Goal: Task Accomplishment & Management: Manage account settings

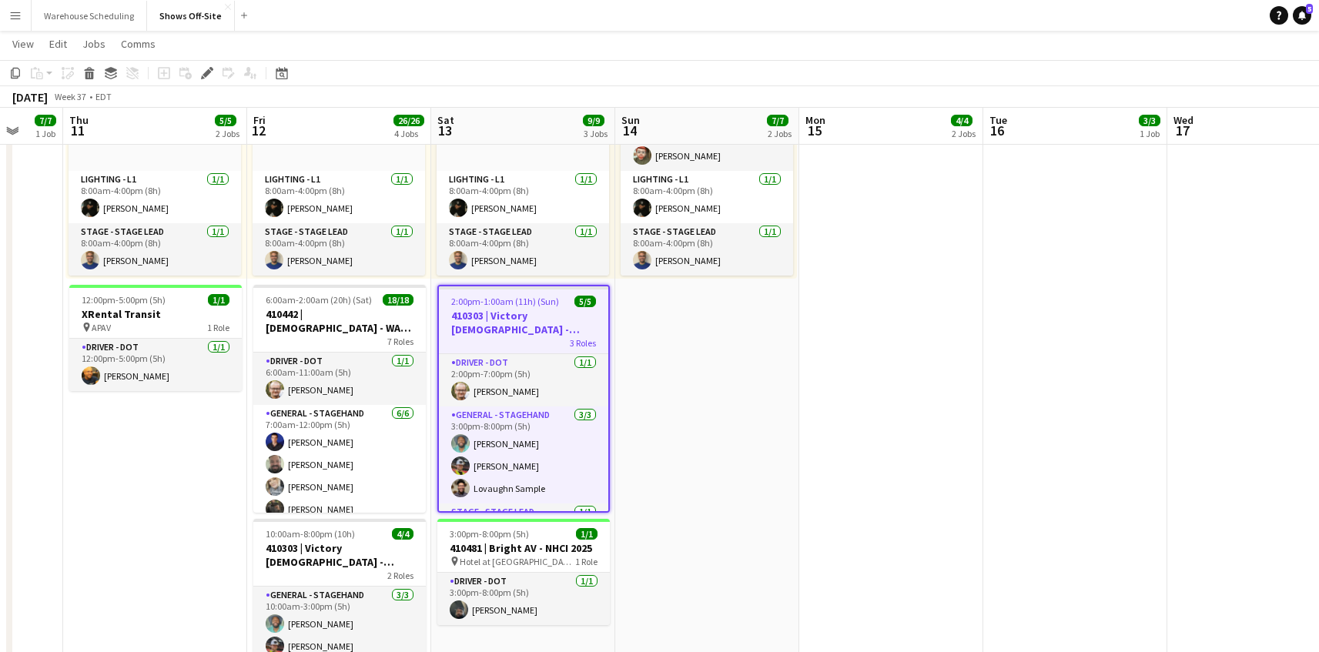
scroll to position [0, 413]
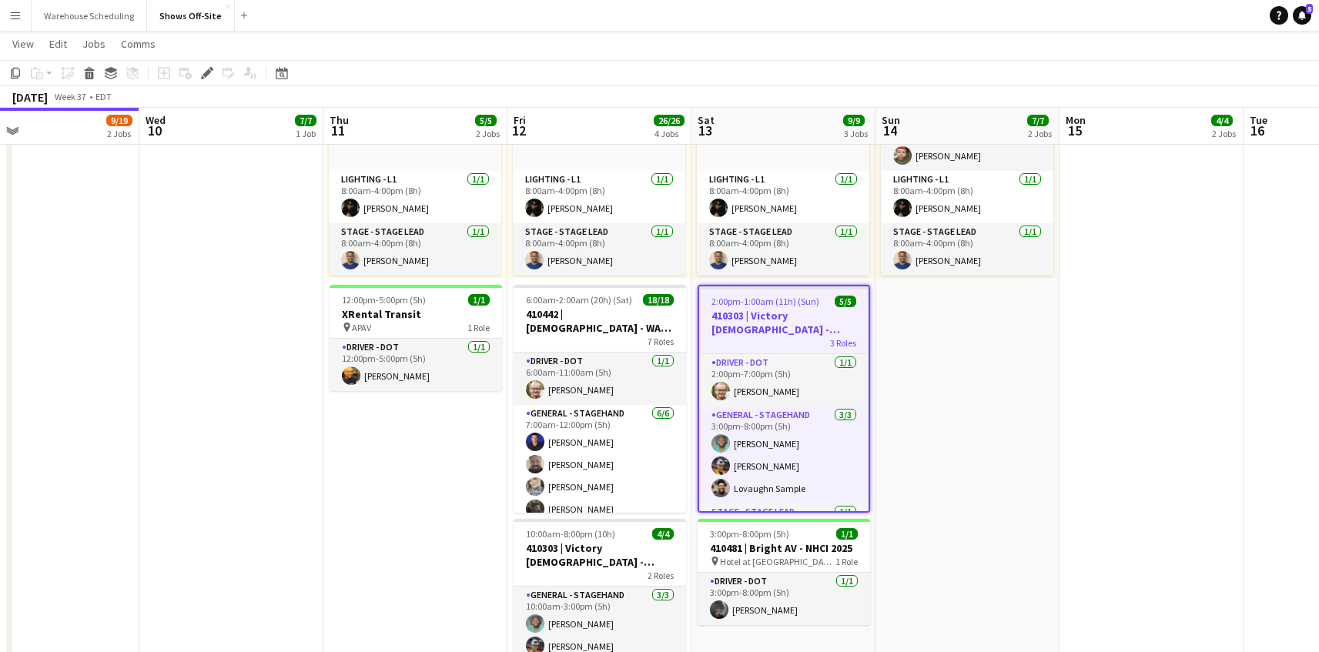
drag, startPoint x: 647, startPoint y: 504, endPoint x: 948, endPoint y: 477, distance: 302.2
click at [948, 477] on app-calendar-viewport "Sun 7 Mon 8 Tue 9 9/19 2 Jobs Wed 10 7/7 1 Job Thu 11 5/5 2 Jobs Fri 12 26/26 4…" at bounding box center [659, 516] width 1319 height 1814
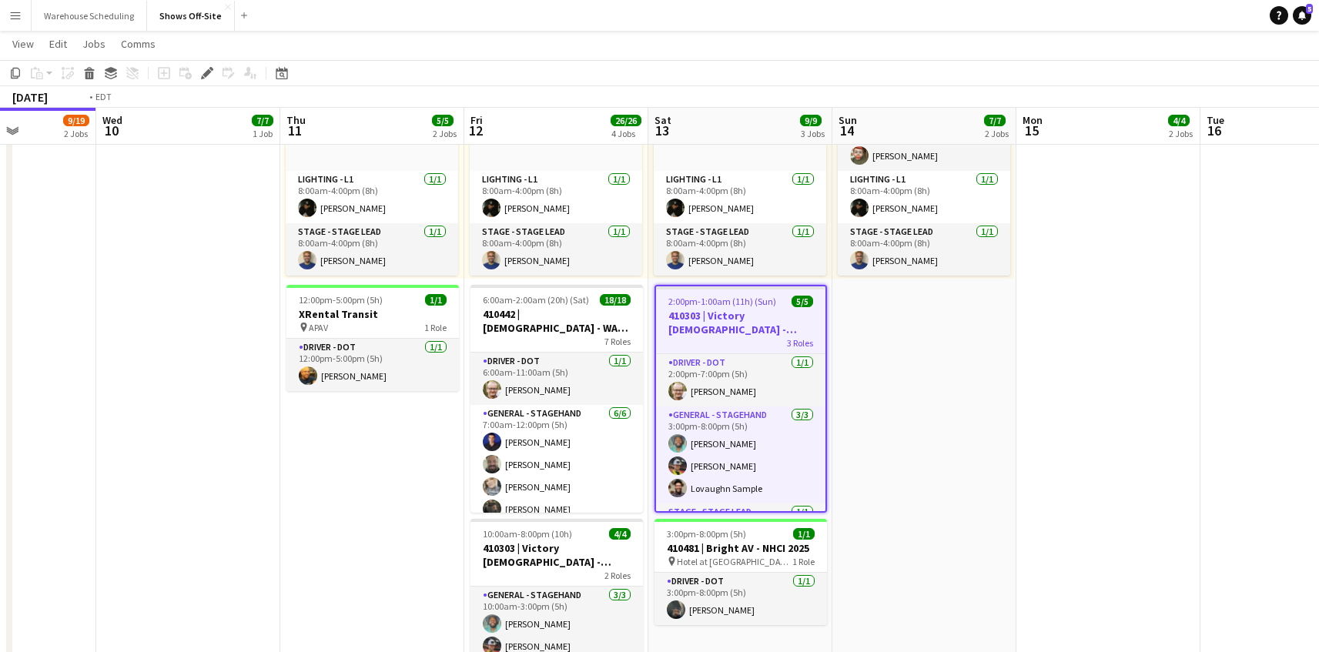
scroll to position [0, 363]
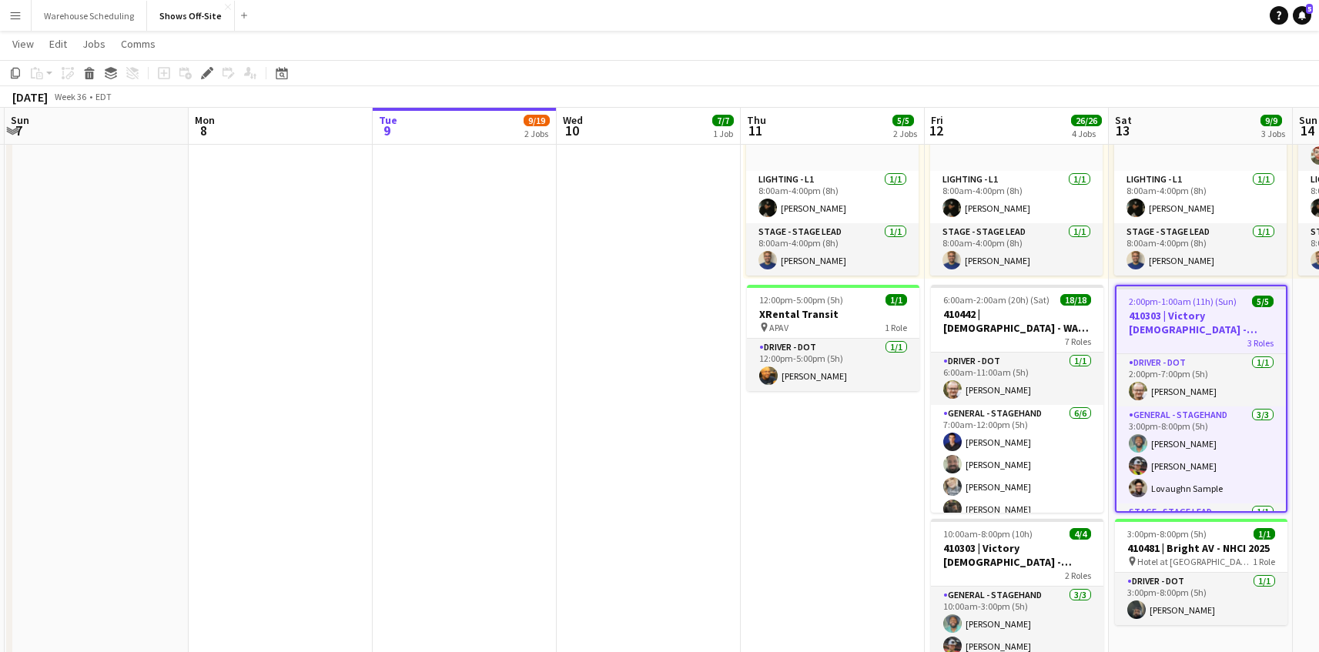
drag, startPoint x: 312, startPoint y: 493, endPoint x: 729, endPoint y: 486, distance: 417.3
click at [729, 486] on app-calendar-viewport "Fri 5 1/1 1 Job Sat 6 17/18 1 Job Sun 7 Mon 8 Tue 9 9/19 2 Jobs Wed 10 7/7 1 Jo…" at bounding box center [659, 516] width 1319 height 1814
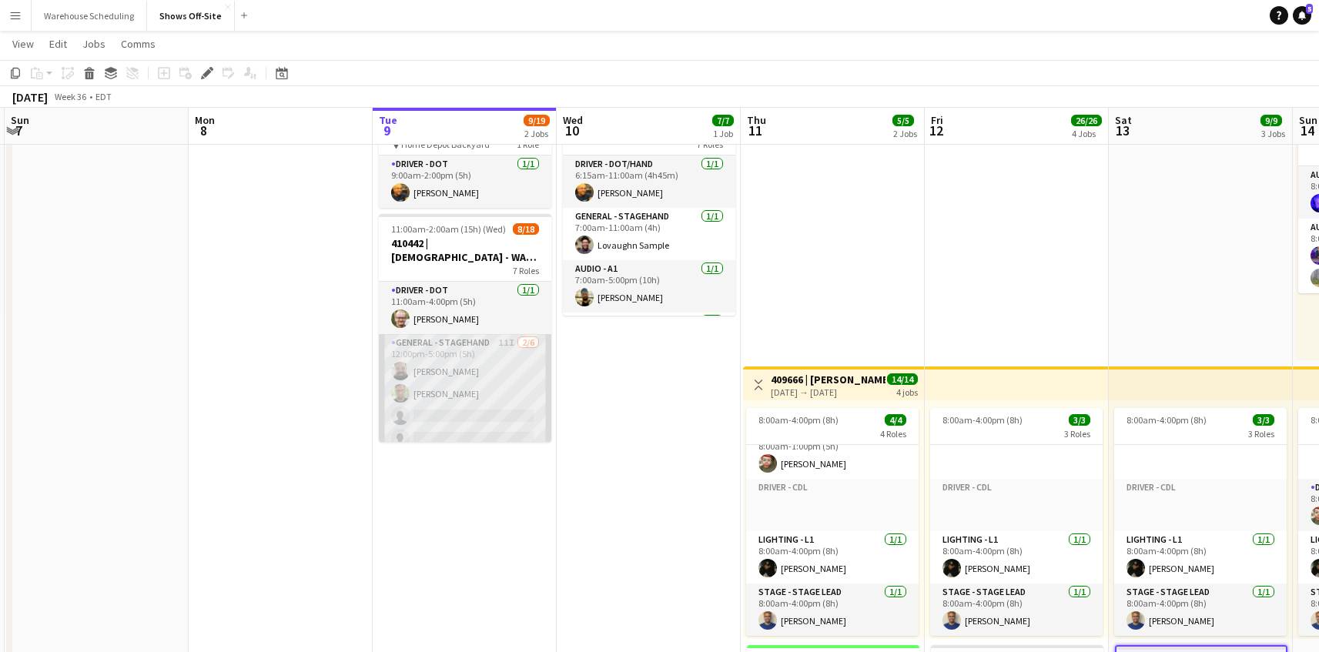
scroll to position [1, 0]
click at [485, 381] on app-card-role "General - Stagehand 11I [DATE] 12:00pm-5:00pm (5h) [PERSON_NAME] [PERSON_NAME] …" at bounding box center [465, 415] width 172 height 164
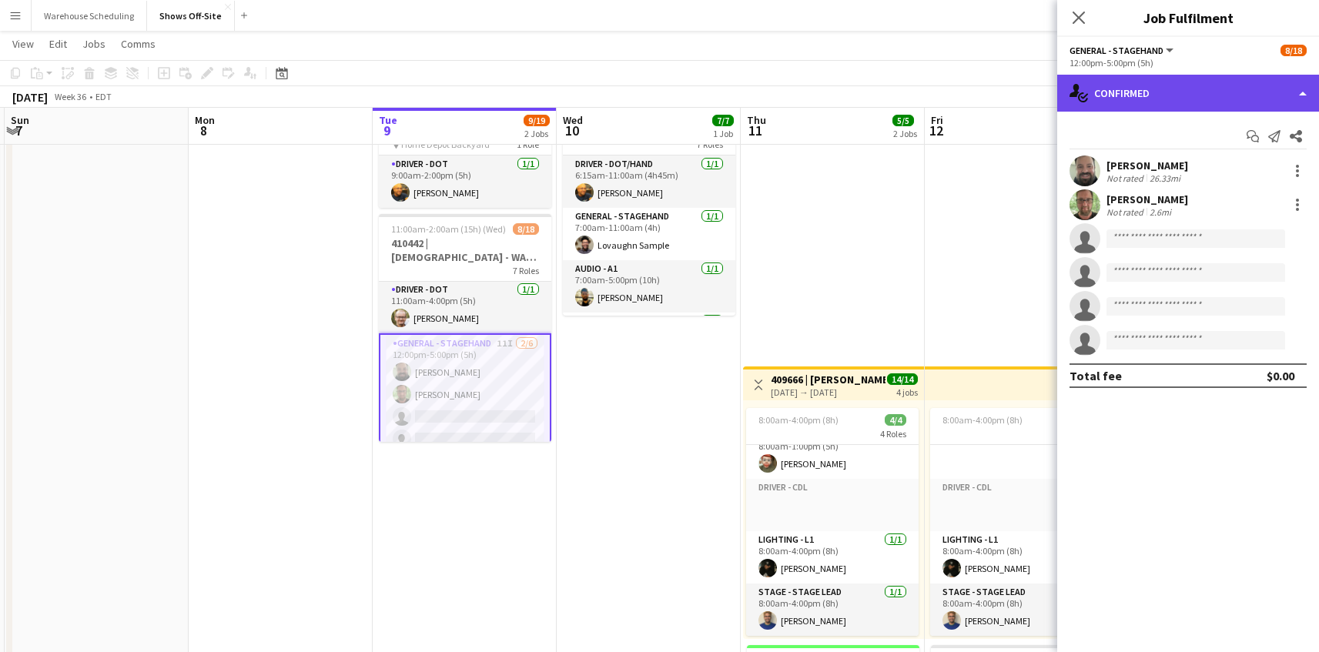
click at [1203, 101] on div "single-neutral-actions-check-2 Confirmed" at bounding box center [1188, 93] width 262 height 37
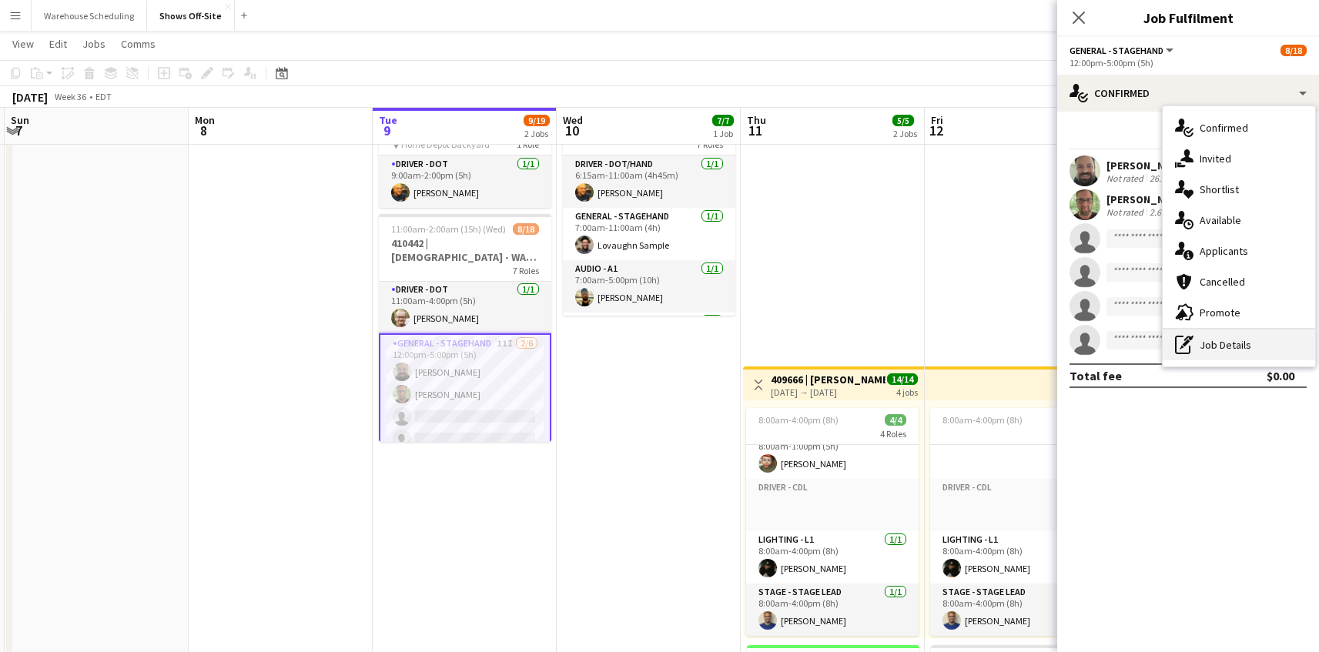
click at [1230, 333] on div "pen-write Job Details" at bounding box center [1238, 344] width 152 height 31
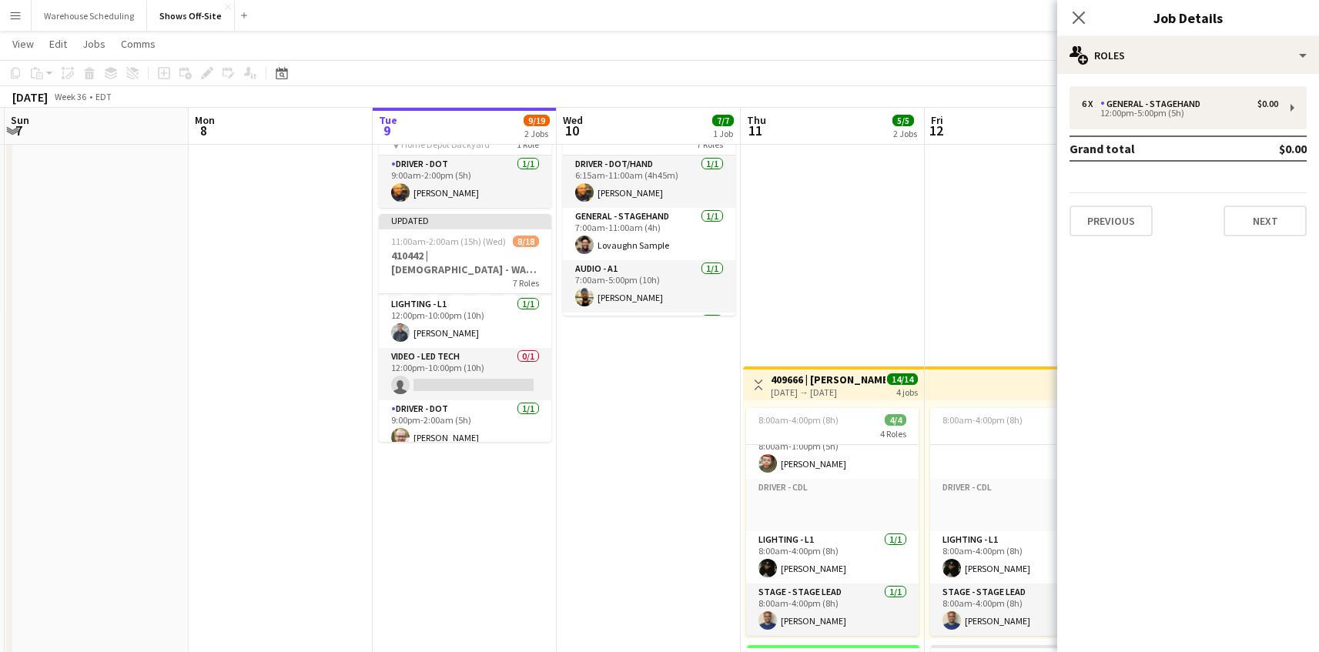
scroll to position [108, 0]
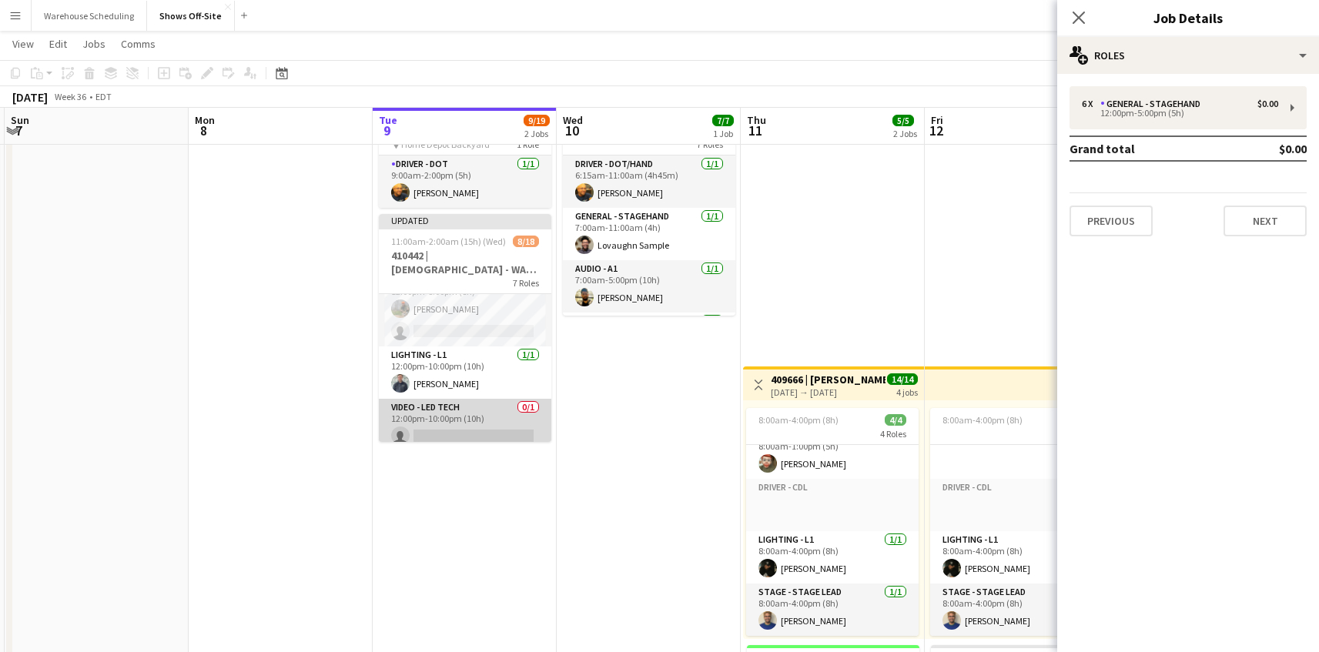
click at [482, 414] on app-card-role "Video - LED Tech 0/1 12:00pm-10:00pm (10h) single-neutral-actions" at bounding box center [465, 425] width 172 height 52
click at [1077, 16] on icon at bounding box center [1078, 17] width 15 height 15
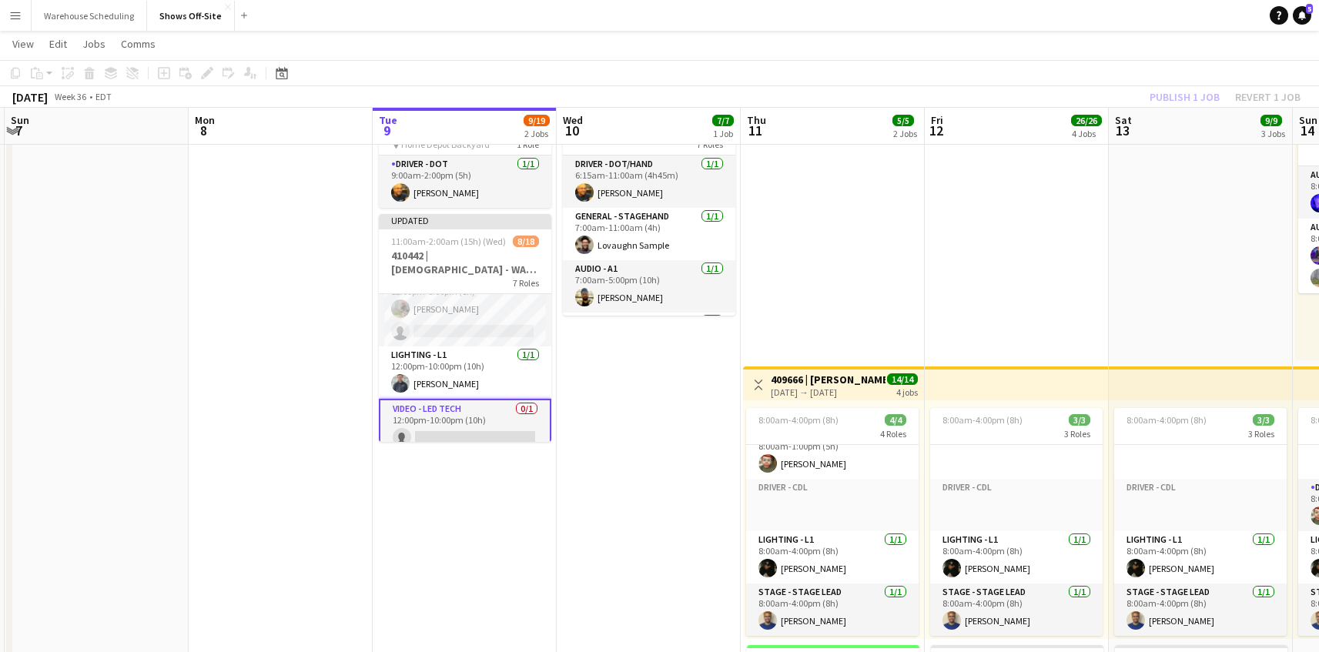
drag, startPoint x: 376, startPoint y: 489, endPoint x: 380, endPoint y: 470, distance: 19.0
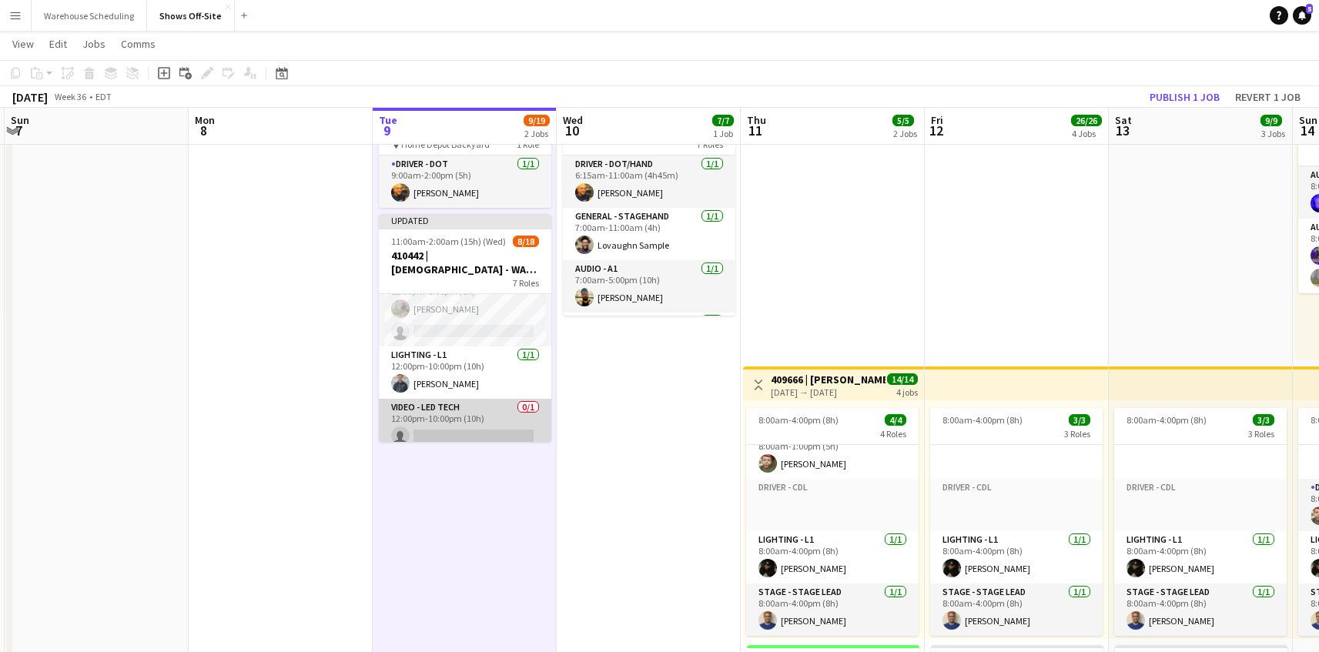
click at [418, 431] on app-card-role "Video - LED Tech 0/1 12:00pm-10:00pm (10h) single-neutral-actions" at bounding box center [465, 425] width 172 height 52
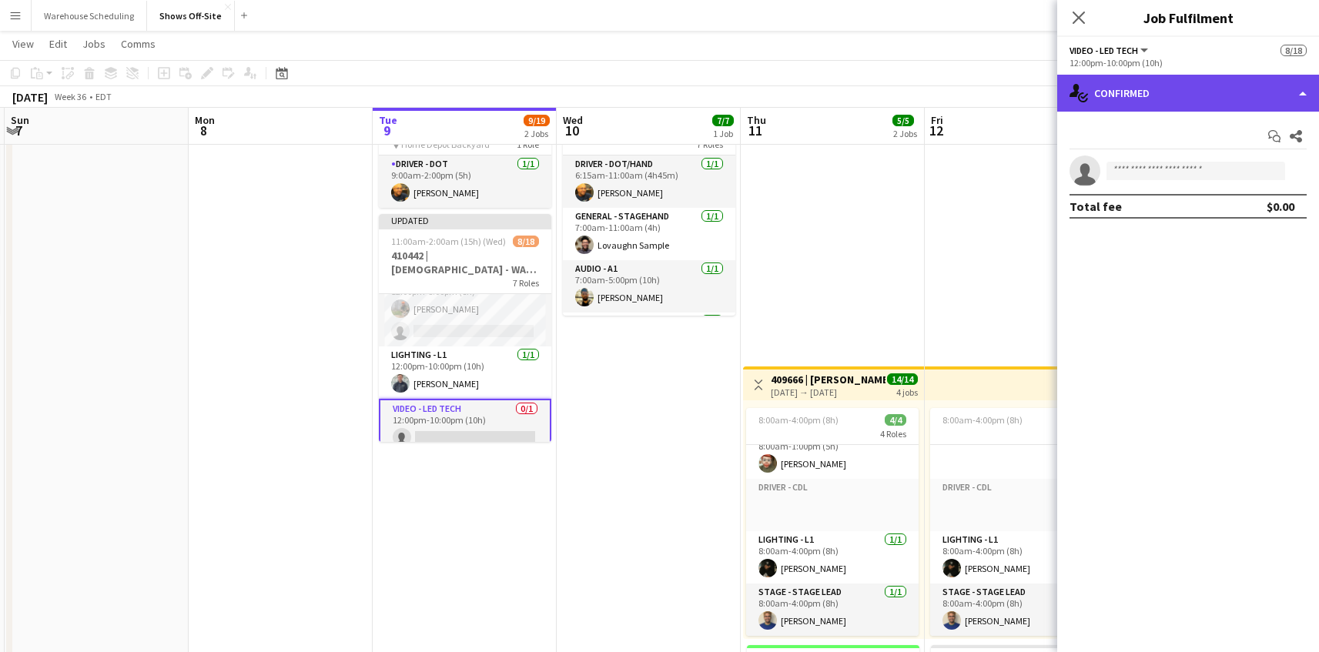
click at [1175, 89] on div "single-neutral-actions-check-2 Confirmed" at bounding box center [1188, 93] width 262 height 37
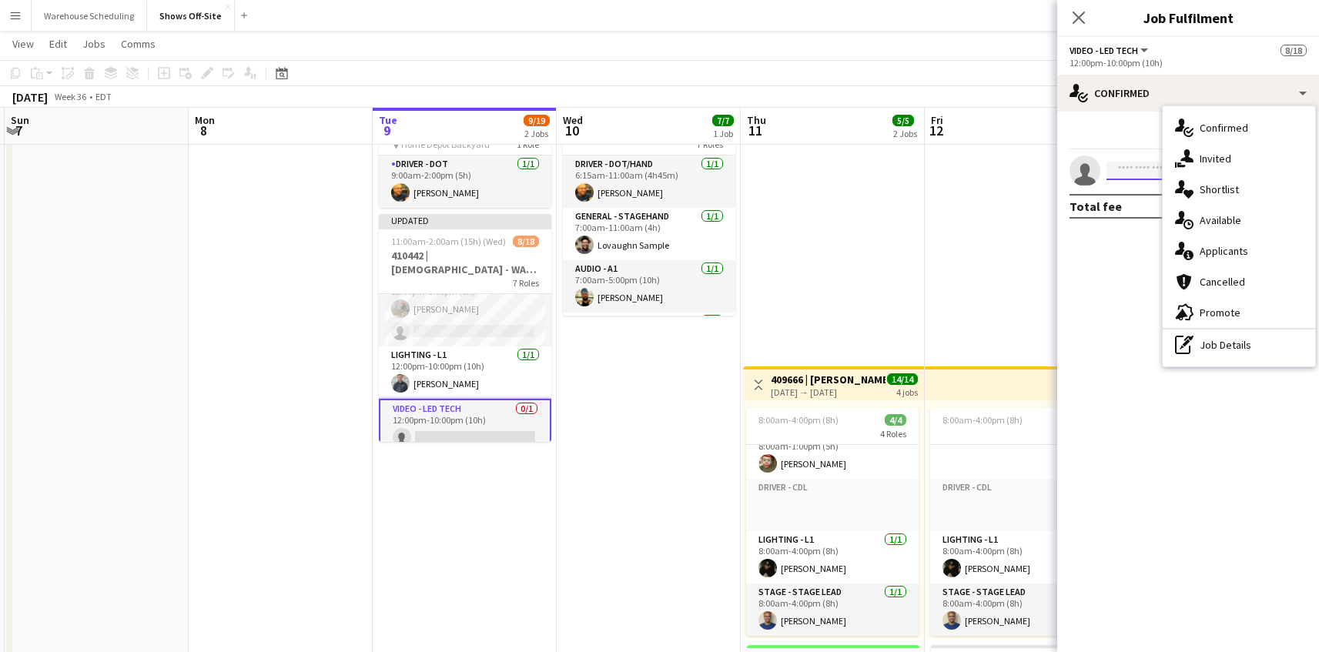
click at [1119, 169] on input at bounding box center [1195, 171] width 179 height 18
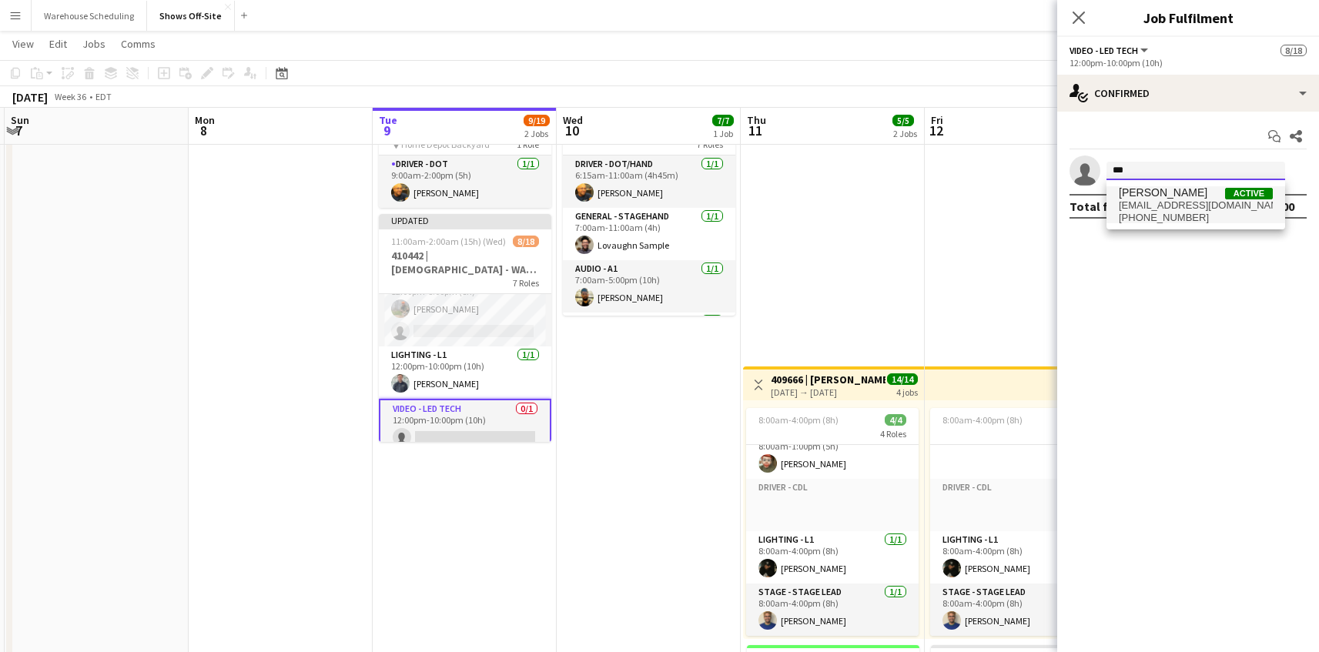
type input "***"
click at [1162, 202] on span "[EMAIL_ADDRESS][DOMAIN_NAME]" at bounding box center [1196, 205] width 154 height 12
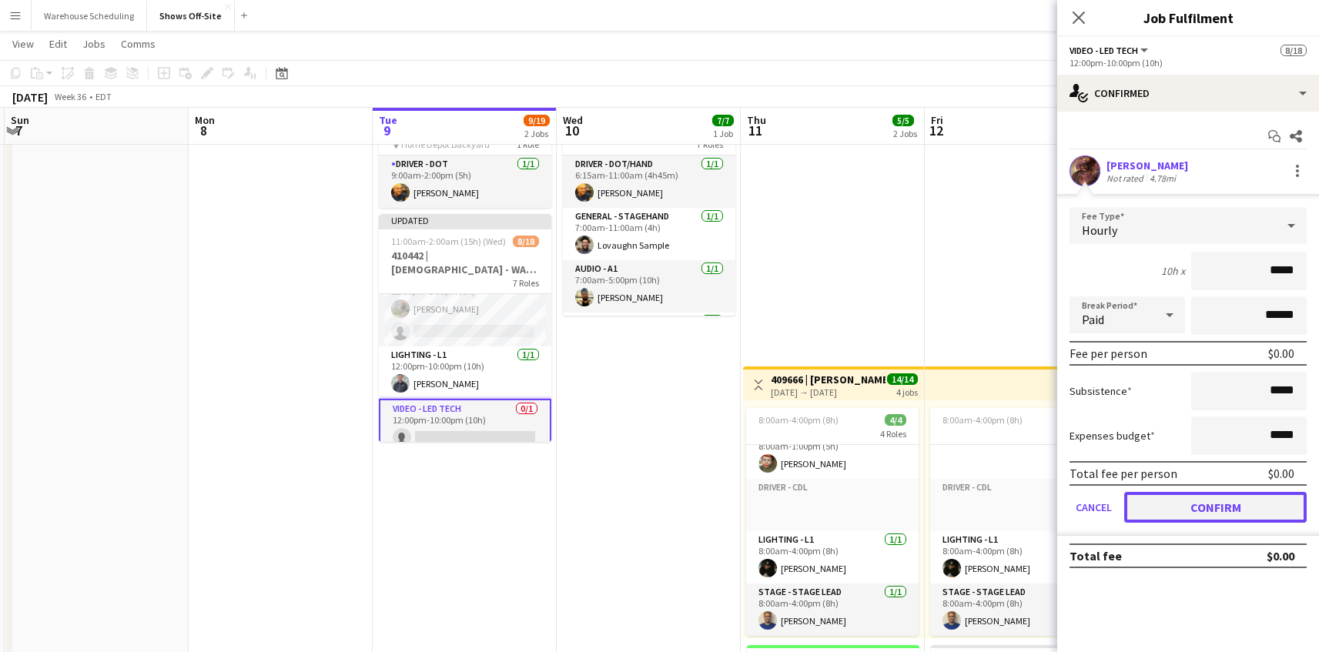
click at [1198, 503] on button "Confirm" at bounding box center [1215, 507] width 182 height 31
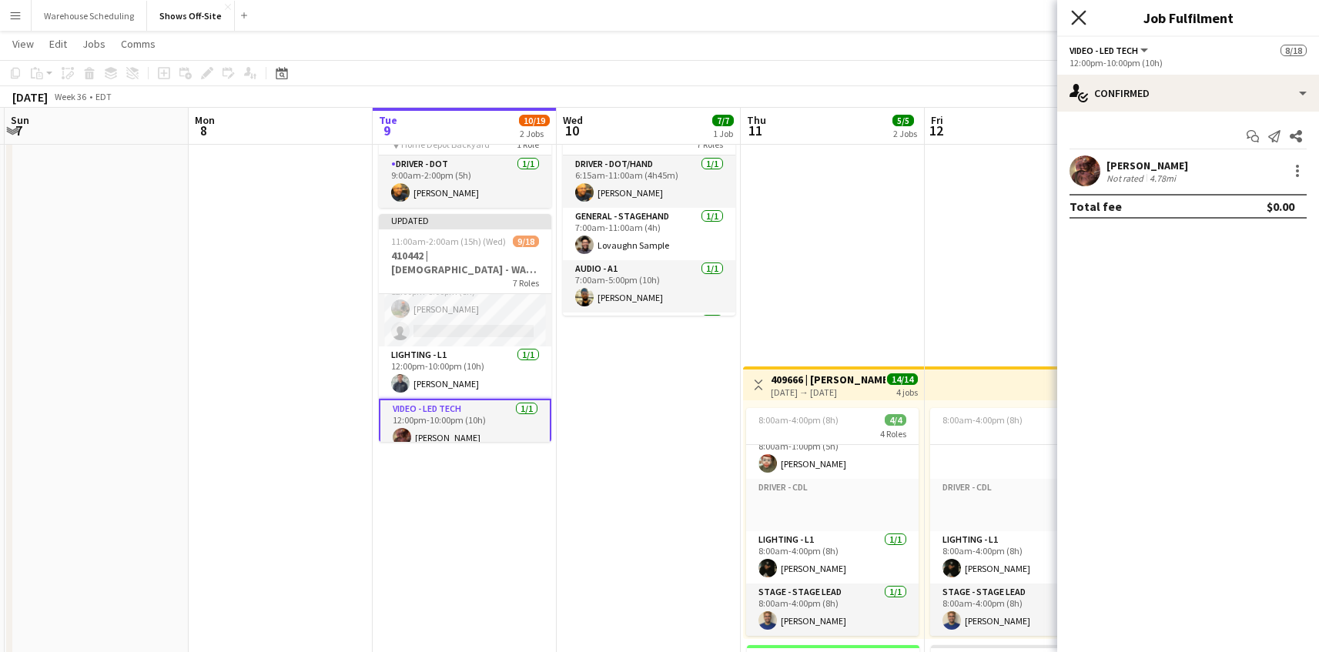
click at [1075, 13] on icon "Close pop-in" at bounding box center [1078, 17] width 15 height 15
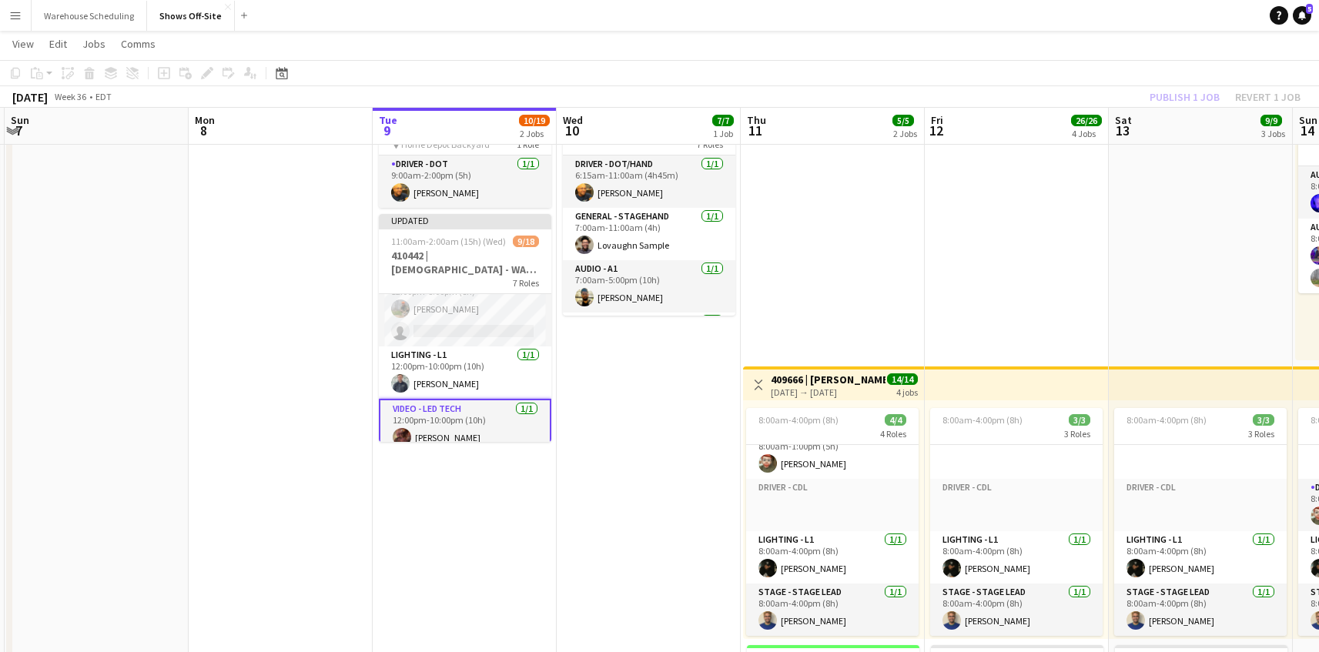
click at [1151, 65] on app-toolbar "Copy Paste Paste Command V Paste with crew Command Shift V Paste linked Job [GE…" at bounding box center [659, 73] width 1319 height 26
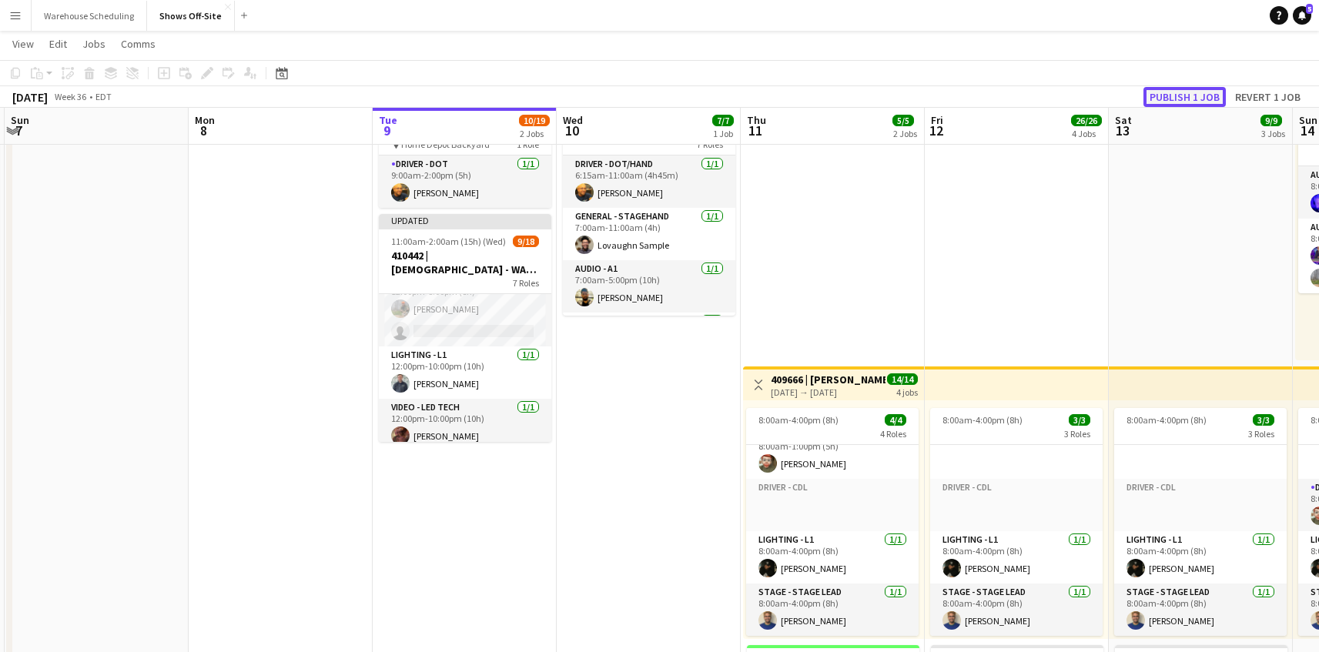
click at [1174, 88] on button "Publish 1 job" at bounding box center [1184, 97] width 82 height 20
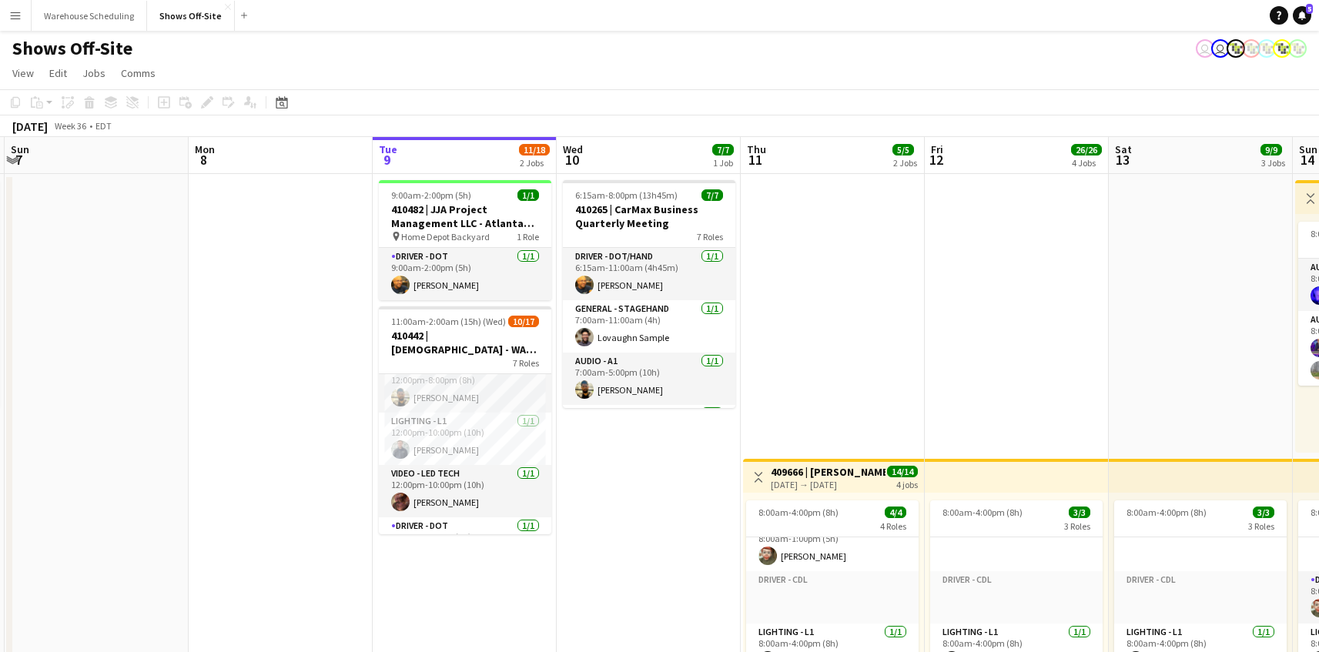
scroll to position [0, 0]
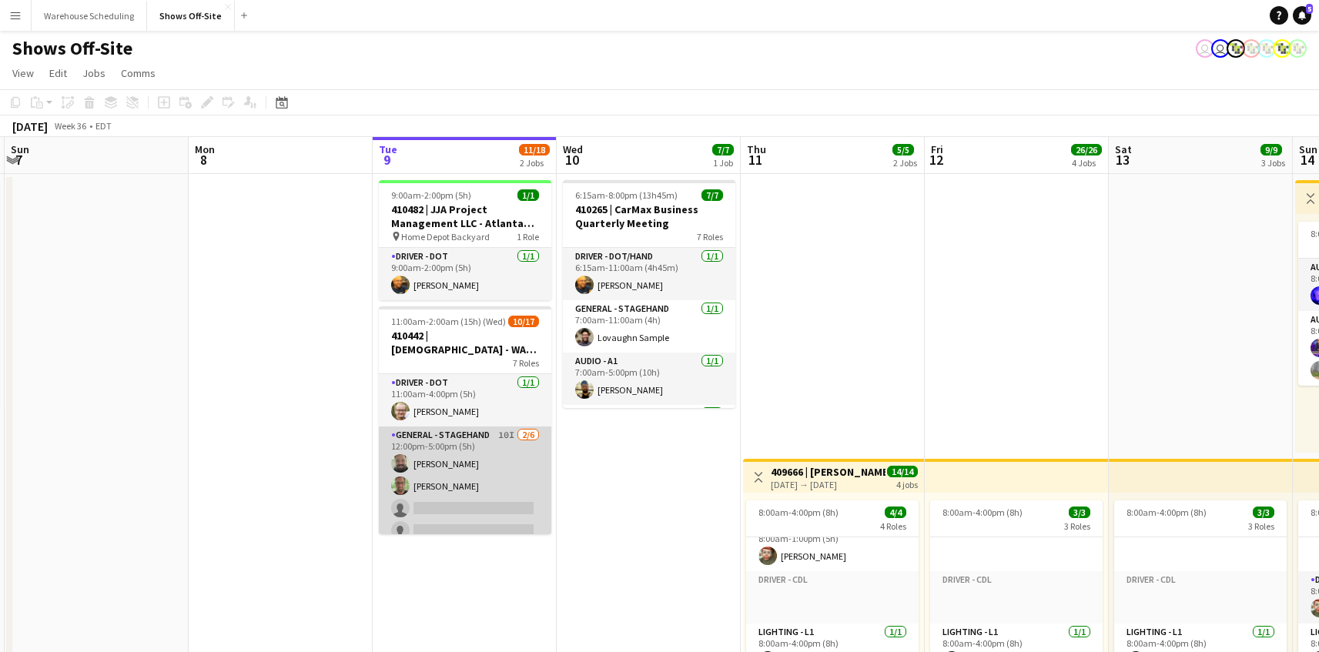
click at [502, 462] on app-card-role "General - Stagehand 10I [DATE] 12:00pm-5:00pm (5h) [PERSON_NAME] [PERSON_NAME] …" at bounding box center [465, 508] width 172 height 164
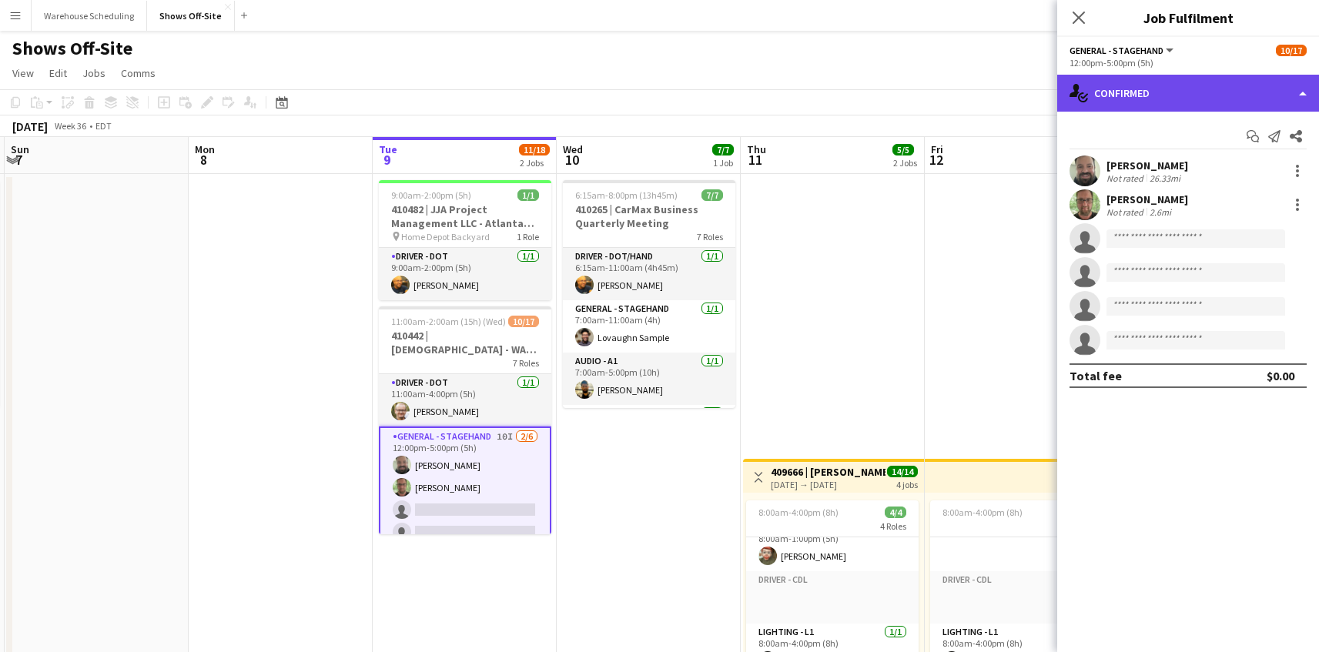
click at [1223, 94] on div "single-neutral-actions-check-2 Confirmed" at bounding box center [1188, 93] width 262 height 37
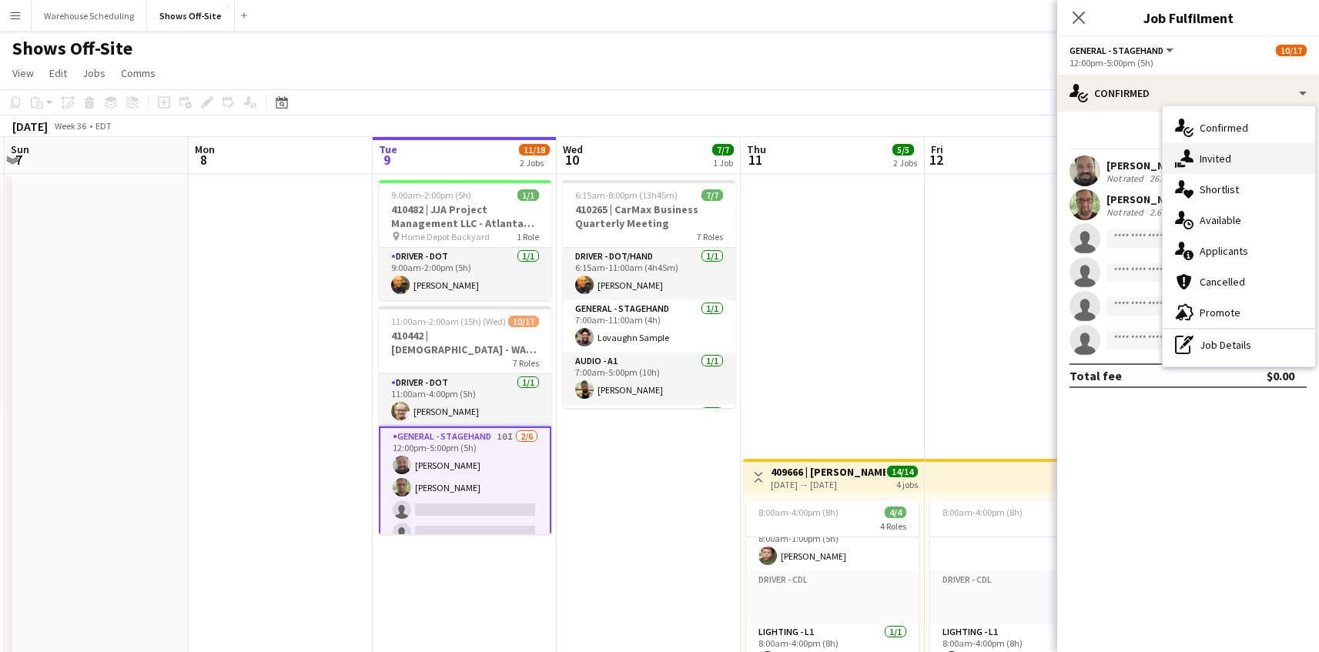
click at [1245, 150] on div "single-neutral-actions-share-1 Invited" at bounding box center [1238, 158] width 152 height 31
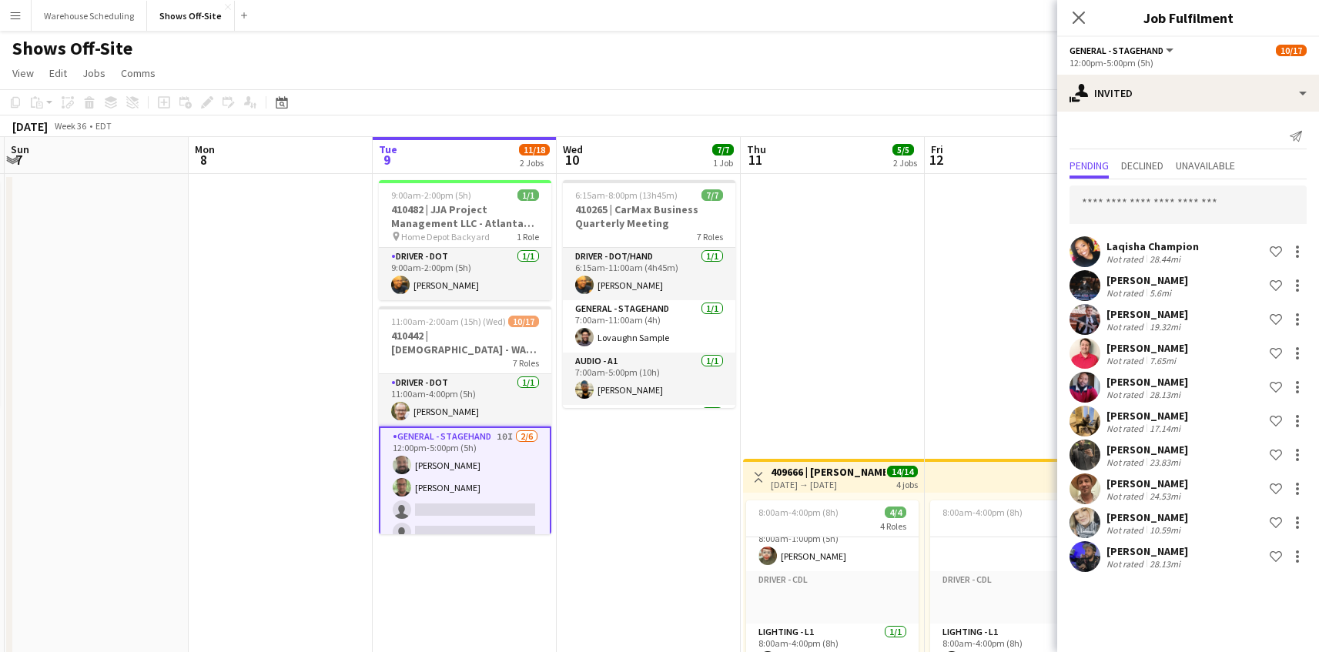
click at [1199, 69] on app-options-switcher "General - Stagehand All roles General - Stagehand [DATE] 12:00pm-5:00pm (5h)" at bounding box center [1188, 56] width 262 height 38
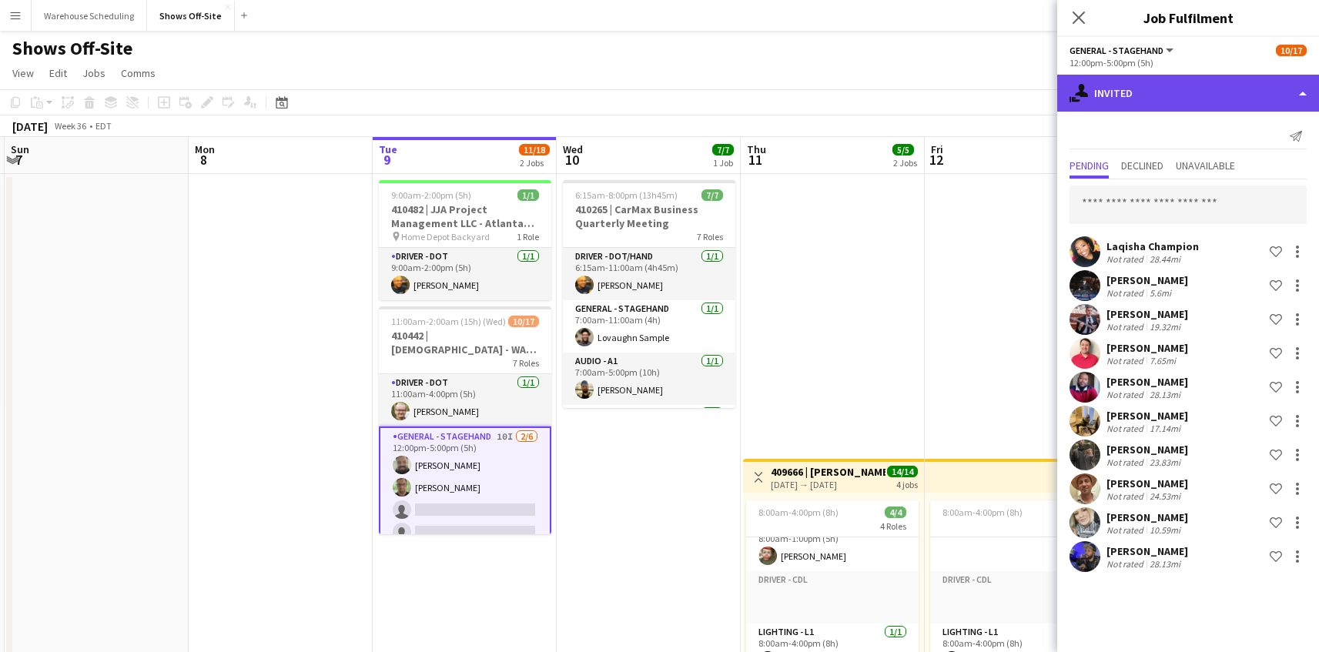
click at [1192, 79] on div "single-neutral-actions-share-1 Invited" at bounding box center [1188, 93] width 262 height 37
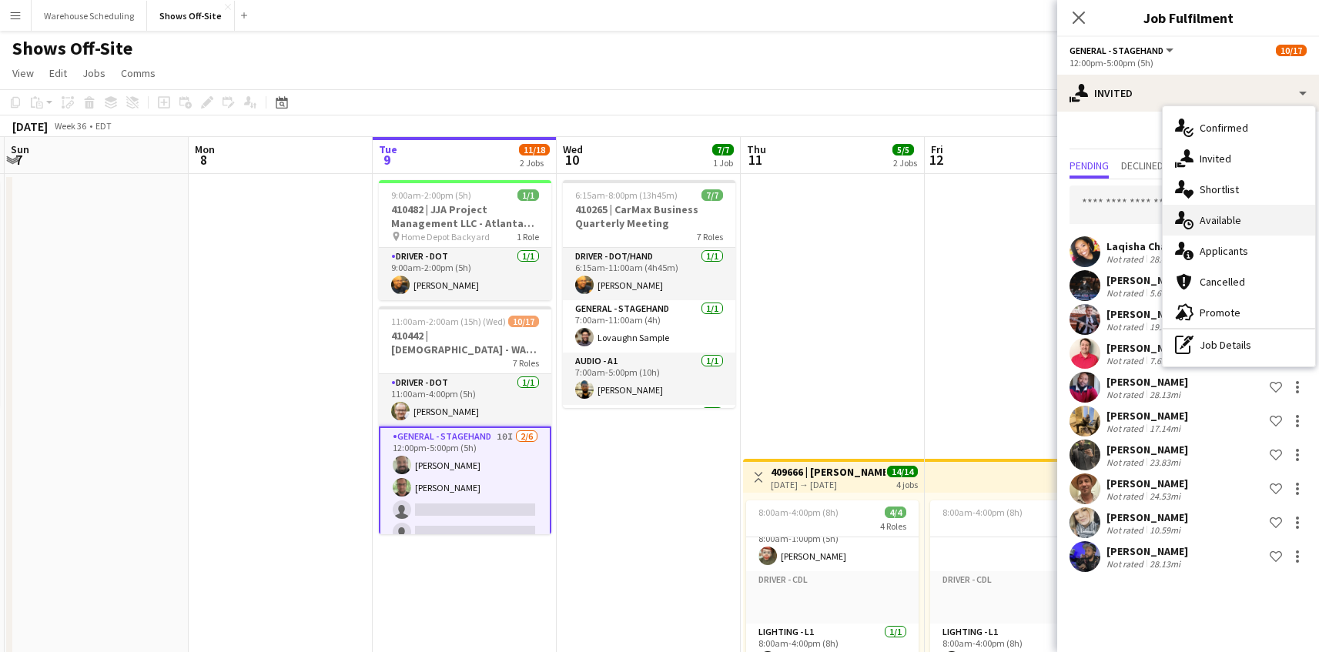
click at [1250, 229] on div "single-neutral-actions-upload Available" at bounding box center [1238, 220] width 152 height 31
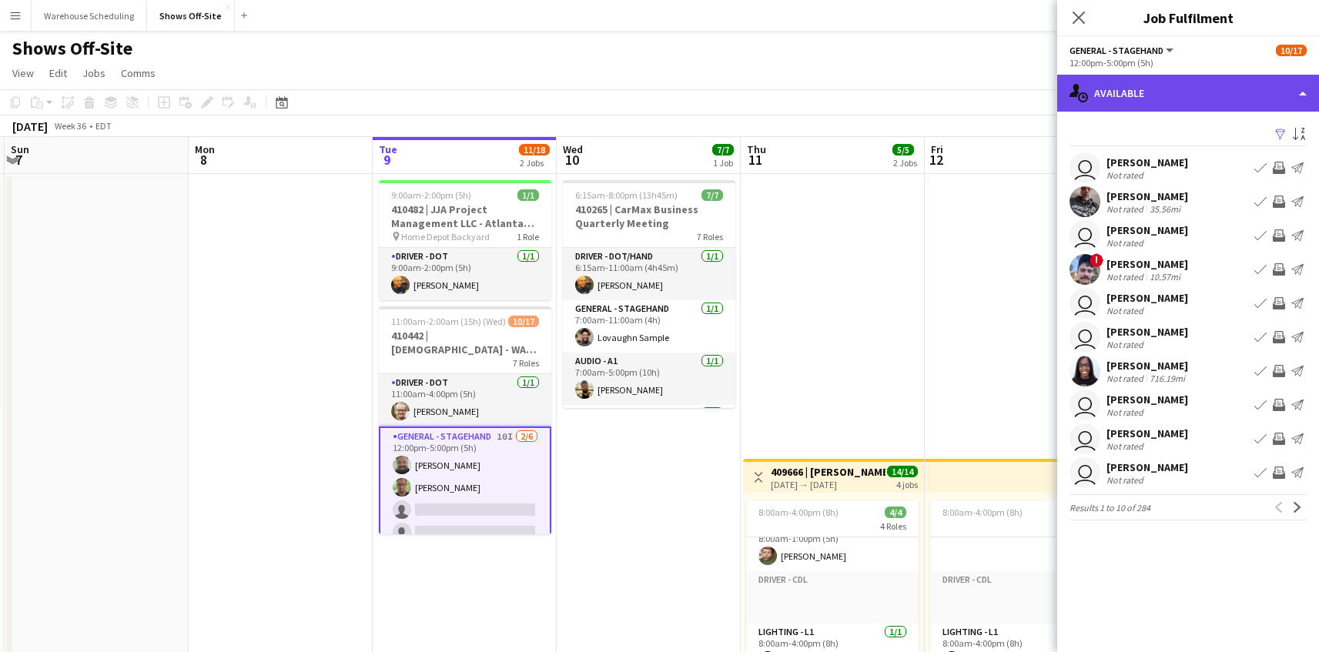
click at [1215, 93] on div "single-neutral-actions-upload Available" at bounding box center [1188, 93] width 262 height 37
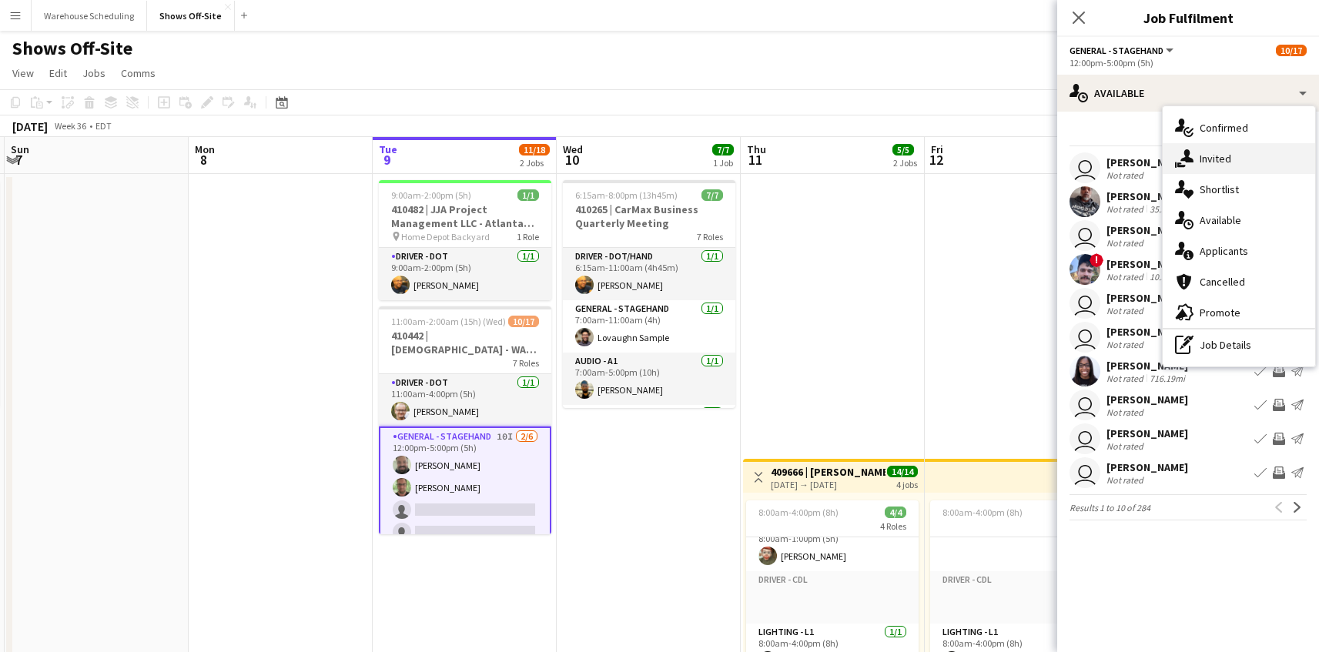
click at [1212, 155] on span "Invited" at bounding box center [1215, 159] width 32 height 14
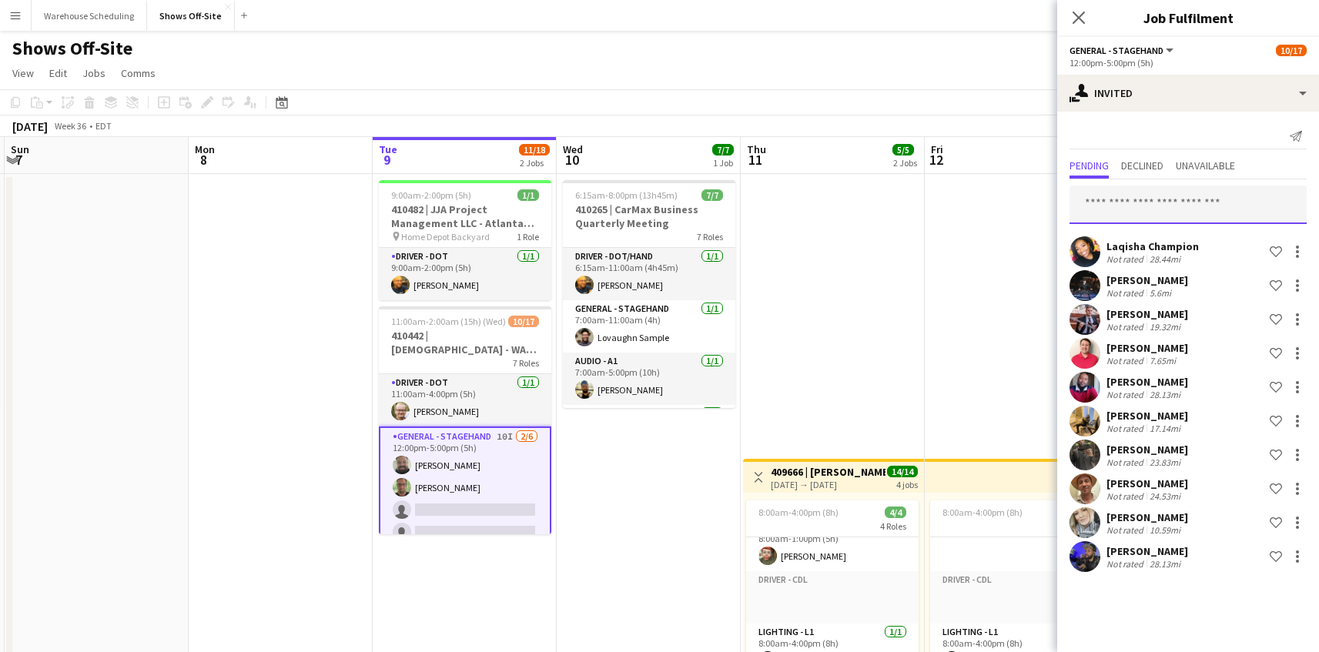
click at [1154, 199] on input "text" at bounding box center [1187, 205] width 237 height 38
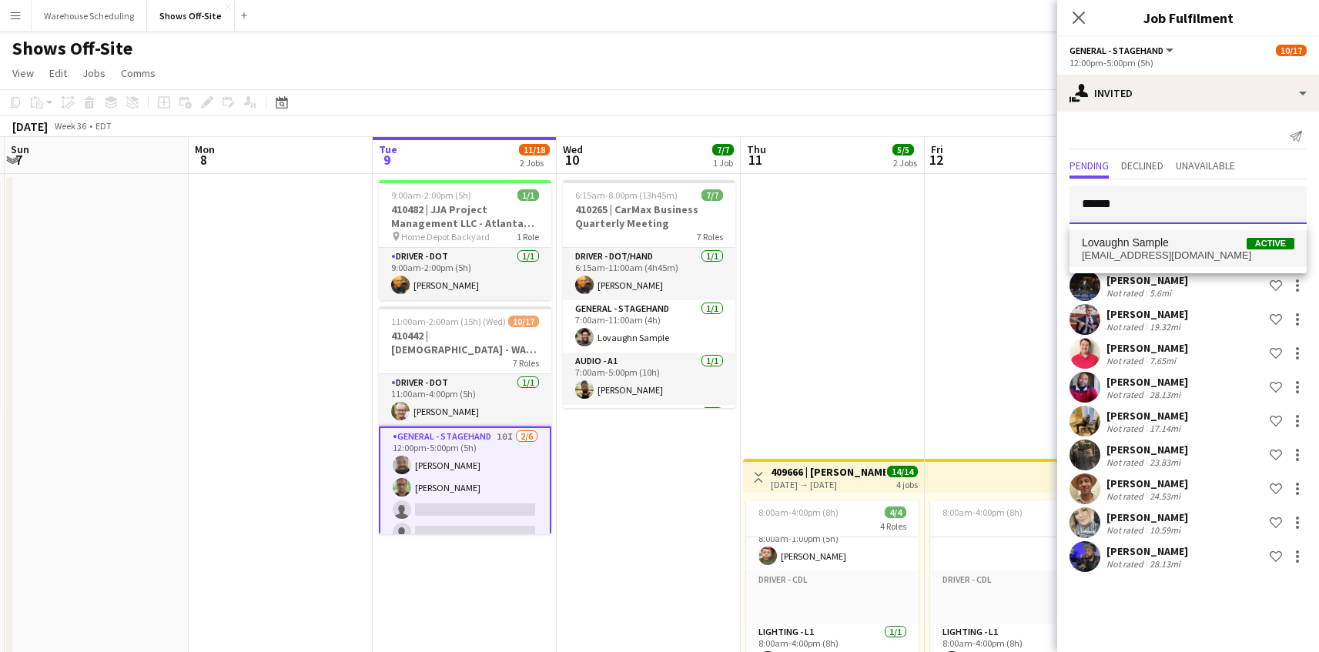
type input "******"
click at [1169, 236] on span "Lovaughn Sample Active" at bounding box center [1188, 242] width 212 height 13
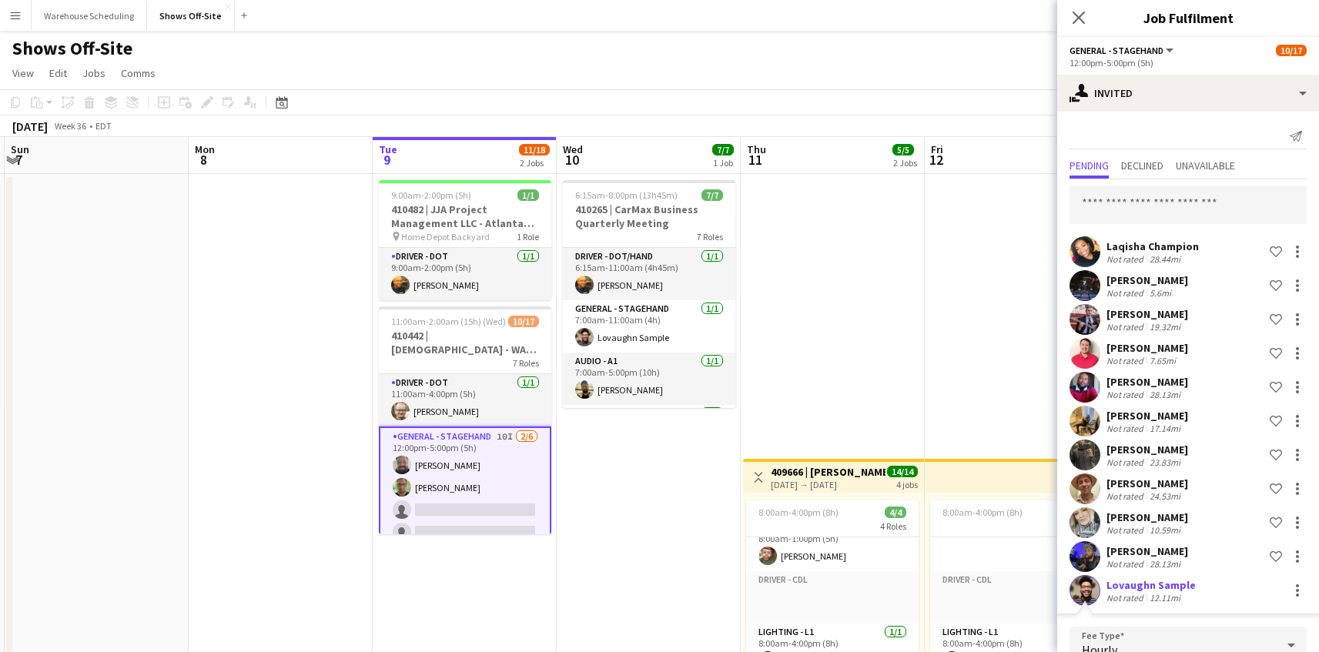
scroll to position [269, 0]
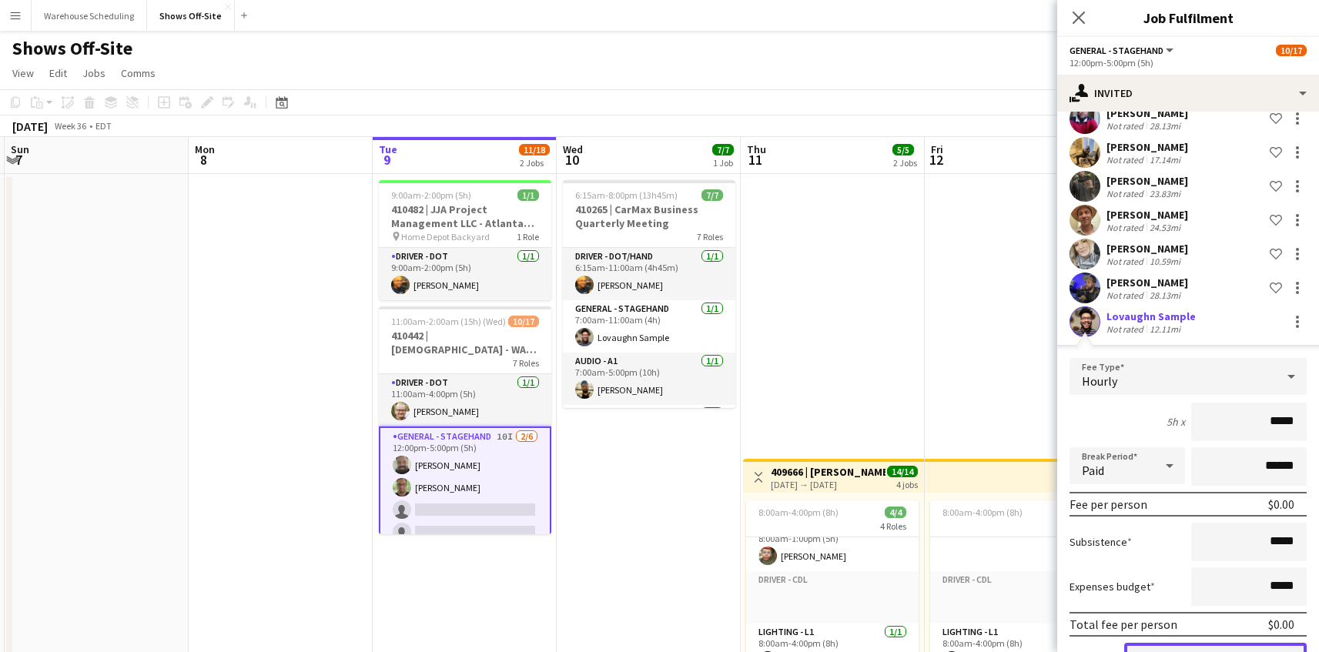
click at [1201, 647] on button "Confirm" at bounding box center [1215, 658] width 182 height 31
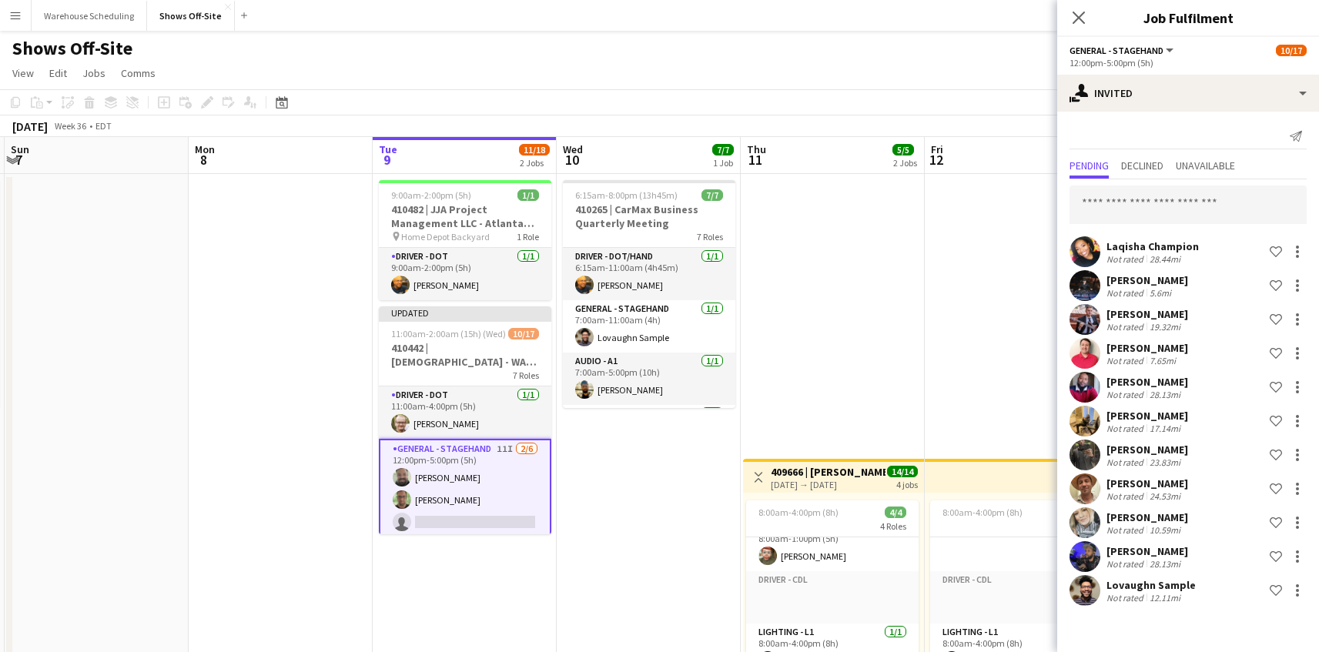
click at [473, 473] on app-card-role "General - Stagehand 11I [DATE] 12:00pm-5:00pm (5h) [PERSON_NAME] [PERSON_NAME] …" at bounding box center [465, 522] width 172 height 167
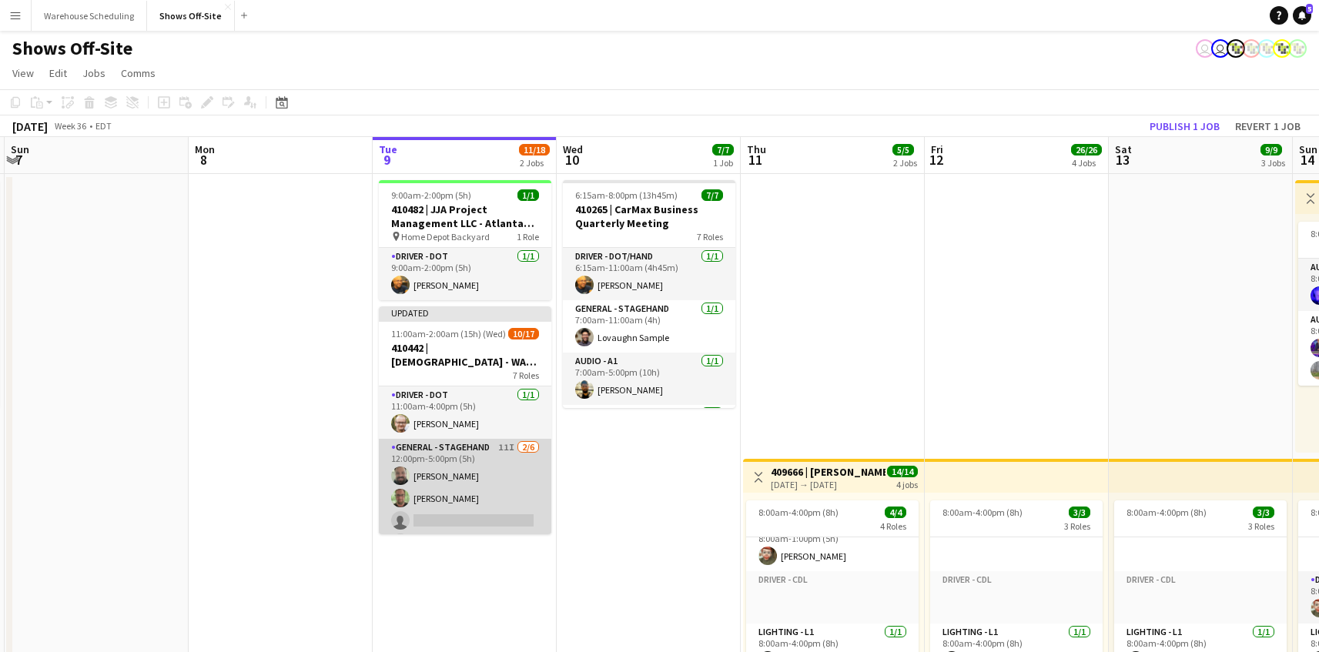
click at [434, 510] on app-card-role "General - Stagehand 11I [DATE] 12:00pm-5:00pm (5h) [PERSON_NAME] [PERSON_NAME] …" at bounding box center [465, 521] width 172 height 164
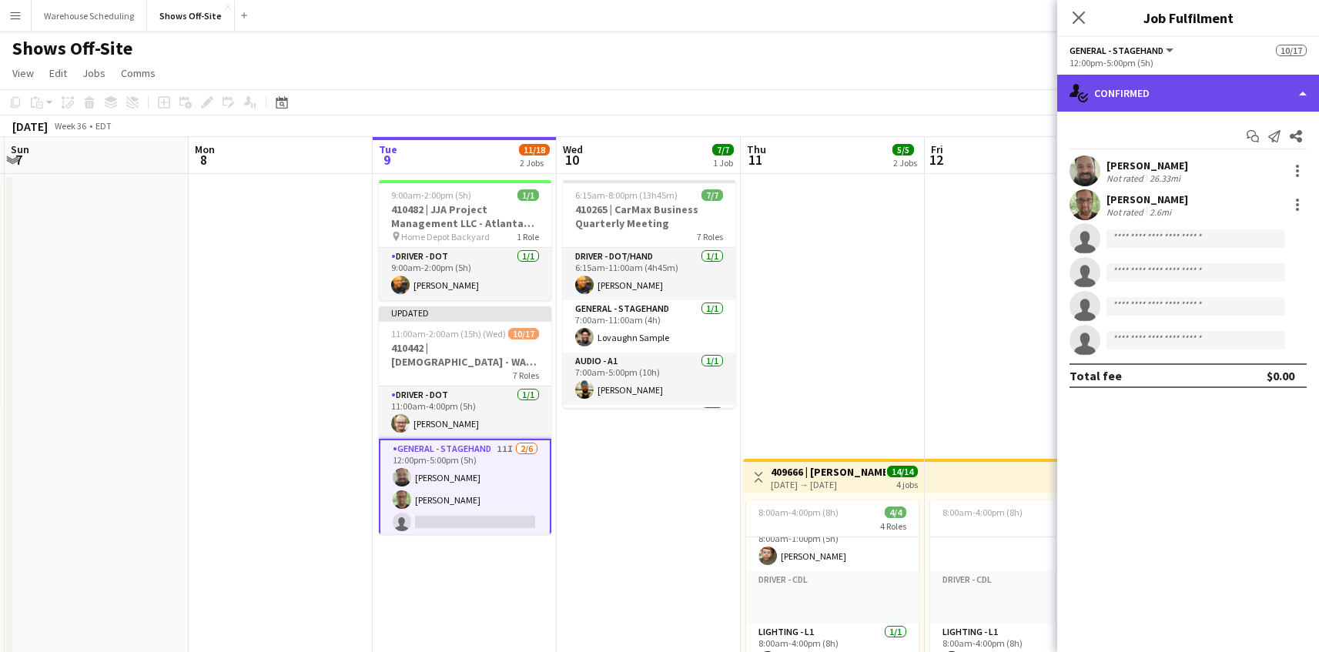
click at [1272, 92] on div "single-neutral-actions-check-2 Confirmed" at bounding box center [1188, 93] width 262 height 37
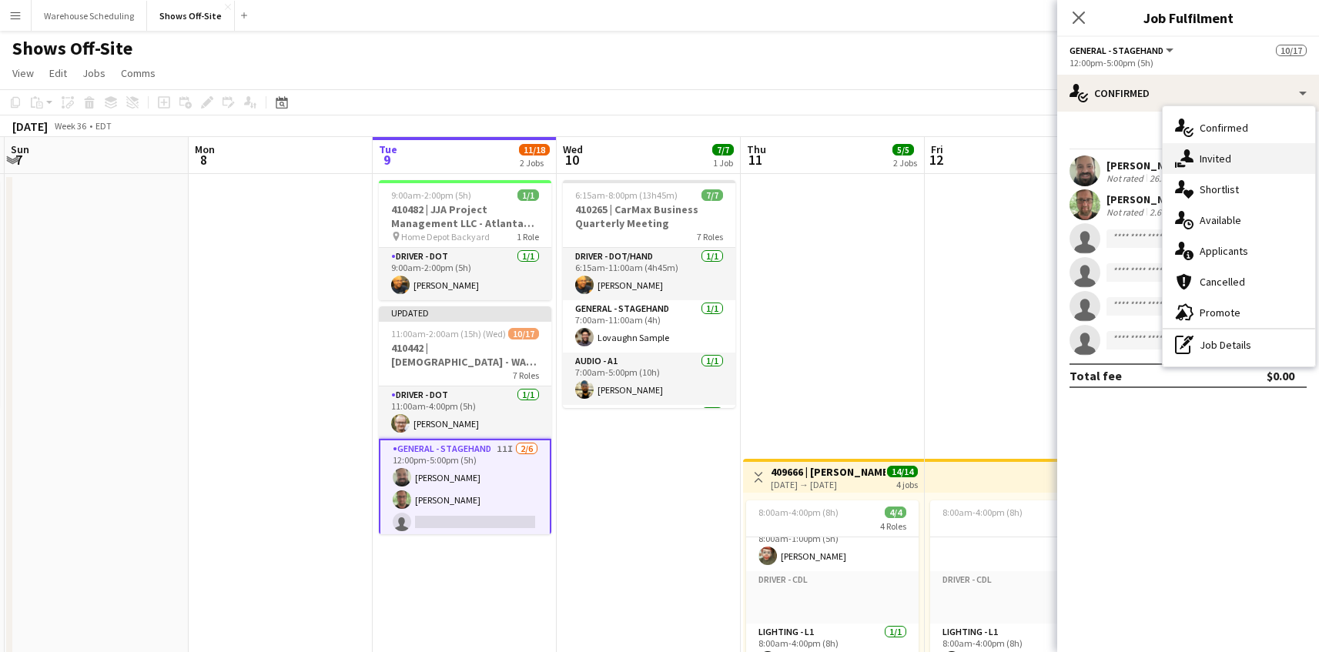
click at [1248, 166] on div "single-neutral-actions-share-1 Invited" at bounding box center [1238, 158] width 152 height 31
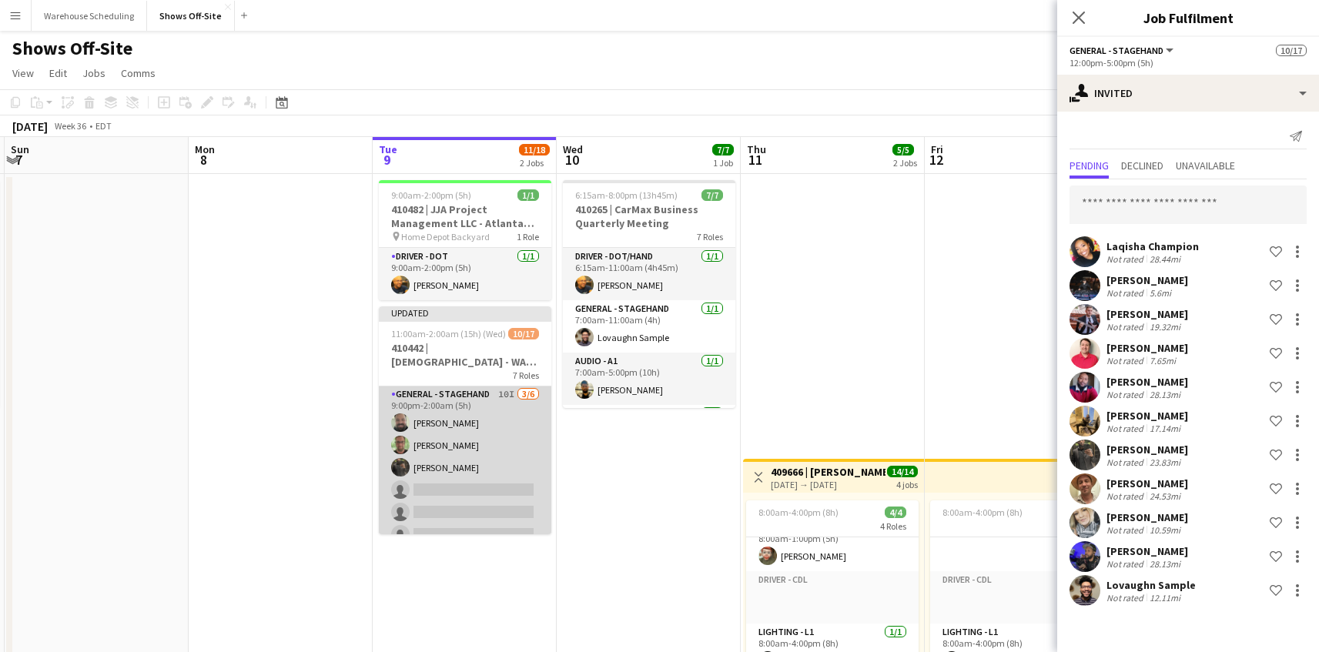
click at [473, 443] on app-card-role "General - Stagehand 10I [DATE] 9:00pm-2:00am (5h) [PERSON_NAME] [PERSON_NAME] […" at bounding box center [465, 468] width 172 height 164
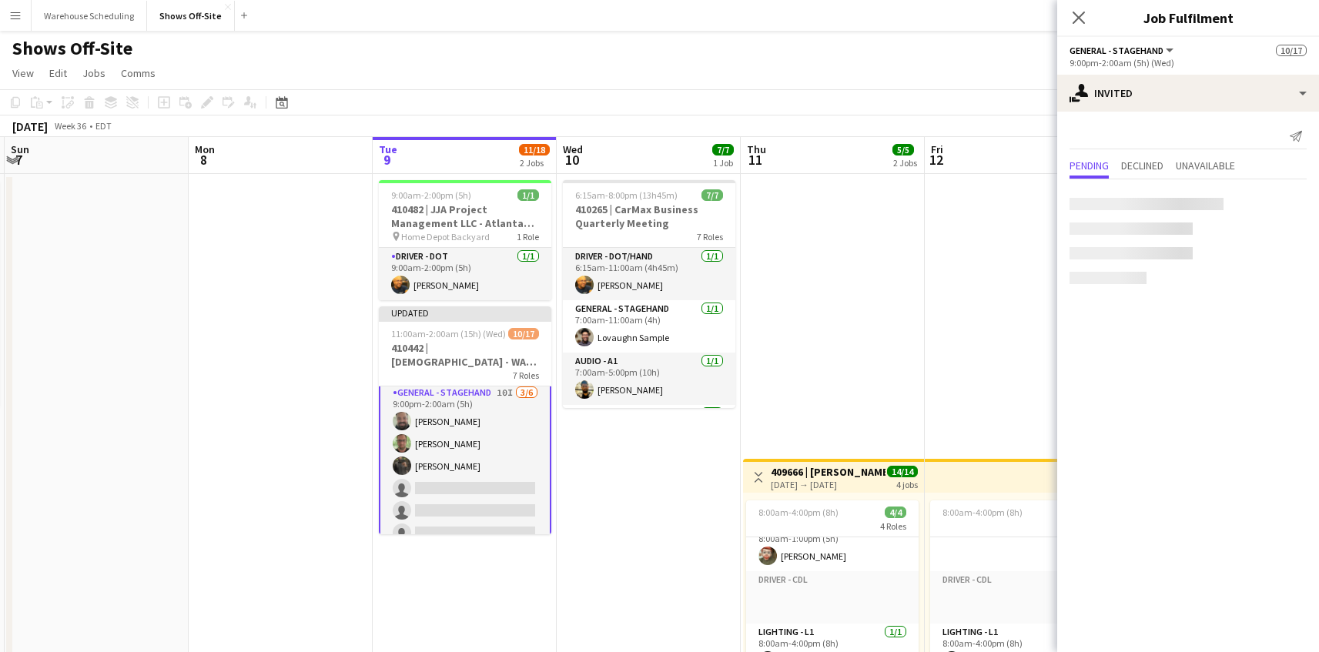
scroll to position [428, 0]
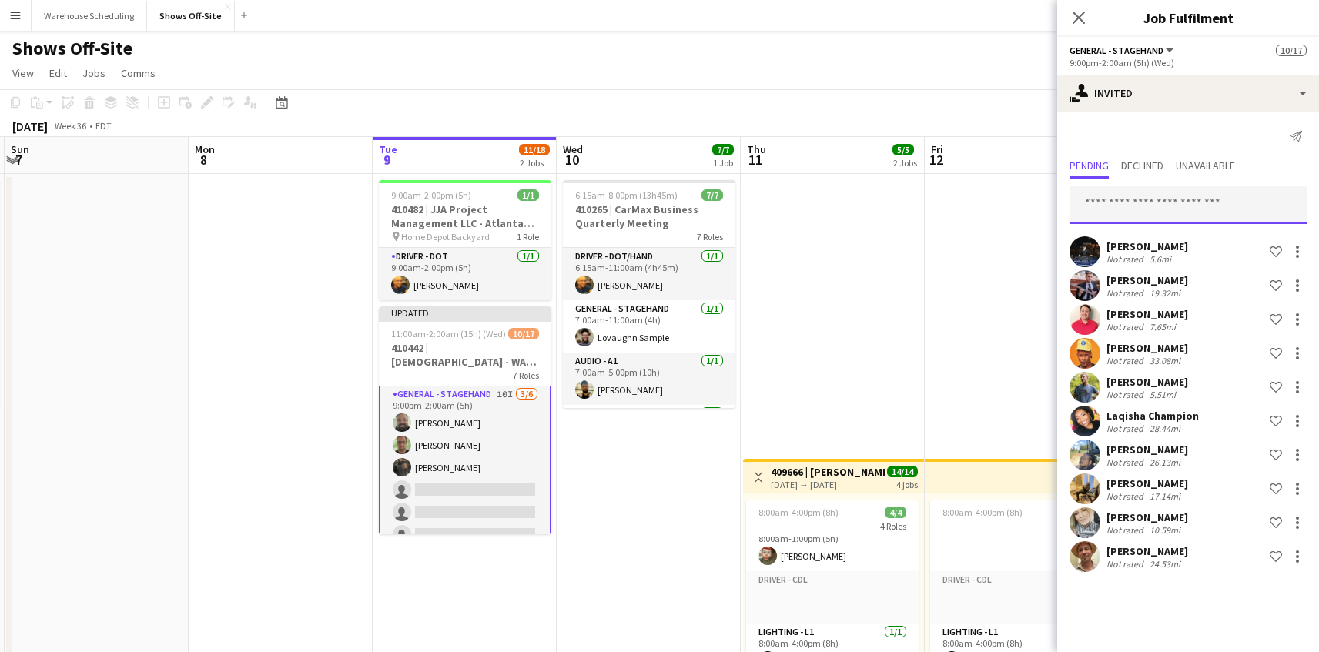
click at [1127, 206] on input "text" at bounding box center [1187, 205] width 237 height 38
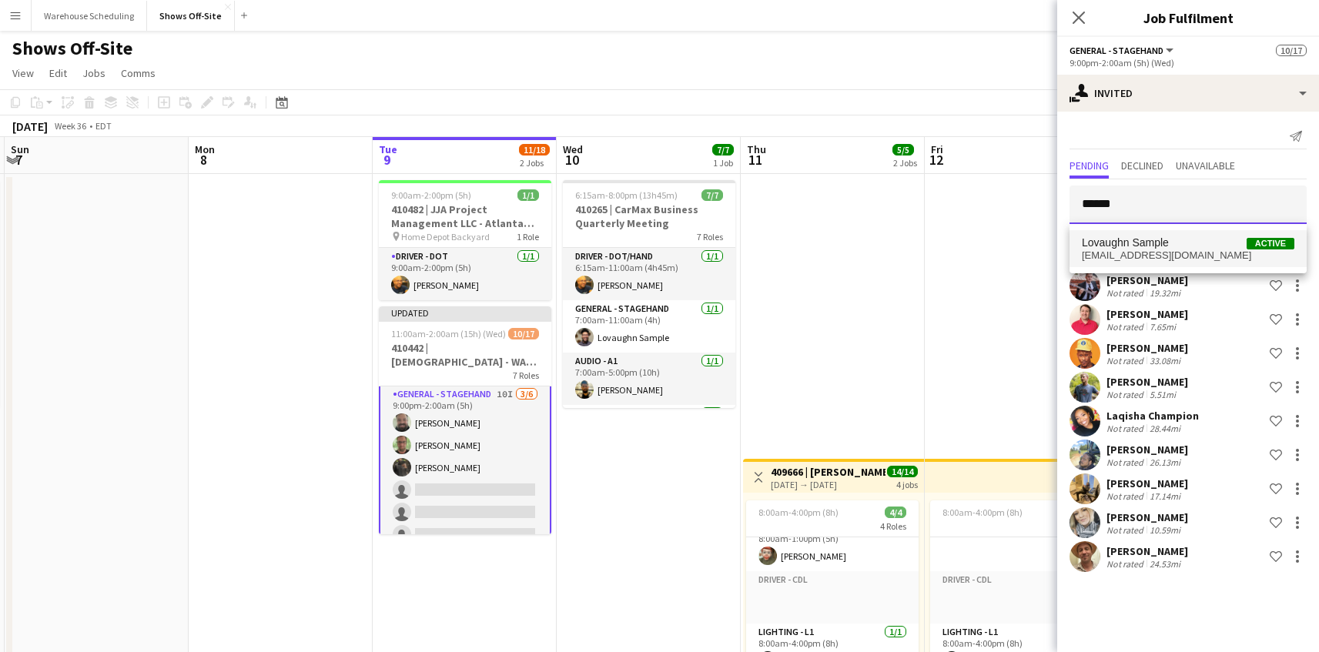
type input "******"
click at [1193, 255] on span "[EMAIL_ADDRESS][DOMAIN_NAME]" at bounding box center [1188, 255] width 212 height 12
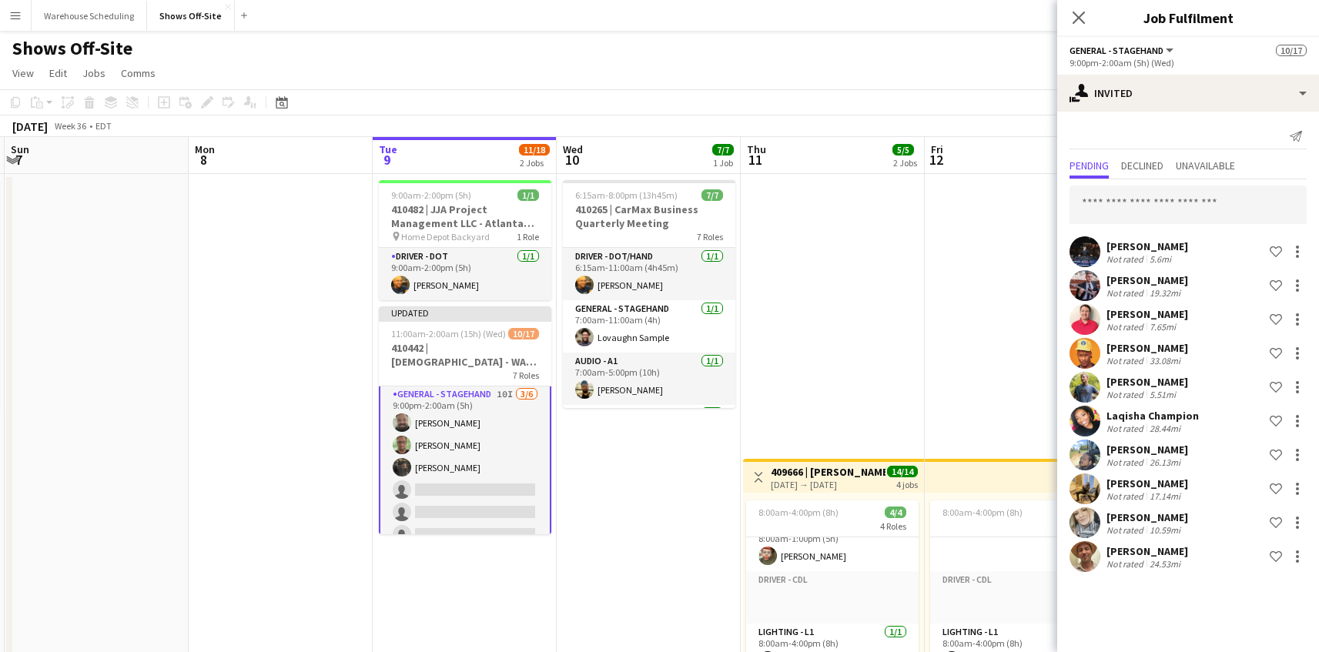
scroll to position [269, 0]
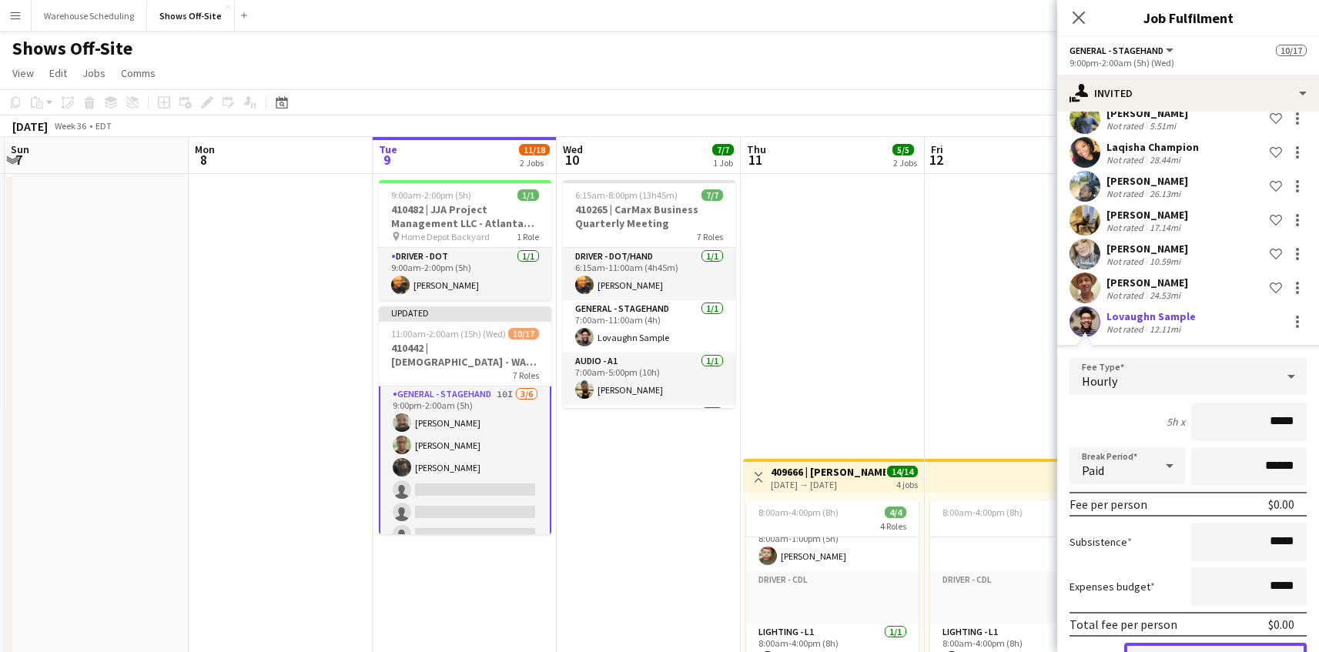
click at [1189, 645] on button "Confirm" at bounding box center [1215, 658] width 182 height 31
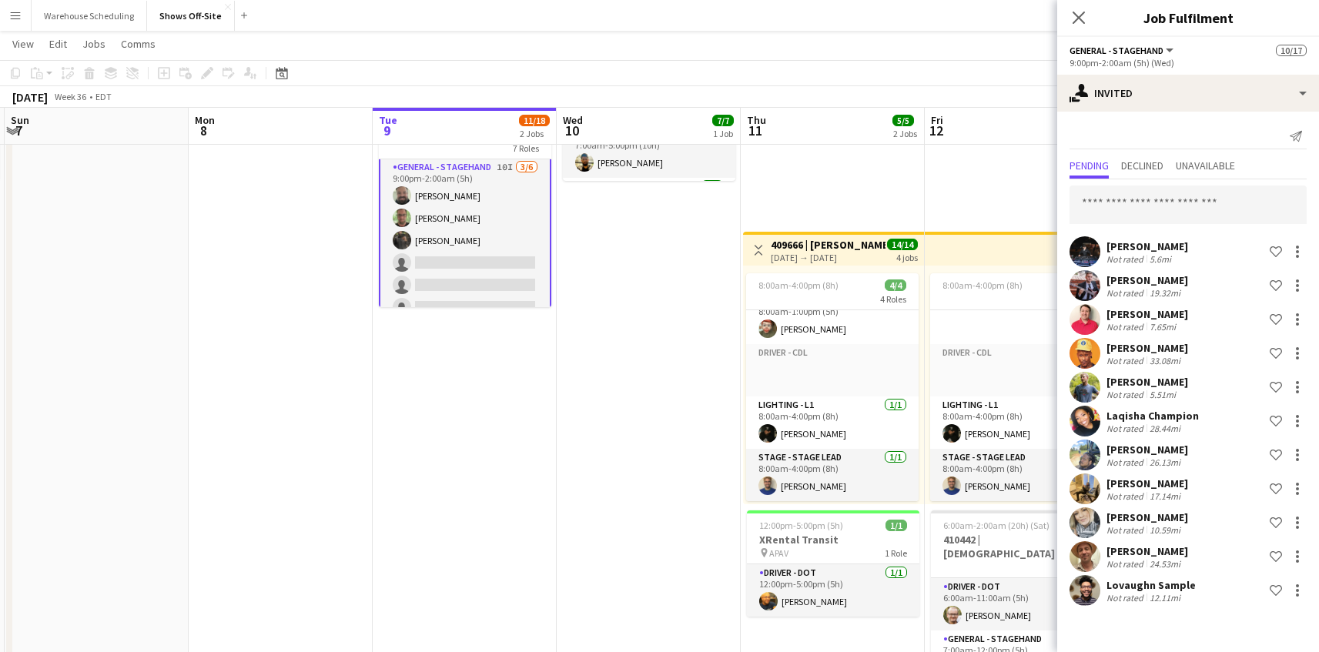
scroll to position [211, 0]
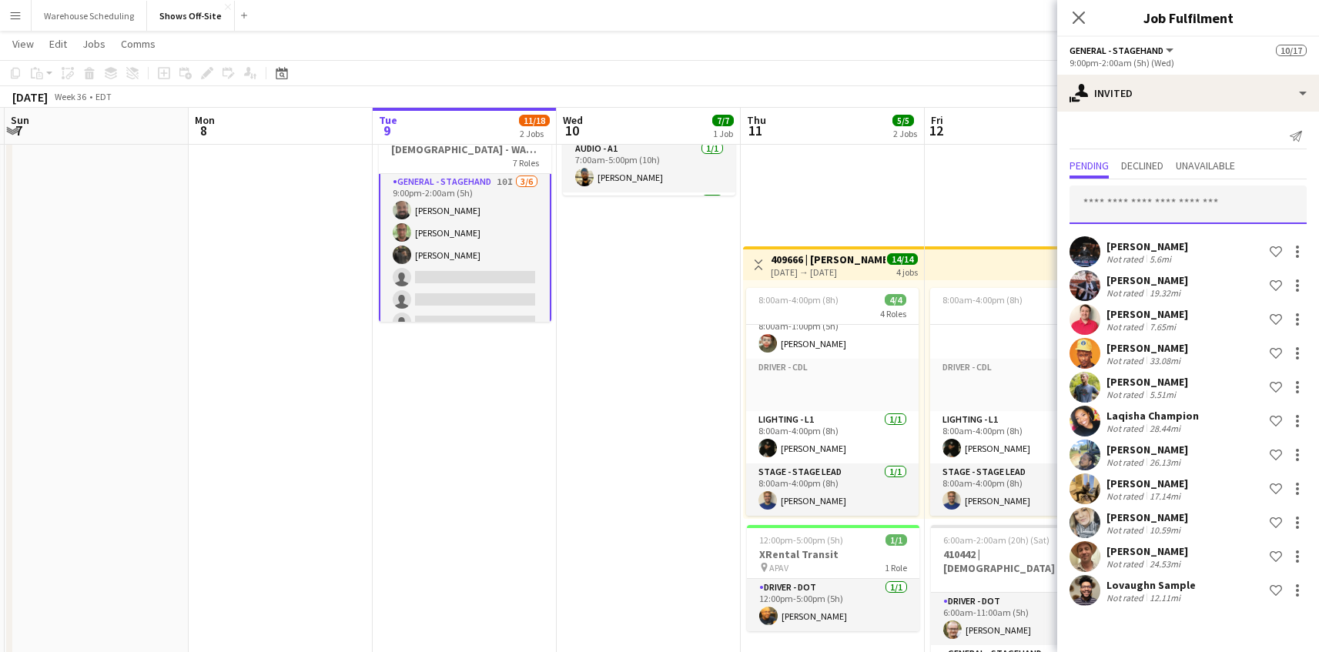
click at [1144, 203] on input "text" at bounding box center [1187, 205] width 237 height 38
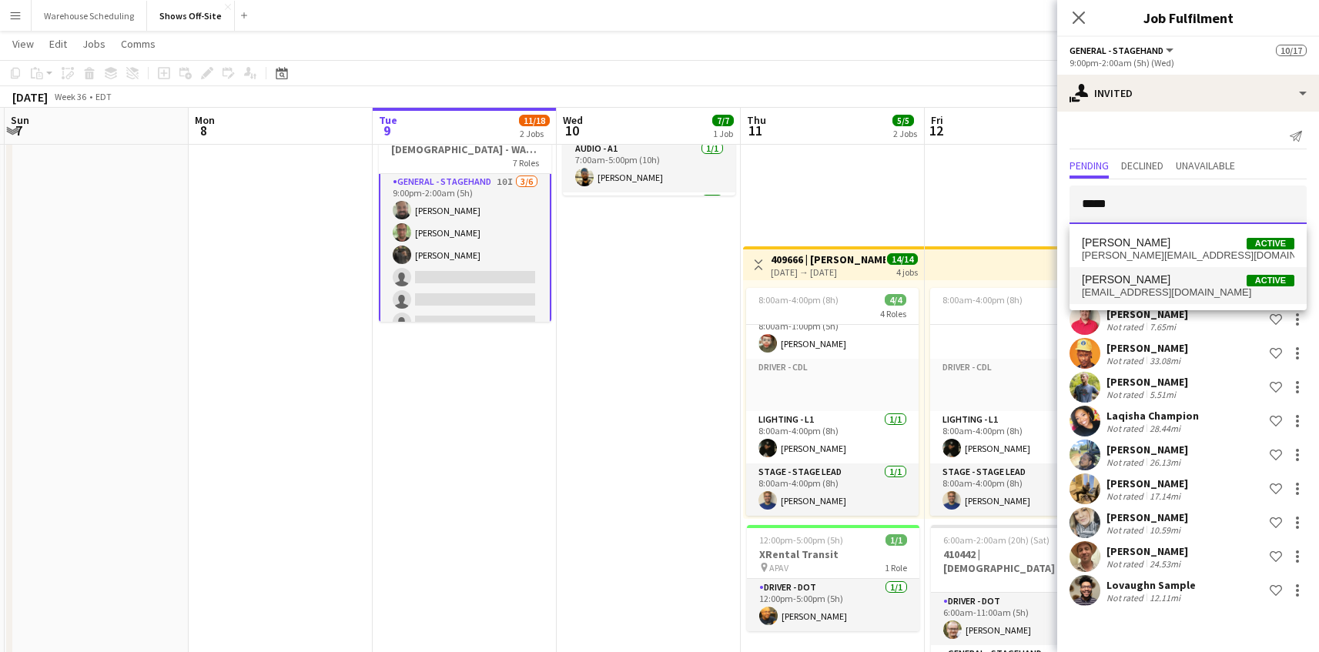
type input "*****"
click at [1147, 270] on mat-option "[PERSON_NAME] Active [EMAIL_ADDRESS][DOMAIN_NAME]" at bounding box center [1187, 285] width 237 height 37
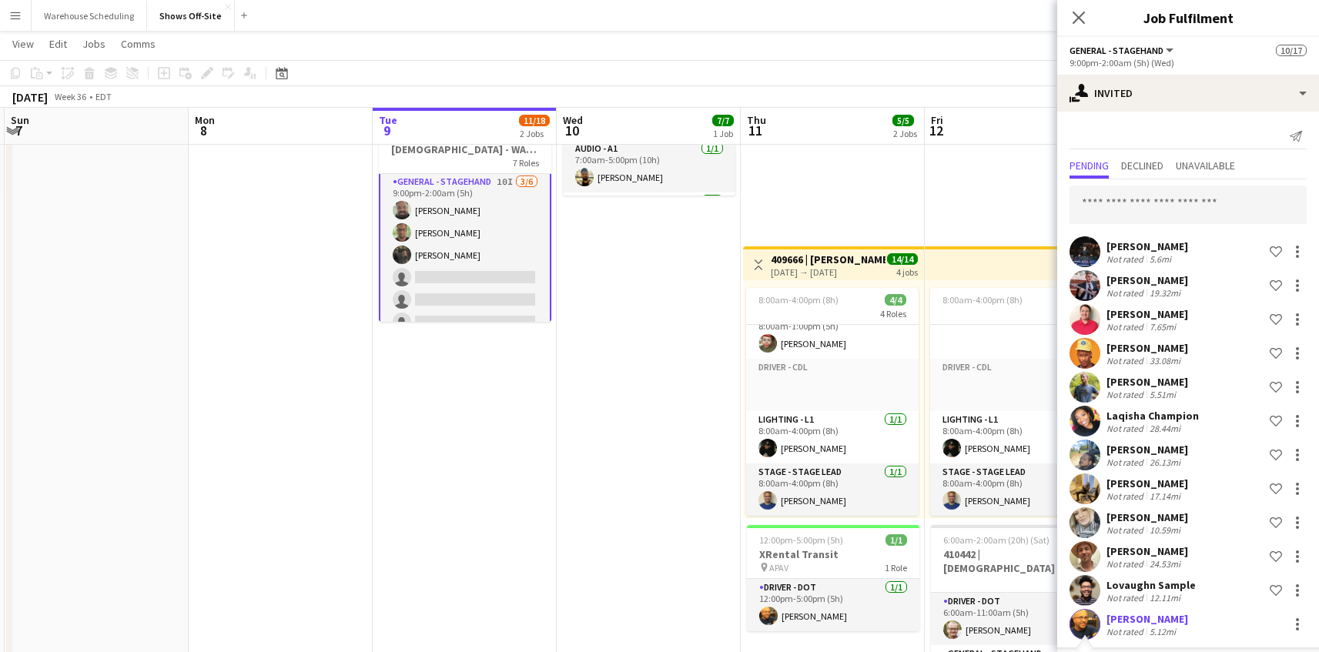
scroll to position [303, 0]
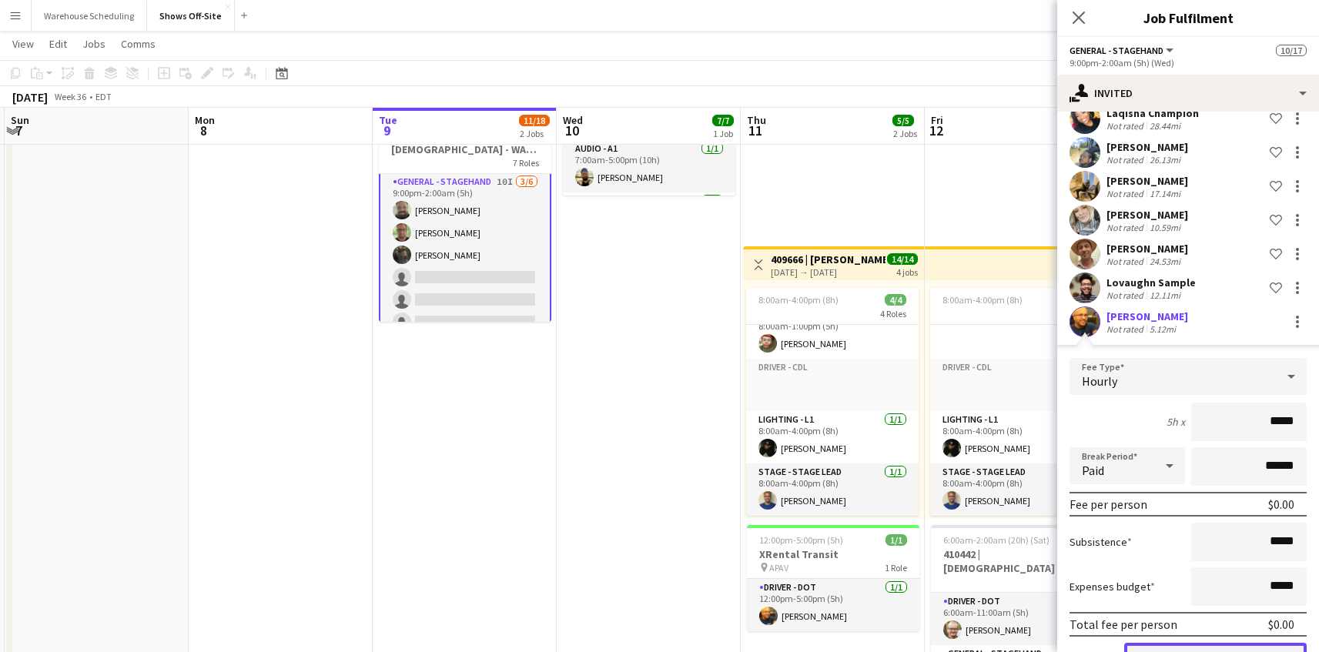
click at [1206, 645] on button "Confirm" at bounding box center [1215, 658] width 182 height 31
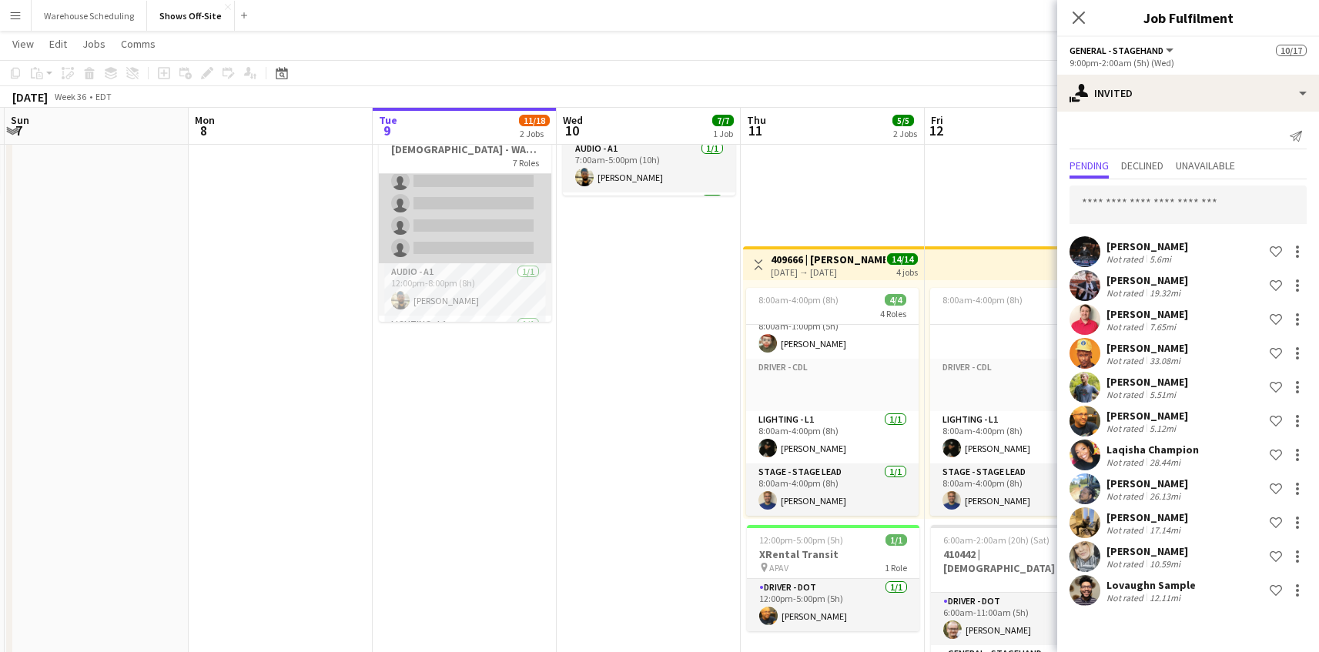
click at [501, 215] on app-card-role "General - Stagehand 10I [DATE] 12:00pm-5:00pm (5h) [PERSON_NAME] [PERSON_NAME] …" at bounding box center [465, 181] width 172 height 164
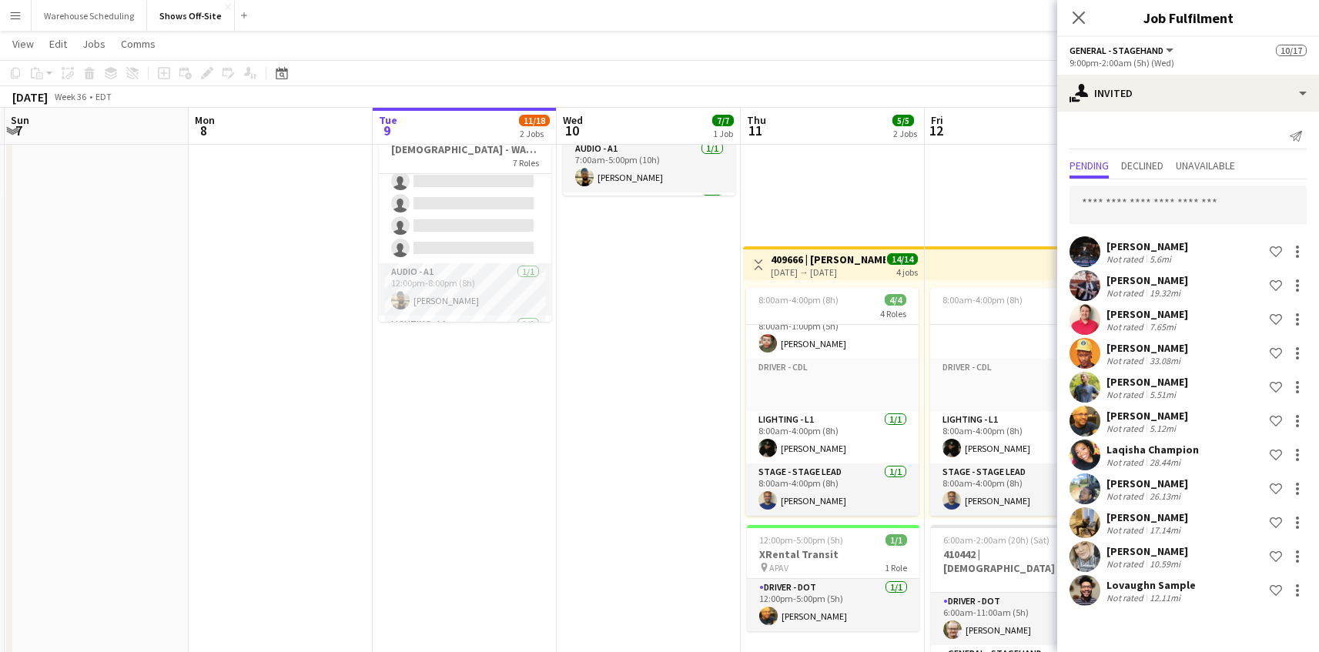
scroll to position [129, 0]
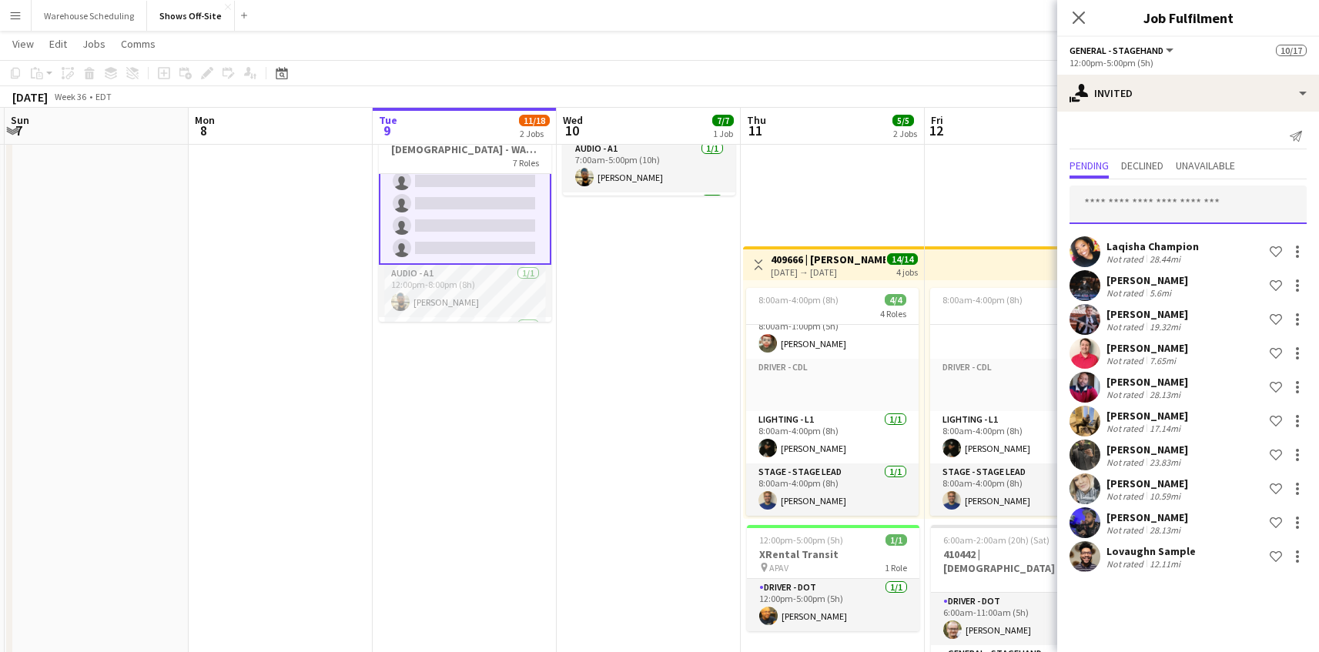
click at [1145, 204] on input "text" at bounding box center [1187, 205] width 237 height 38
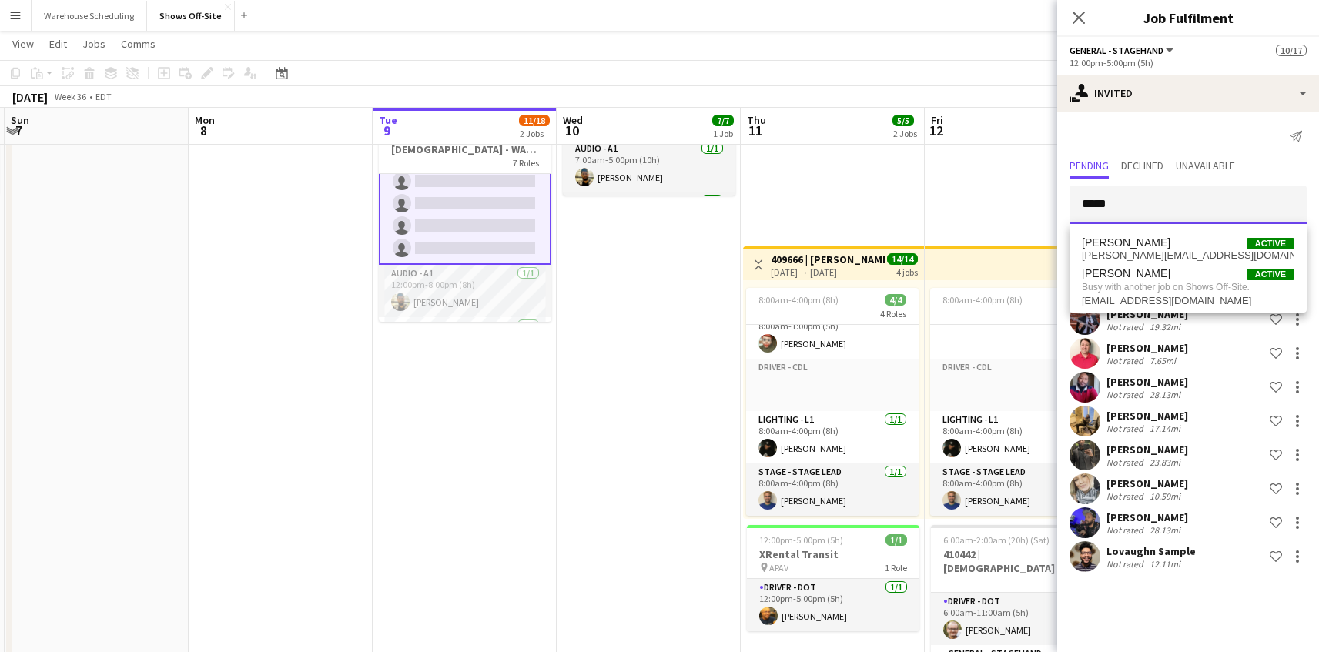
scroll to position [0, 0]
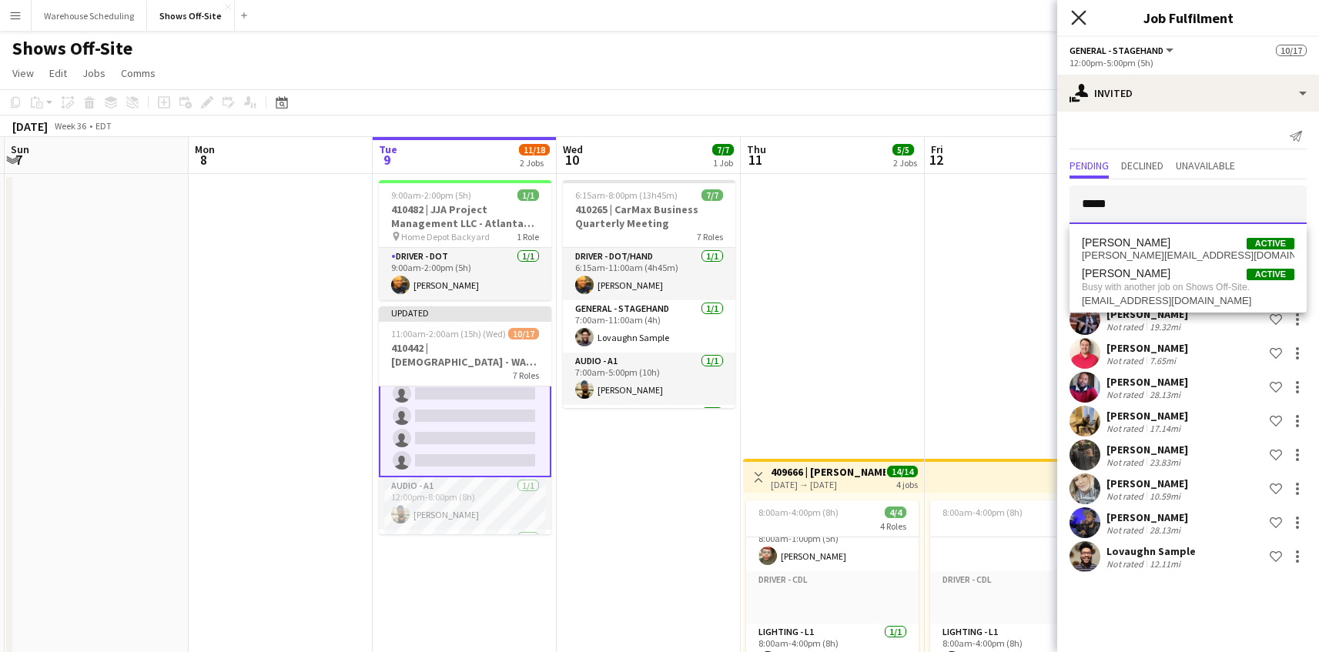
type input "*****"
click at [1074, 16] on icon "Close pop-in" at bounding box center [1078, 17] width 15 height 15
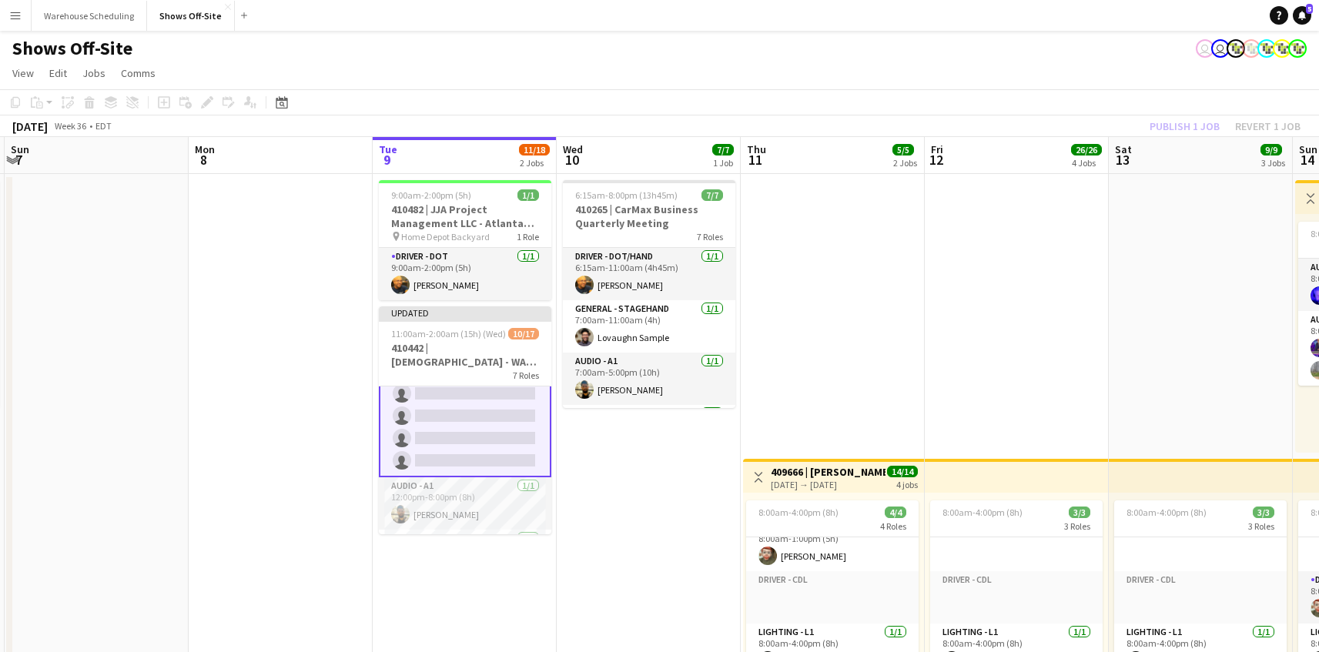
click at [1061, 68] on app-page-menu "View Day view expanded Day view collapsed Month view Date picker Jump to [DATE]…" at bounding box center [659, 74] width 1319 height 29
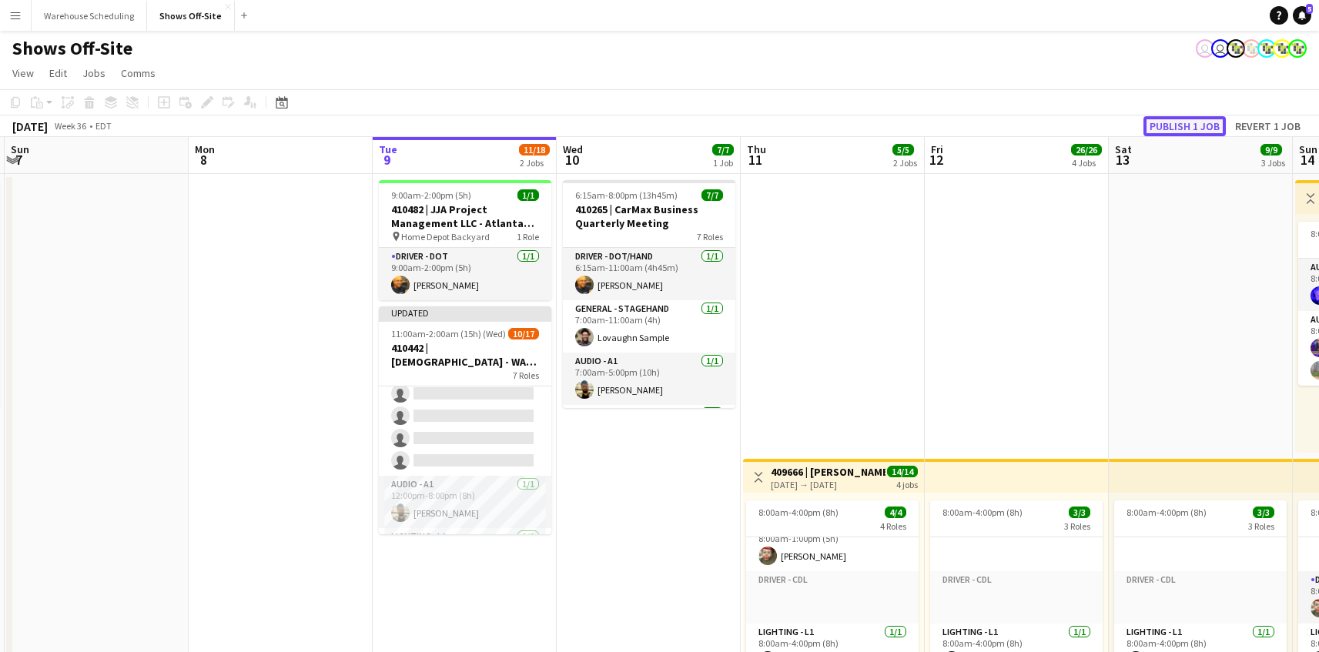
click at [1187, 122] on button "Publish 1 job" at bounding box center [1184, 126] width 82 height 20
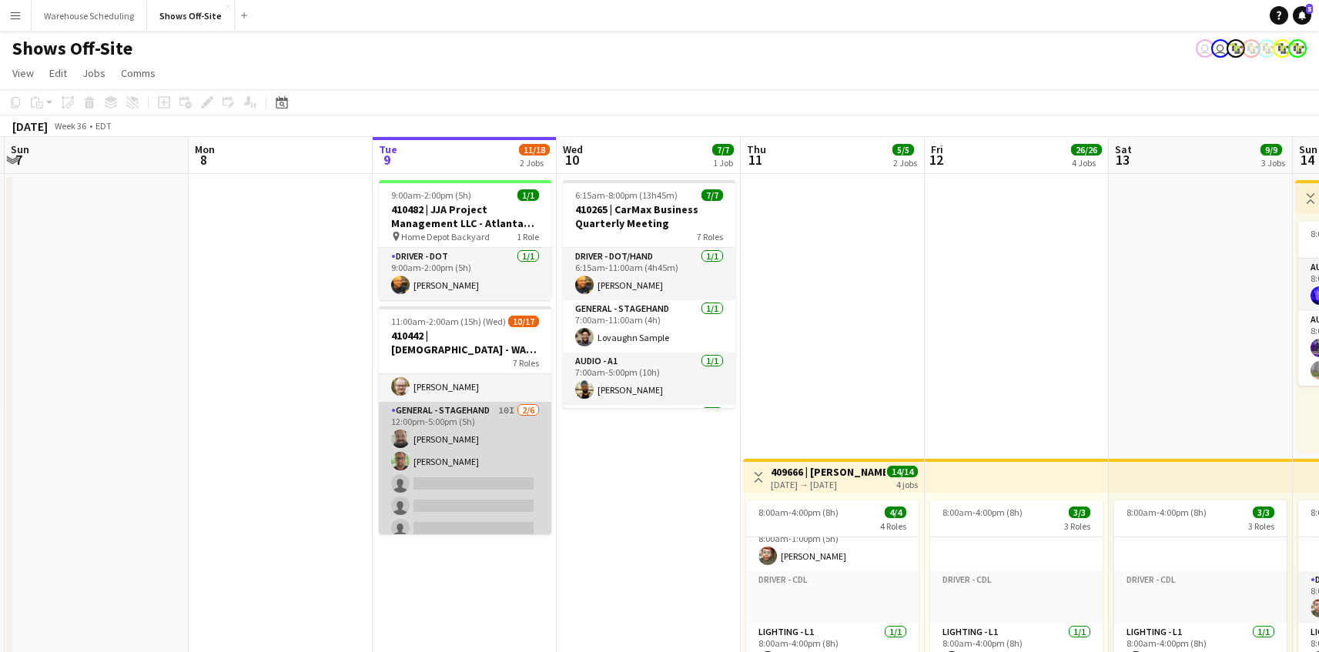
scroll to position [0, 0]
click at [484, 473] on app-card-role "General - Stagehand 10I [DATE] 12:00pm-5:00pm (5h) [PERSON_NAME] [PERSON_NAME] …" at bounding box center [465, 508] width 172 height 164
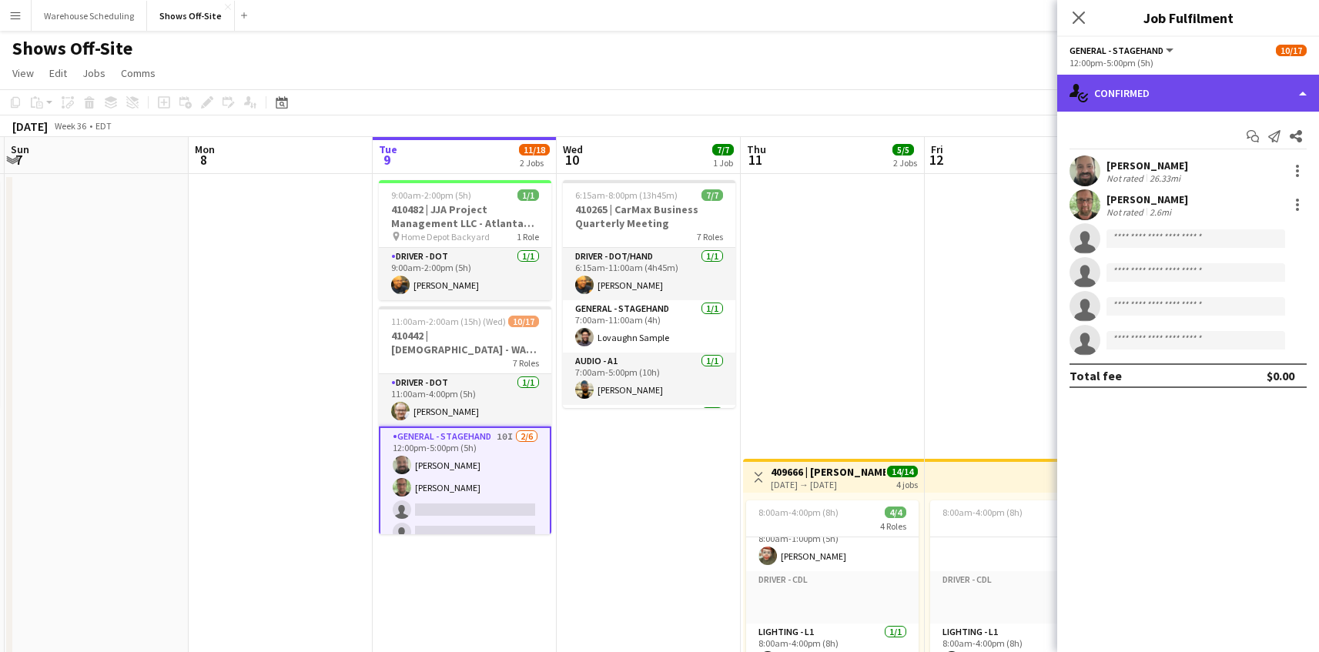
click at [1174, 92] on div "single-neutral-actions-check-2 Confirmed" at bounding box center [1188, 93] width 262 height 37
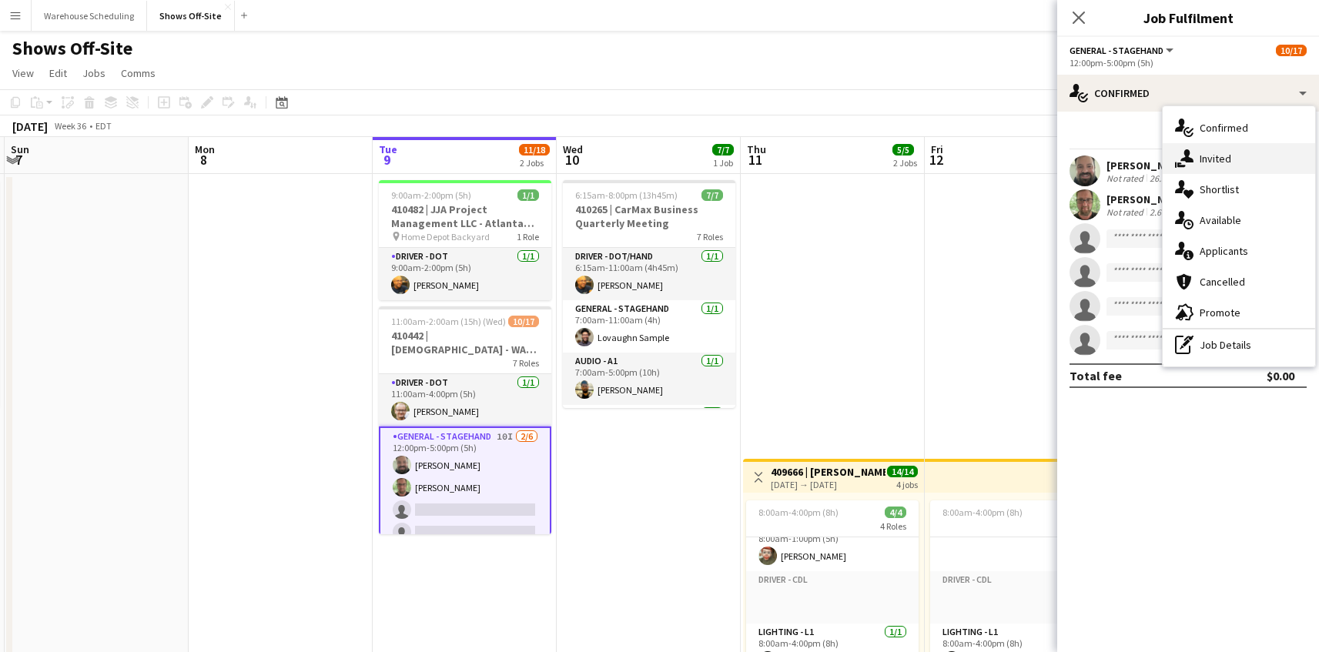
click at [1207, 154] on span "Invited" at bounding box center [1215, 159] width 32 height 14
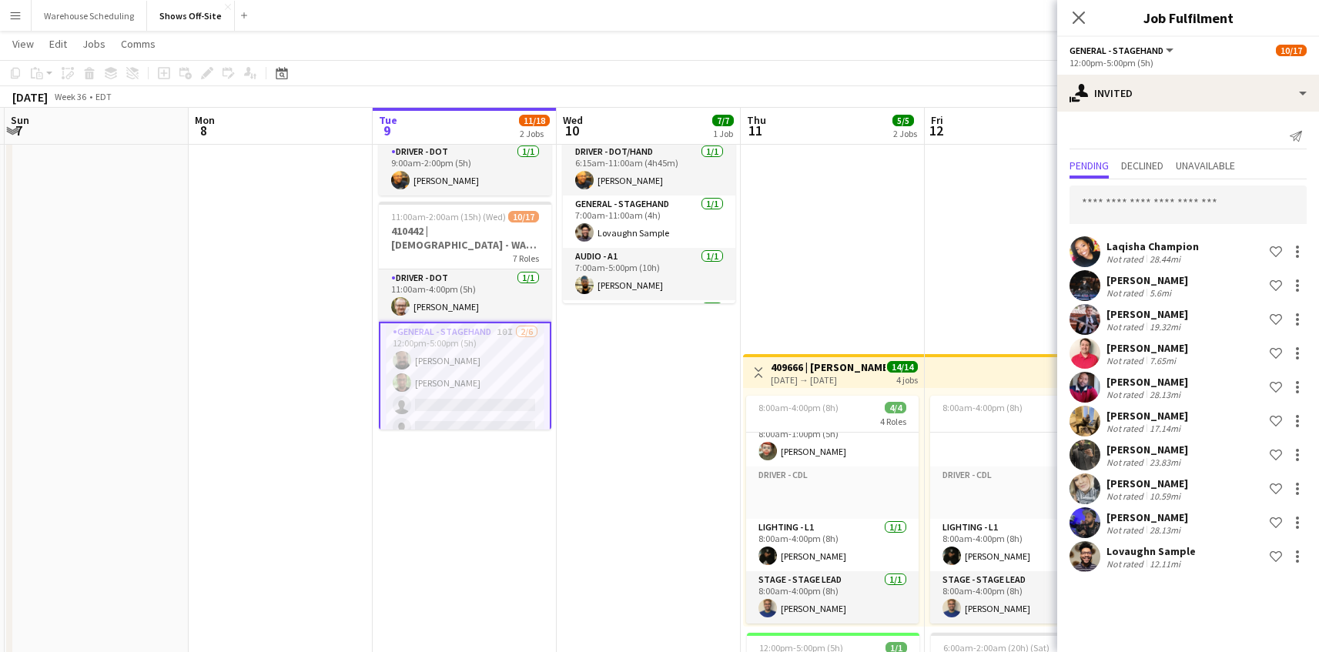
click at [466, 381] on app-card-role "General - Stagehand 10I [DATE] 12:00pm-5:00pm (5h) [PERSON_NAME] [PERSON_NAME] …" at bounding box center [465, 405] width 172 height 167
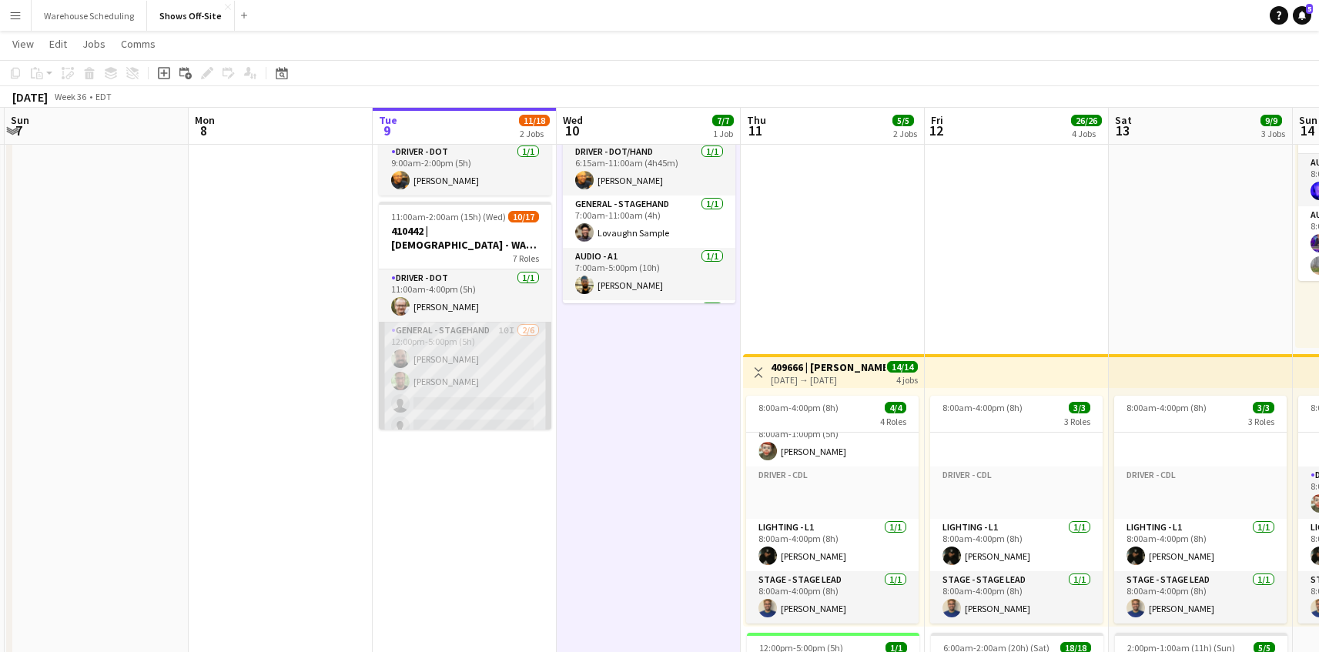
click at [487, 386] on app-card-role "General - Stagehand 10I [DATE] 12:00pm-5:00pm (5h) [PERSON_NAME] [PERSON_NAME] …" at bounding box center [465, 404] width 172 height 164
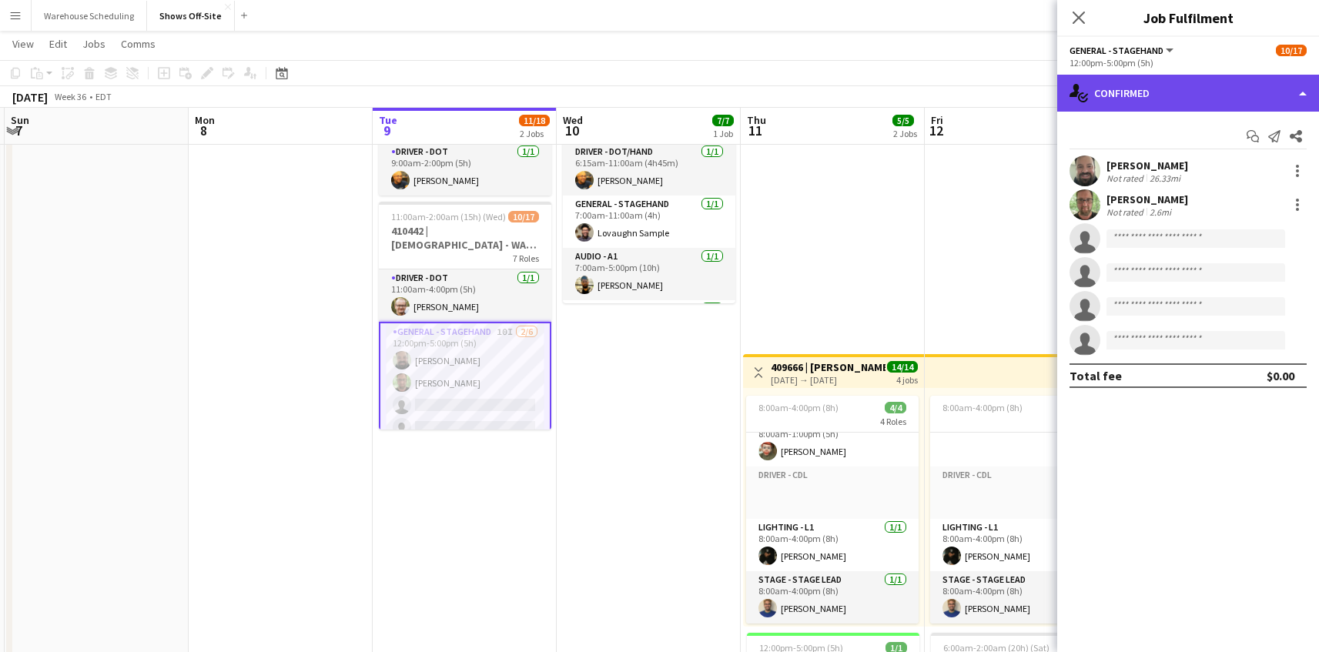
click at [1157, 94] on div "single-neutral-actions-check-2 Confirmed" at bounding box center [1188, 93] width 262 height 37
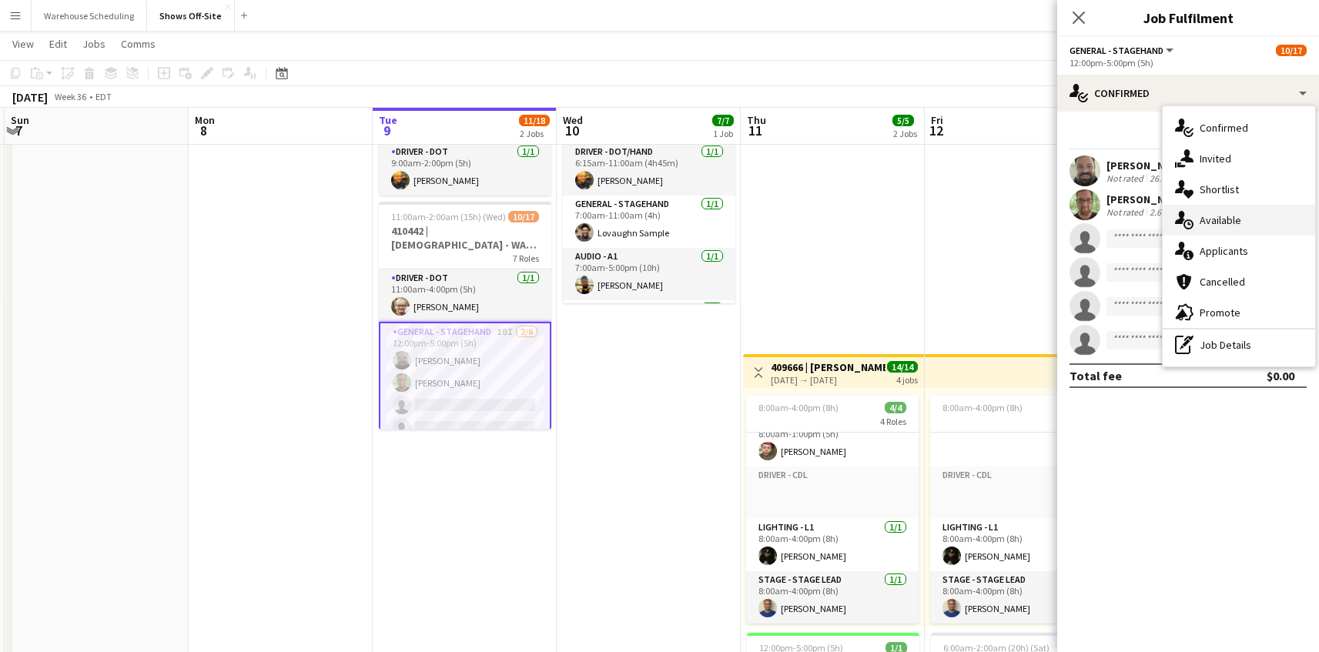
click at [1209, 232] on div "single-neutral-actions-upload Available" at bounding box center [1238, 220] width 152 height 31
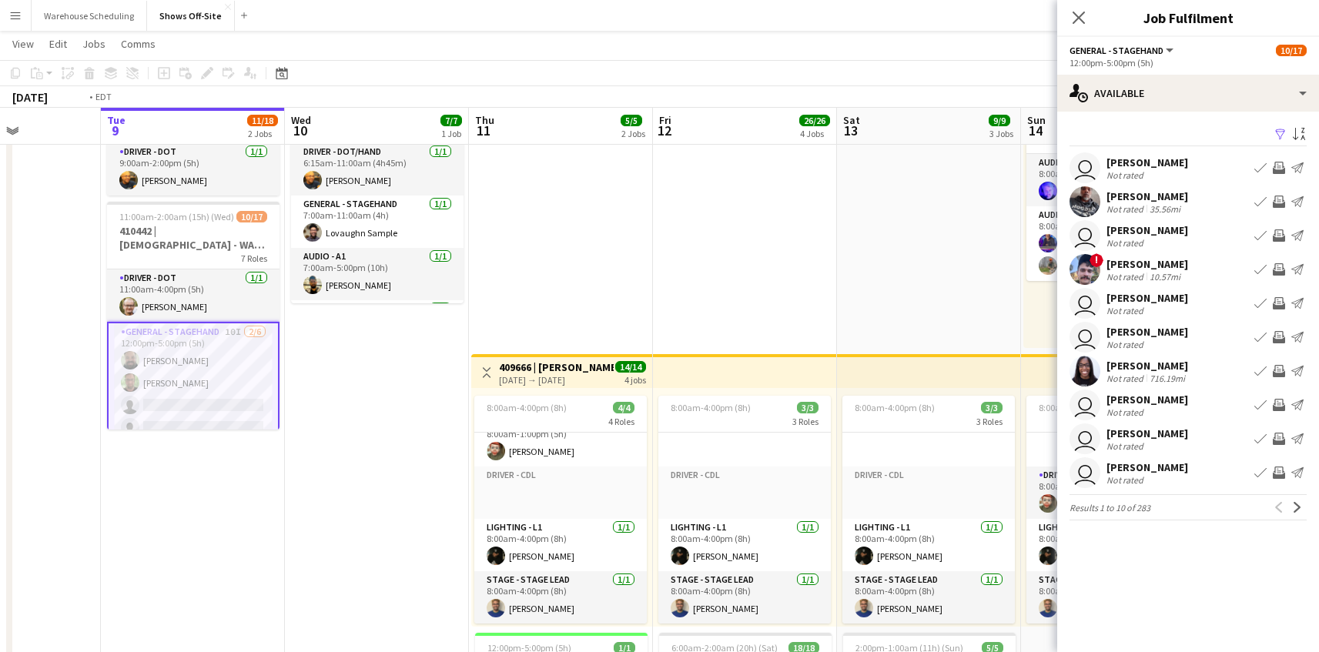
drag, startPoint x: 949, startPoint y: 310, endPoint x: 517, endPoint y: 320, distance: 432.0
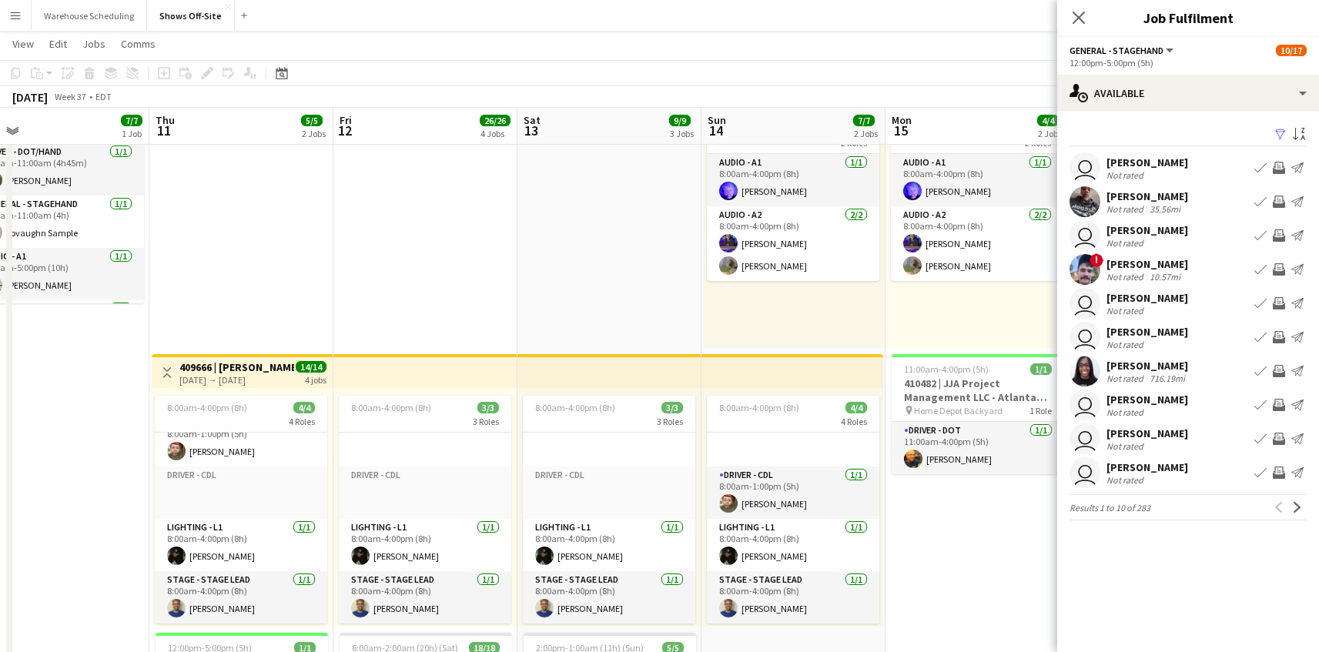
drag, startPoint x: 733, startPoint y: 349, endPoint x: 114, endPoint y: 371, distance: 619.3
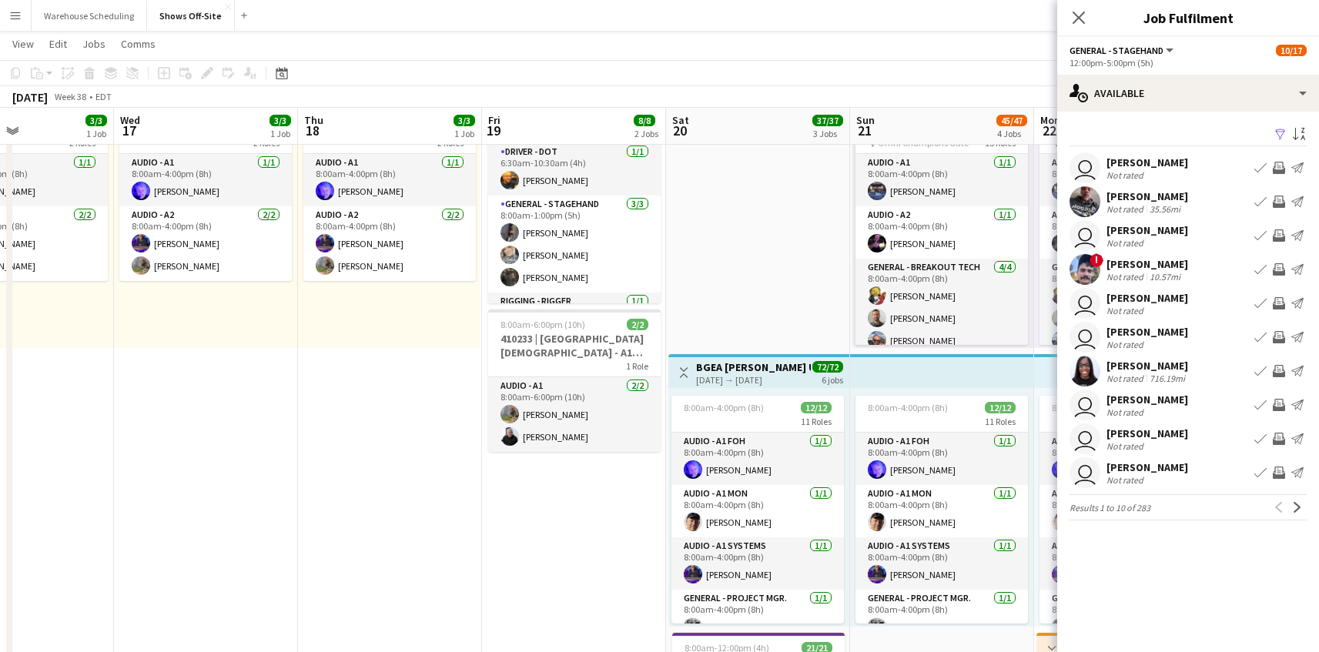
scroll to position [0, 487]
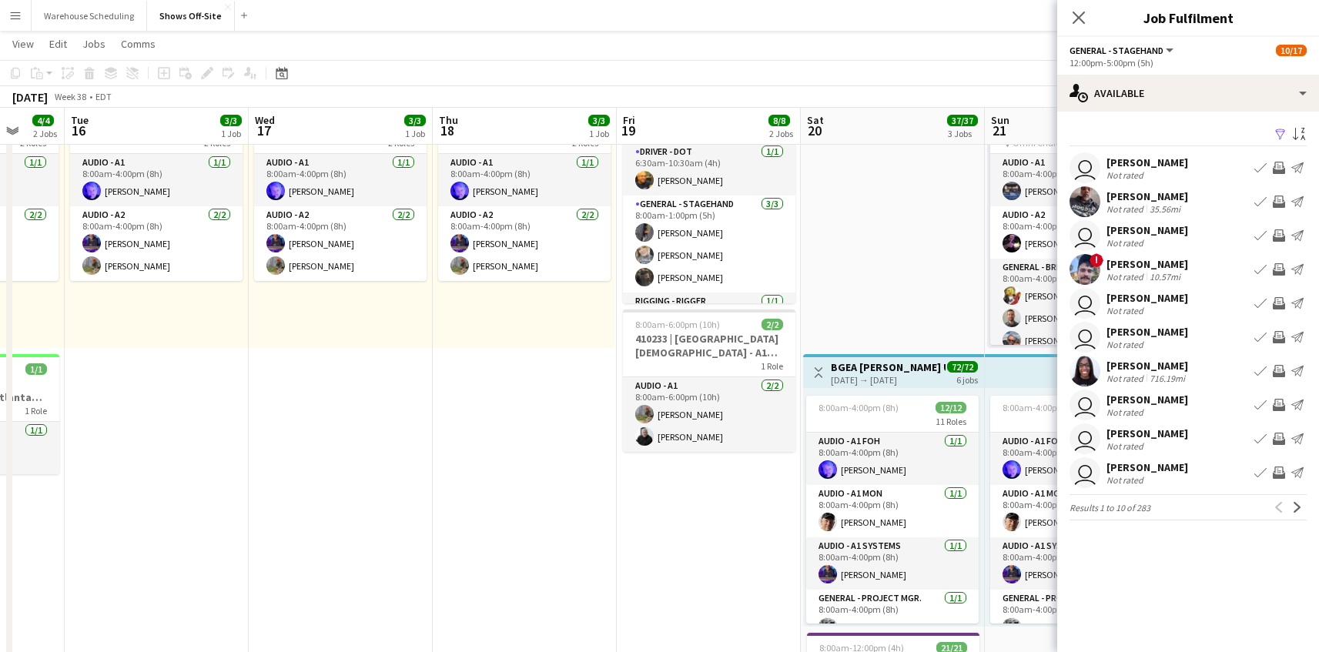
drag, startPoint x: 959, startPoint y: 490, endPoint x: 205, endPoint y: 486, distance: 754.4
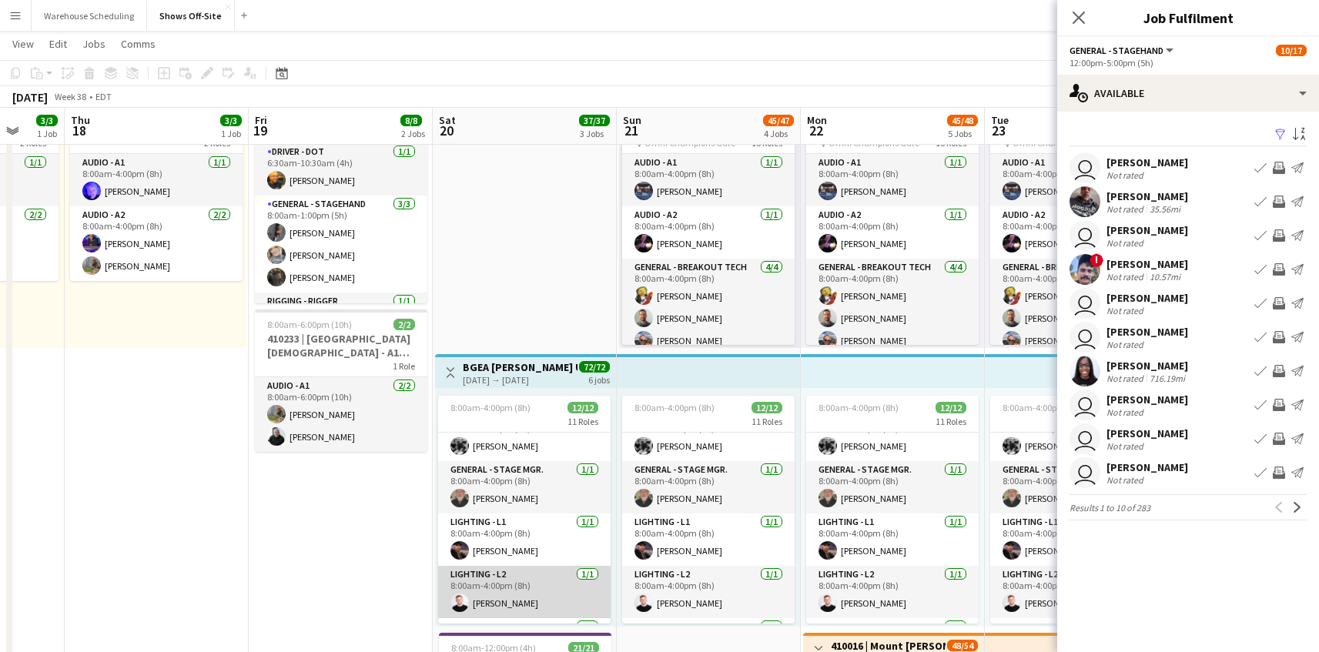
scroll to position [0, 0]
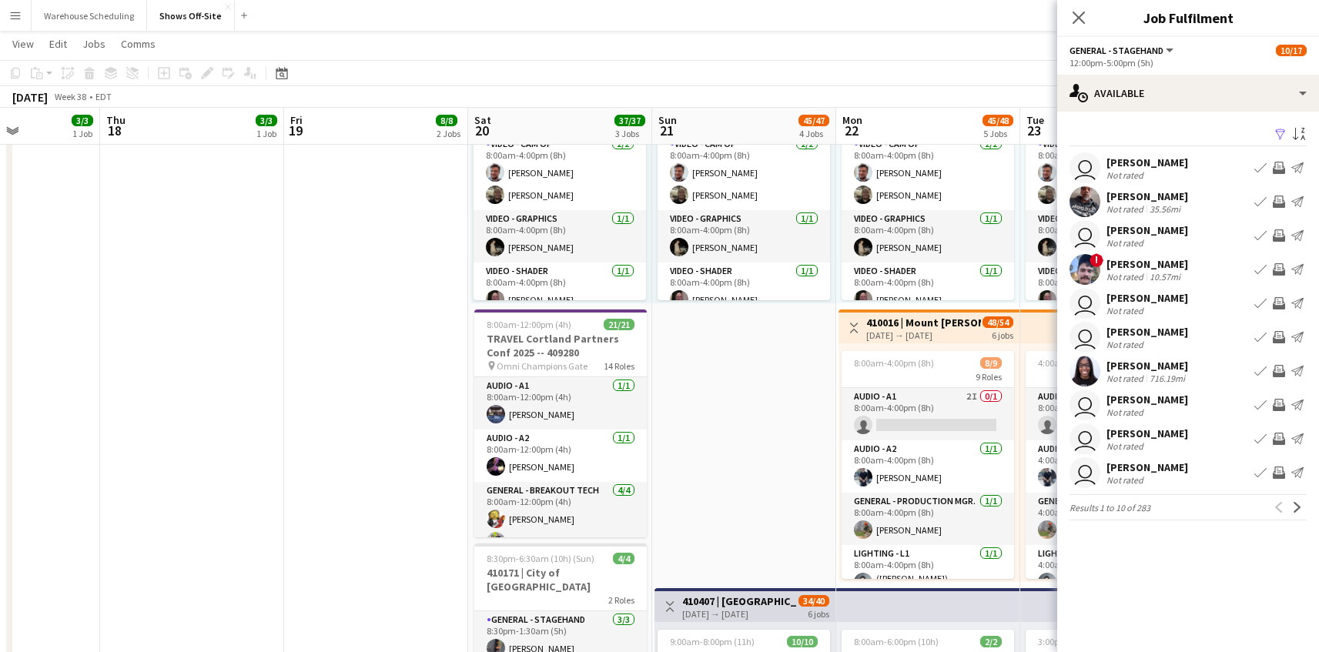
drag, startPoint x: 754, startPoint y: 467, endPoint x: 54, endPoint y: 463, distance: 700.5
click at [54, 463] on app-calendar-viewport "Mon 15 4/4 2 Jobs Tue 16 3/3 1 Job Wed 17 3/3 1 Job Thu 18 3/3 1 Job Fri 19 8/8…" at bounding box center [659, 541] width 1319 height 1814
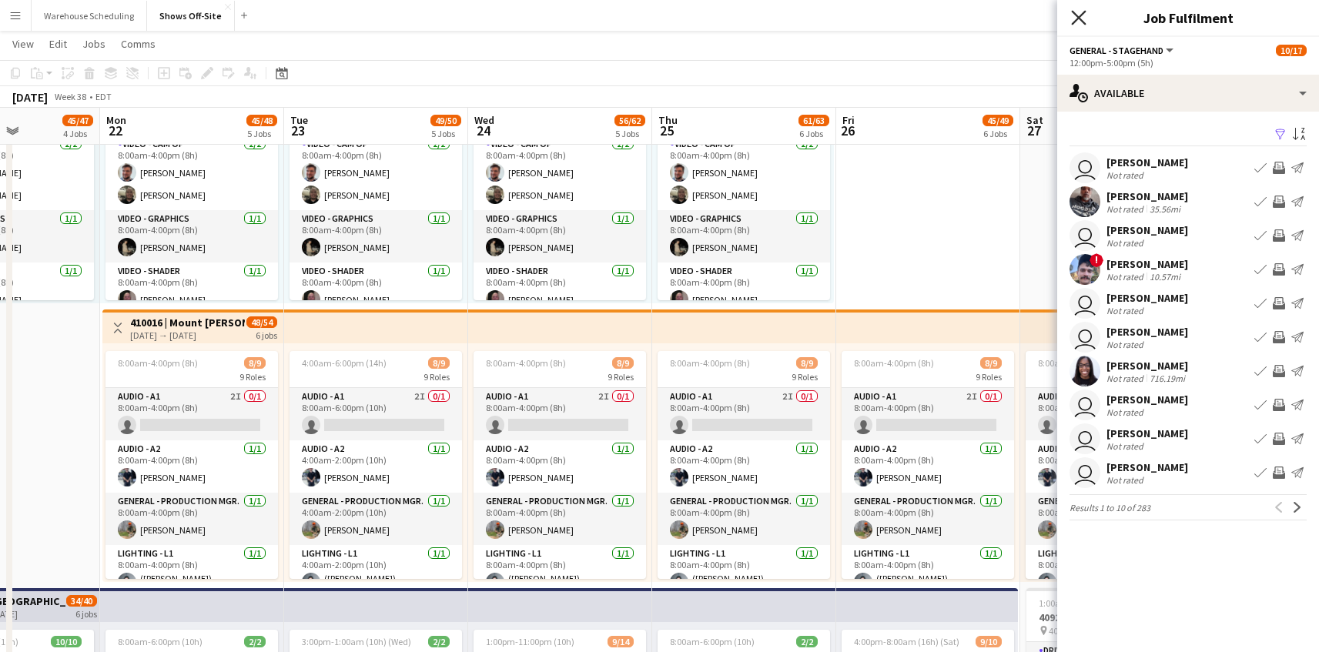
click at [1078, 22] on icon "Close pop-in" at bounding box center [1078, 17] width 15 height 15
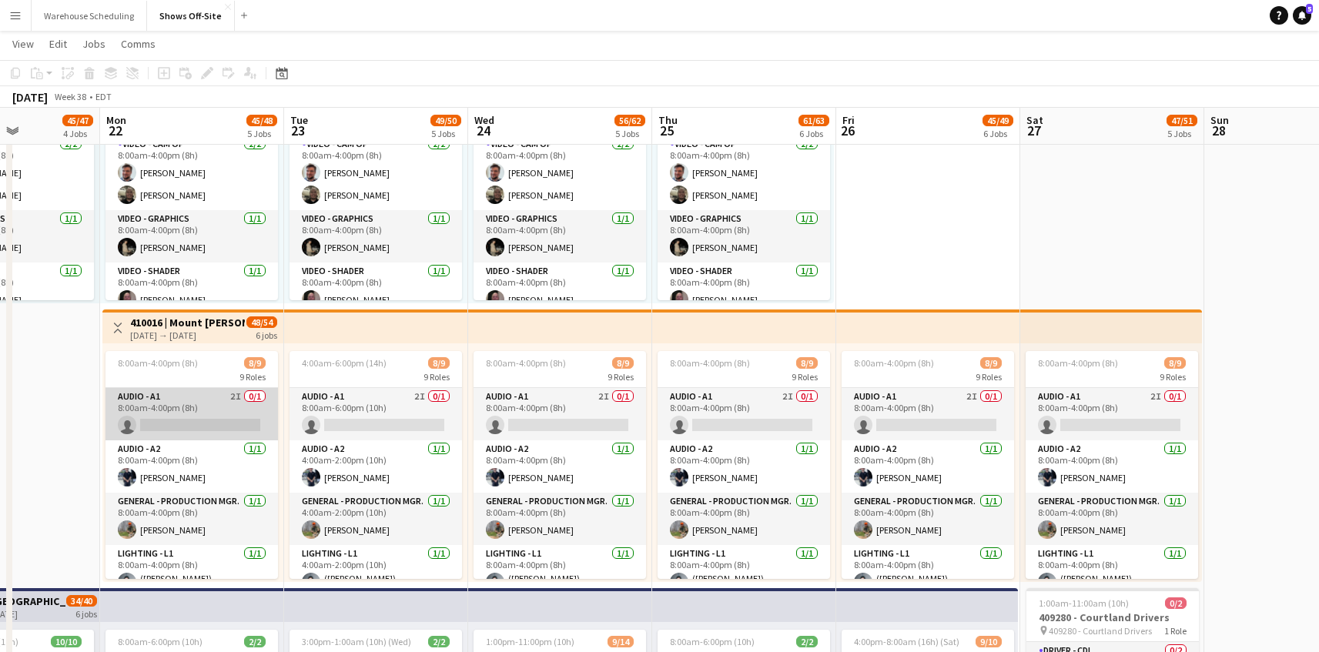
click at [235, 420] on app-card-role "Audio - A1 2I 0/1 8:00am-4:00pm (8h) single-neutral-actions" at bounding box center [191, 414] width 172 height 52
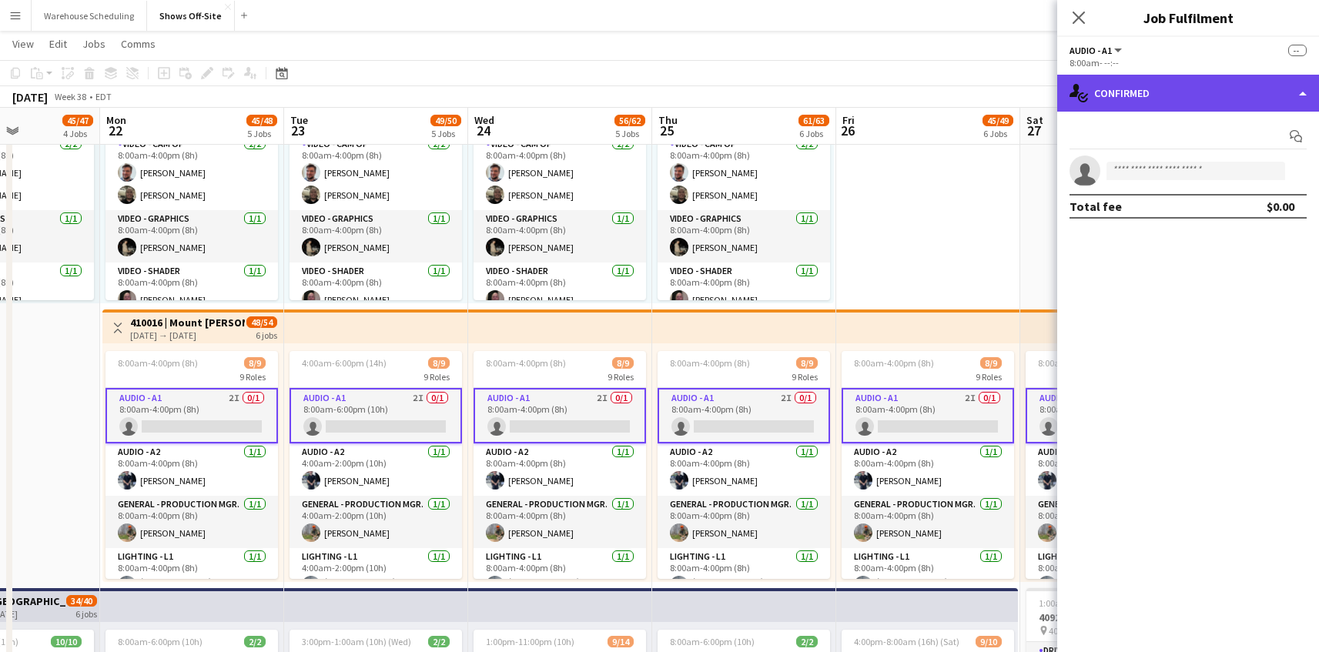
click at [1184, 92] on div "single-neutral-actions-check-2 Confirmed" at bounding box center [1188, 93] width 262 height 37
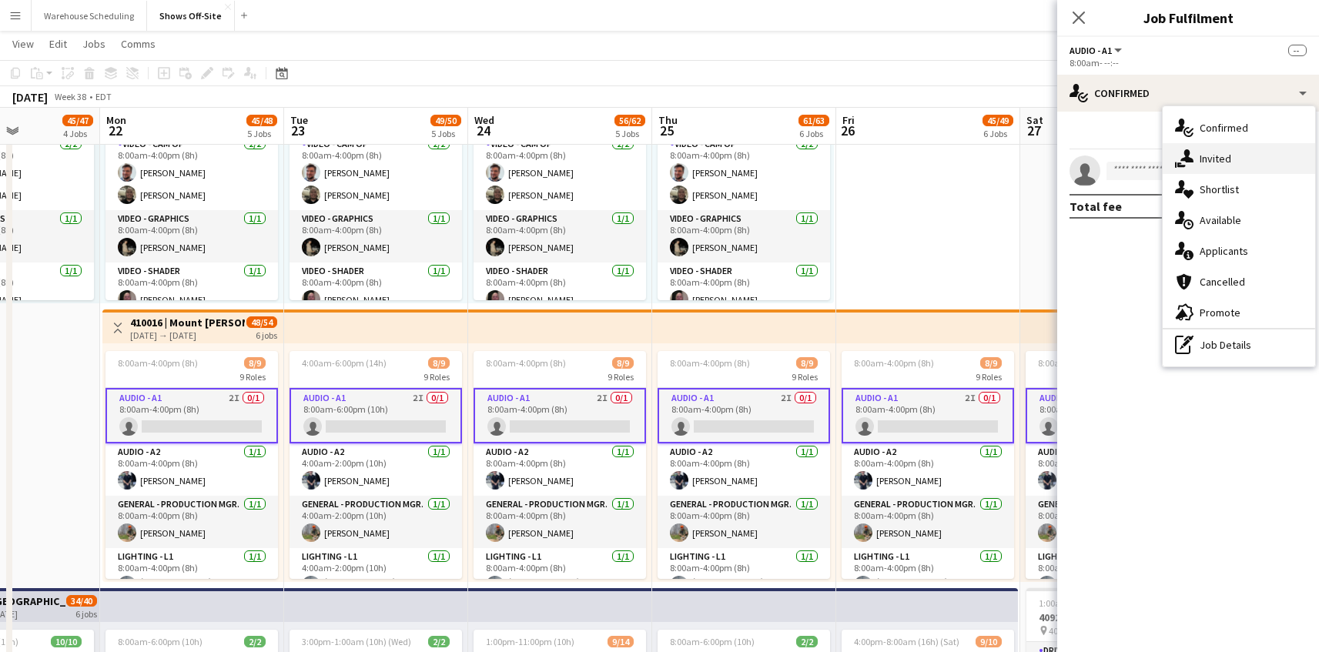
click at [1246, 163] on div "single-neutral-actions-share-1 Invited" at bounding box center [1238, 158] width 152 height 31
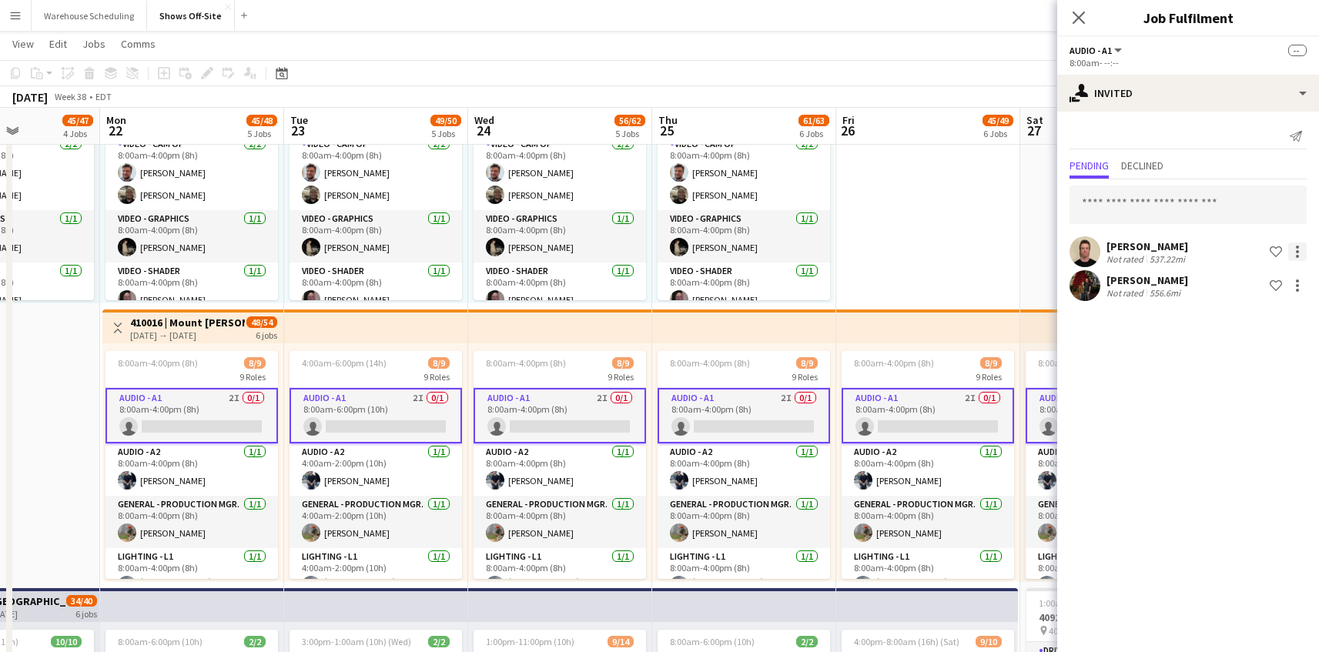
click at [1294, 253] on div at bounding box center [1297, 251] width 18 height 18
click at [1258, 384] on span "Cancel invitation" at bounding box center [1248, 390] width 90 height 13
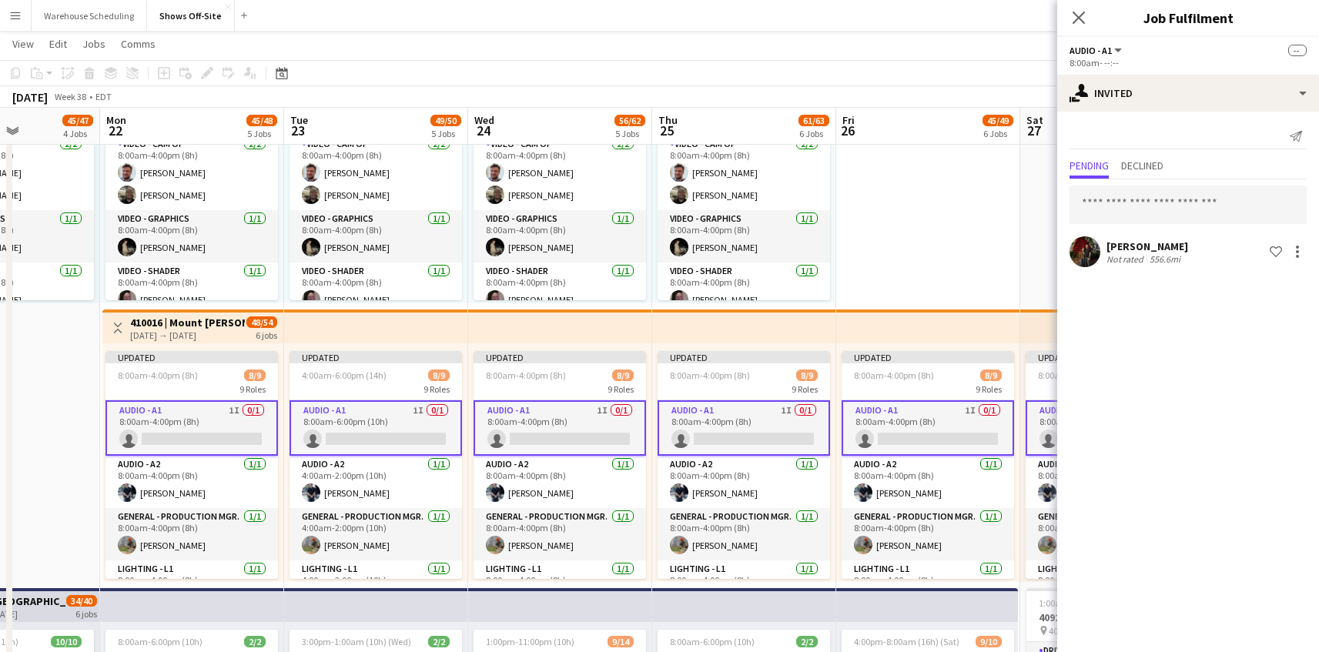
click at [1294, 262] on div "[PERSON_NAME] Not rated 556.6mi Shortlist crew" at bounding box center [1188, 251] width 262 height 31
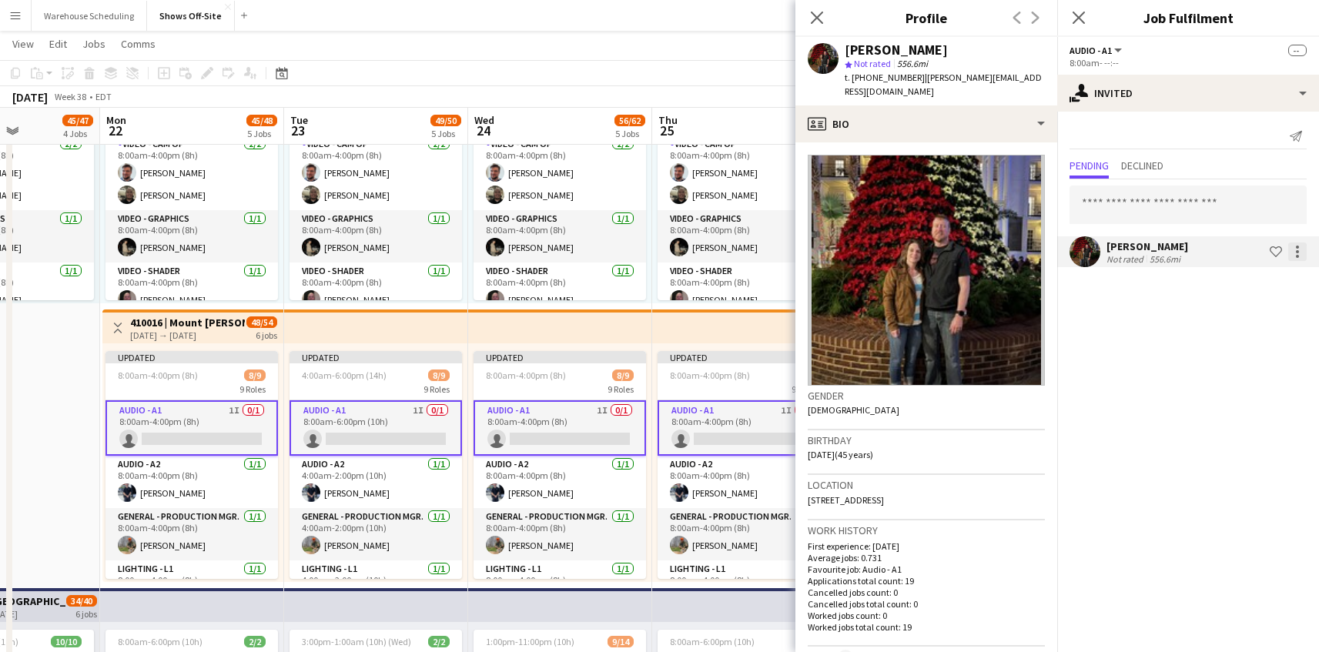
click at [1296, 260] on div at bounding box center [1297, 251] width 18 height 18
click at [1272, 385] on span "Cancel invitation" at bounding box center [1248, 390] width 90 height 13
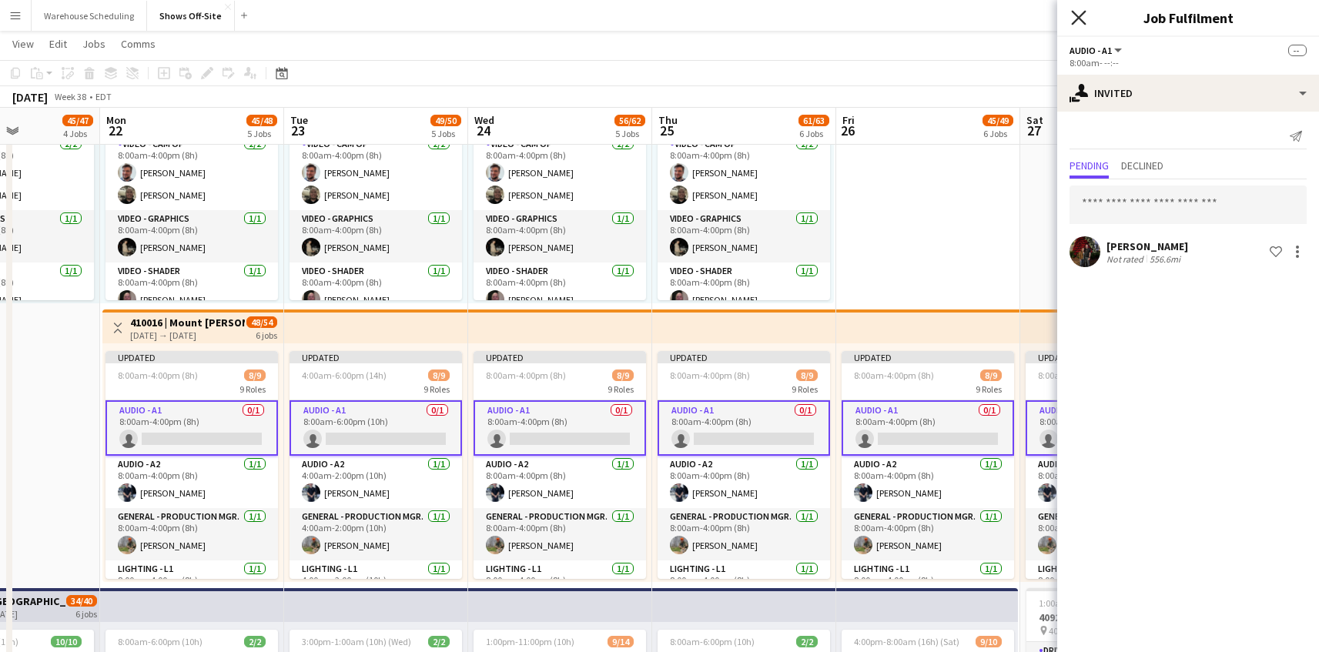
click at [1072, 17] on icon "Close pop-in" at bounding box center [1078, 17] width 15 height 15
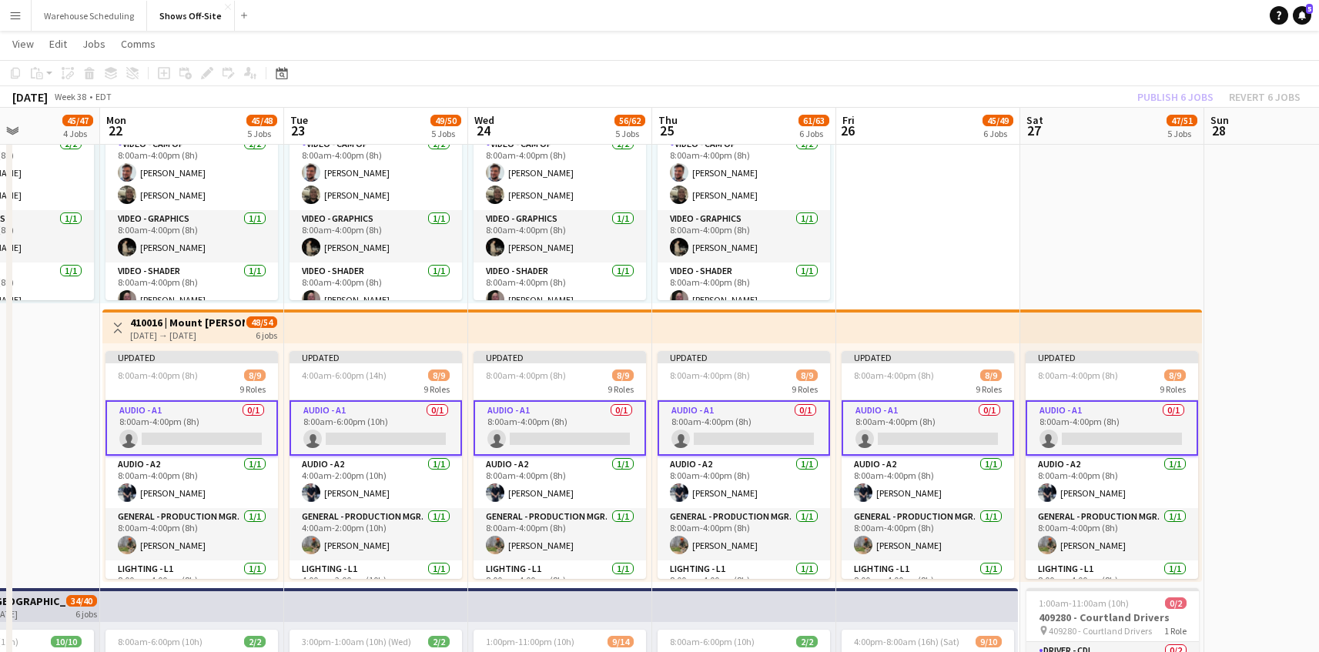
click at [1115, 79] on app-toolbar "Copy Paste Paste Command V Paste with crew Command Shift V Paste linked Job [GE…" at bounding box center [659, 73] width 1319 height 26
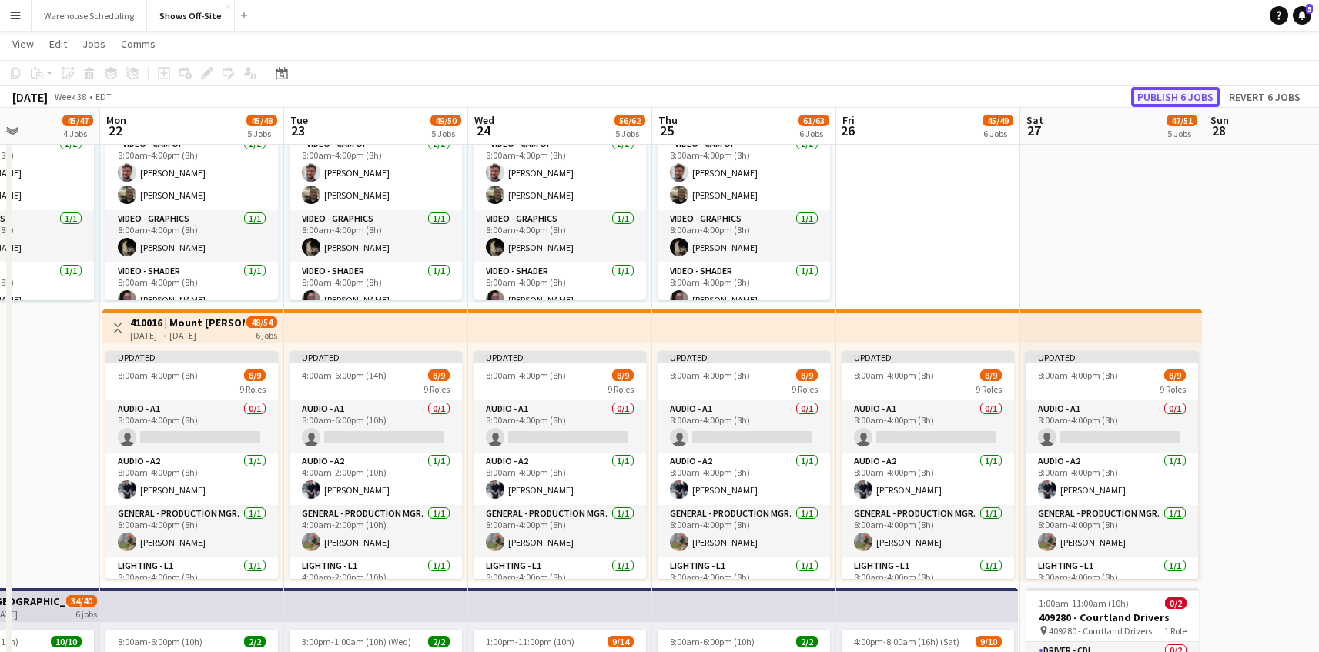
click at [1157, 95] on button "Publish 6 jobs" at bounding box center [1175, 97] width 89 height 20
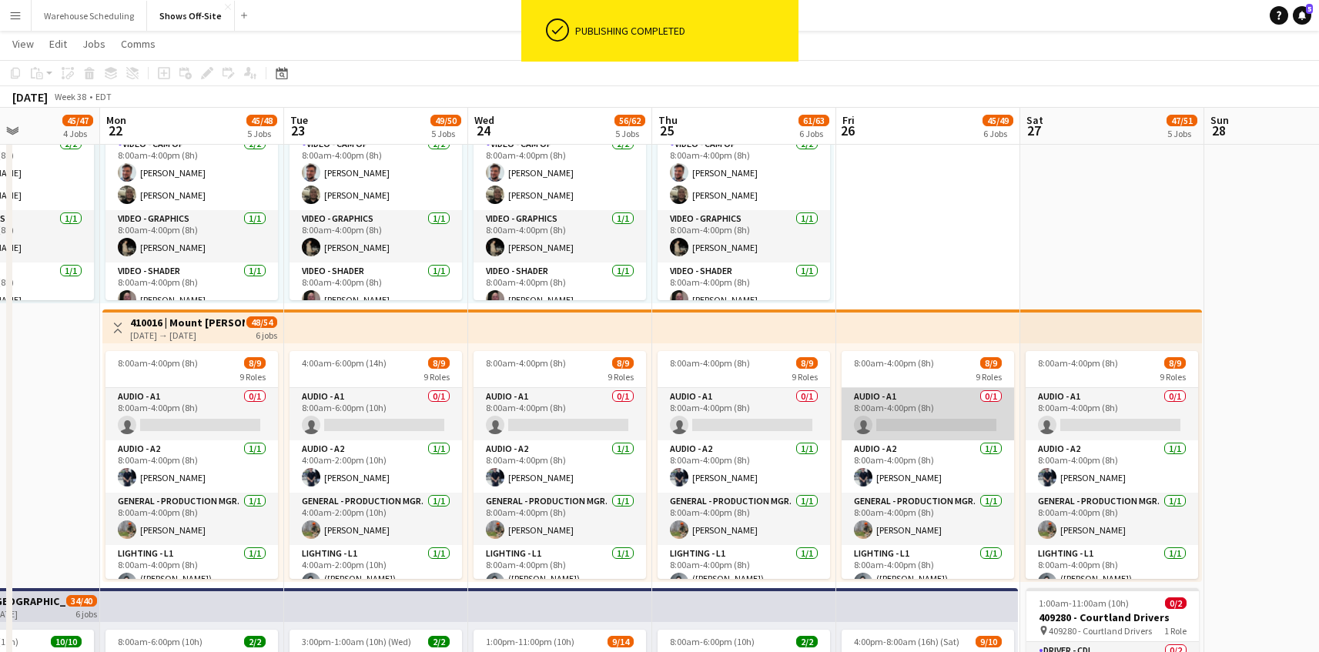
click at [941, 423] on app-card-role "Audio - A1 0/1 8:00am-4:00pm (8h) single-neutral-actions" at bounding box center [927, 414] width 172 height 52
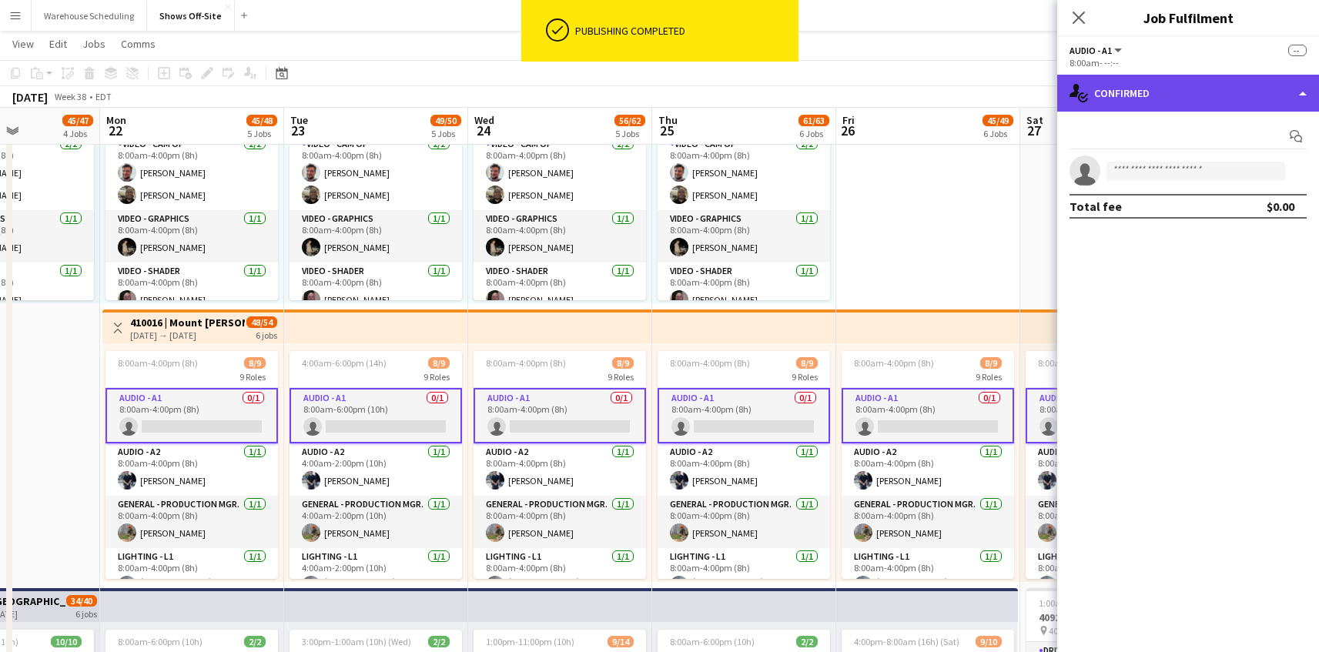
click at [1244, 95] on div "single-neutral-actions-check-2 Confirmed" at bounding box center [1188, 93] width 262 height 37
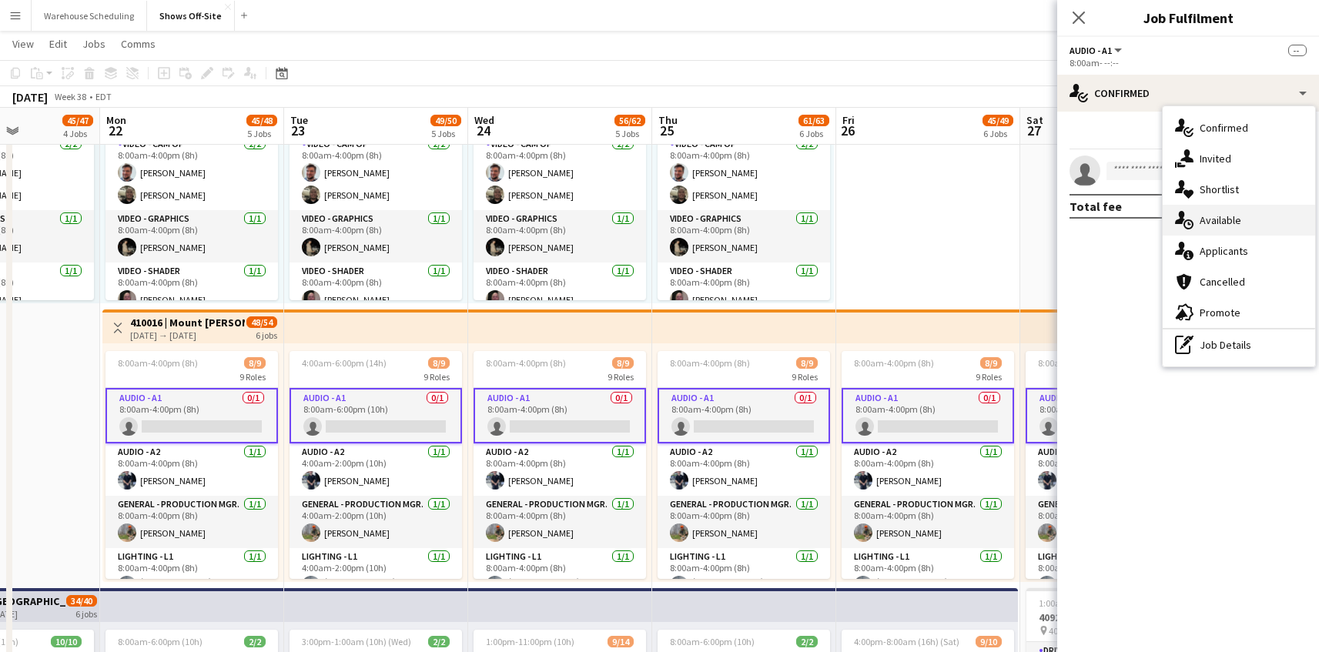
click at [1249, 231] on div "single-neutral-actions-upload Available" at bounding box center [1238, 220] width 152 height 31
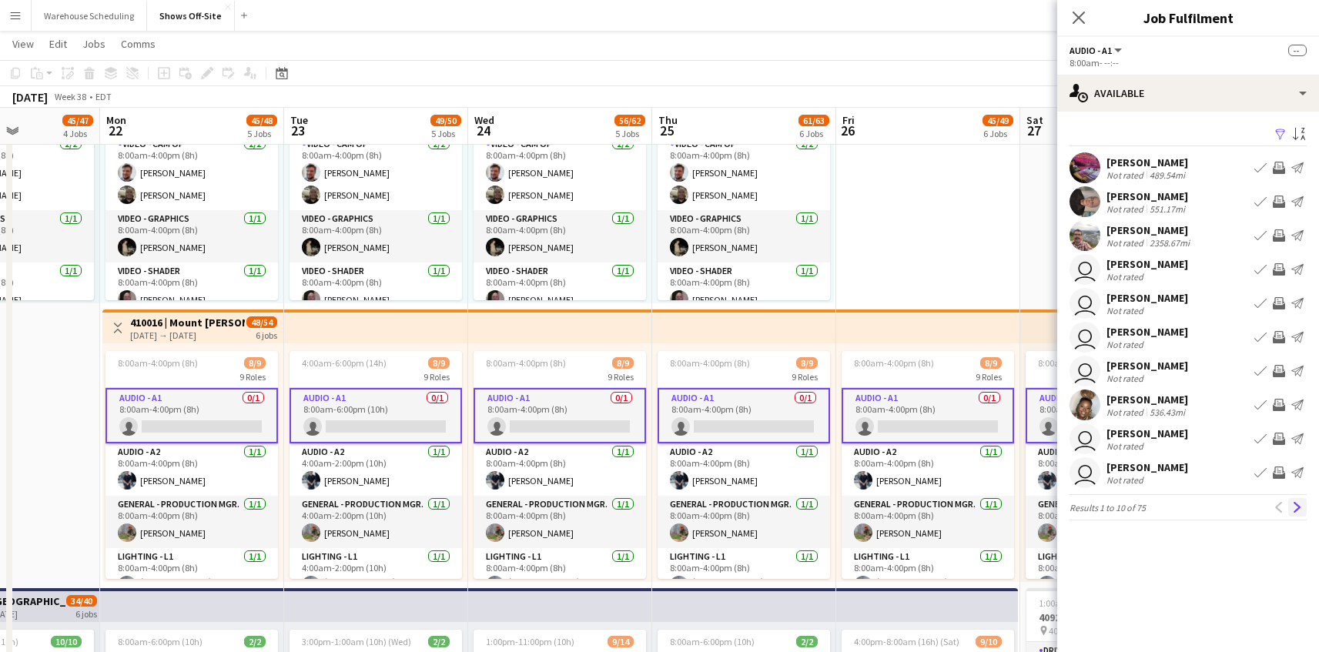
click at [1296, 511] on app-icon "Next" at bounding box center [1297, 507] width 11 height 11
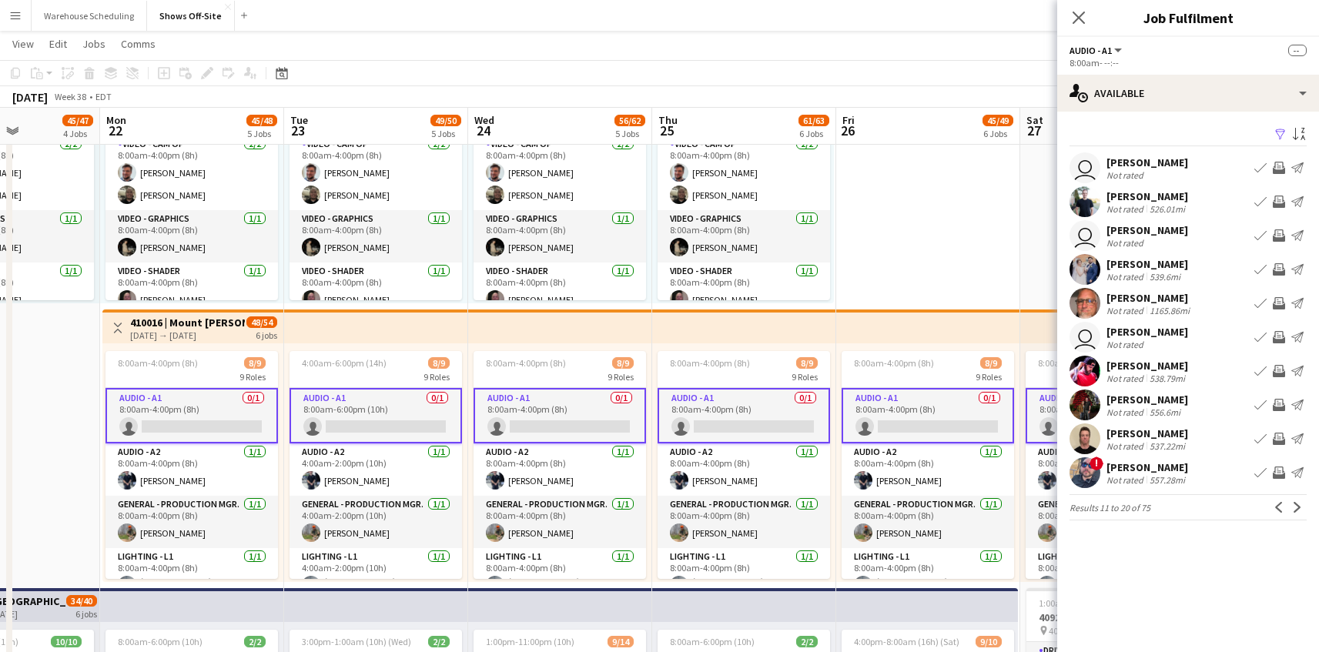
click at [1296, 511] on app-icon "Next" at bounding box center [1297, 507] width 11 height 11
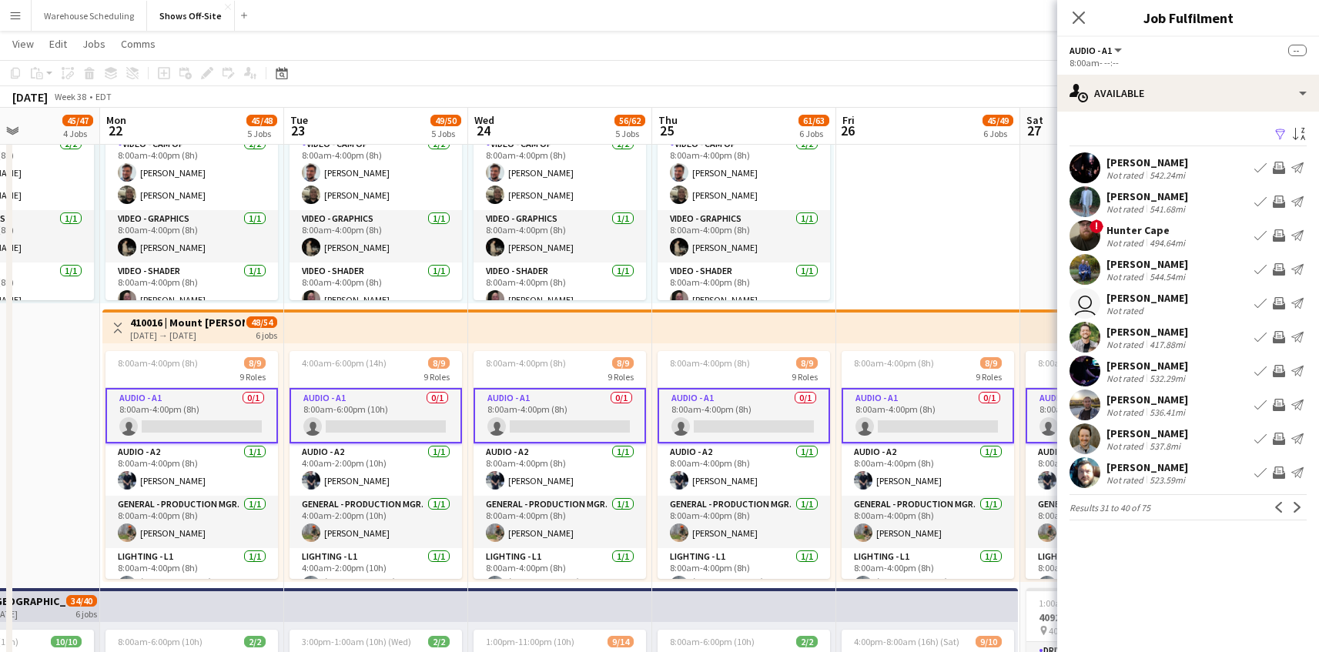
click at [1296, 511] on app-icon "Next" at bounding box center [1297, 507] width 11 height 11
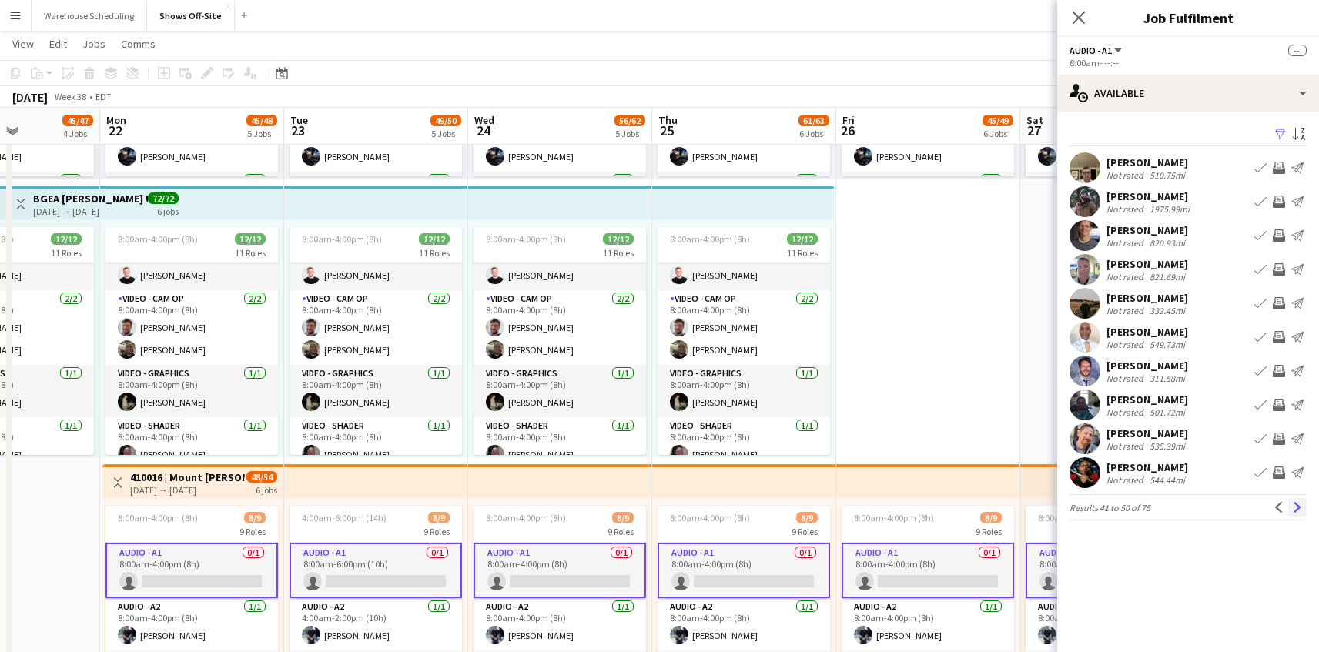
click at [1295, 504] on app-icon "Next" at bounding box center [1297, 507] width 11 height 11
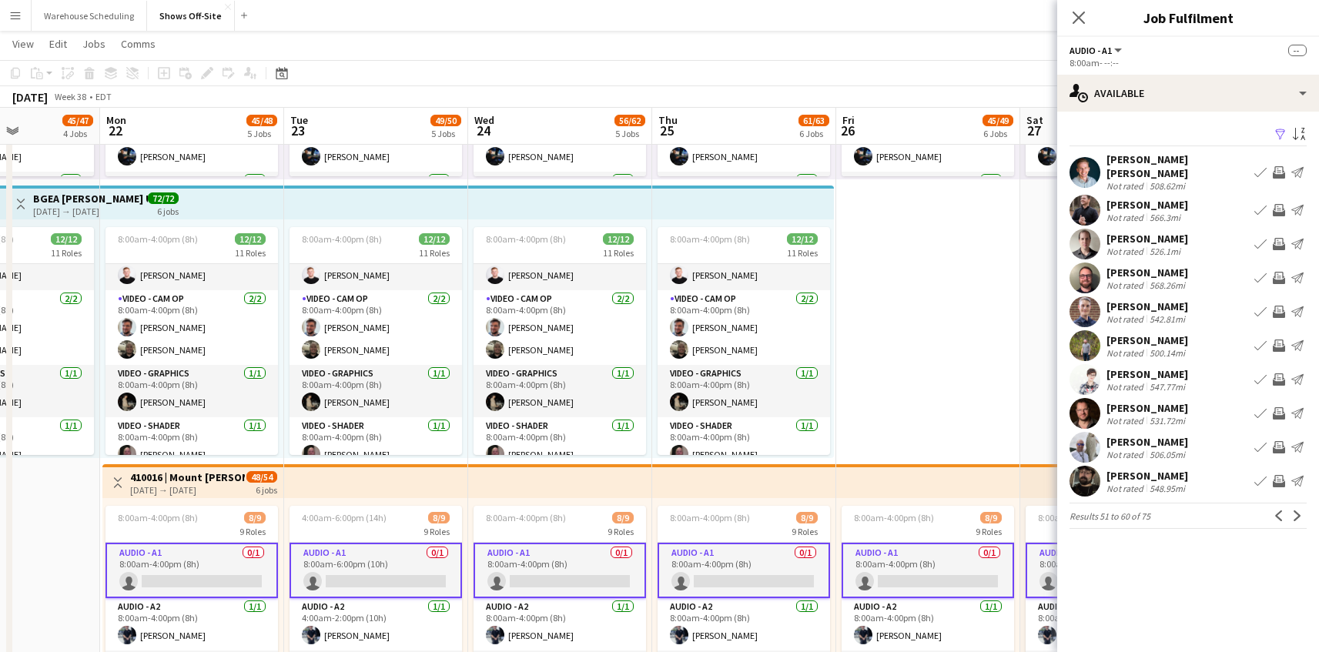
click at [1295, 510] on app-icon "Next" at bounding box center [1297, 515] width 11 height 11
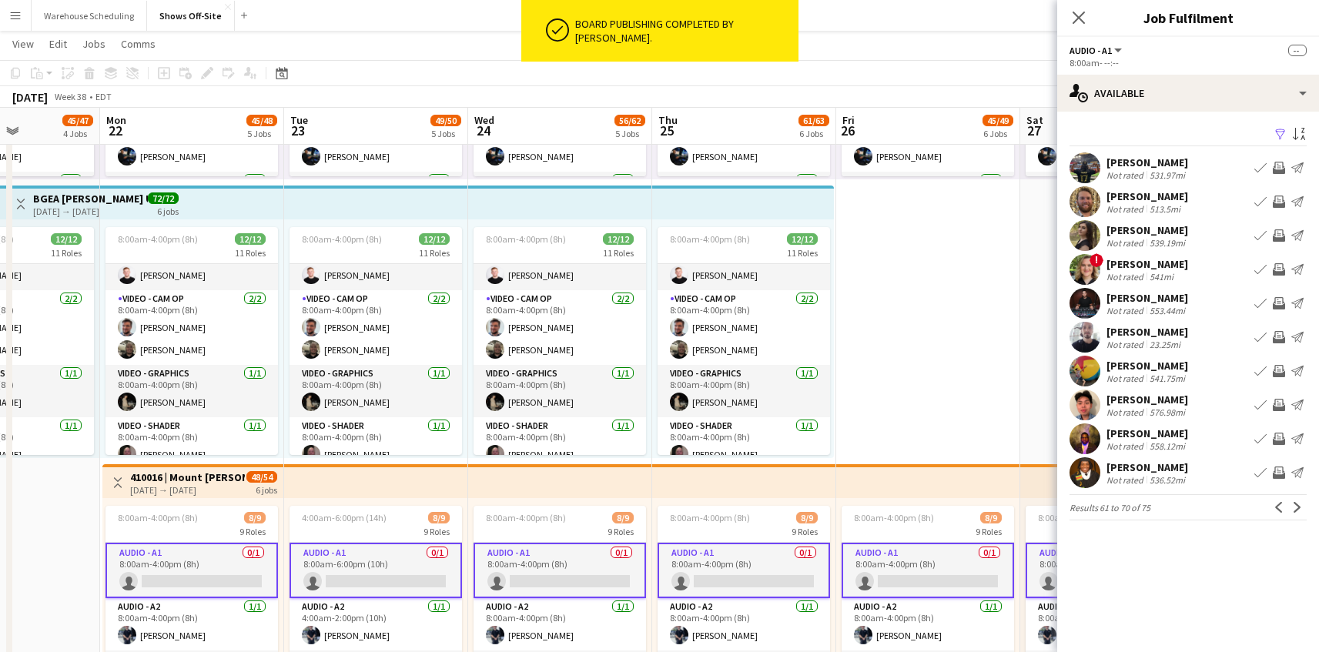
click at [1295, 504] on app-icon "Next" at bounding box center [1297, 507] width 11 height 11
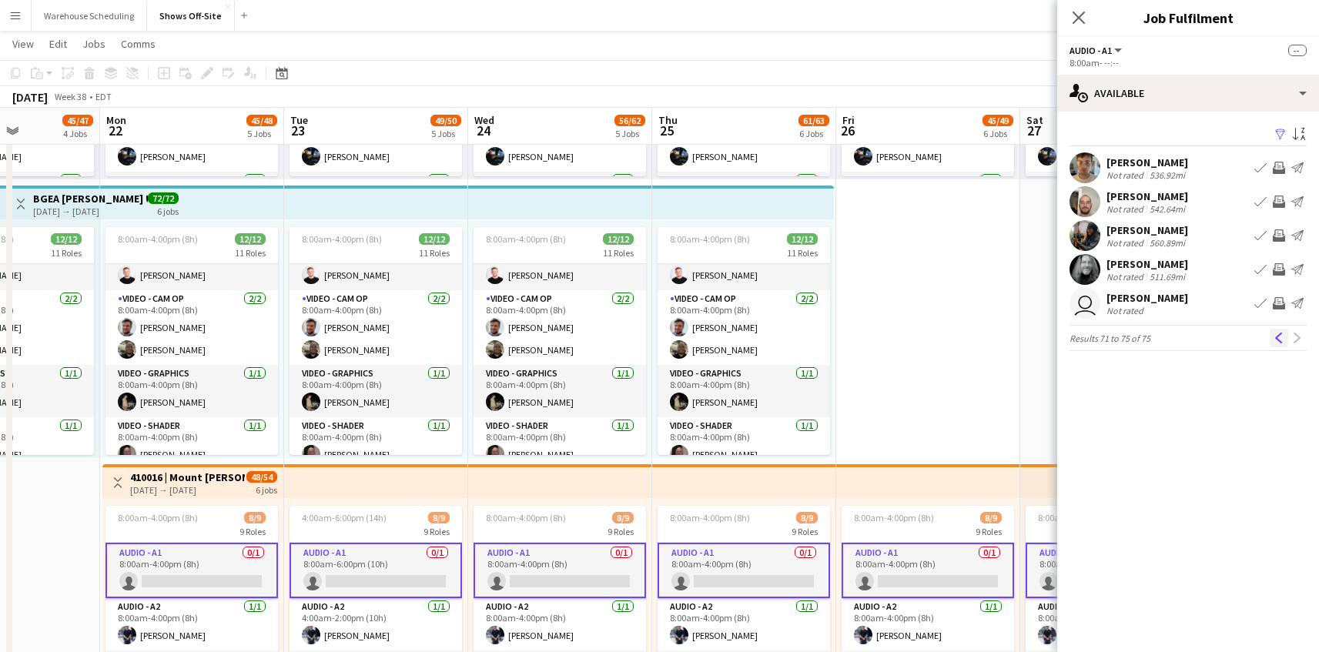
click at [1269, 335] on button "Previous" at bounding box center [1278, 338] width 18 height 18
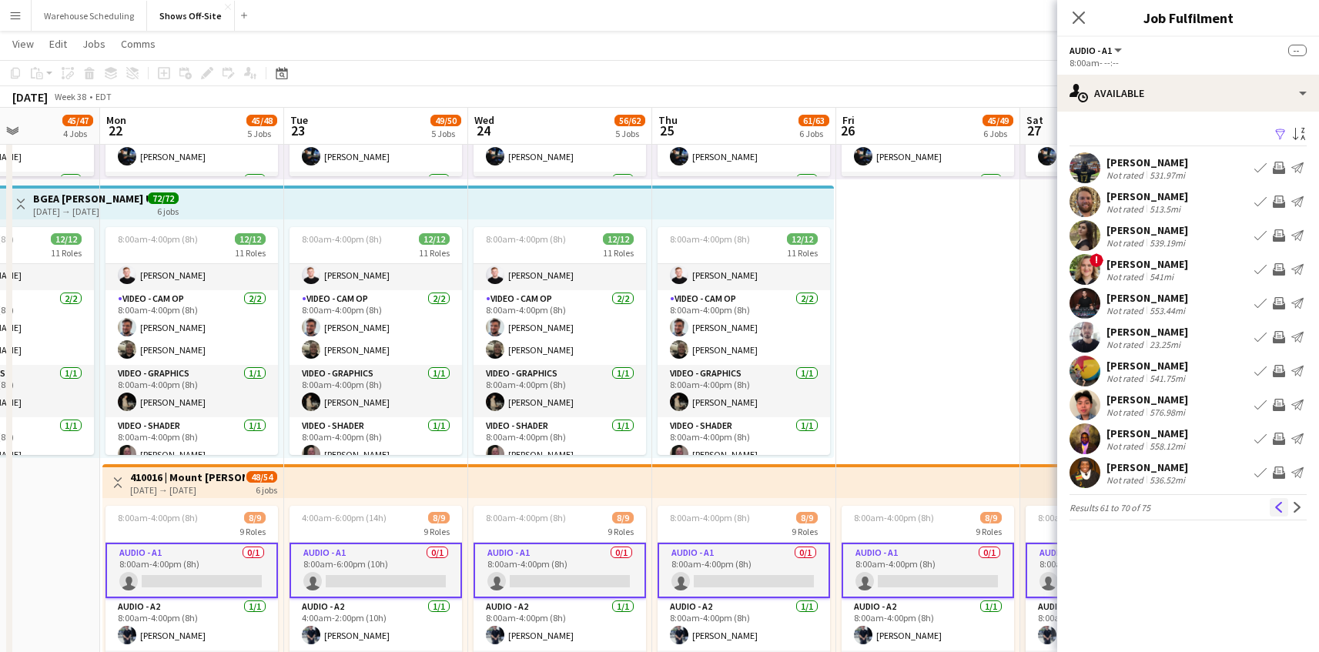
click at [1272, 511] on button "Previous" at bounding box center [1278, 507] width 18 height 18
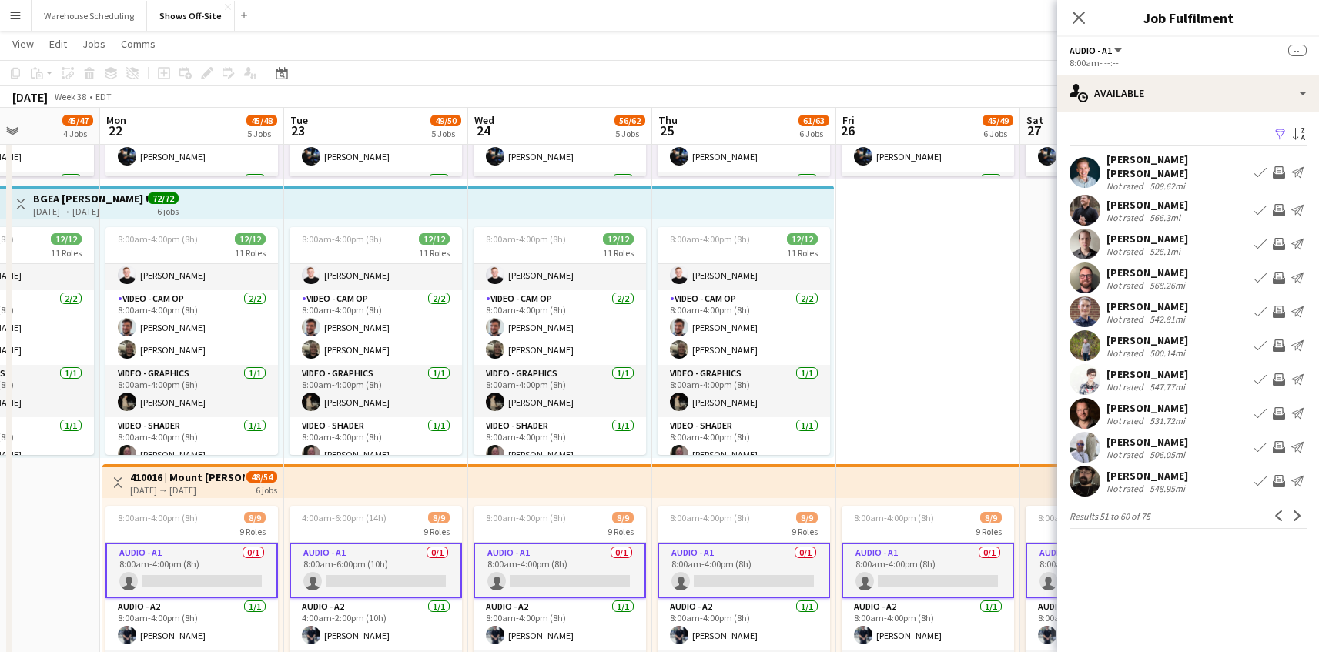
click at [1273, 514] on button "Previous" at bounding box center [1278, 516] width 18 height 18
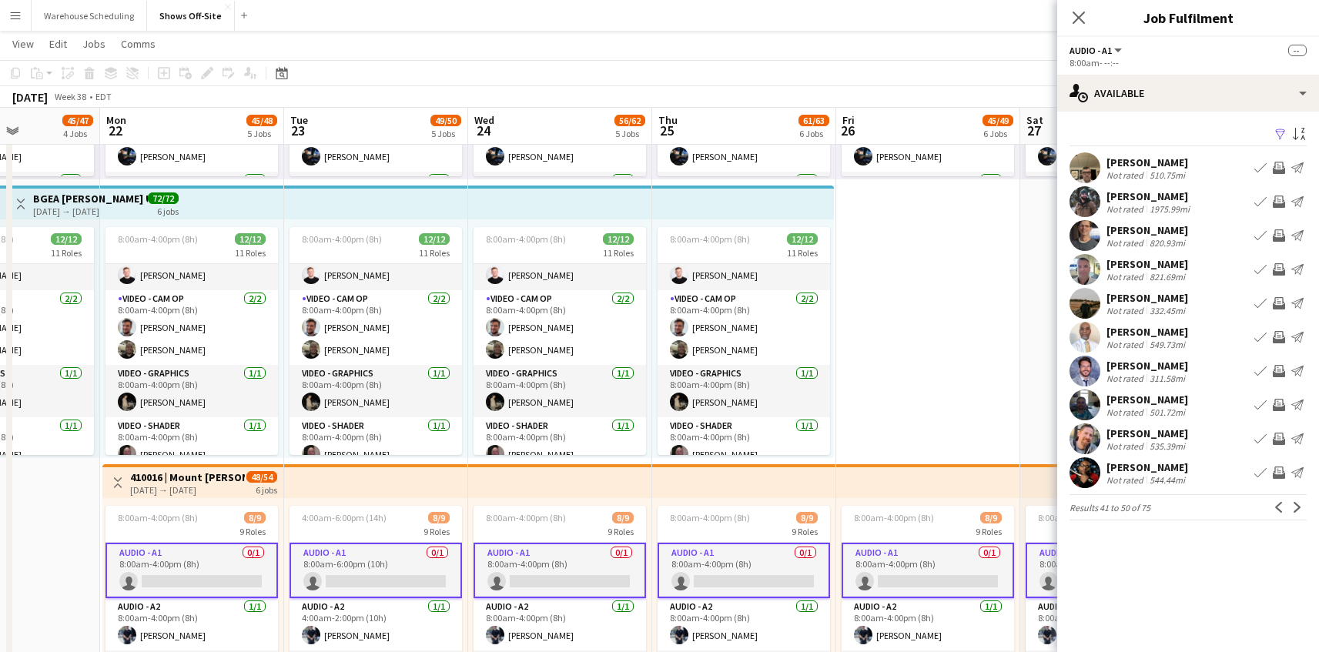
click at [1273, 514] on button "Previous" at bounding box center [1278, 507] width 18 height 18
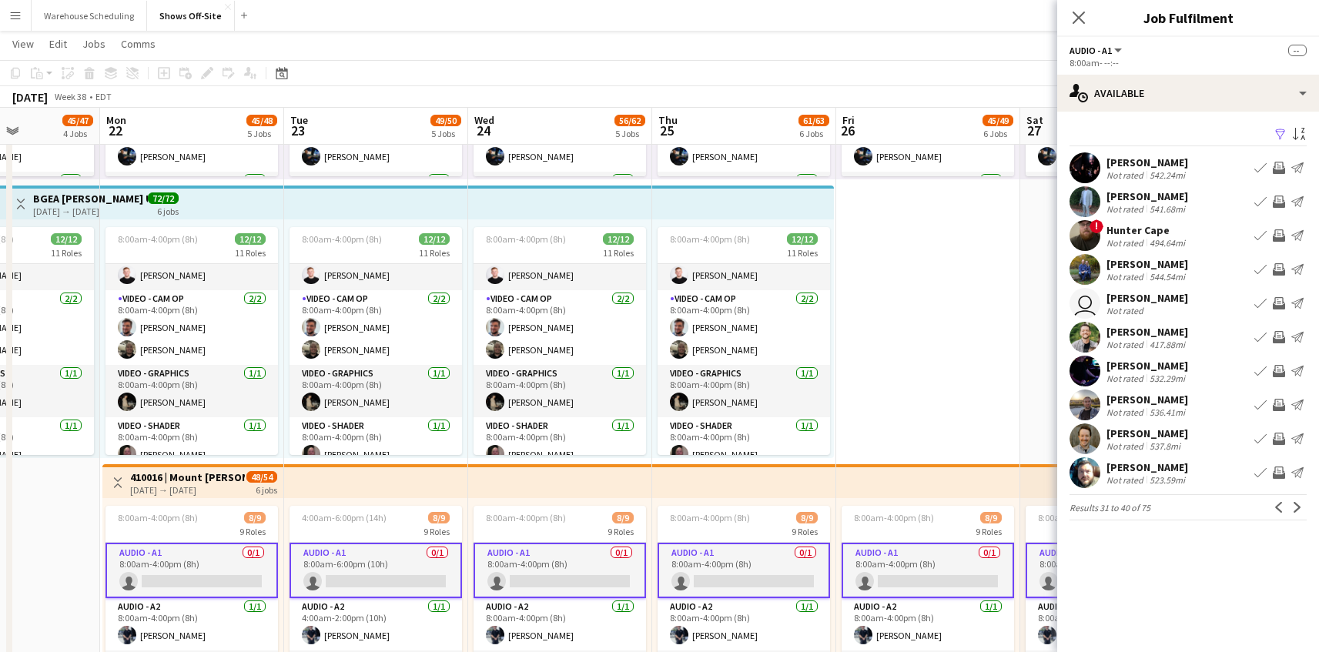
click at [1273, 514] on button "Previous" at bounding box center [1278, 507] width 18 height 18
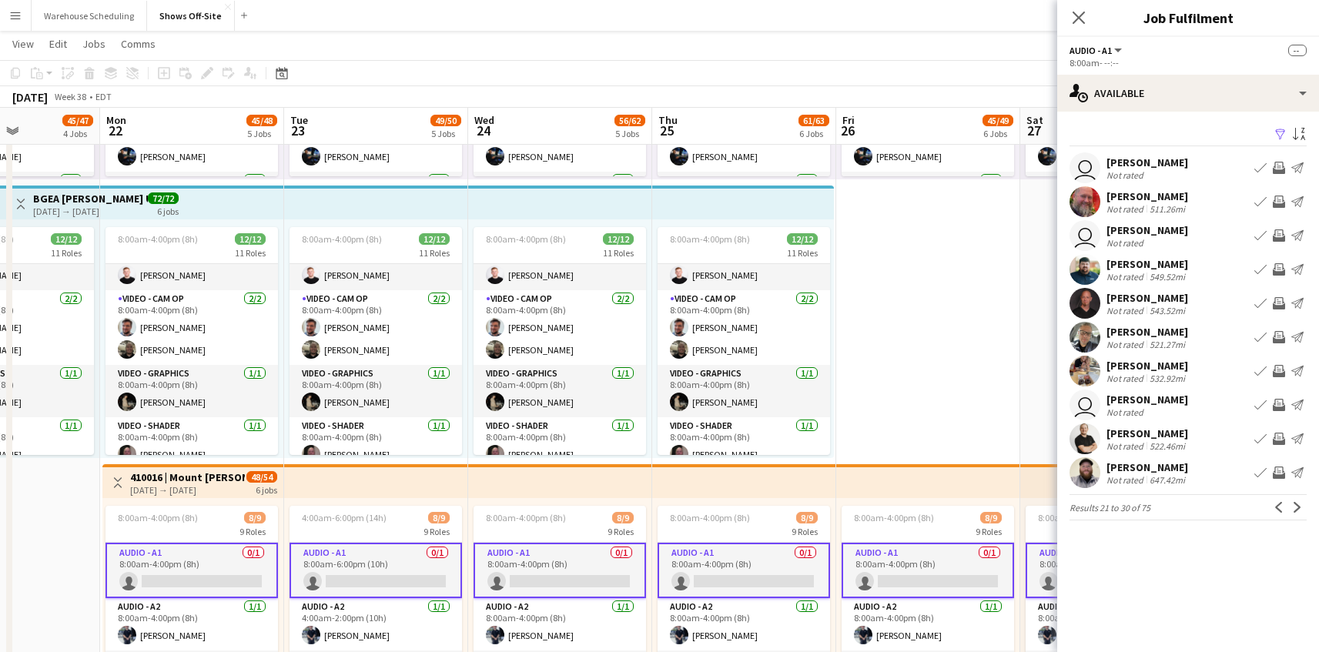
click at [1273, 514] on button "Previous" at bounding box center [1278, 507] width 18 height 18
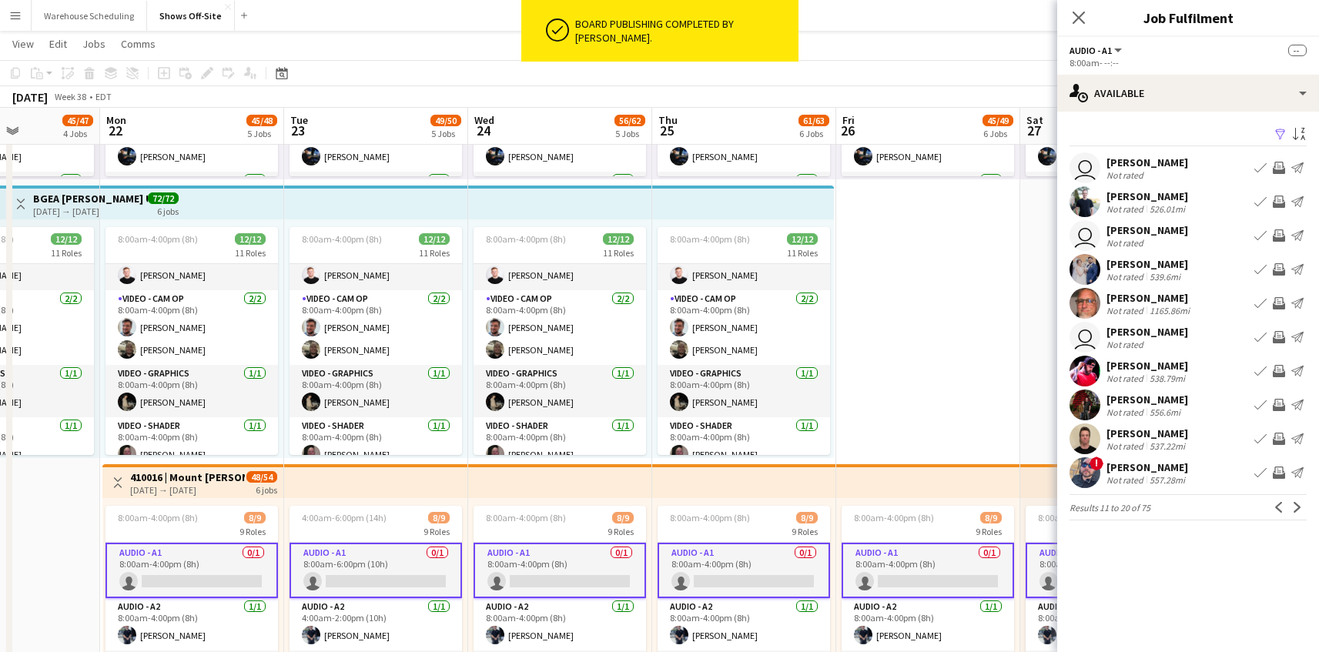
click at [1273, 514] on button "Previous" at bounding box center [1278, 507] width 18 height 18
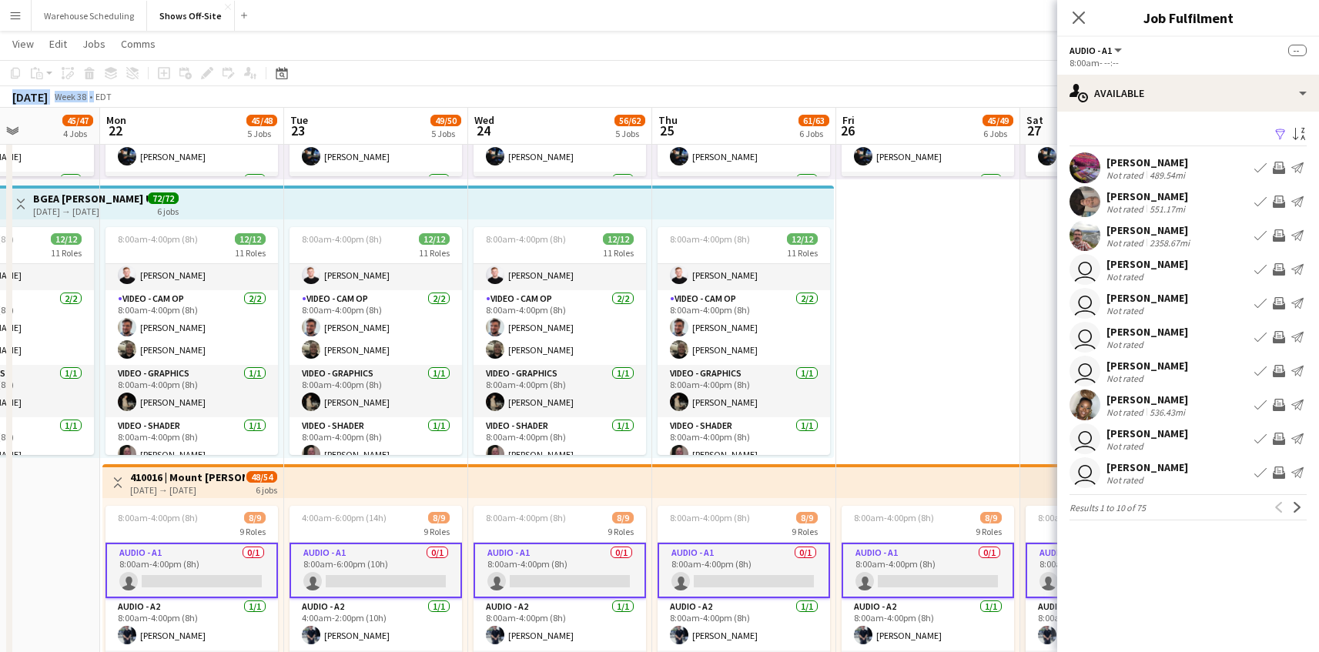
drag, startPoint x: 428, startPoint y: 82, endPoint x: 596, endPoint y: 77, distance: 167.9
click at [596, 77] on div "Copy Paste Paste Command V Paste with crew Command Shift V Paste linked Job [GE…" at bounding box center [659, 84] width 1319 height 48
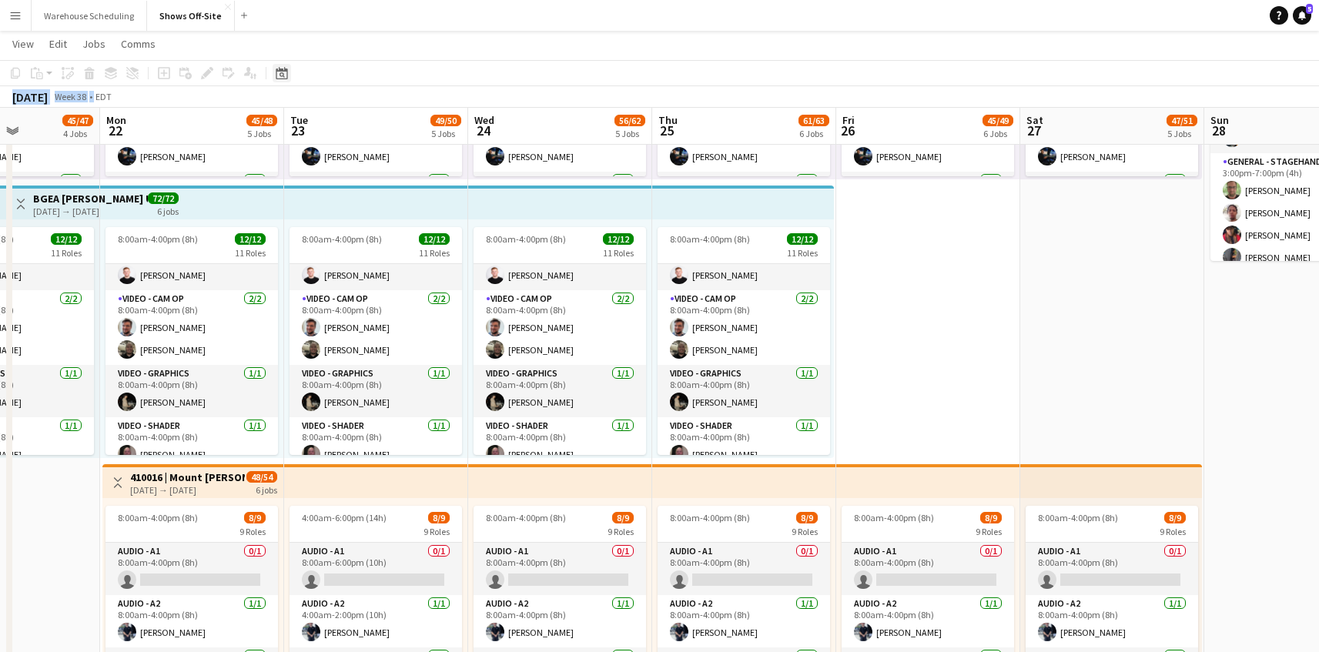
click at [289, 71] on div "Date picker" at bounding box center [282, 73] width 18 height 18
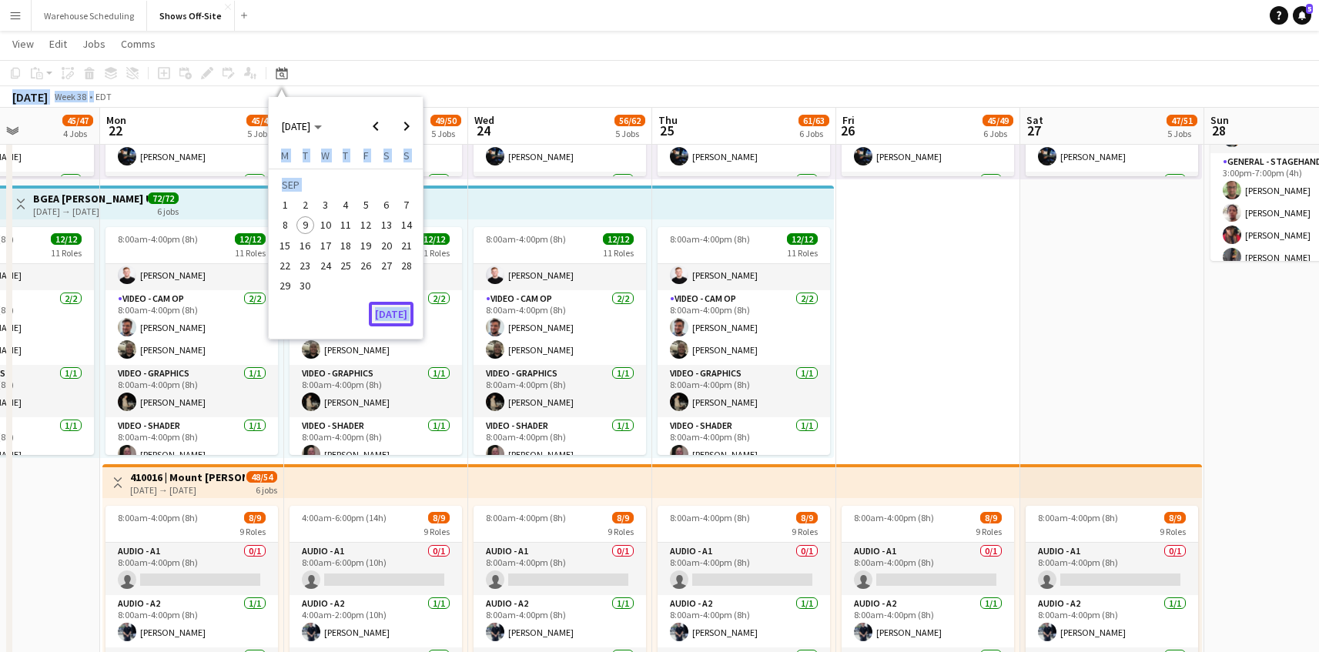
click at [386, 322] on button "[DATE]" at bounding box center [391, 314] width 45 height 25
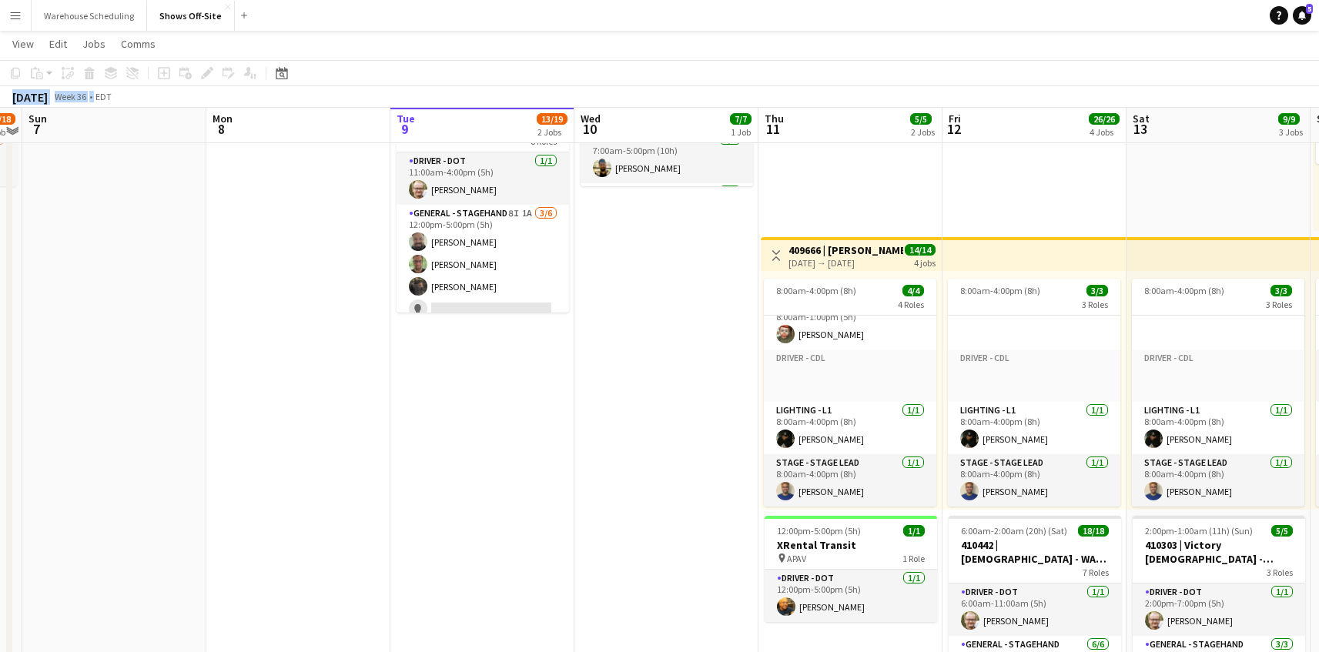
scroll to position [169, 0]
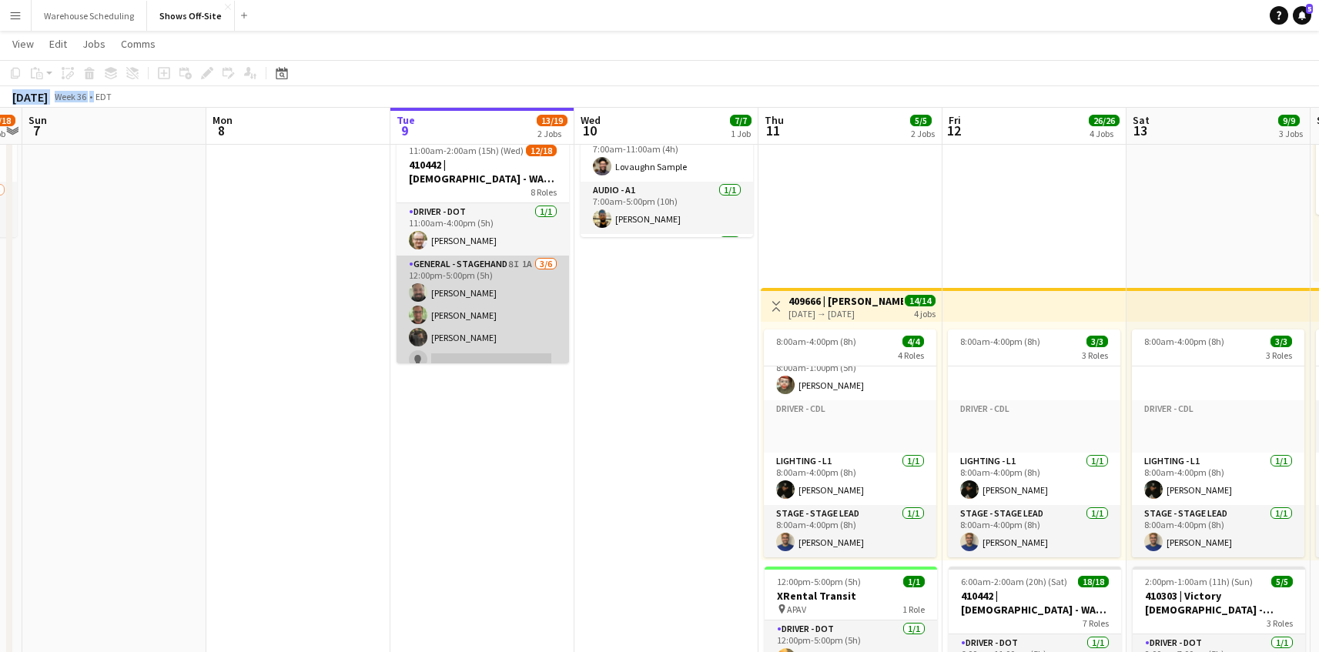
click at [510, 342] on app-card-role "General - Stagehand 8I 1A [DATE] 12:00pm-5:00pm (5h) [PERSON_NAME] [PERSON_NAME…" at bounding box center [482, 338] width 172 height 164
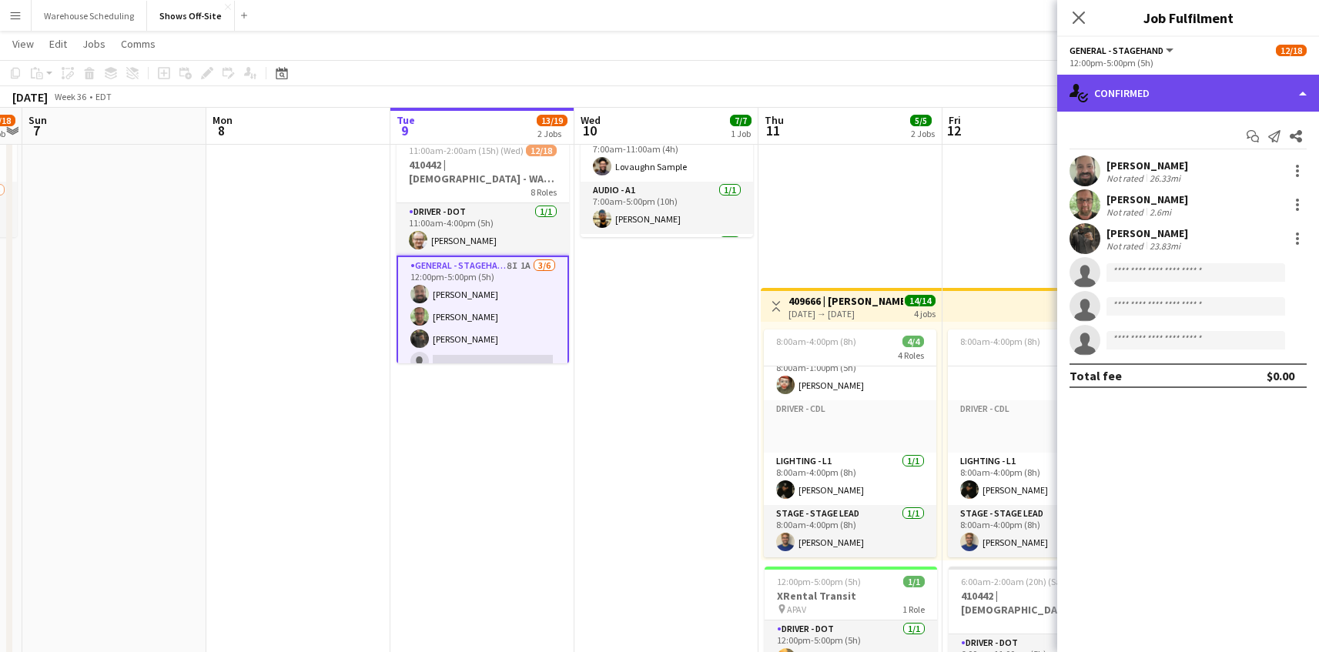
click at [1115, 92] on div "single-neutral-actions-check-2 Confirmed" at bounding box center [1188, 93] width 262 height 37
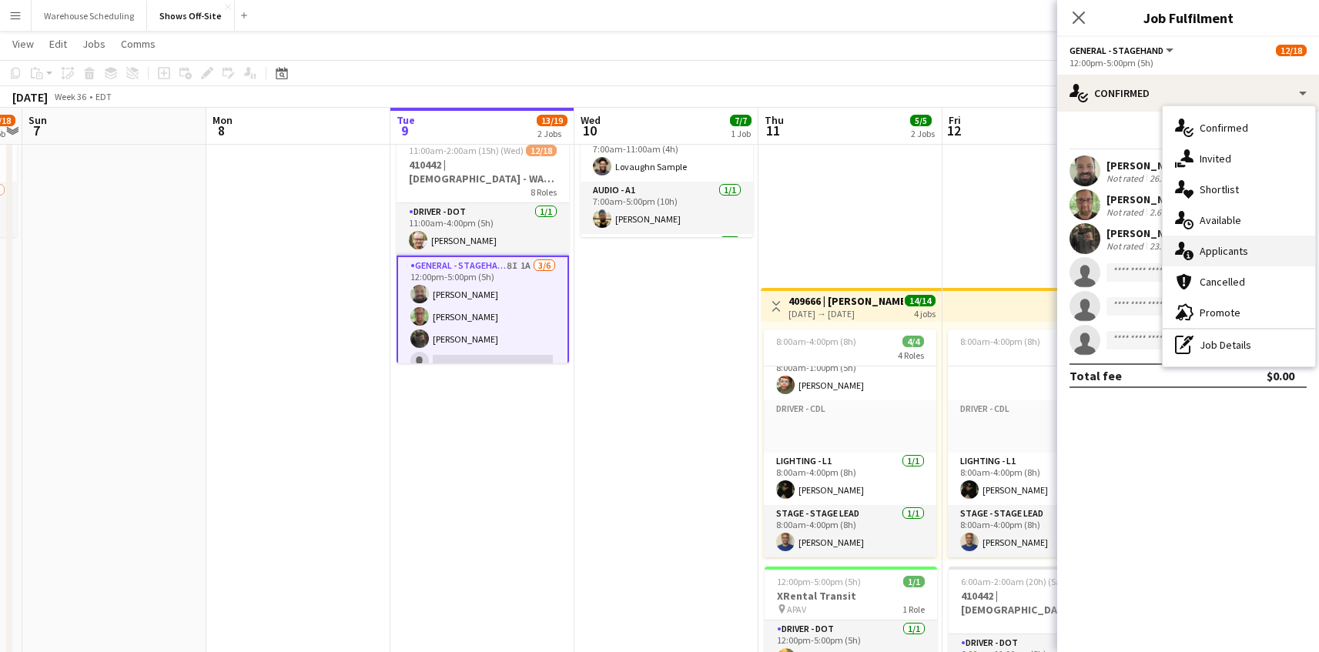
click at [1238, 239] on div "single-neutral-actions-information Applicants" at bounding box center [1238, 251] width 152 height 31
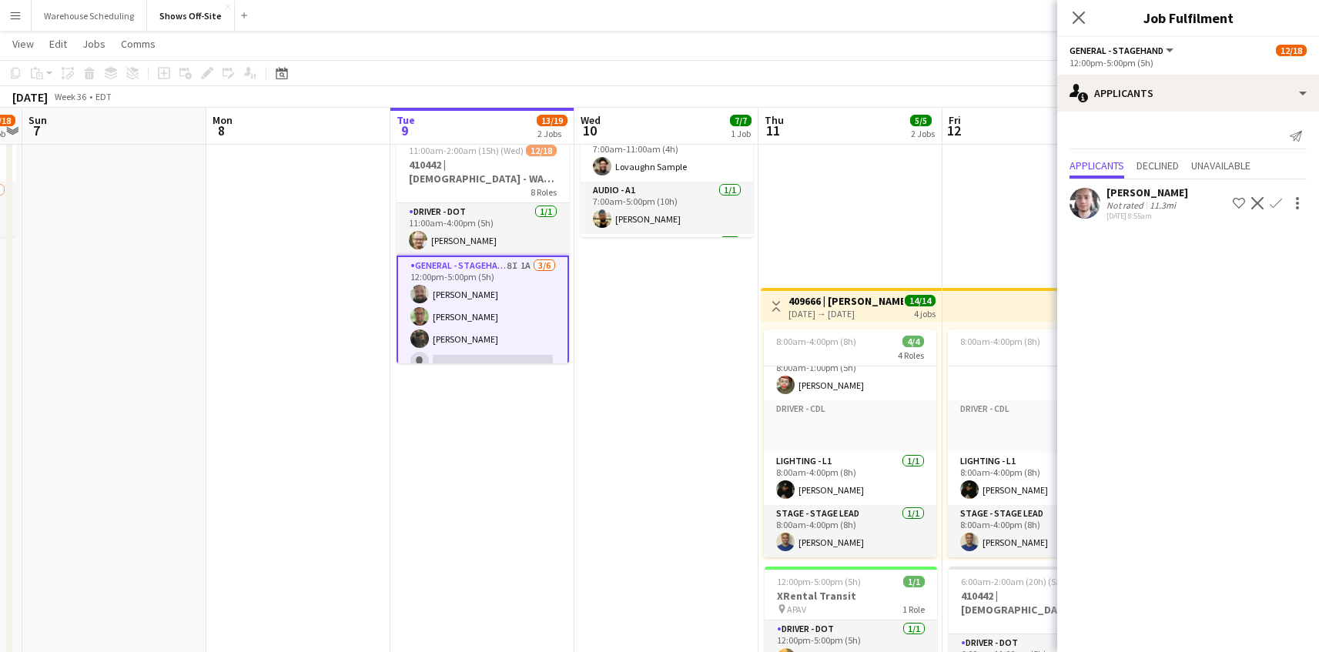
click at [1281, 203] on app-icon "Confirm" at bounding box center [1275, 203] width 12 height 12
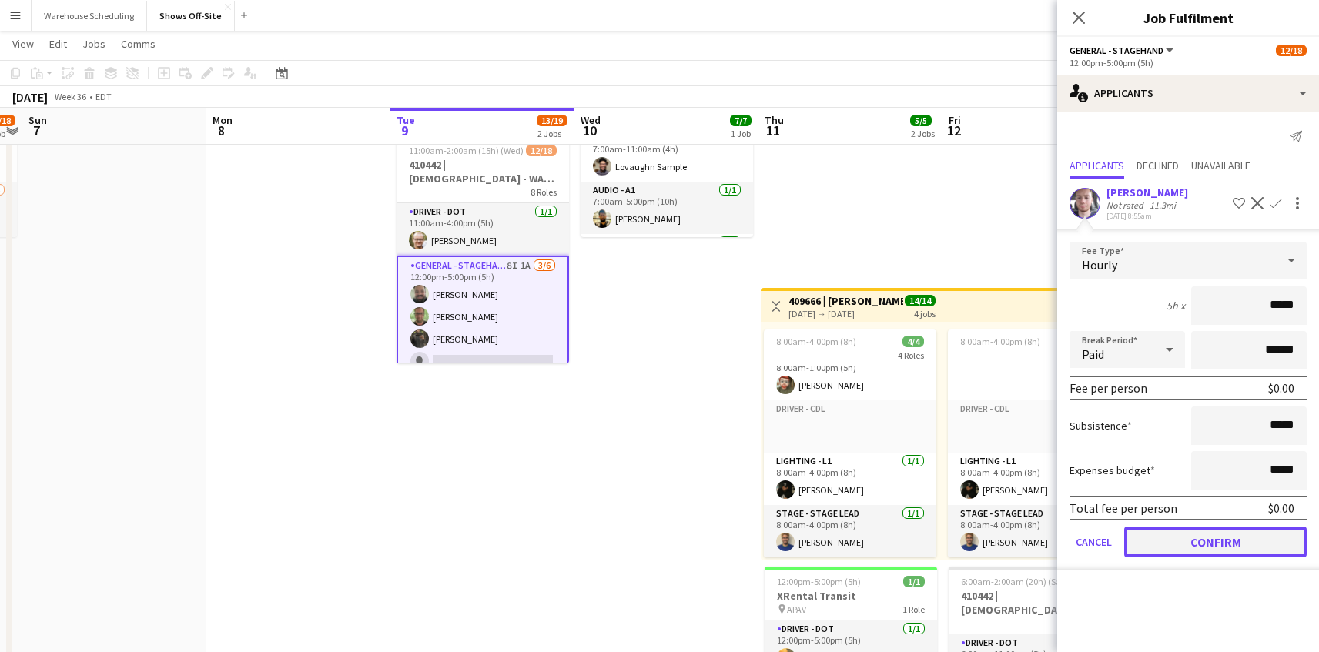
click at [1218, 553] on button "Confirm" at bounding box center [1215, 542] width 182 height 31
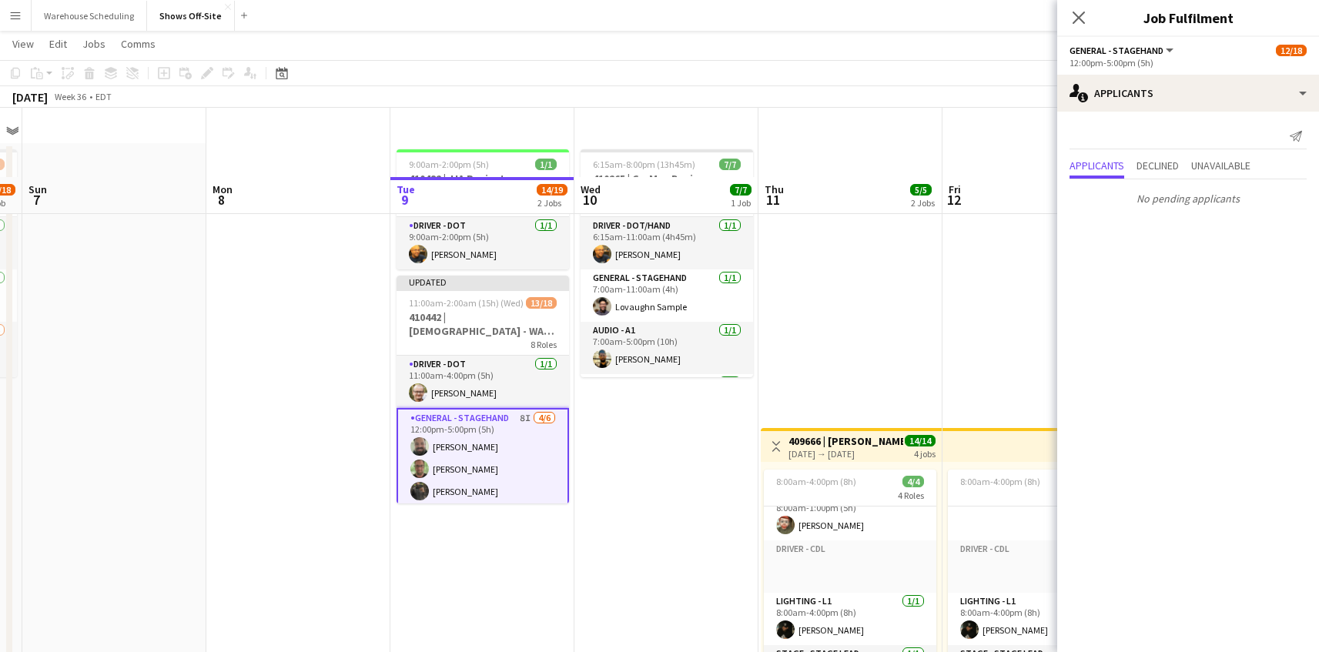
scroll to position [0, 0]
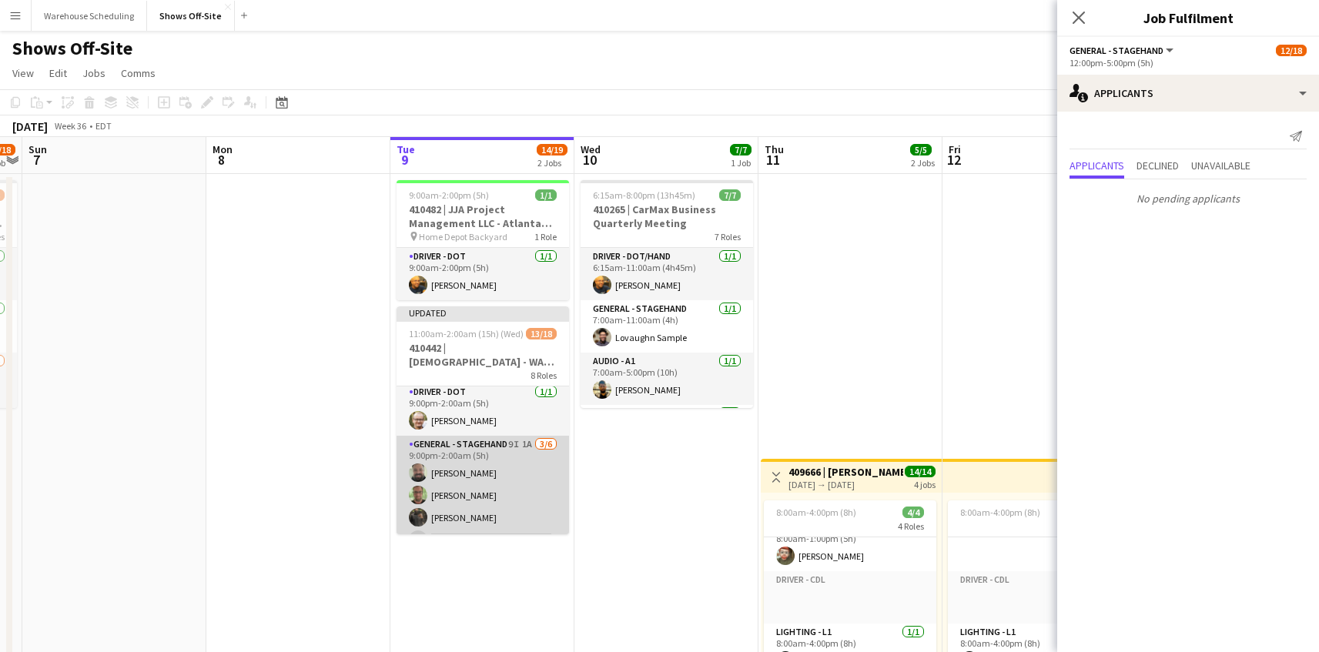
click at [489, 484] on app-card-role "General - Stagehand 9I 1A [DATE] 9:00pm-2:00am (5h) [PERSON_NAME] [PERSON_NAME]…" at bounding box center [482, 518] width 172 height 164
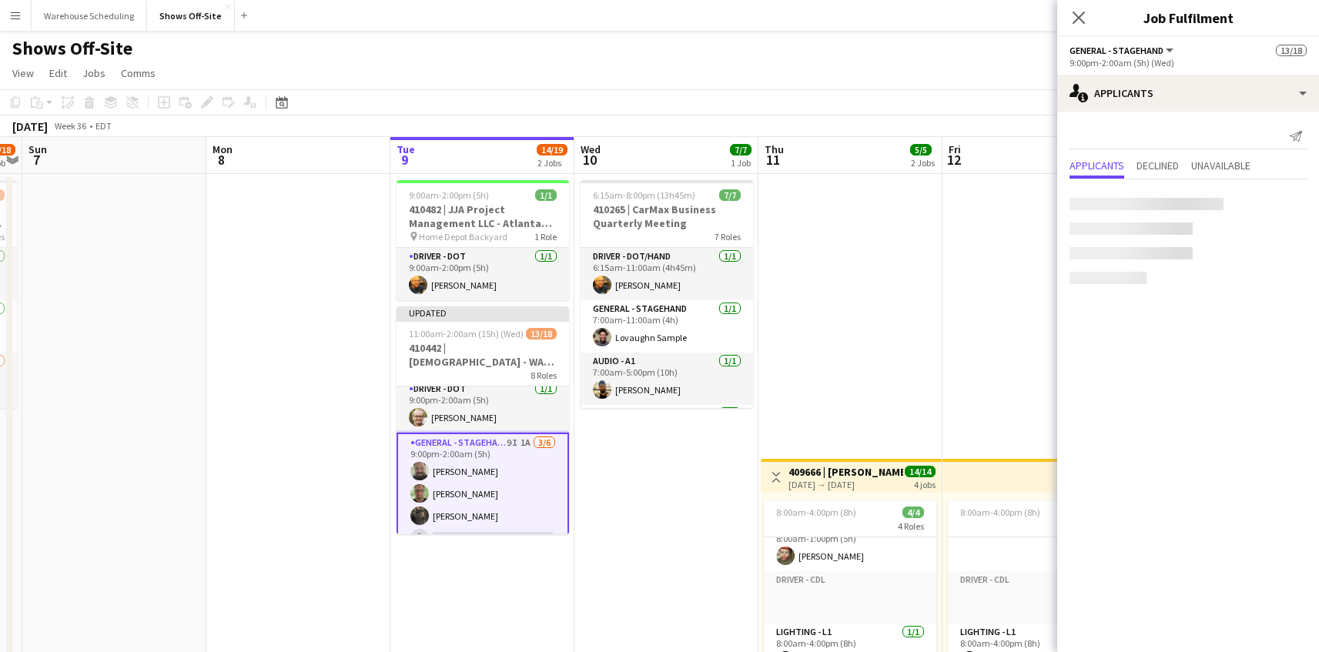
scroll to position [429, 0]
click at [1279, 197] on app-icon "Confirm" at bounding box center [1275, 203] width 12 height 12
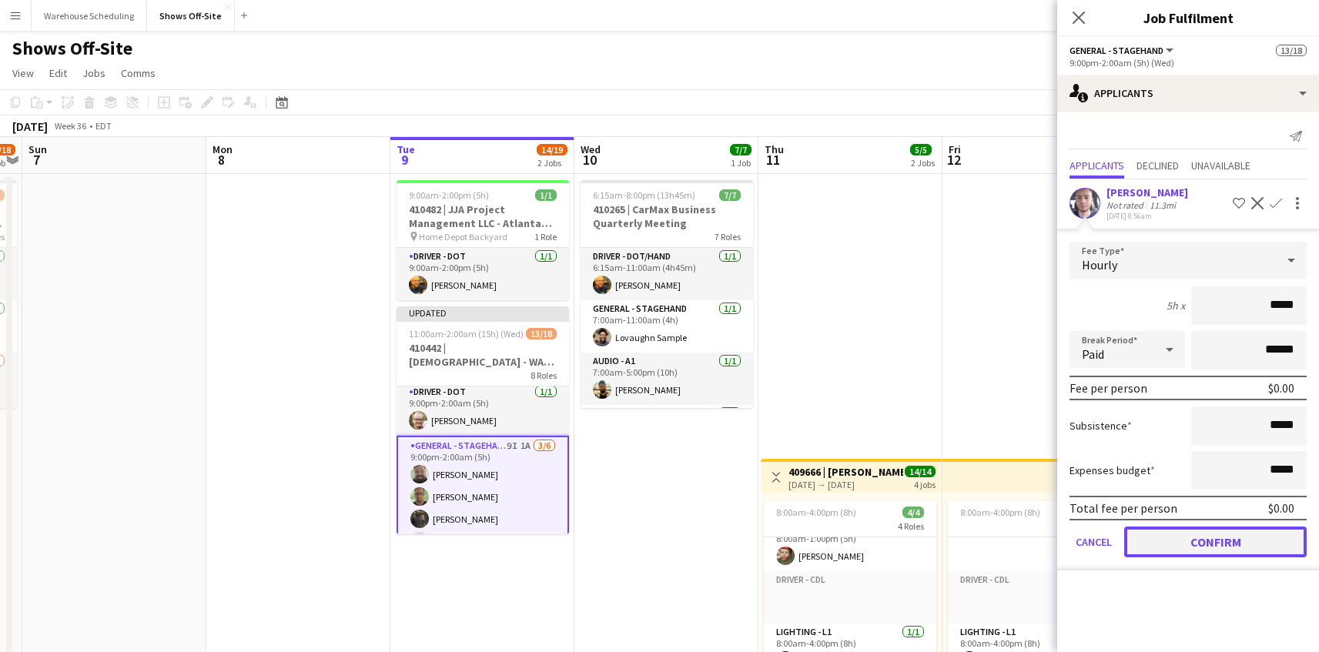
click at [1198, 534] on button "Confirm" at bounding box center [1215, 542] width 182 height 31
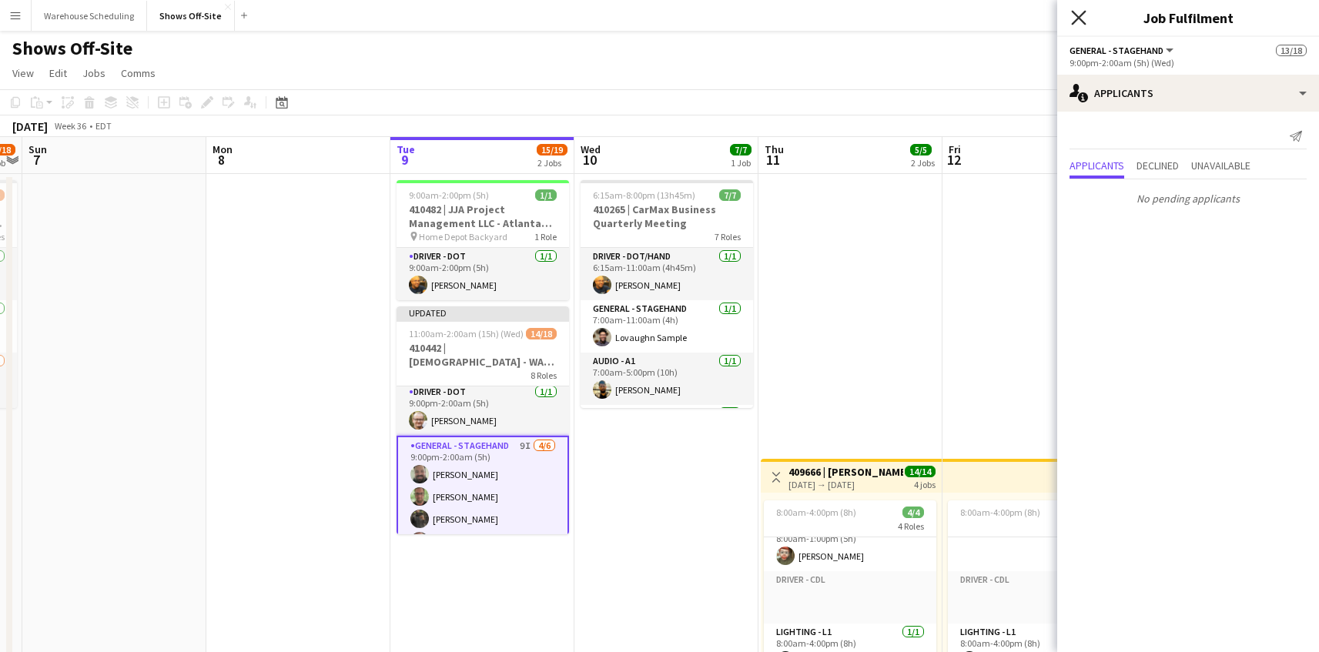
click at [1085, 19] on icon "Close pop-in" at bounding box center [1078, 17] width 15 height 15
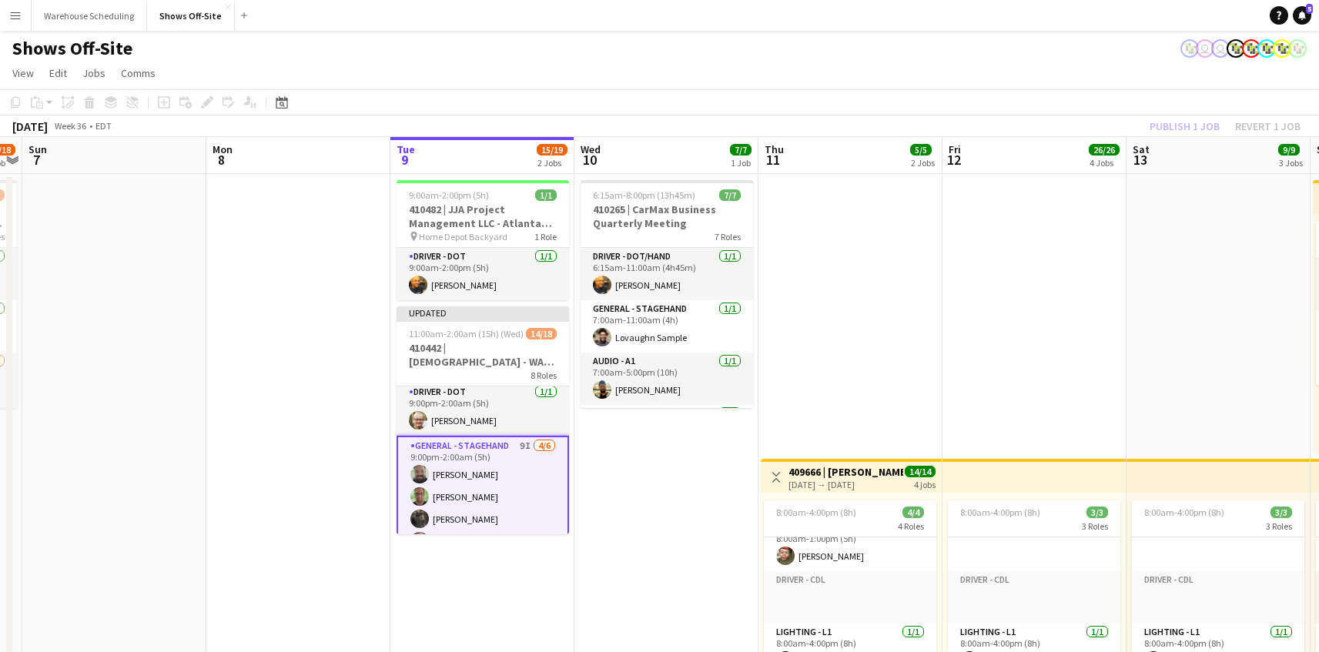
click at [1139, 52] on div "Shows Off-Site user user" at bounding box center [659, 45] width 1319 height 29
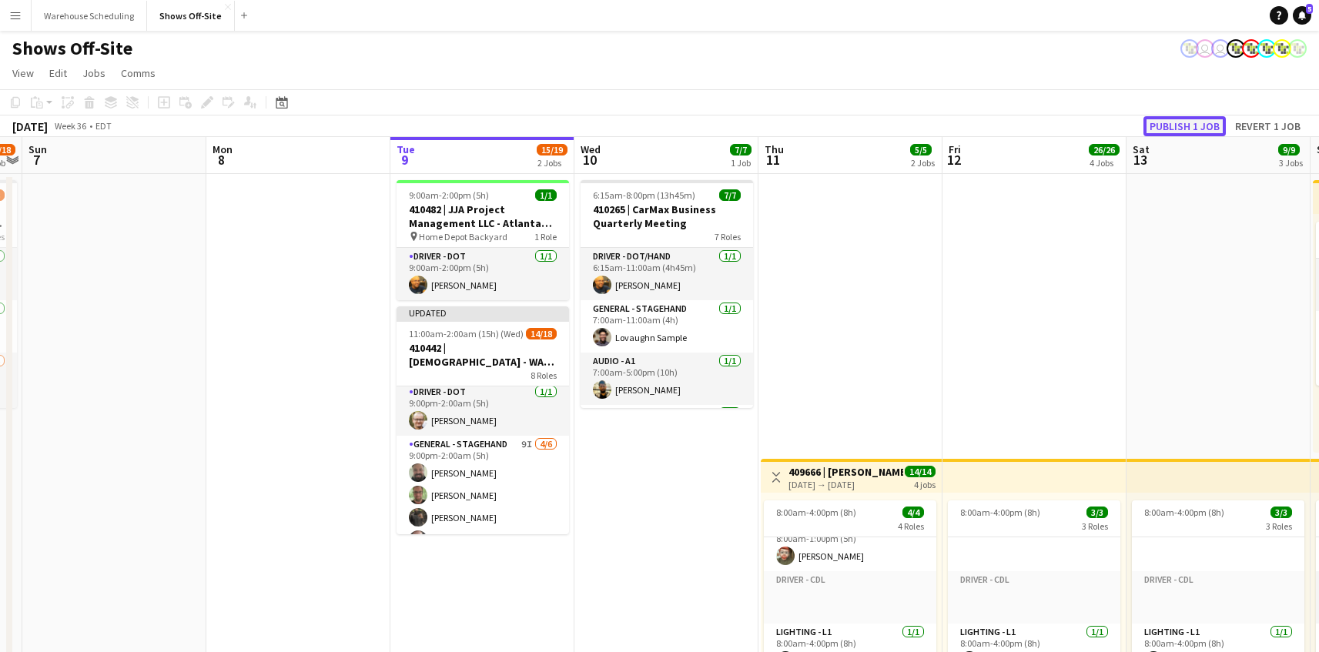
click at [1186, 120] on button "Publish 1 job" at bounding box center [1184, 126] width 82 height 20
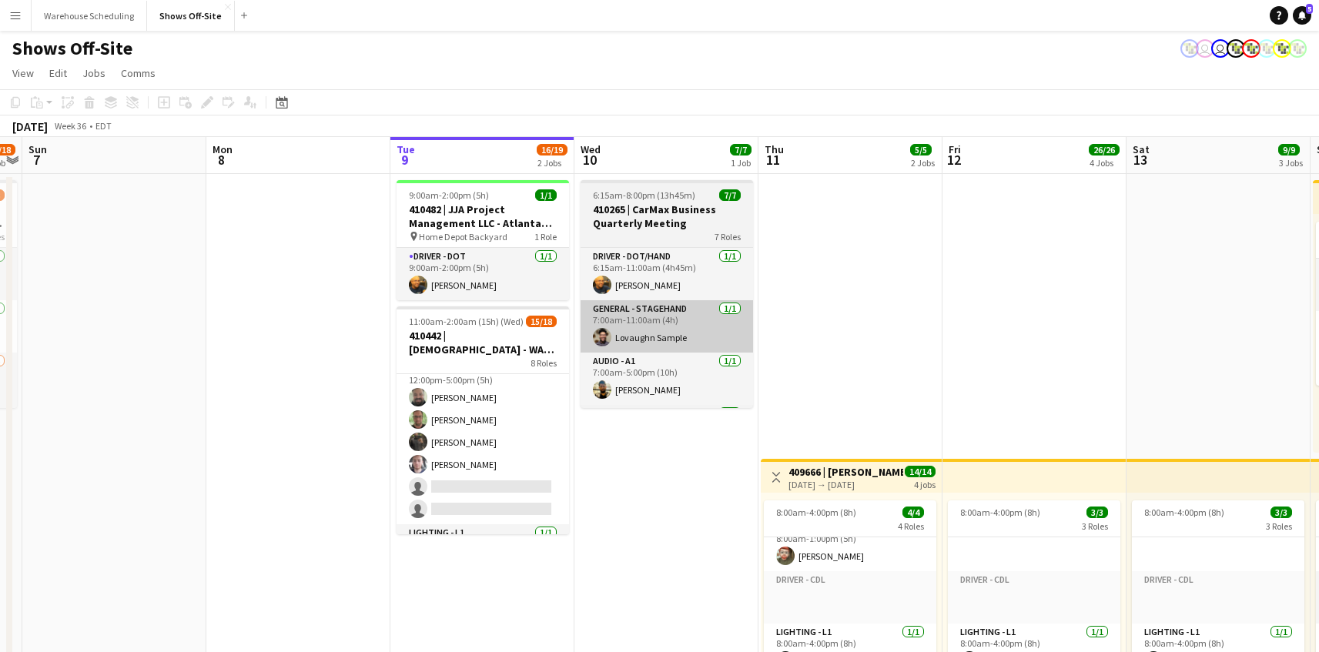
scroll to position [45, 0]
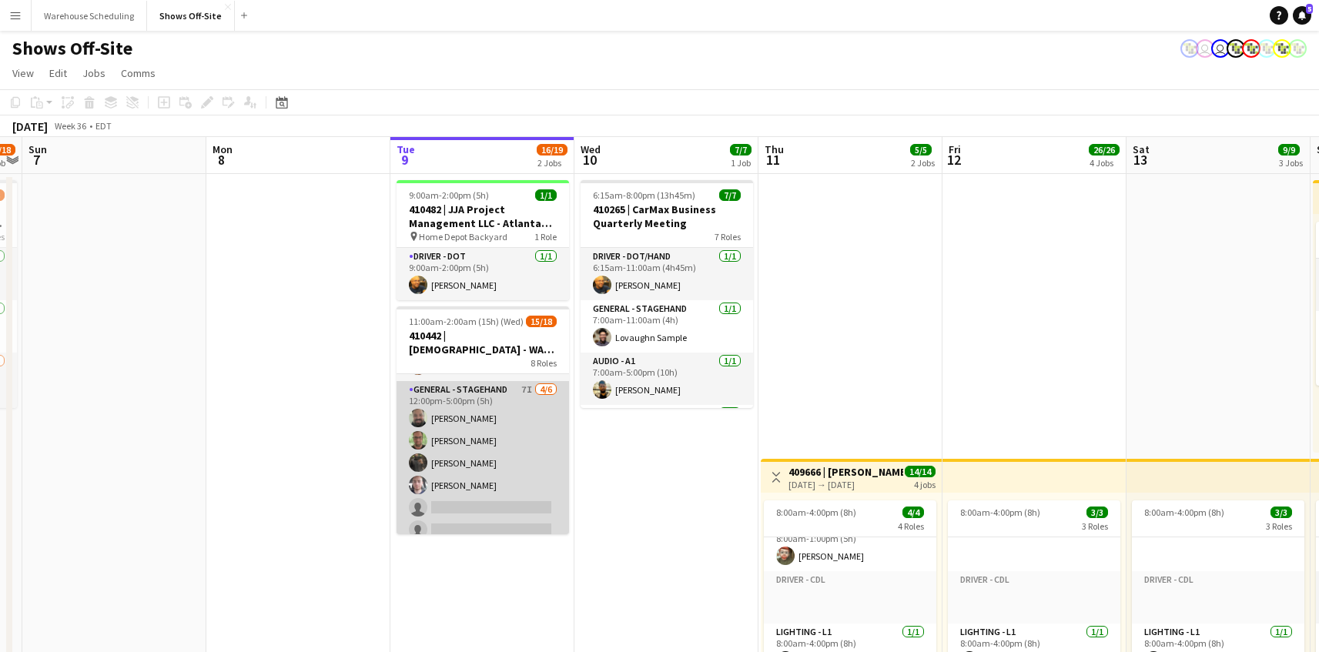
click at [478, 449] on app-card-role "General - Stagehand 7I [DATE] 12:00pm-5:00pm (5h) [PERSON_NAME] [PERSON_NAME] […" at bounding box center [482, 463] width 172 height 164
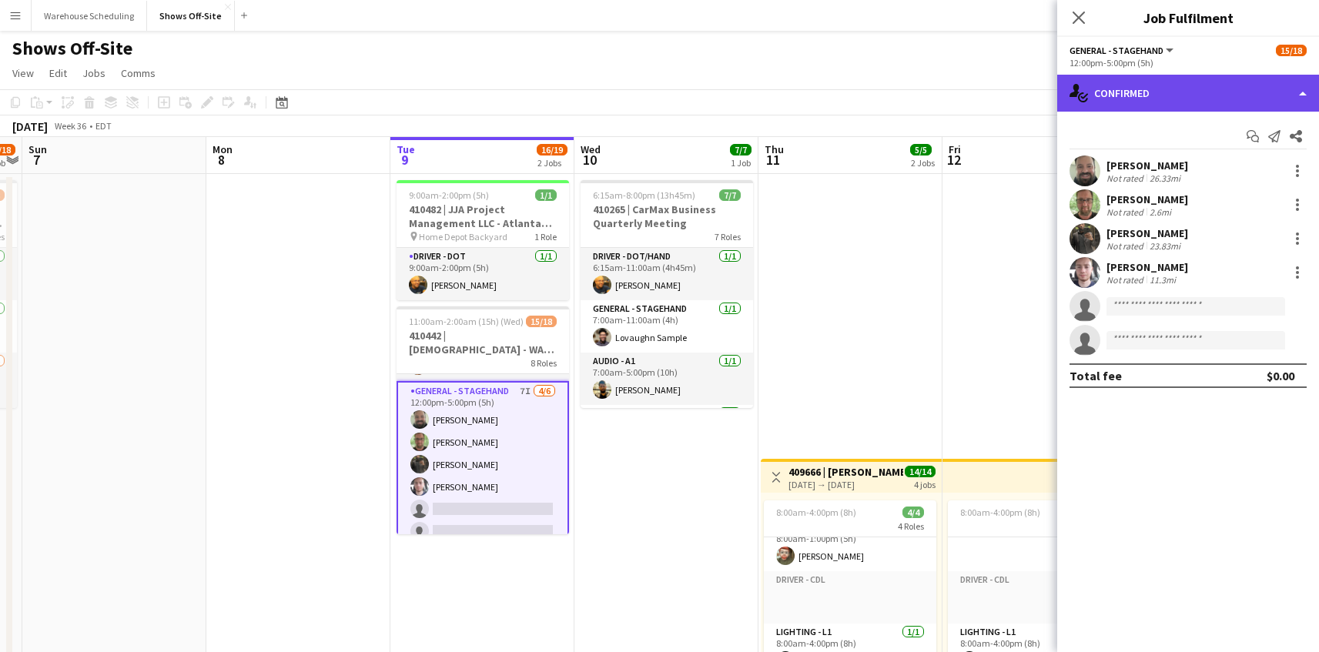
click at [1199, 89] on div "single-neutral-actions-check-2 Confirmed" at bounding box center [1188, 93] width 262 height 37
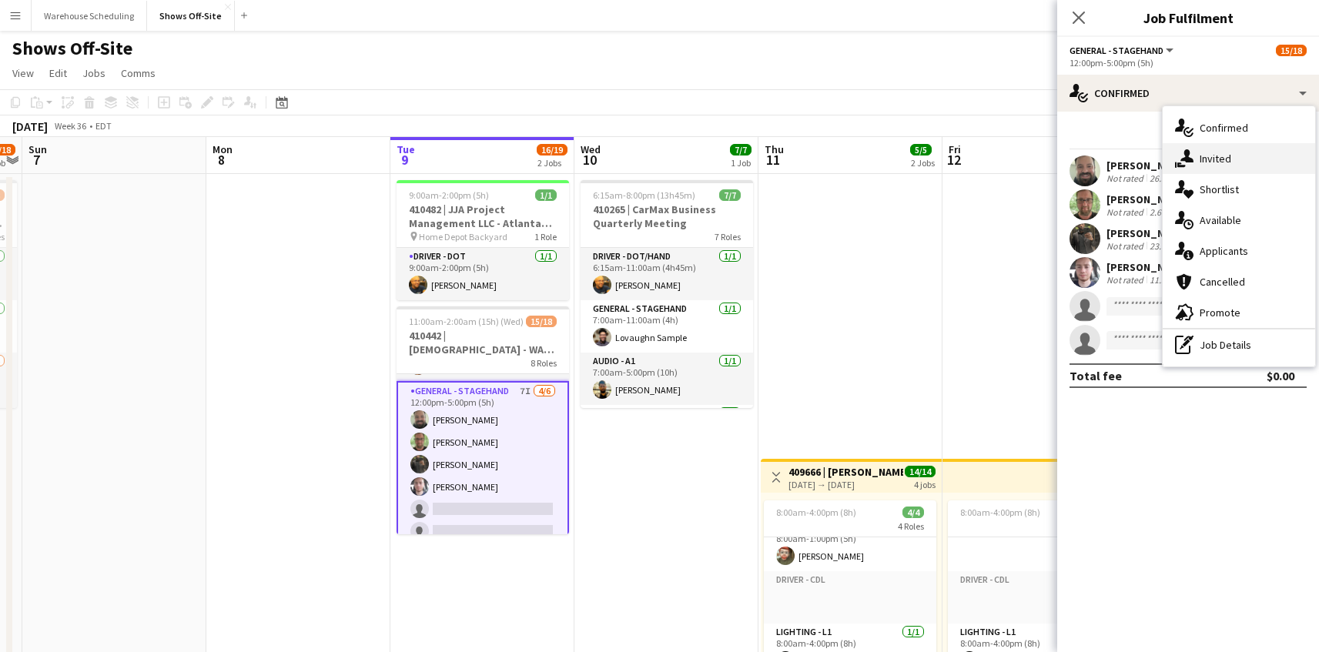
click at [1202, 156] on span "Invited" at bounding box center [1215, 159] width 32 height 14
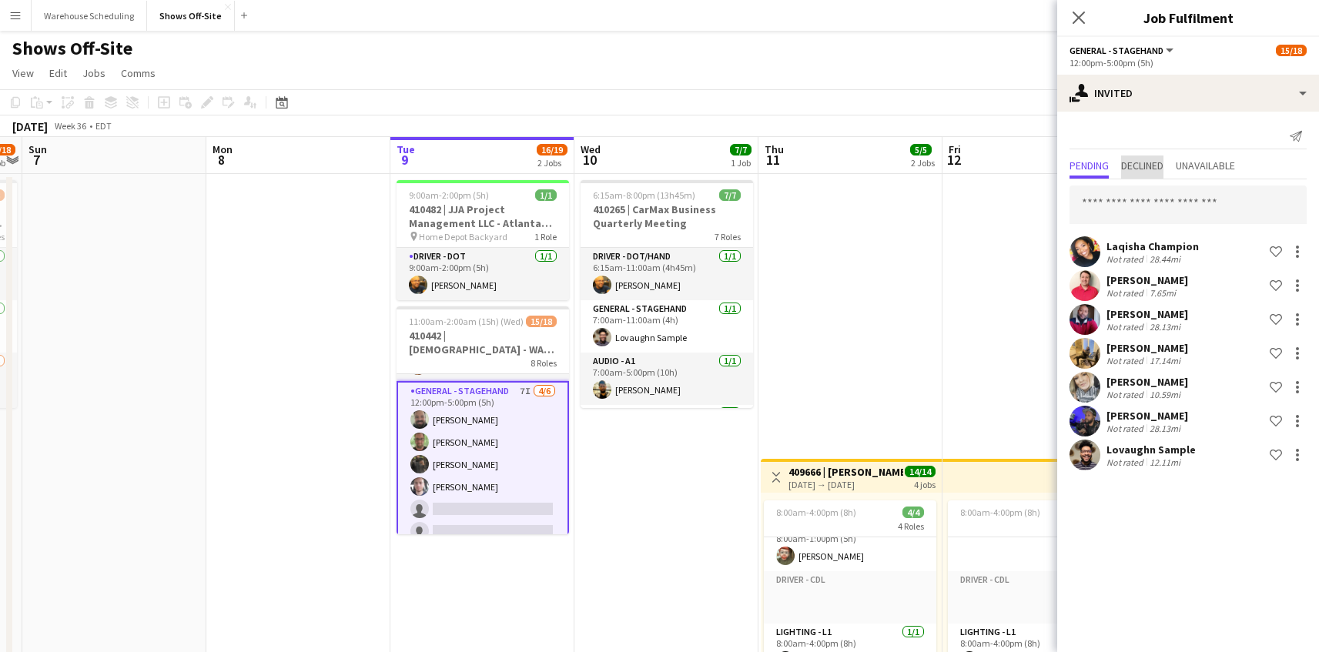
click at [1162, 162] on span "Declined" at bounding box center [1142, 165] width 42 height 11
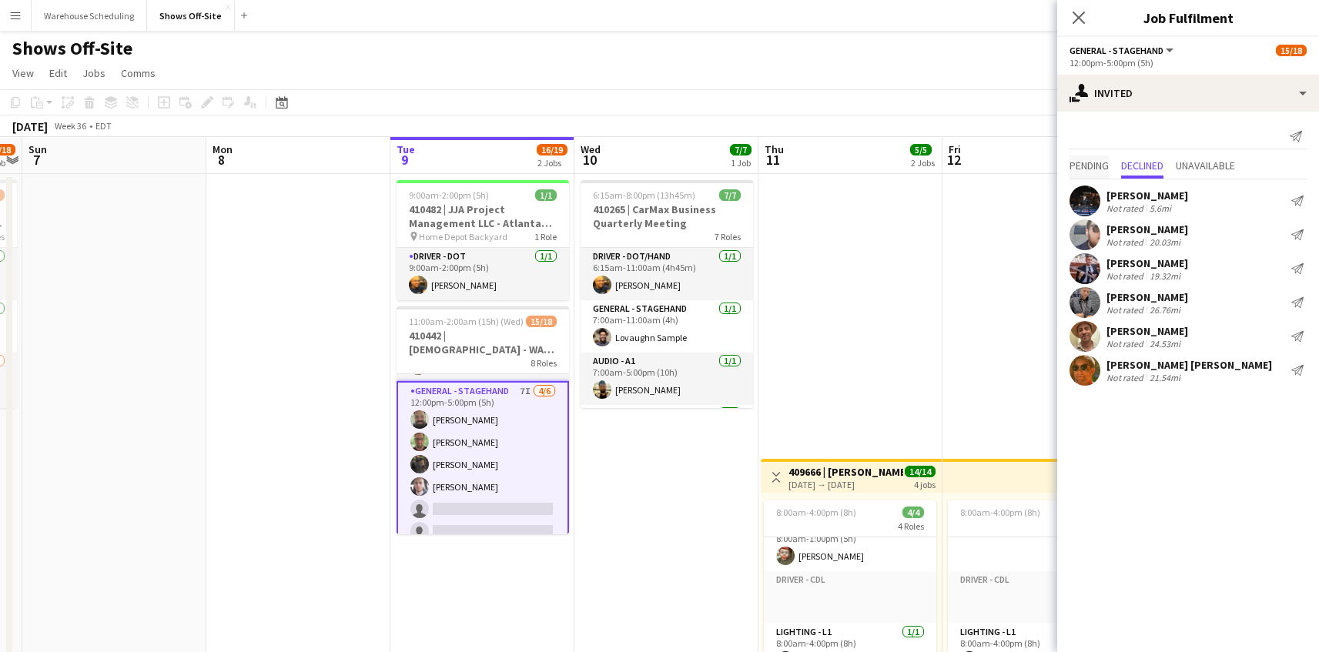
click at [1109, 166] on span "Pending" at bounding box center [1088, 165] width 39 height 11
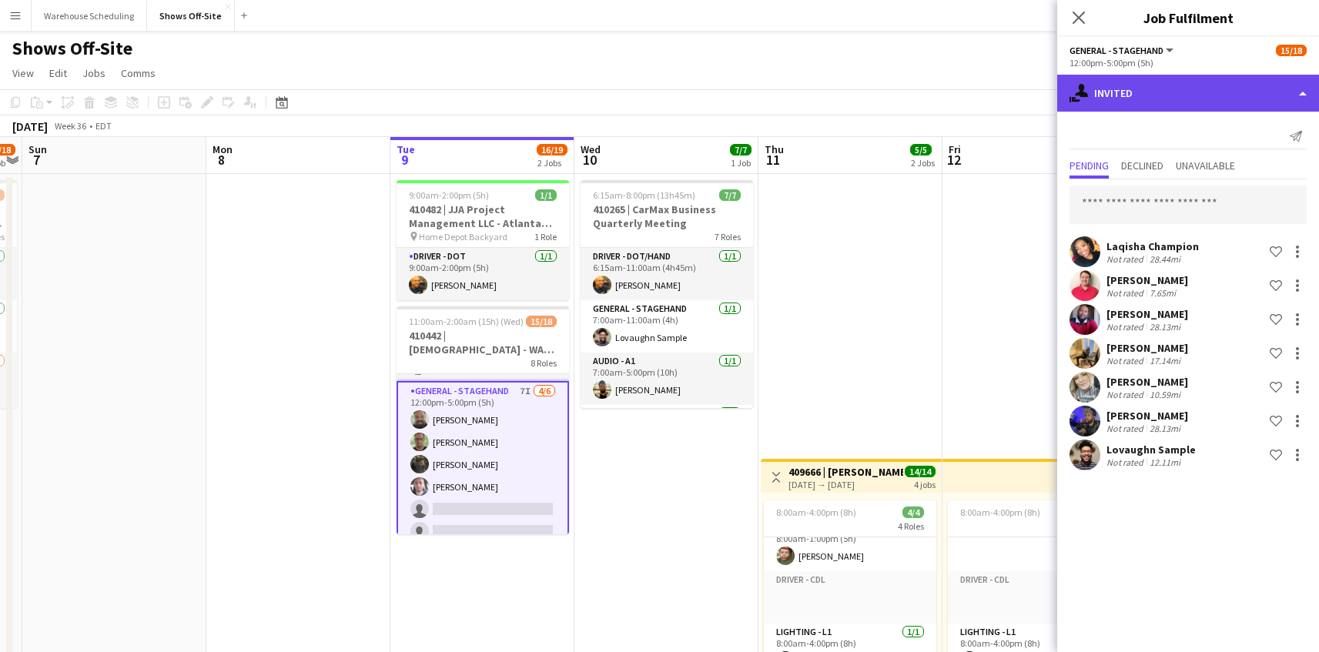
click at [1156, 95] on div "single-neutral-actions-share-1 Invited" at bounding box center [1188, 93] width 262 height 37
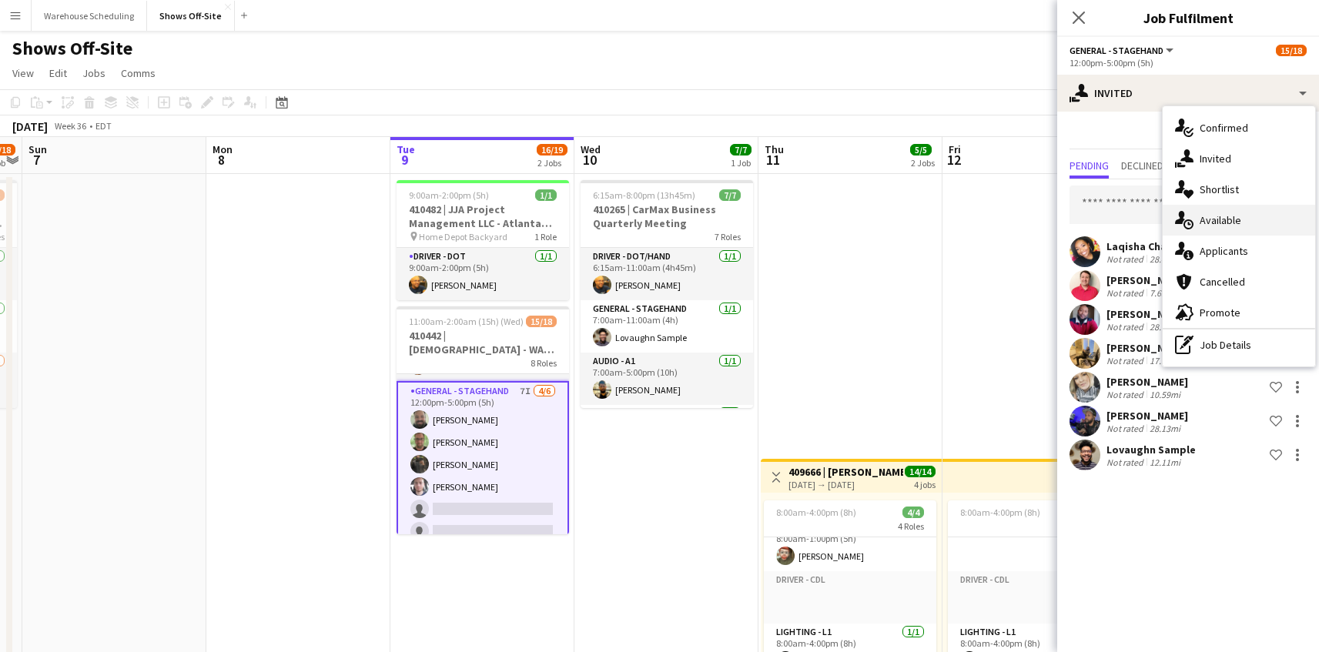
click at [1243, 218] on div "single-neutral-actions-upload Available" at bounding box center [1238, 220] width 152 height 31
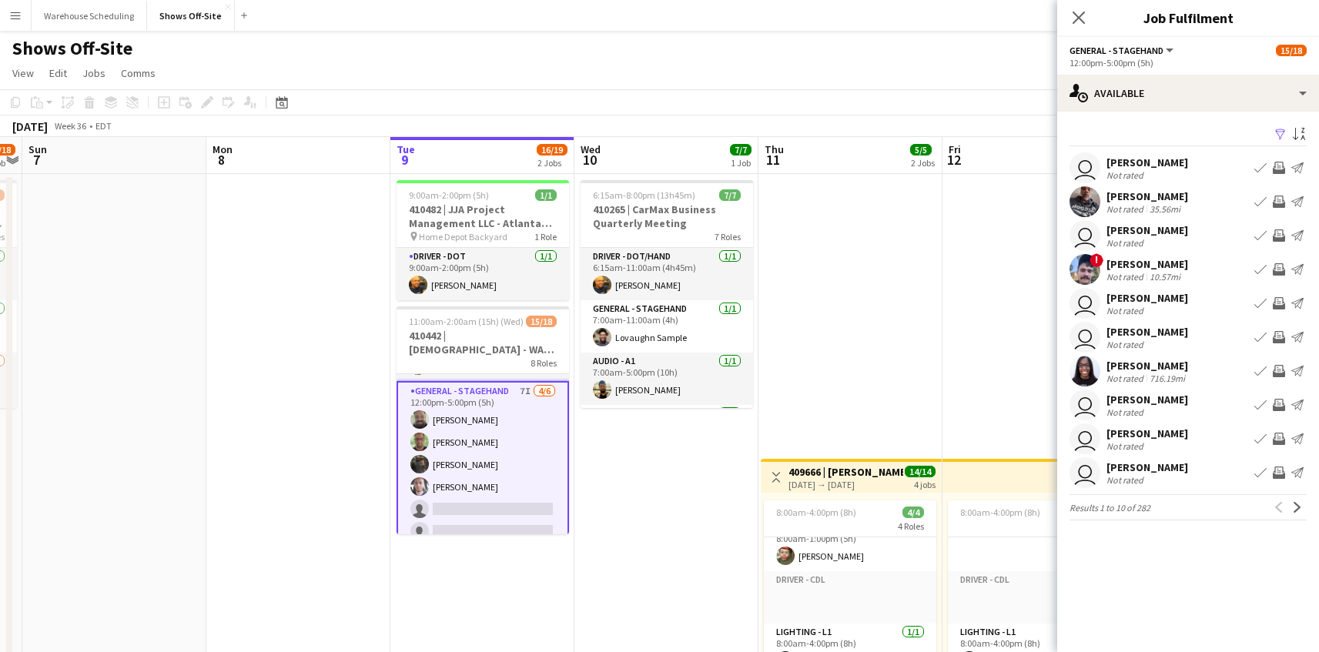
click at [1292, 504] on app-icon "Next" at bounding box center [1297, 507] width 11 height 11
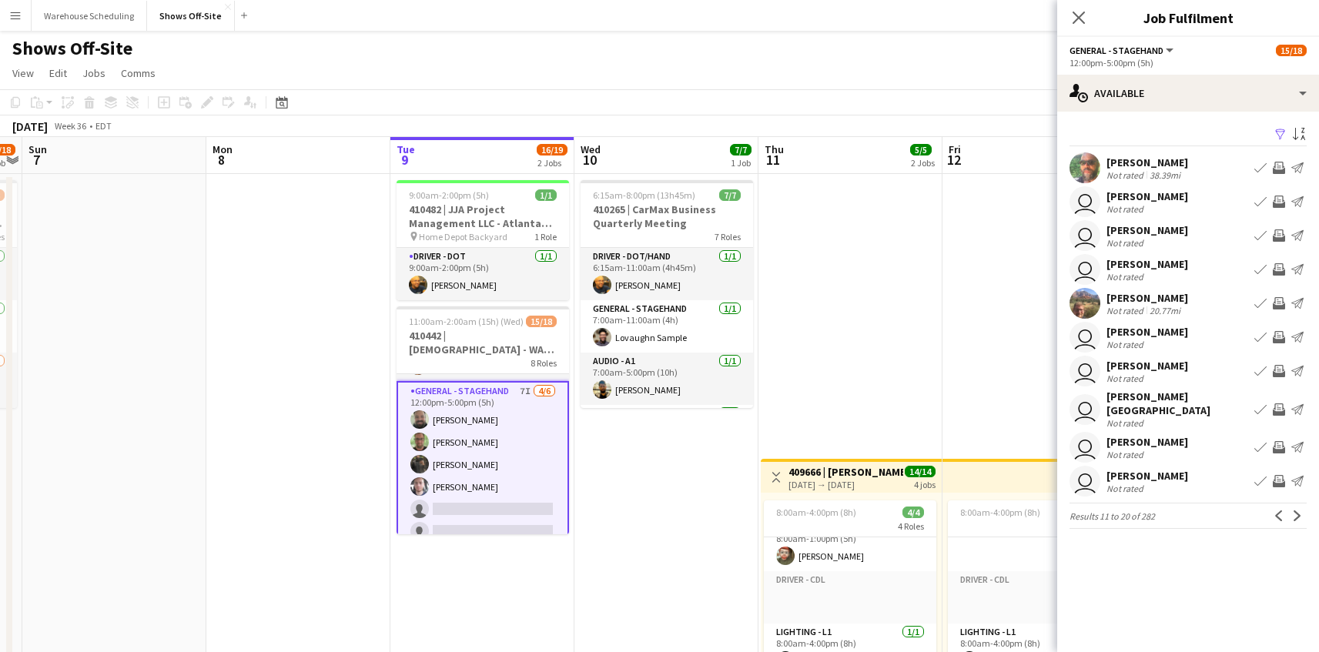
click at [1290, 507] on button "Next" at bounding box center [1297, 516] width 18 height 18
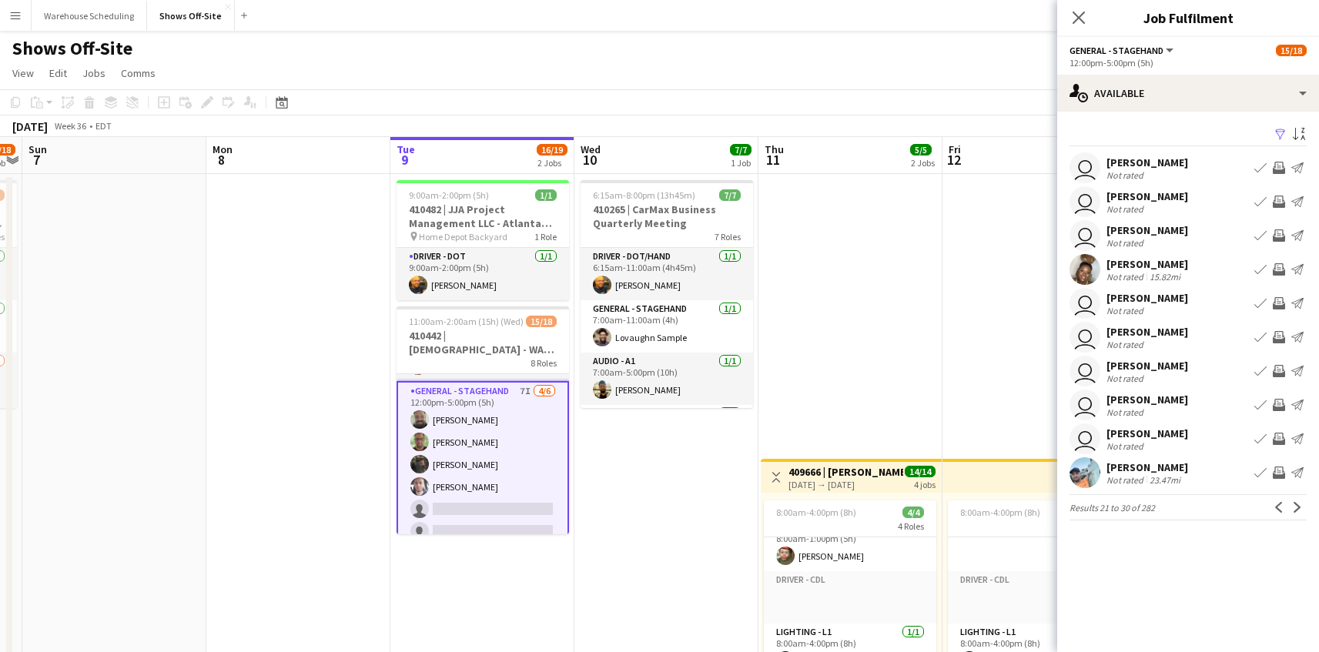
click at [1290, 506] on button "Next" at bounding box center [1297, 507] width 18 height 18
click at [1290, 507] on button "Next" at bounding box center [1297, 516] width 18 height 18
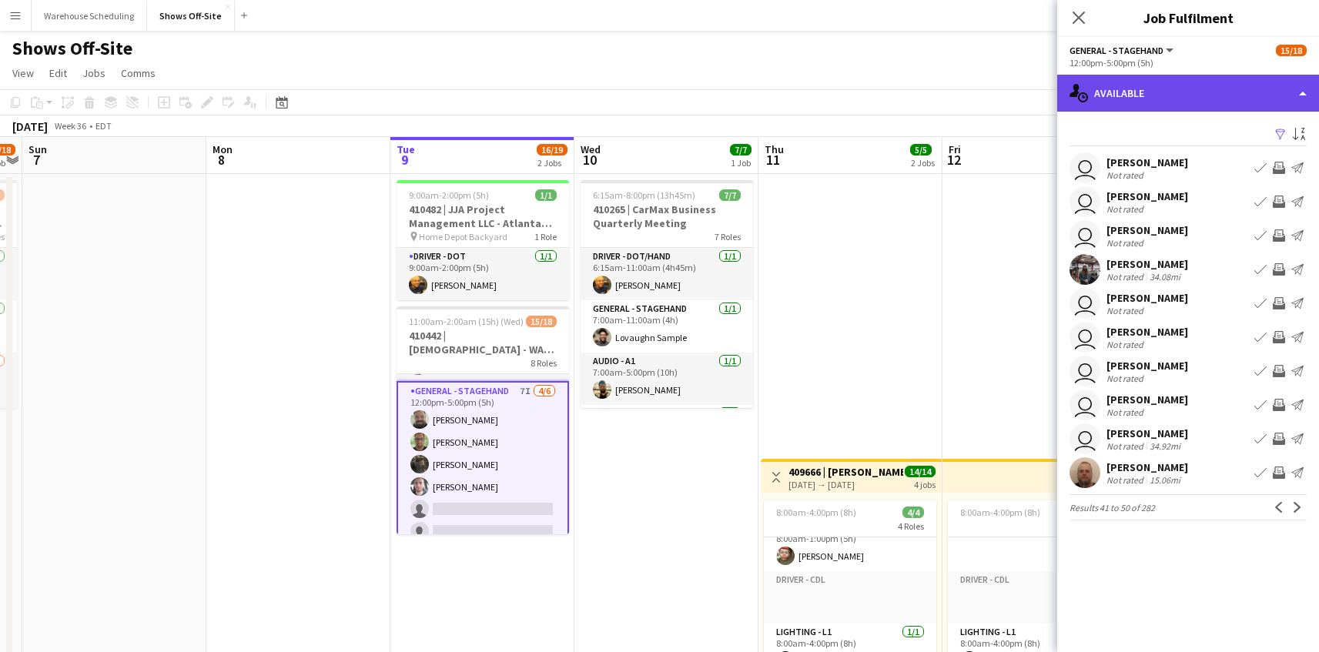
click at [1134, 105] on div "single-neutral-actions-upload Available" at bounding box center [1188, 93] width 262 height 37
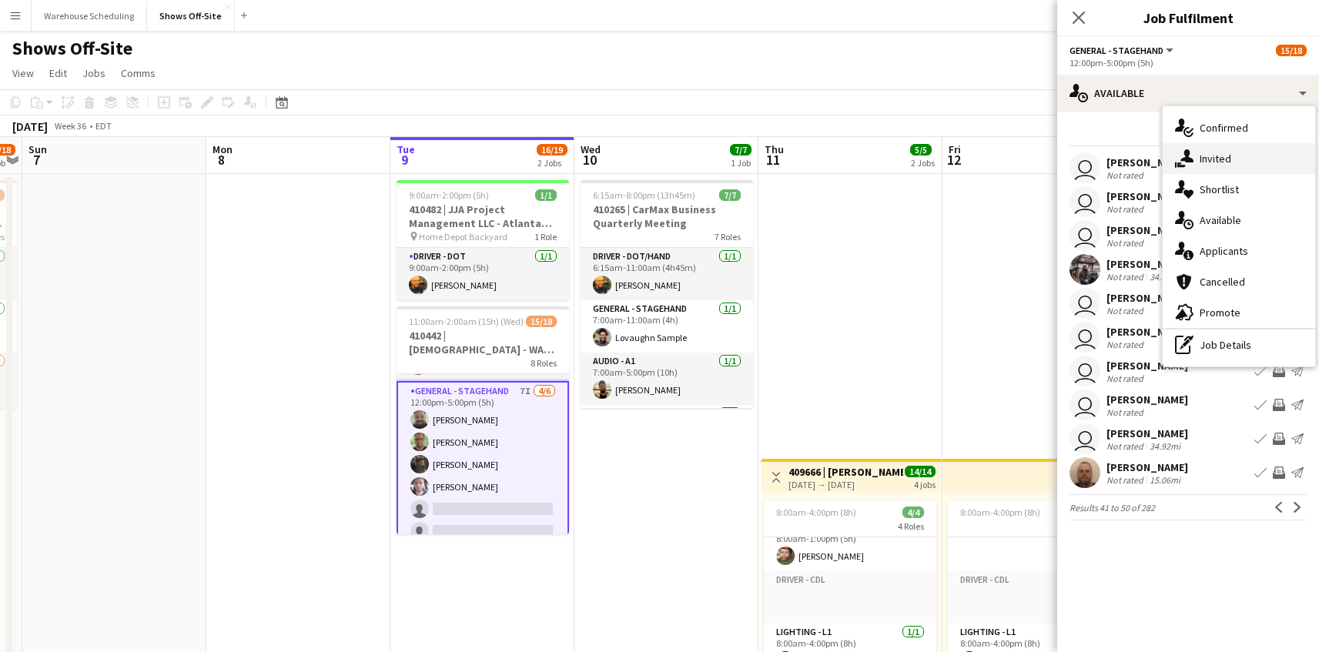
click at [1236, 153] on div "single-neutral-actions-share-1 Invited" at bounding box center [1238, 158] width 152 height 31
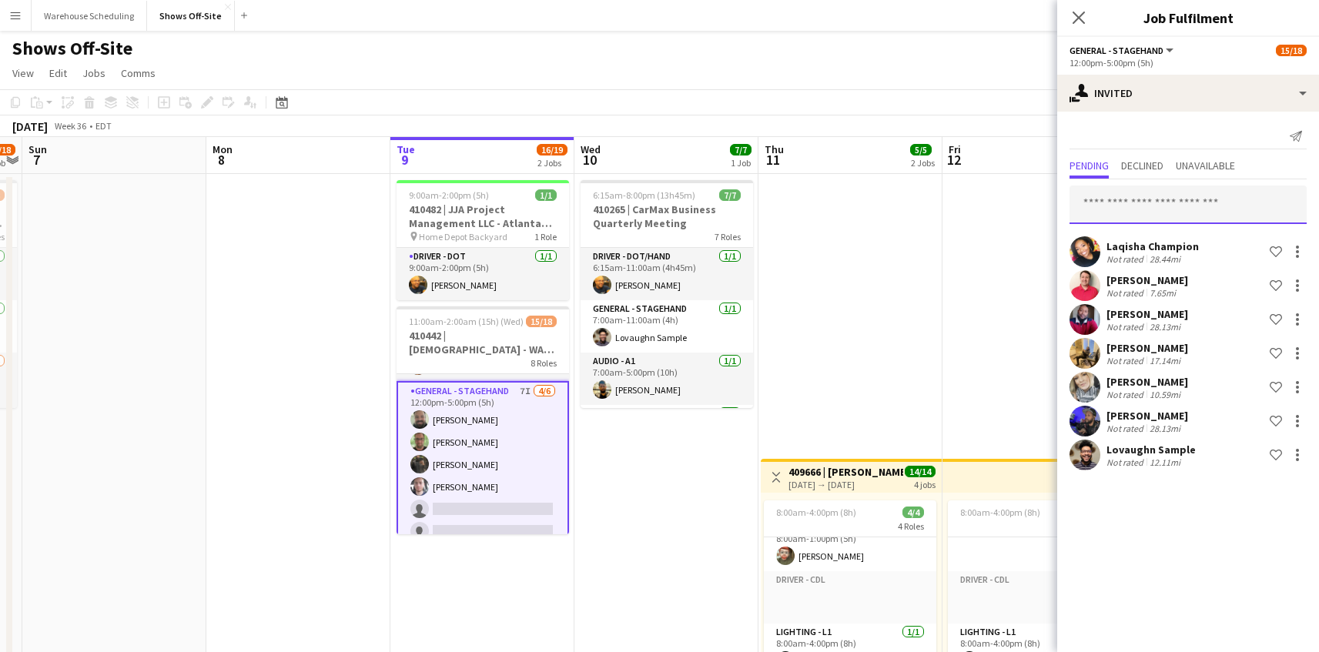
click at [1174, 216] on input "text" at bounding box center [1187, 205] width 237 height 38
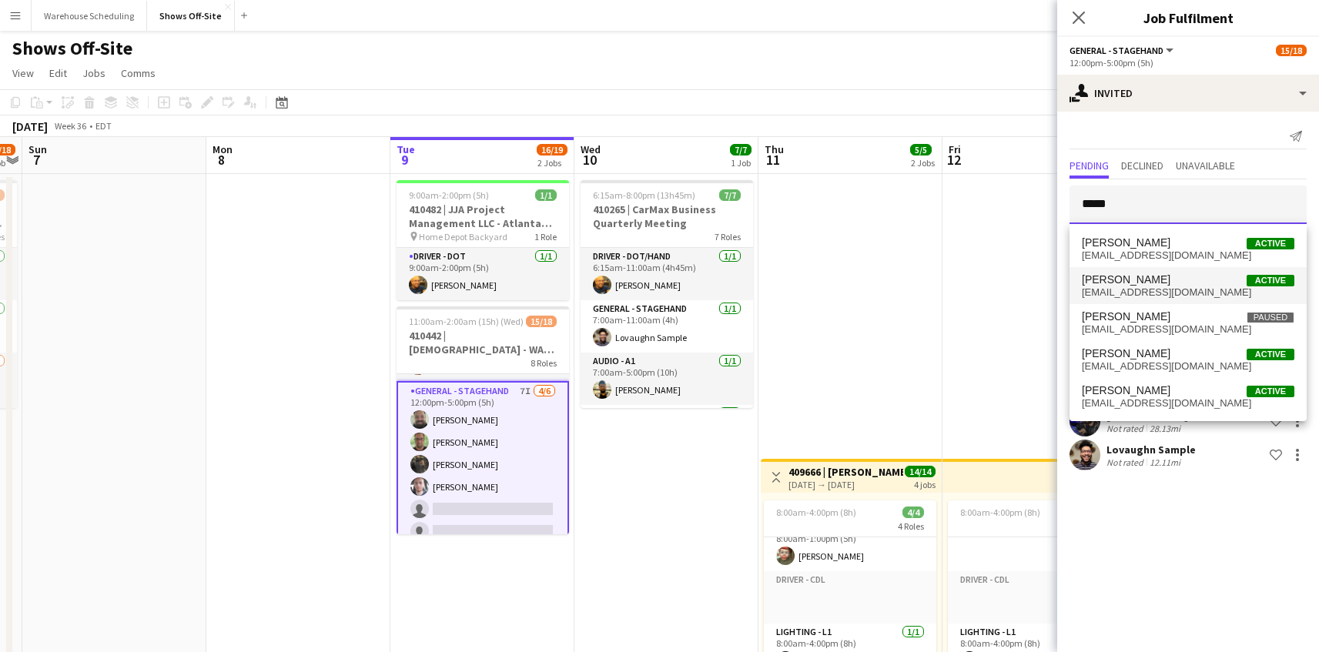
type input "*****"
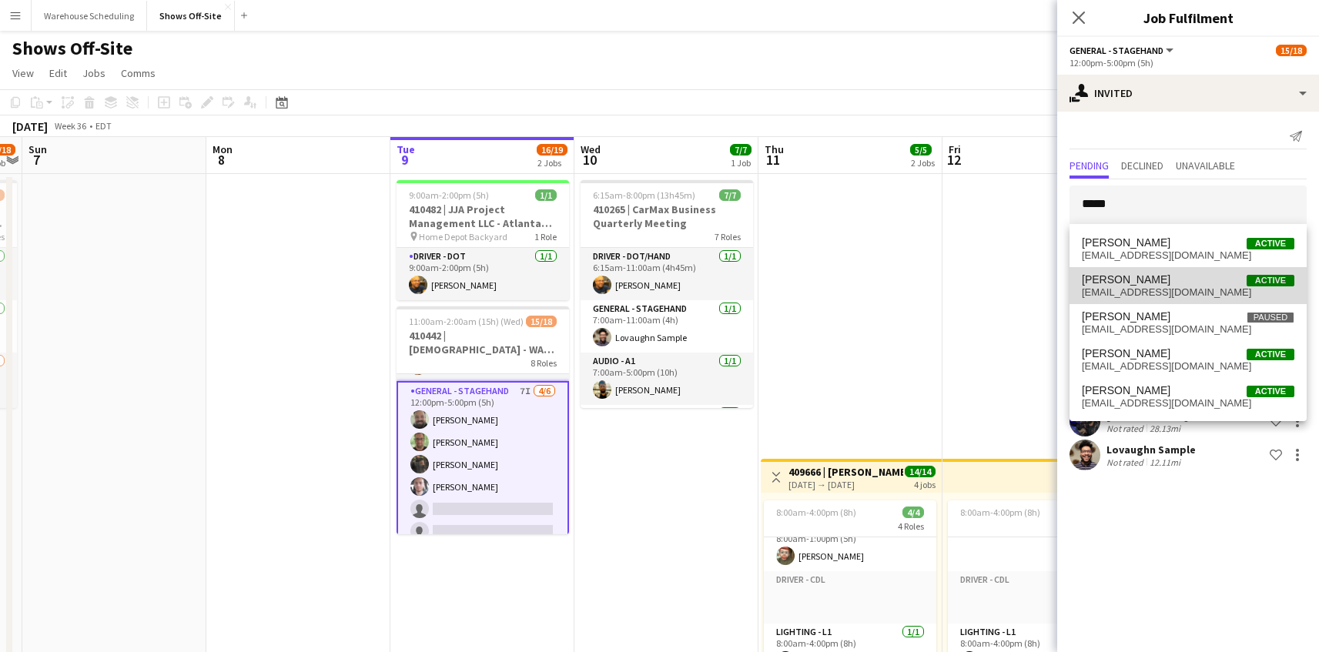
click at [1152, 273] on span "[PERSON_NAME]" at bounding box center [1126, 279] width 89 height 13
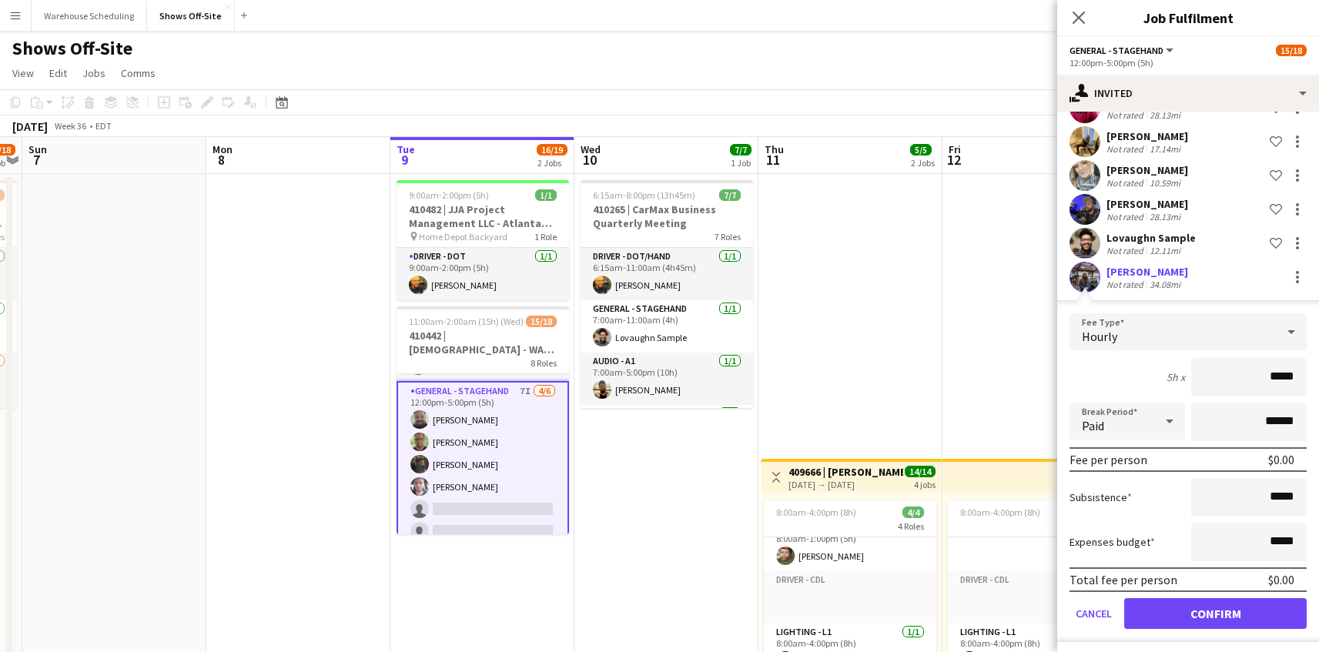
scroll to position [217, 0]
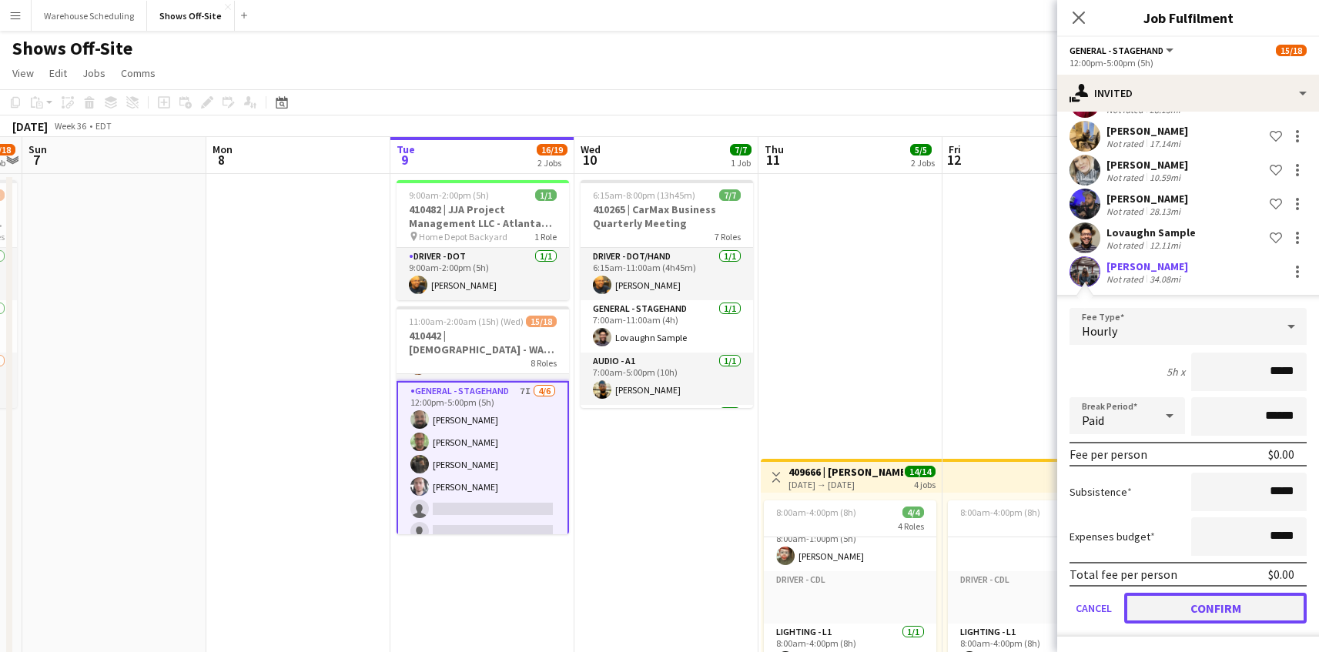
click at [1201, 605] on button "Confirm" at bounding box center [1215, 608] width 182 height 31
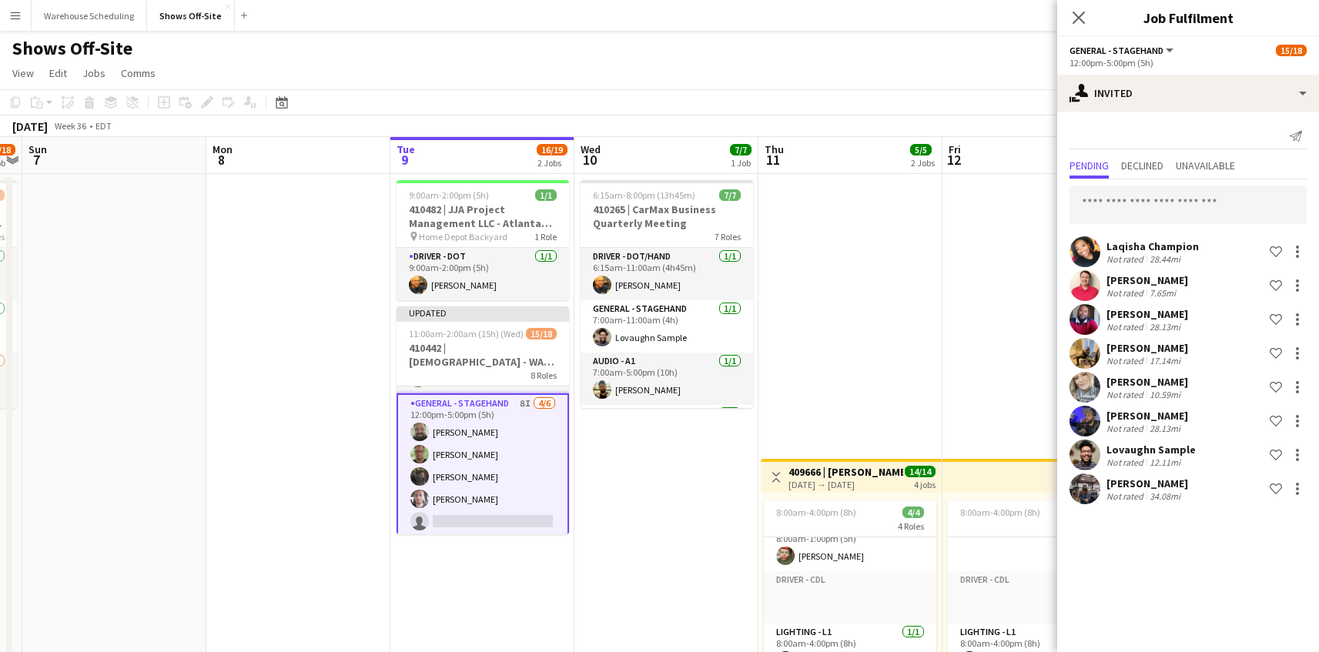
scroll to position [0, 0]
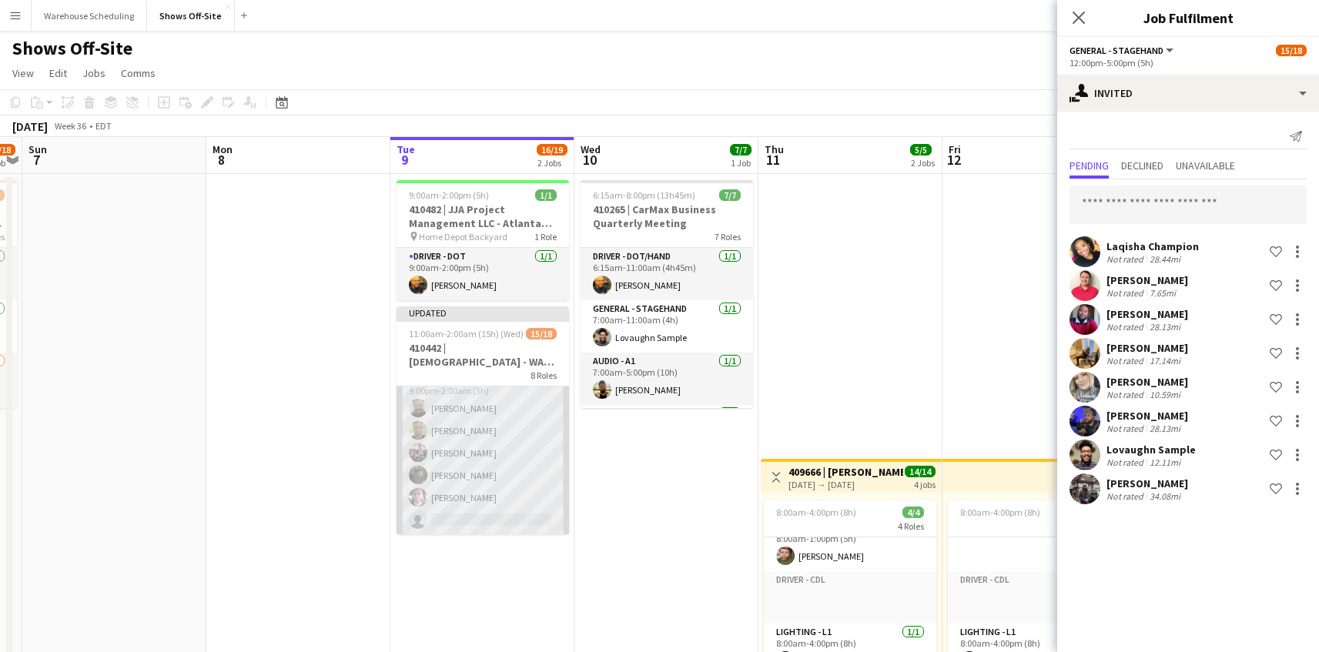
click at [497, 487] on app-card-role "General - Stagehand 8I [DATE] 9:00pm-2:00am (5h) [PERSON_NAME] [PERSON_NAME] [P…" at bounding box center [482, 453] width 172 height 164
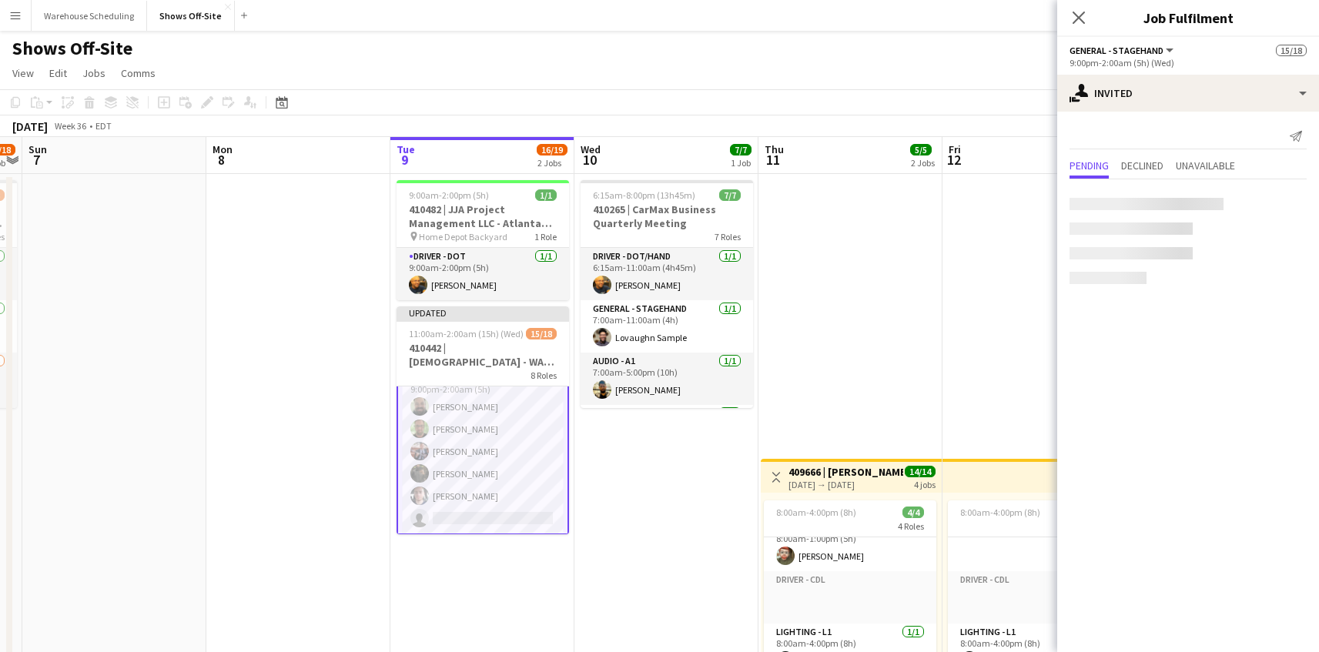
scroll to position [495, 0]
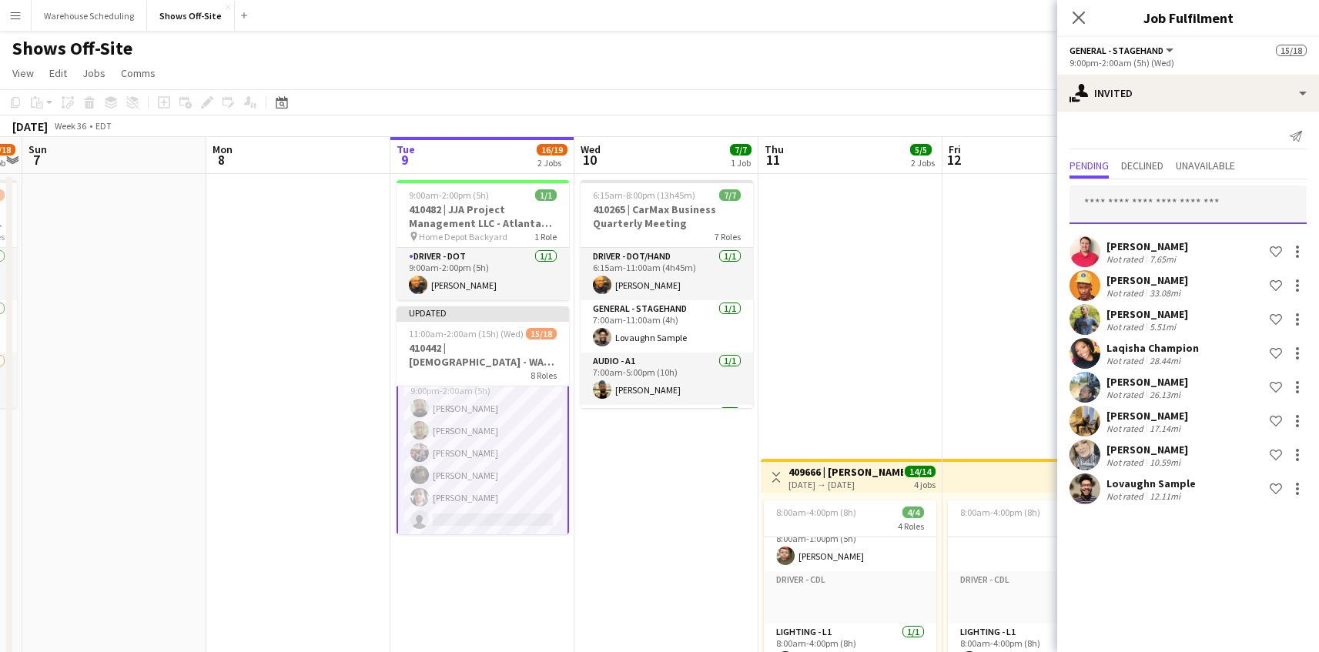
click at [1155, 212] on input "text" at bounding box center [1187, 205] width 237 height 38
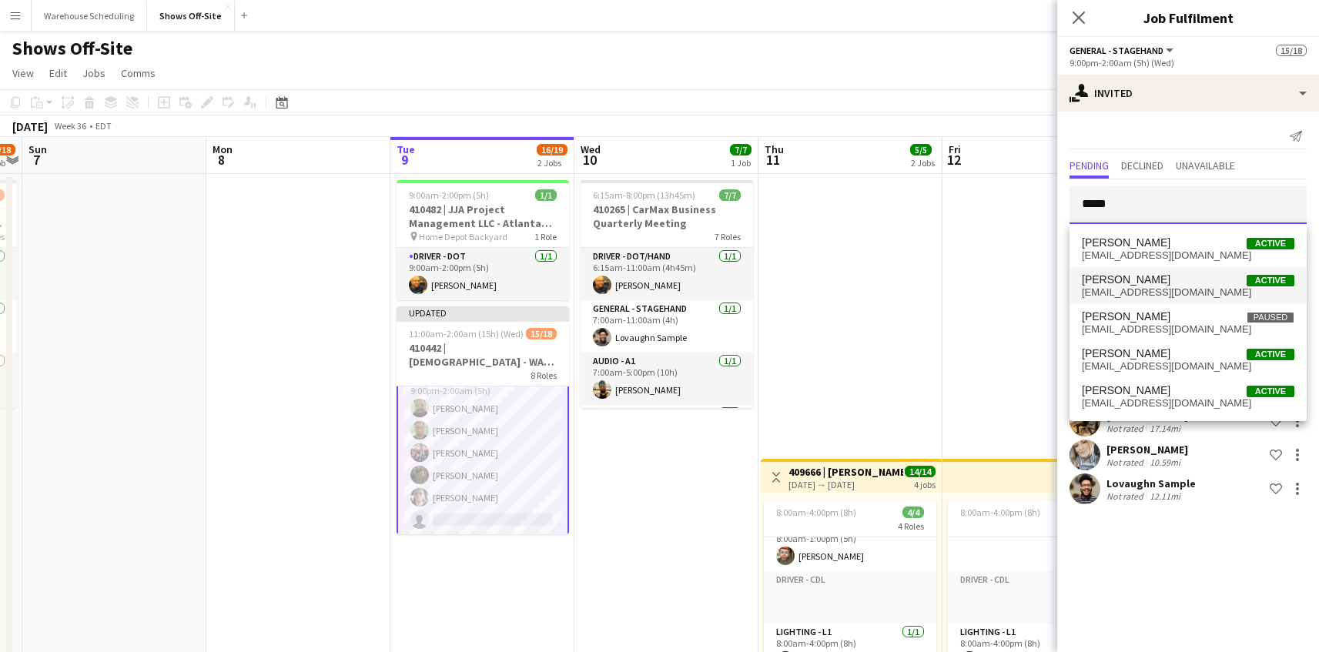
type input "*****"
click at [1143, 276] on span "[PERSON_NAME]" at bounding box center [1126, 279] width 89 height 13
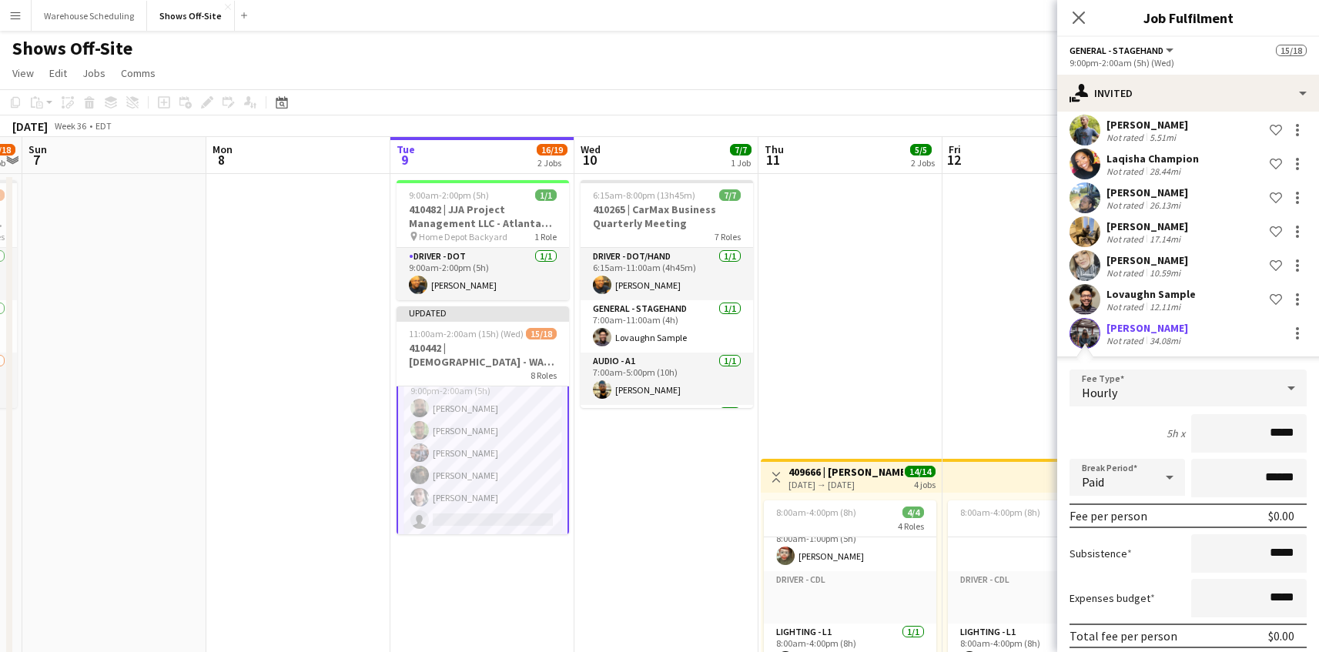
scroll to position [251, 0]
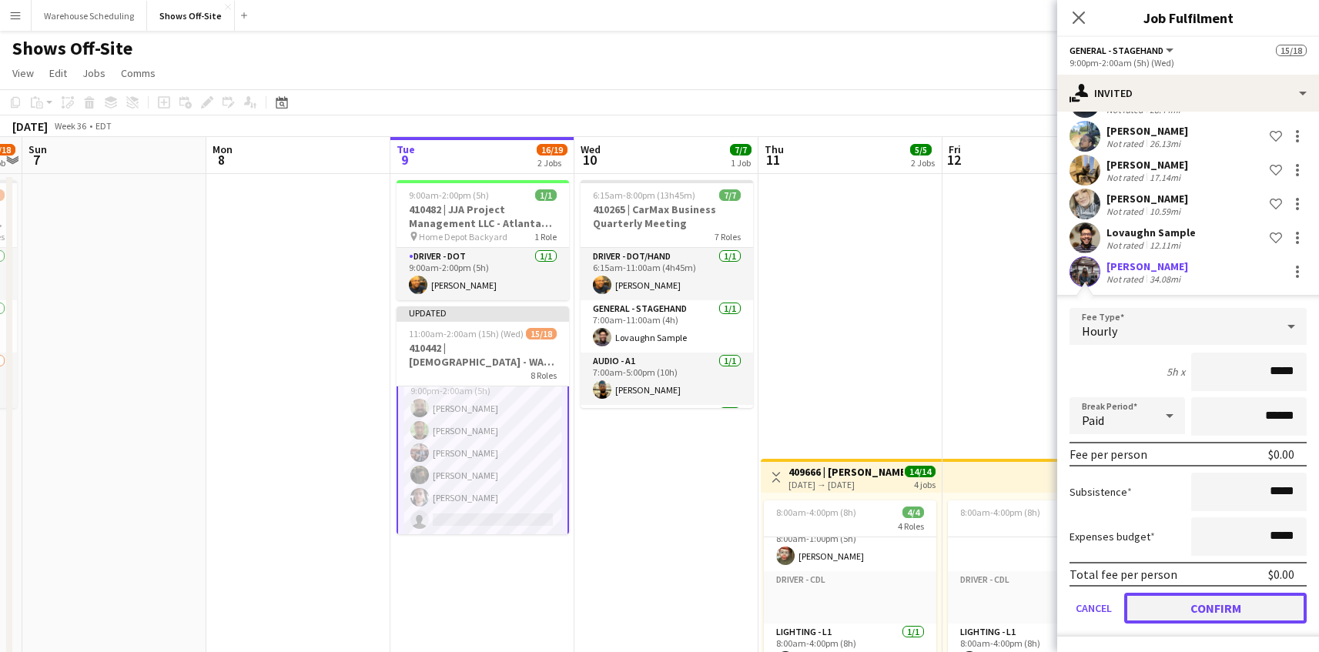
click at [1186, 616] on button "Confirm" at bounding box center [1215, 608] width 182 height 31
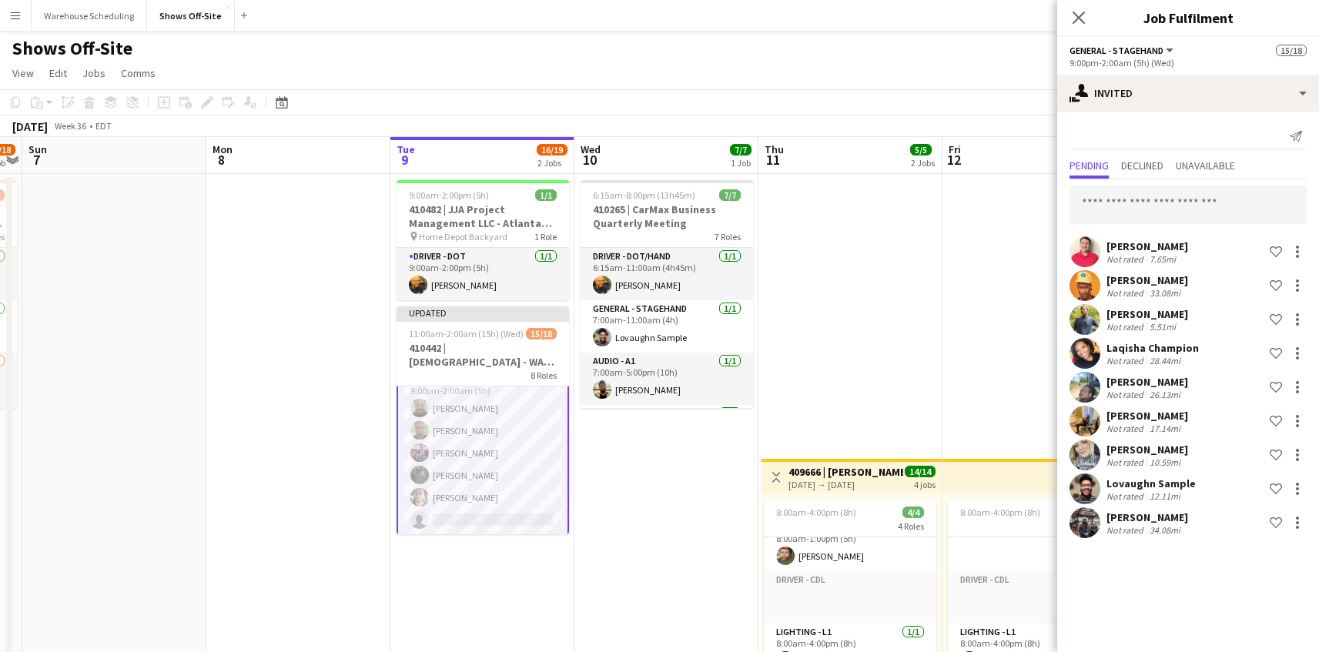
scroll to position [0, 0]
click at [1138, 210] on input "text" at bounding box center [1187, 205] width 237 height 38
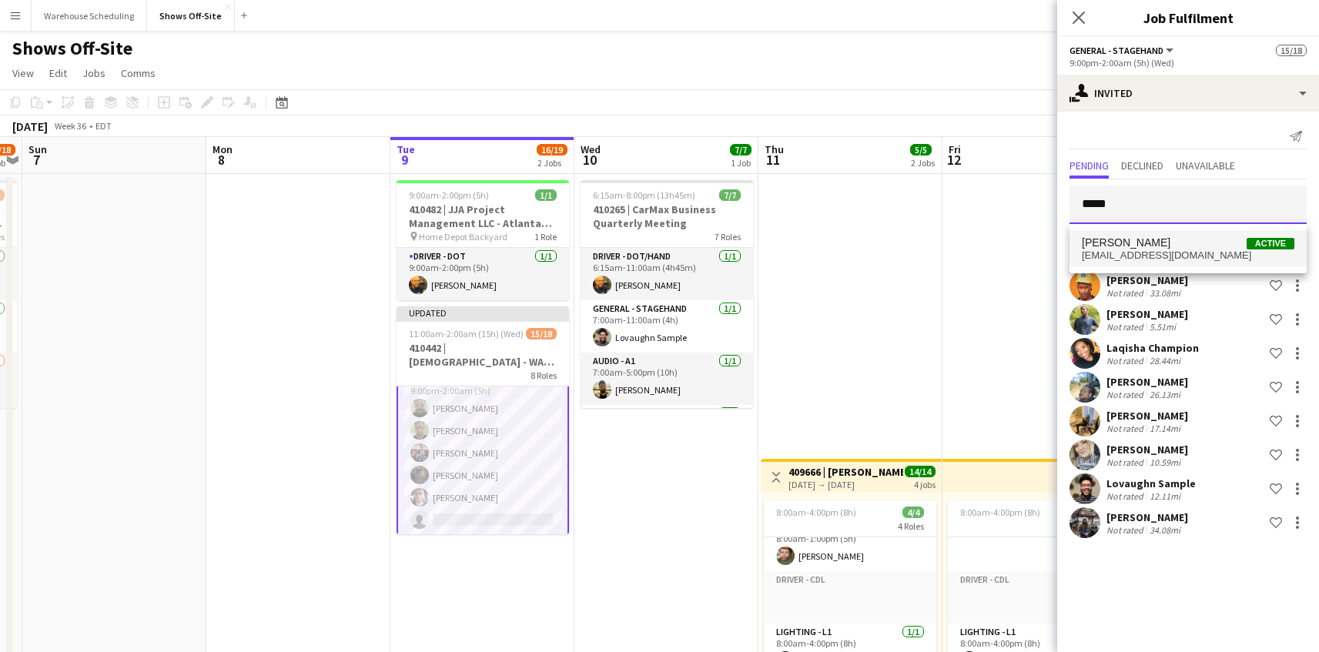
type input "*****"
click at [1165, 259] on span "[EMAIL_ADDRESS][DOMAIN_NAME]" at bounding box center [1188, 255] width 212 height 12
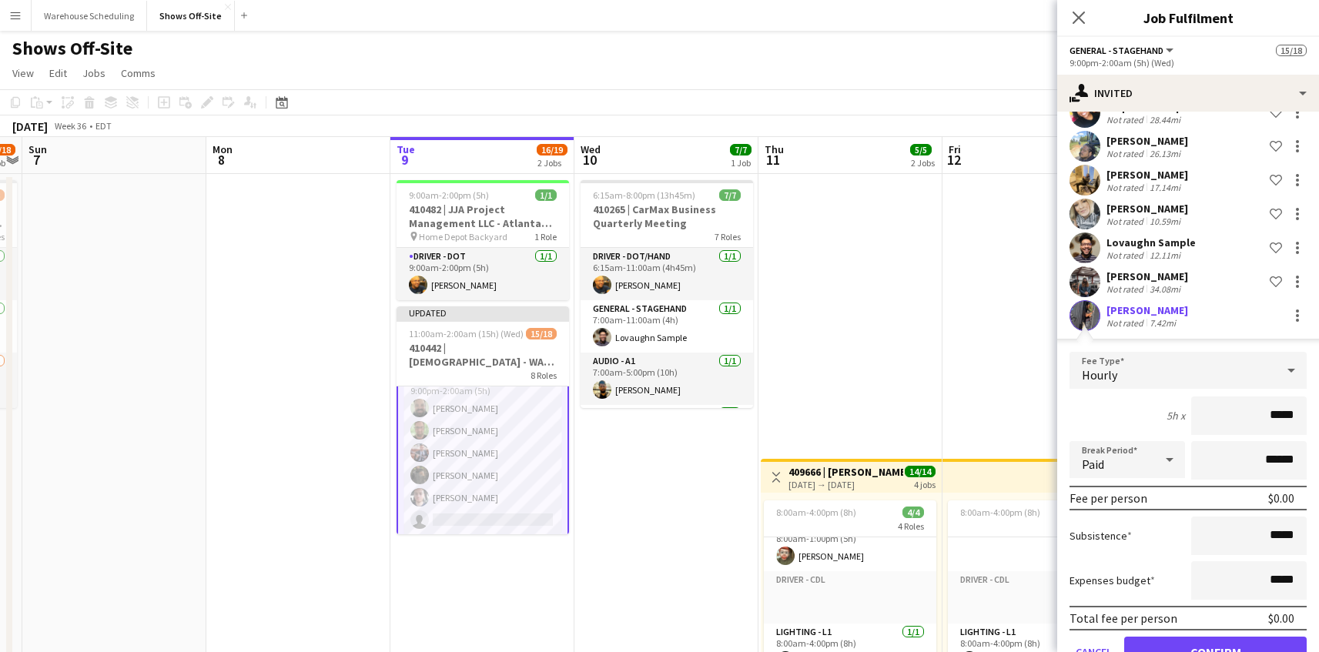
scroll to position [285, 0]
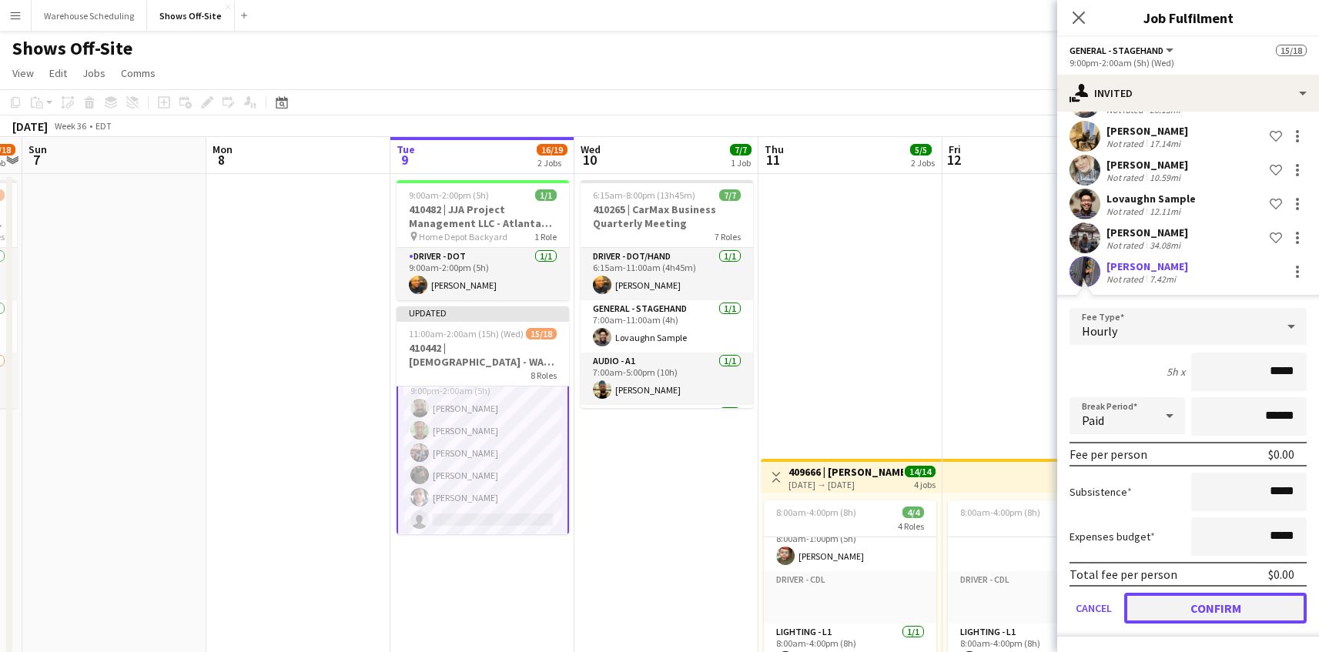
click at [1212, 620] on button "Confirm" at bounding box center [1215, 608] width 182 height 31
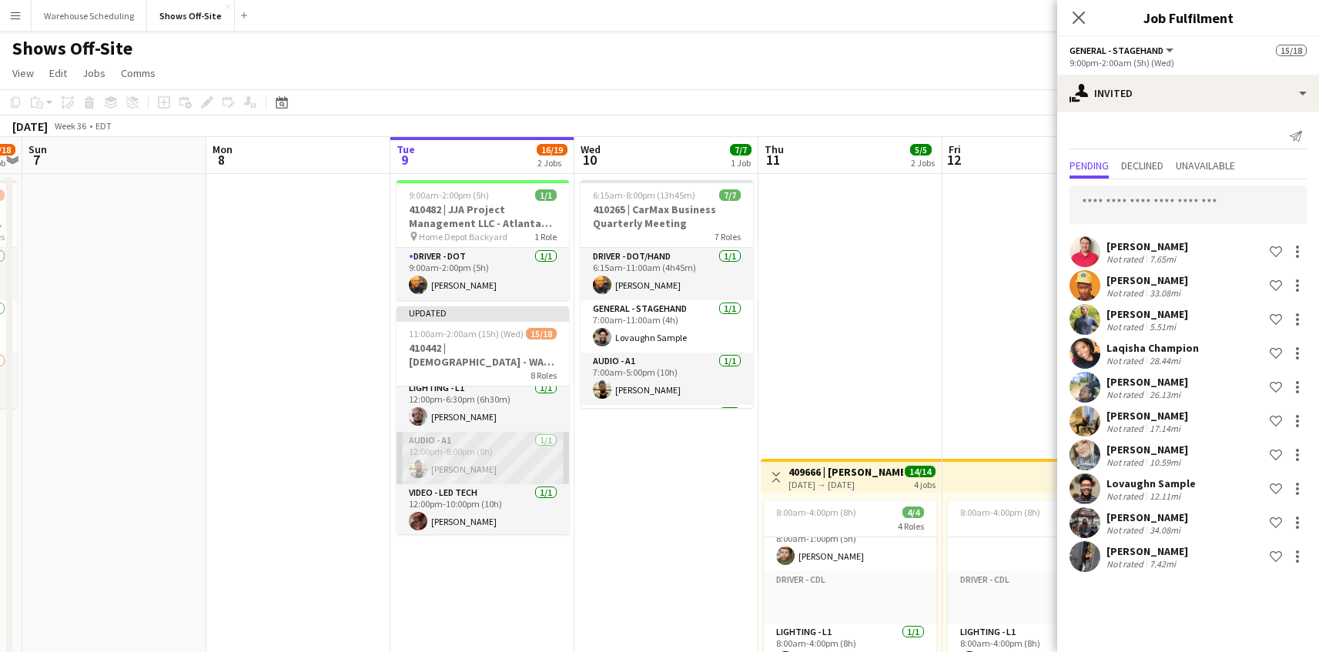
scroll to position [21, 0]
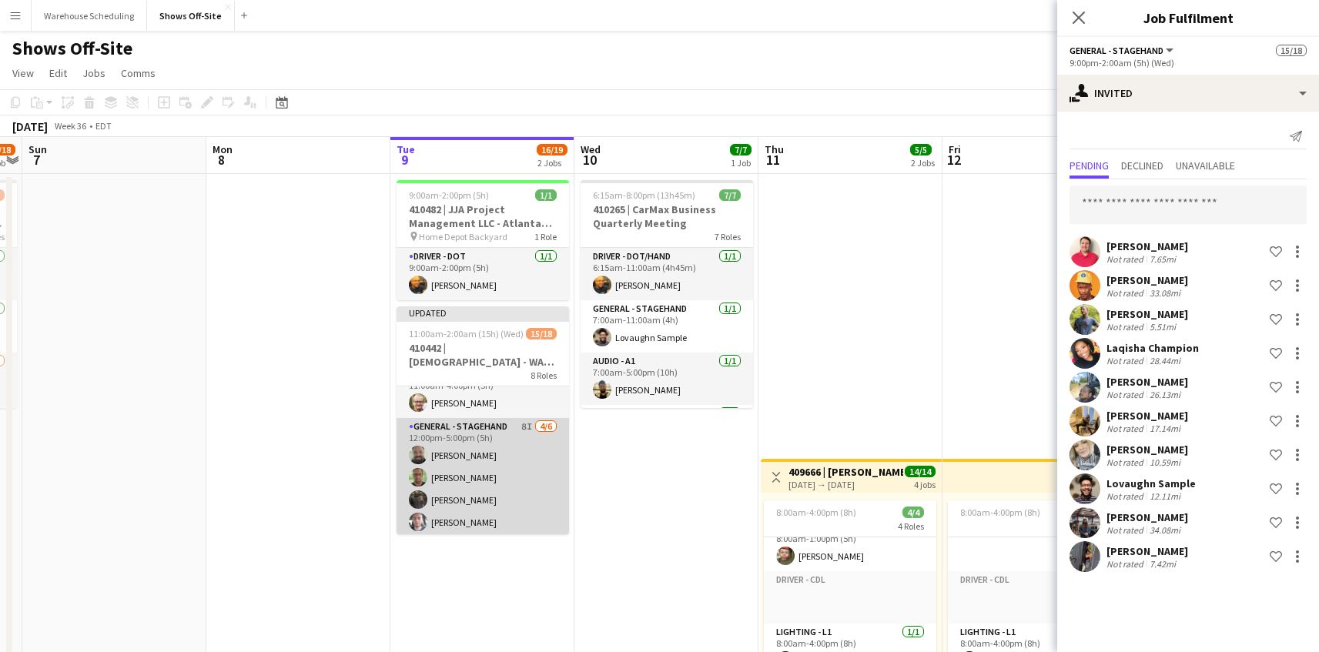
click at [464, 452] on app-card-role "General - Stagehand 8I [DATE] 12:00pm-5:00pm (5h) [PERSON_NAME] [PERSON_NAME] […" at bounding box center [482, 500] width 172 height 164
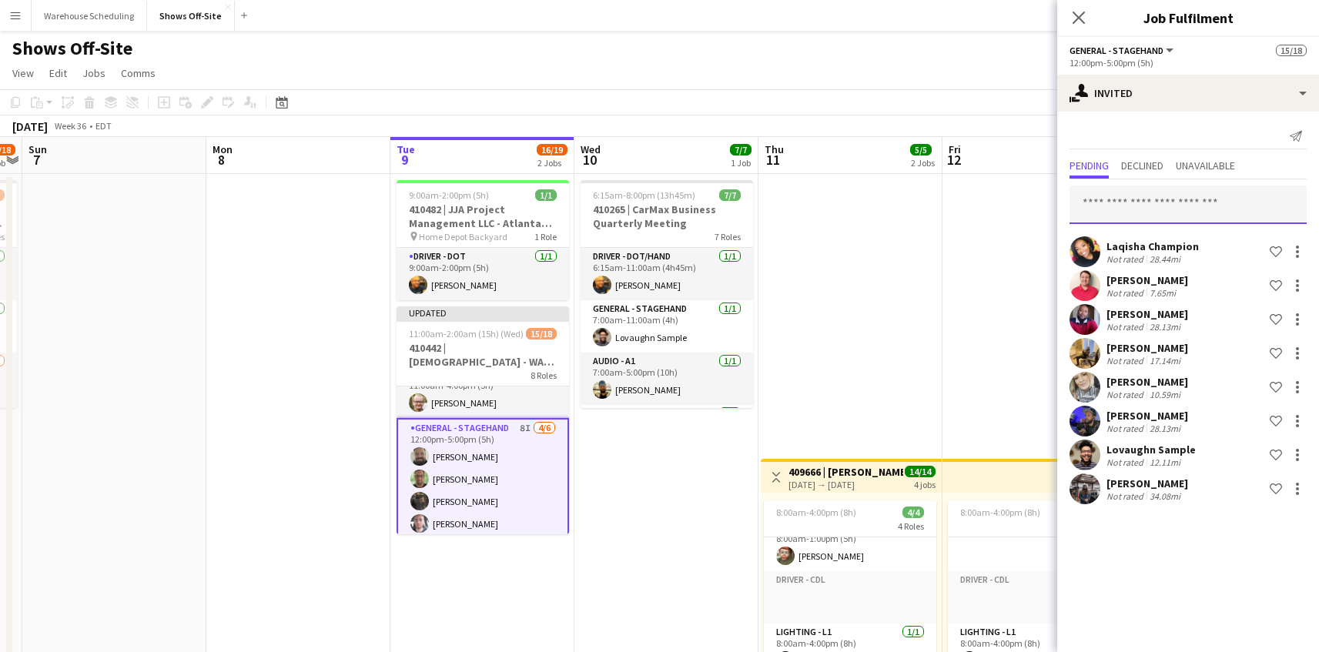
click at [1129, 194] on input "text" at bounding box center [1187, 205] width 237 height 38
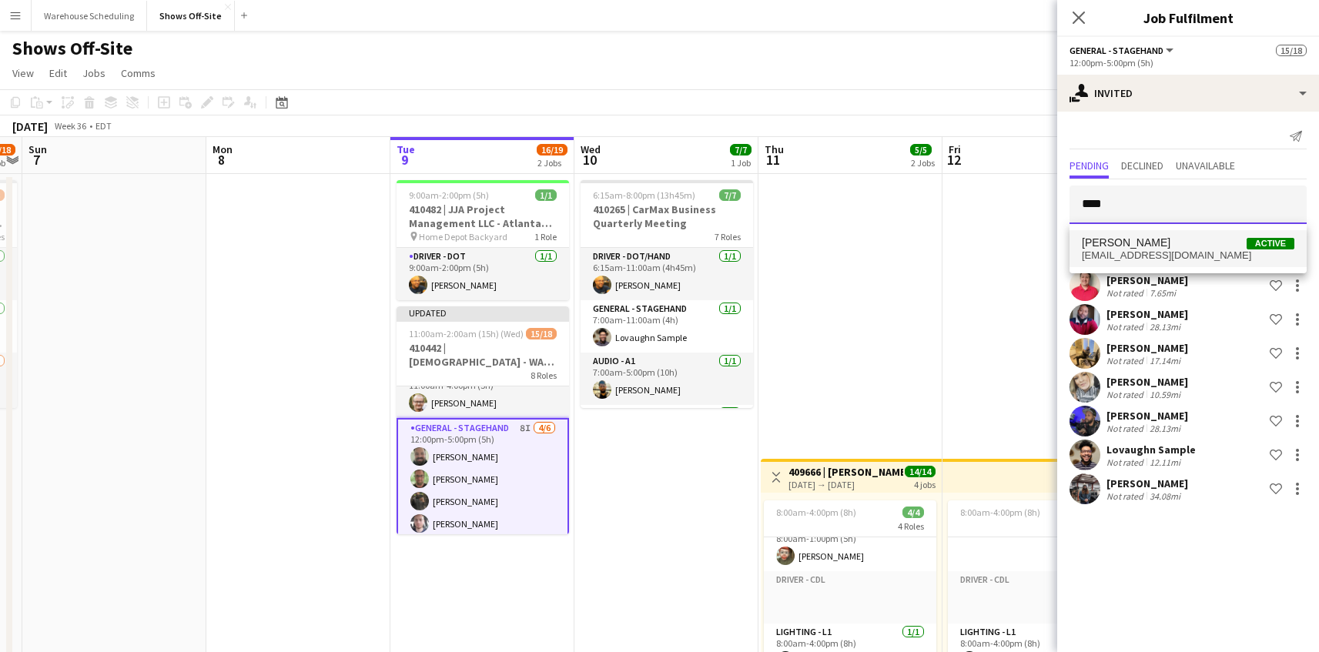
type input "****"
click at [1152, 237] on span "[PERSON_NAME]" at bounding box center [1126, 242] width 89 height 13
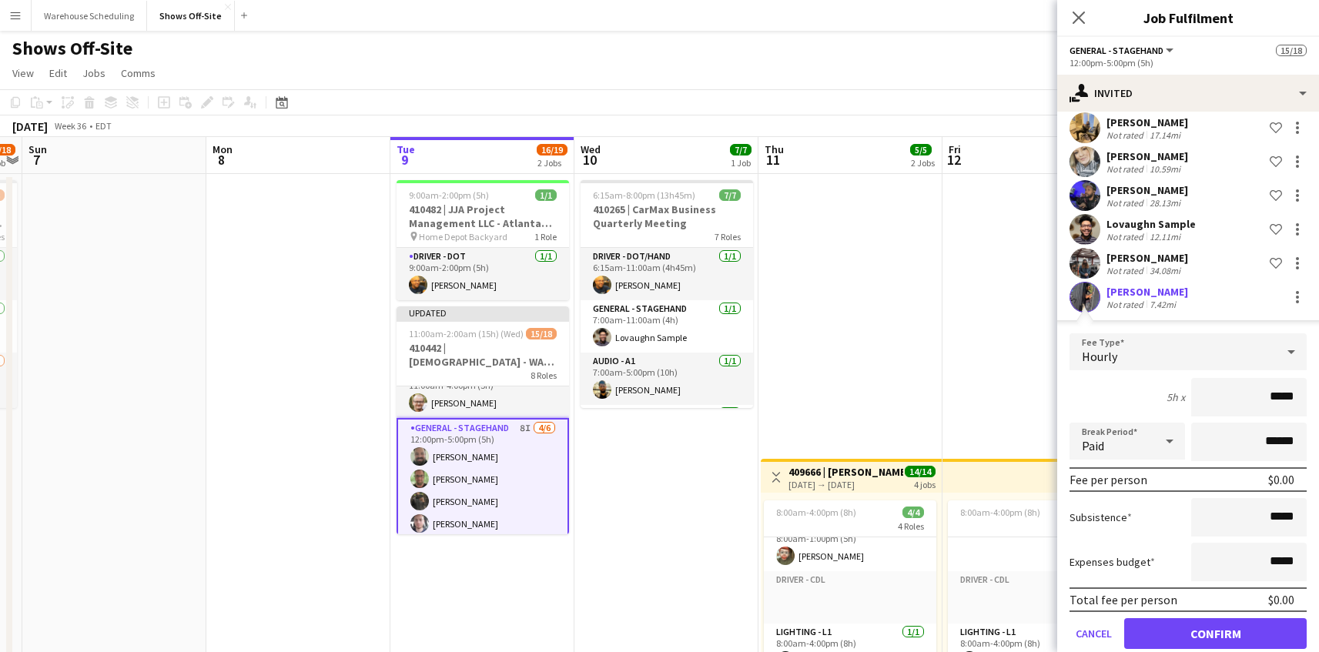
scroll to position [251, 0]
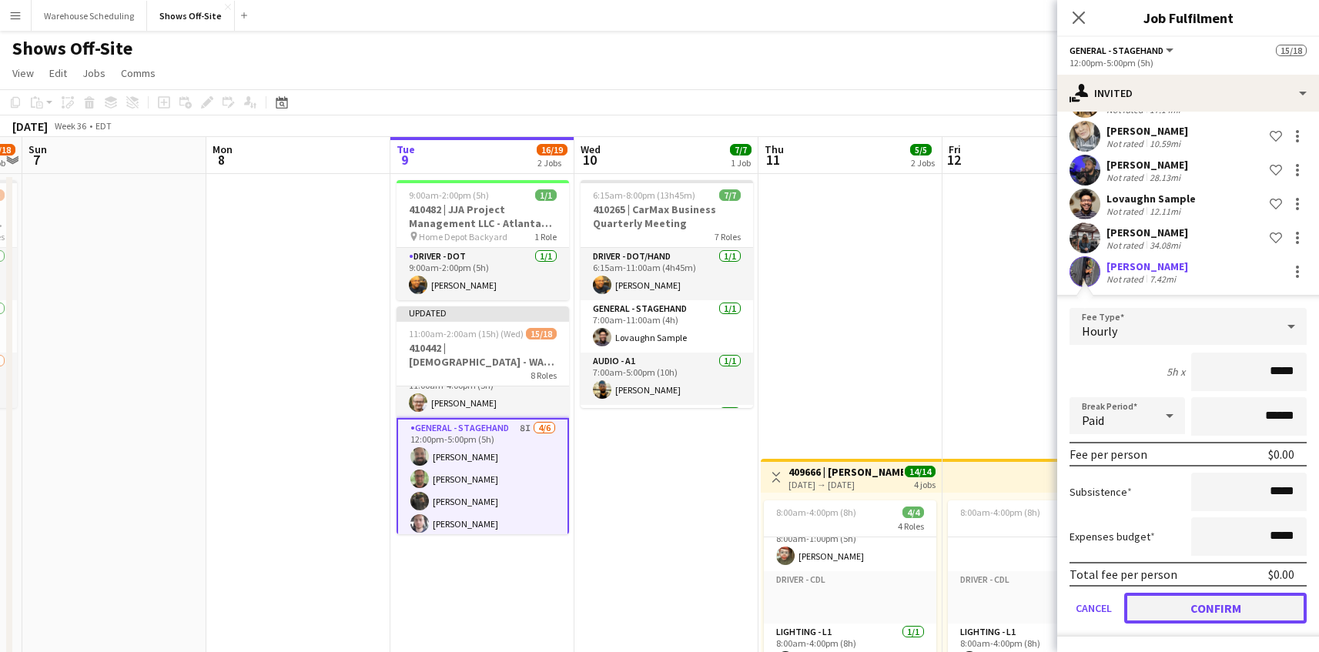
click at [1162, 602] on button "Confirm" at bounding box center [1215, 608] width 182 height 31
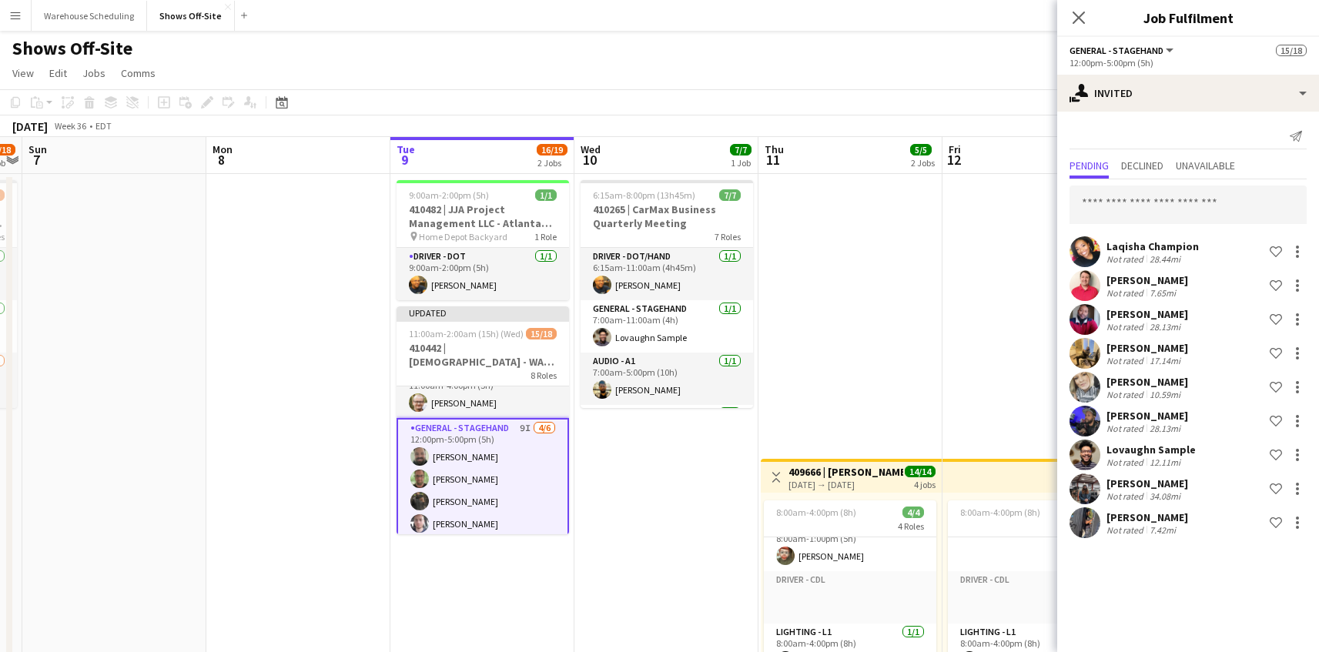
scroll to position [0, 0]
click at [1071, 24] on icon "Close pop-in" at bounding box center [1078, 17] width 15 height 15
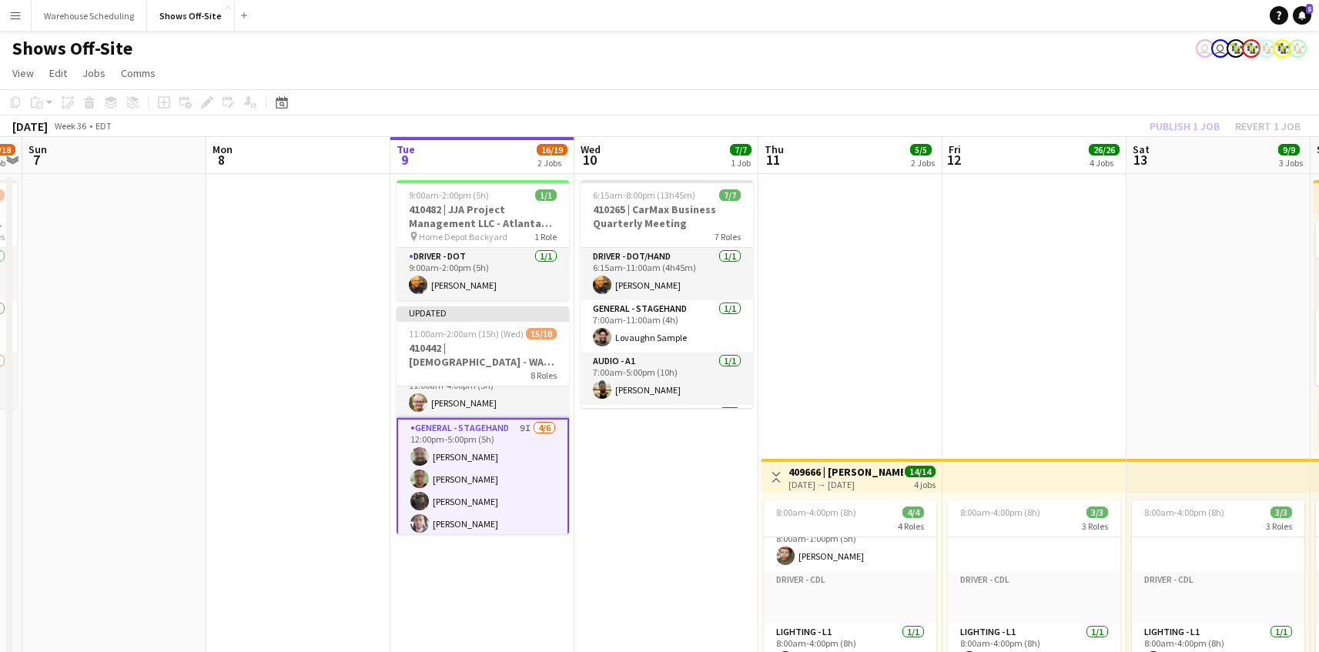
click at [1078, 38] on div "Shows Off-Site user user" at bounding box center [659, 45] width 1319 height 29
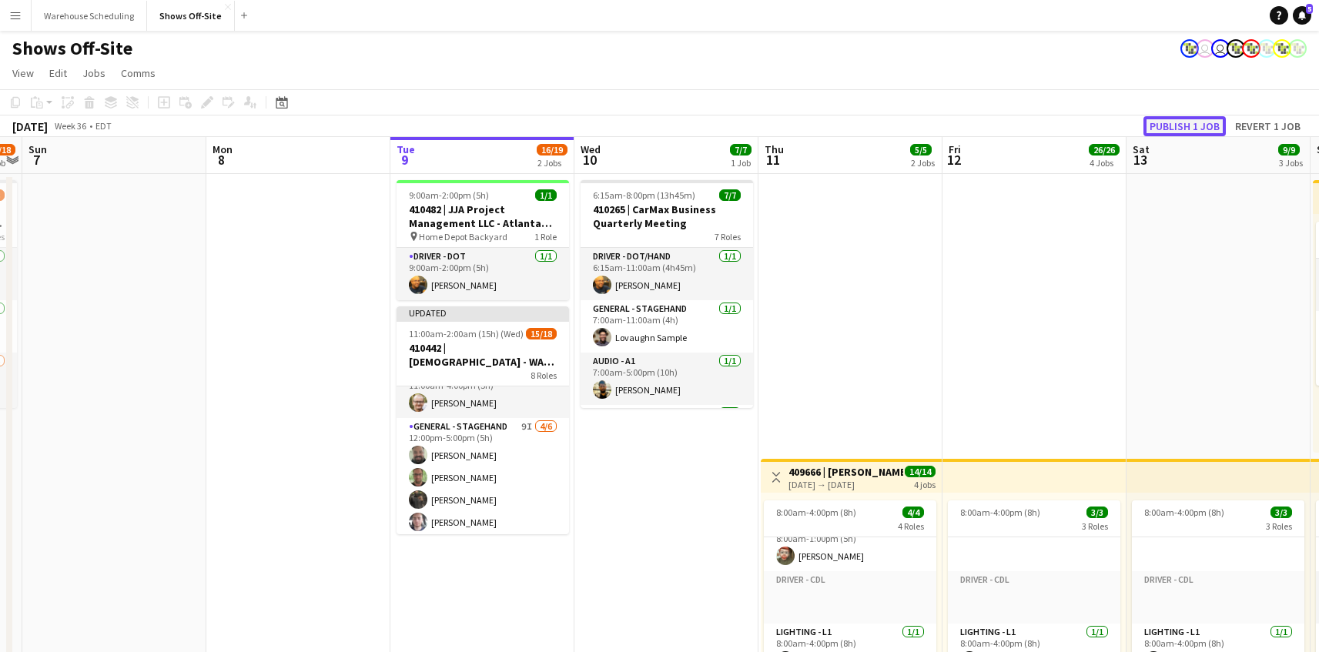
click at [1178, 125] on button "Publish 1 job" at bounding box center [1184, 126] width 82 height 20
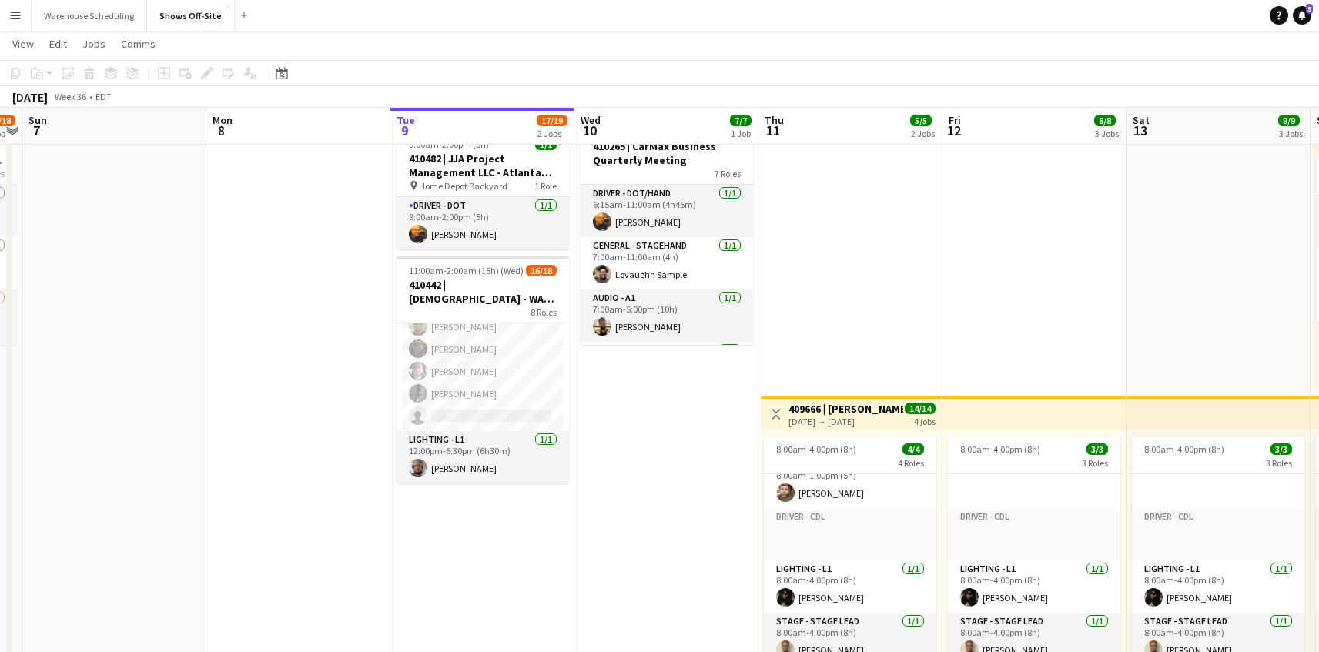
scroll to position [156, 0]
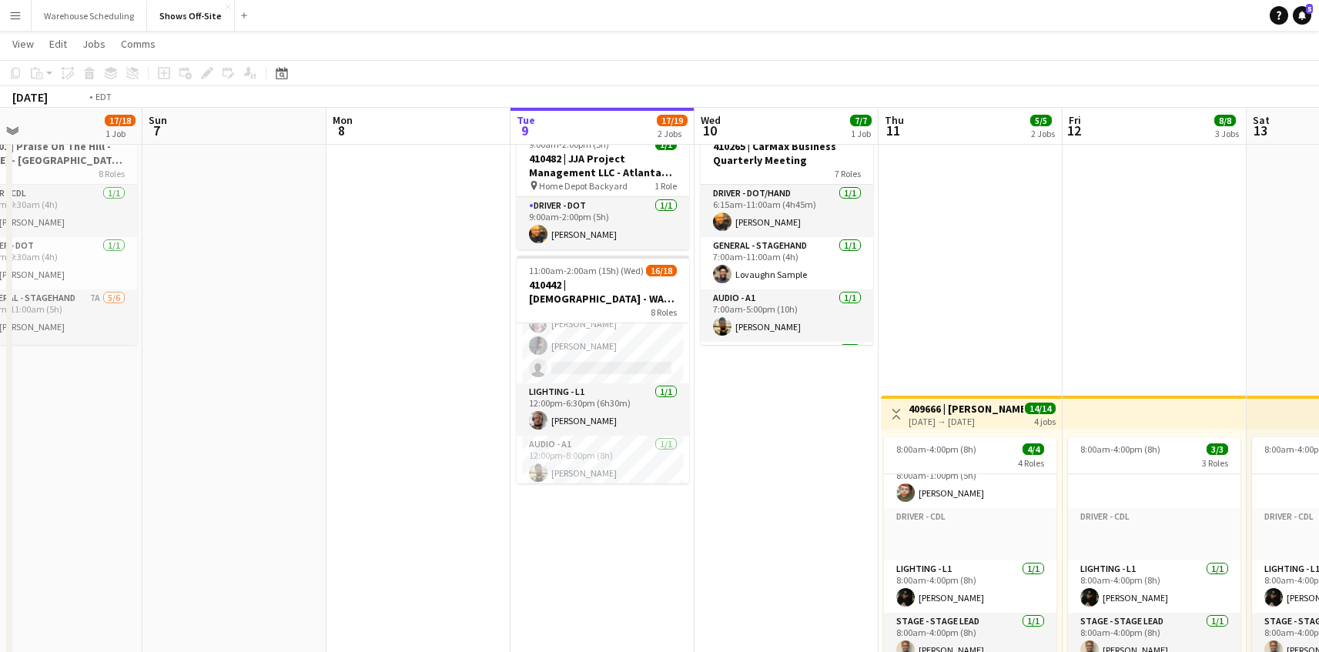
drag, startPoint x: 1027, startPoint y: 350, endPoint x: 347, endPoint y: 281, distance: 683.3
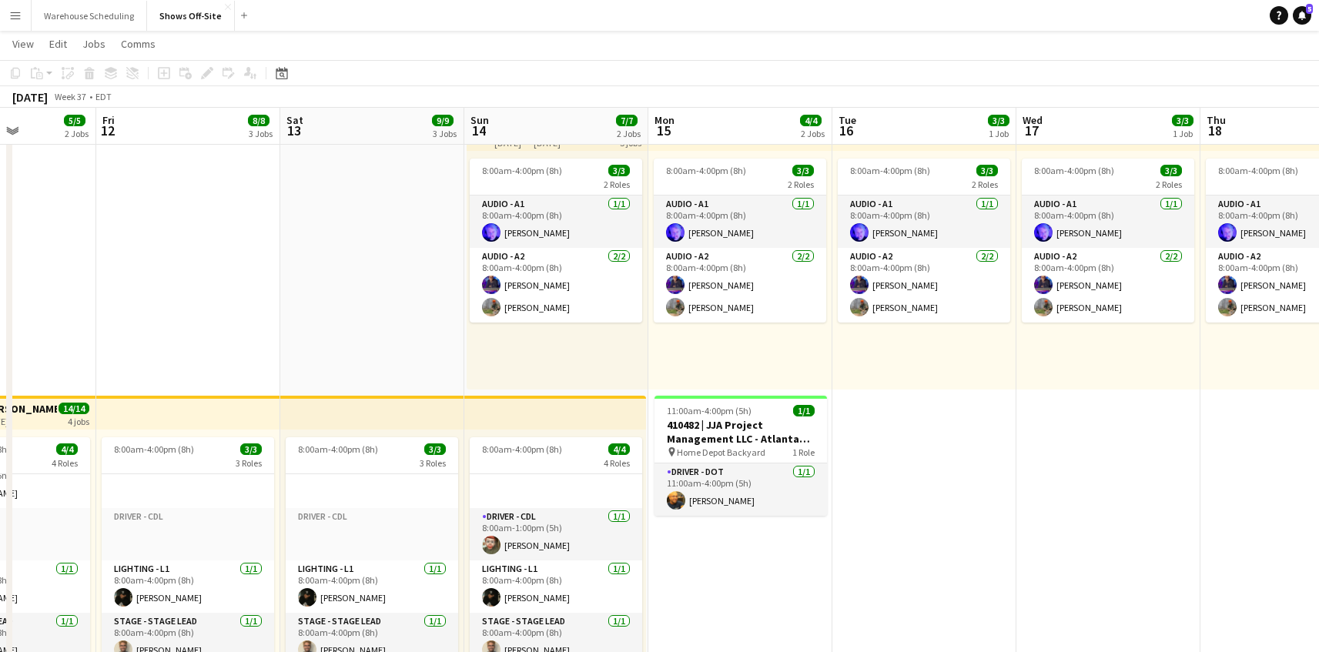
scroll to position [0, 613]
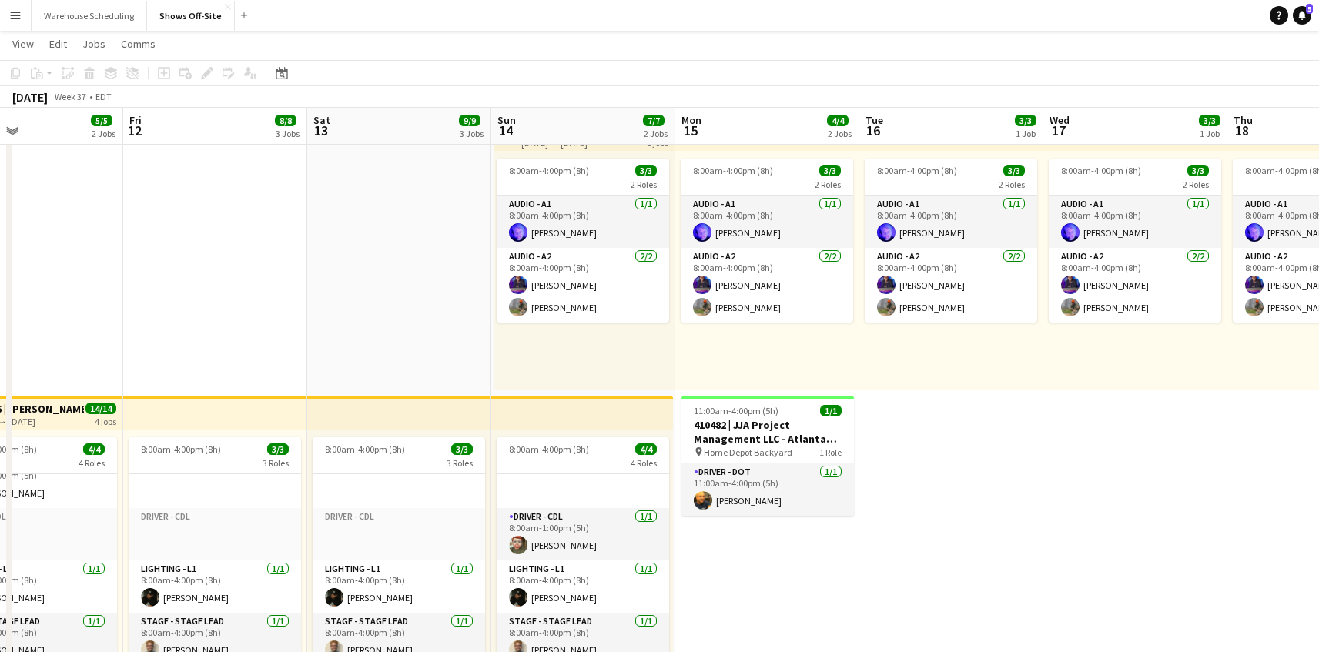
drag, startPoint x: 1162, startPoint y: 472, endPoint x: 697, endPoint y: 459, distance: 465.2
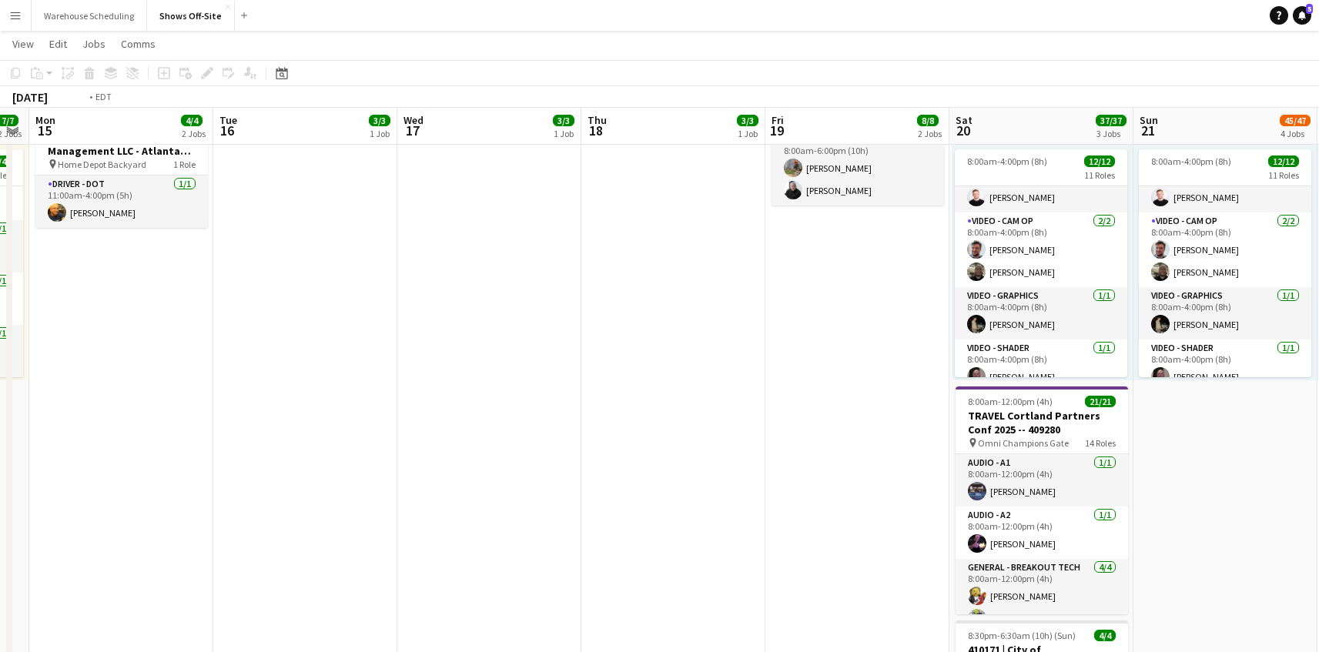
scroll to position [340, 0]
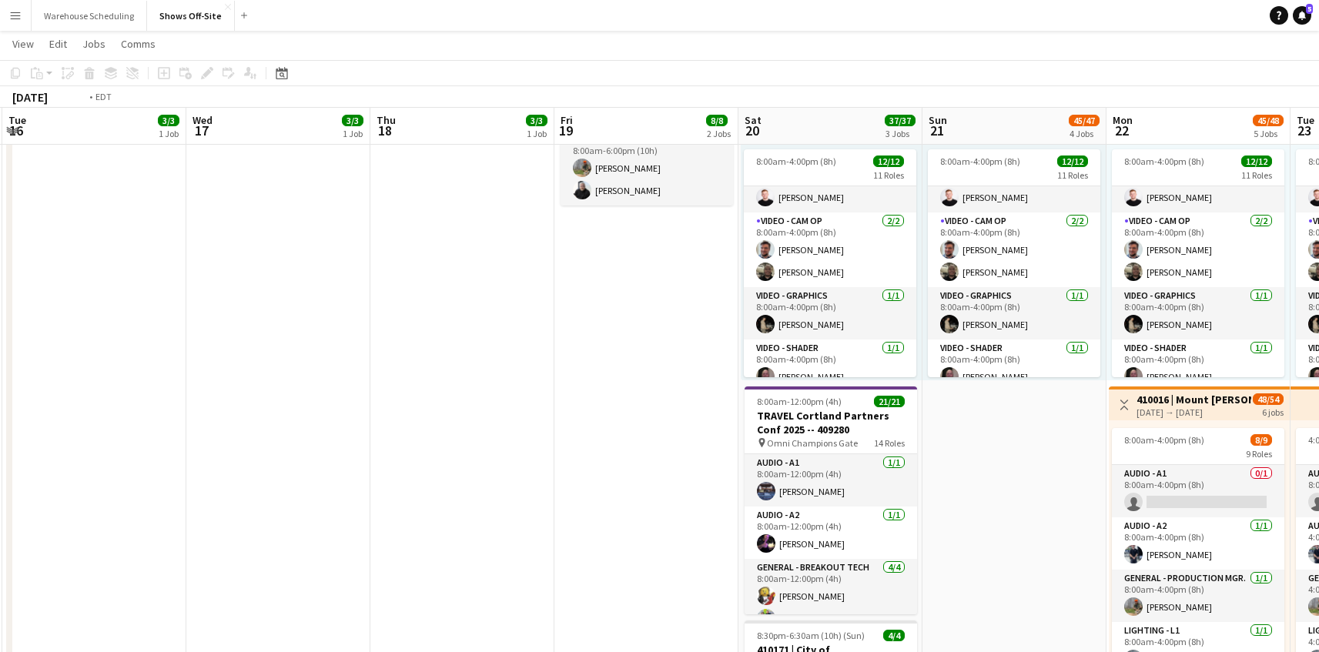
drag, startPoint x: 1005, startPoint y: 467, endPoint x: 540, endPoint y: 438, distance: 465.1
click at [516, 442] on app-calendar-viewport "Fri 12 8/8 3 Jobs Sat 13 9/9 3 Jobs Sun 14 7/7 2 Jobs Mon 15 4/4 2 Jobs Tue 16 …" at bounding box center [659, 618] width 1319 height 1814
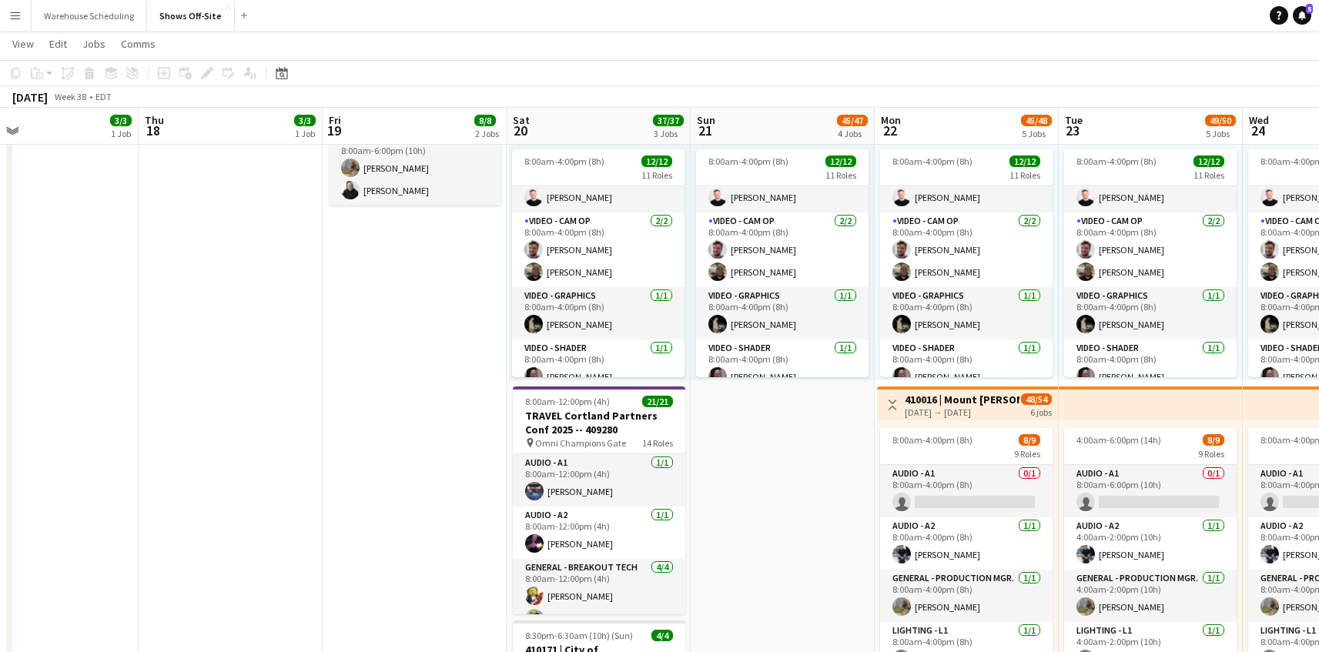
scroll to position [90, 0]
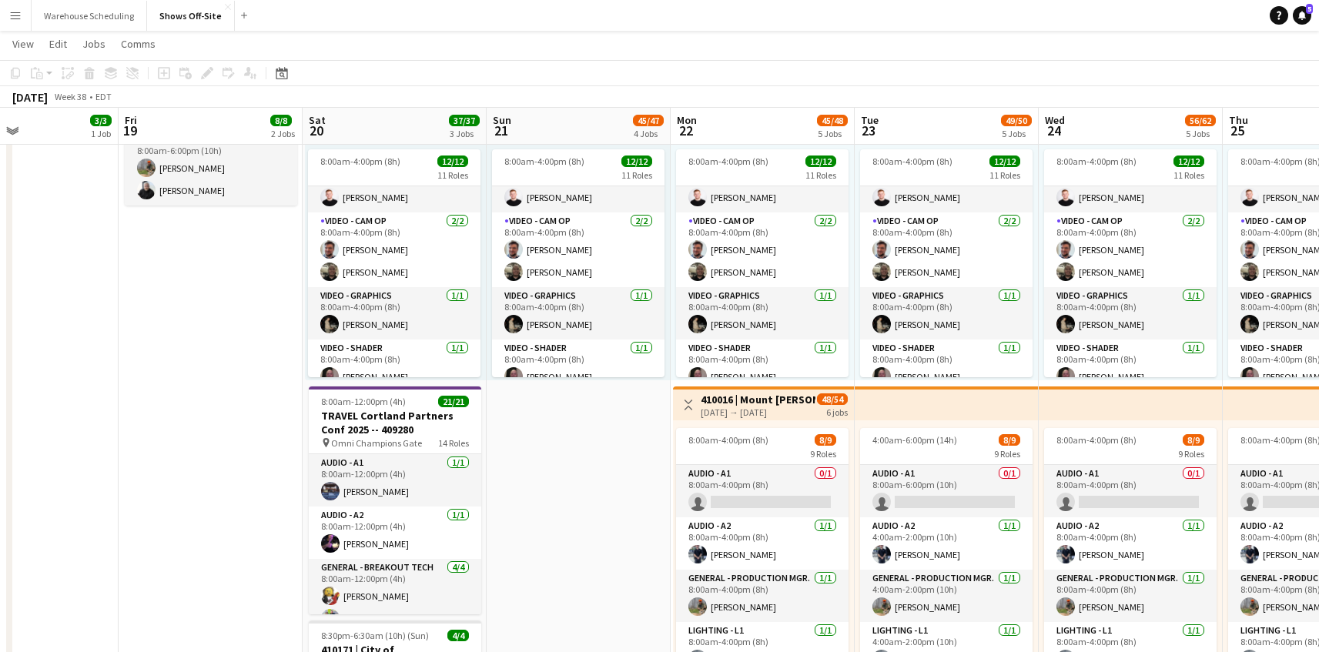
drag, startPoint x: 1024, startPoint y: 456, endPoint x: 560, endPoint y: 497, distance: 465.2
click at [560, 497] on app-calendar-viewport "Tue 16 3/3 1 Job Wed 17 3/3 1 Job Thu 18 3/3 1 Job Fri 19 8/8 2 Jobs Sat 20 37/…" at bounding box center [659, 618] width 1319 height 1814
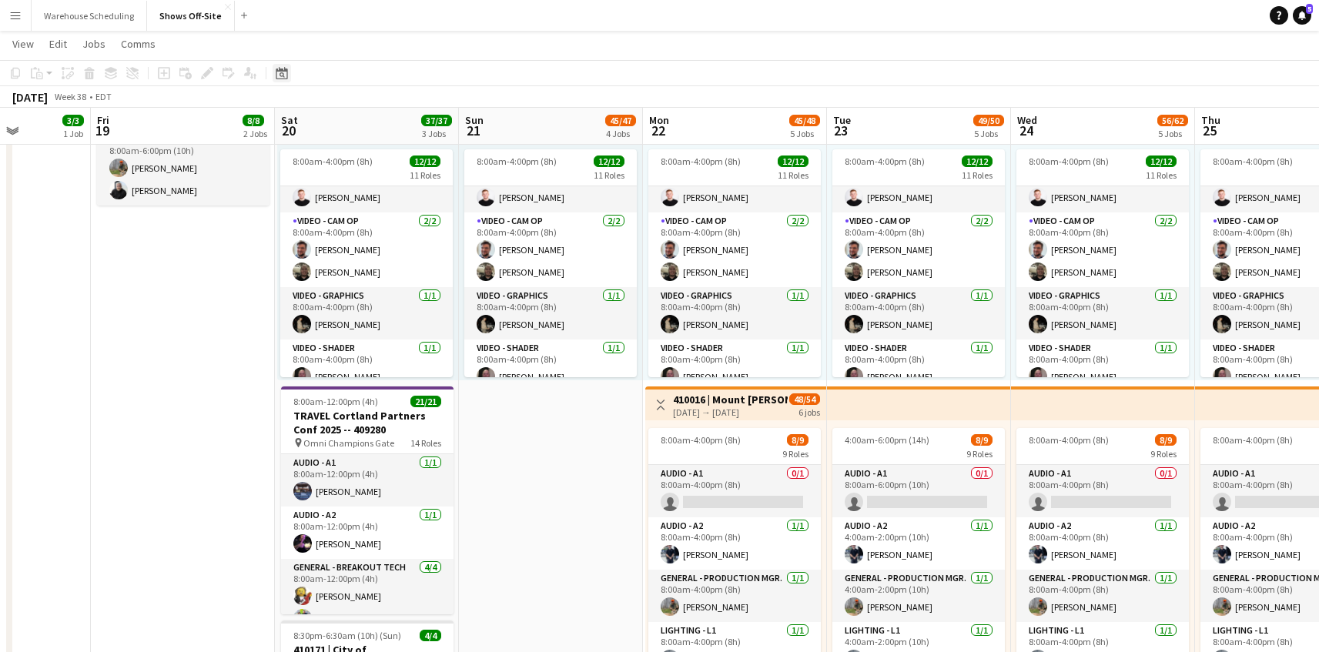
click at [273, 65] on div "Date picker" at bounding box center [282, 73] width 18 height 18
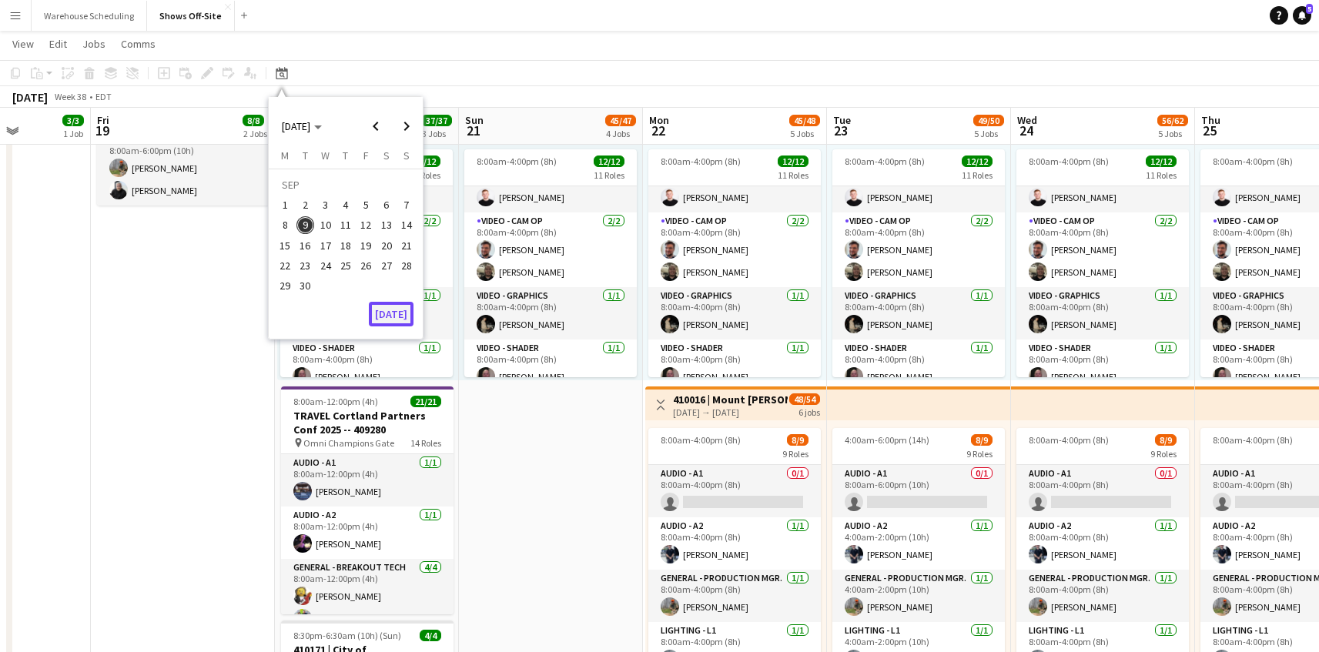
click at [390, 306] on button "[DATE]" at bounding box center [391, 314] width 45 height 25
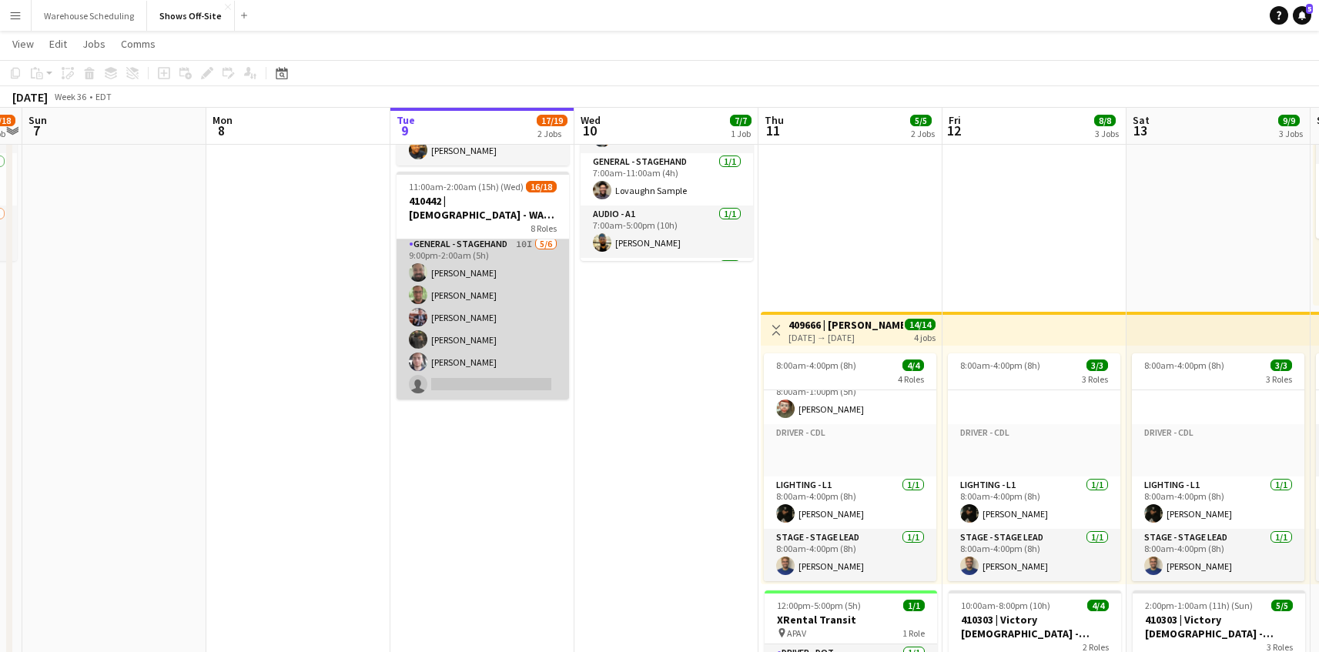
scroll to position [462, 0]
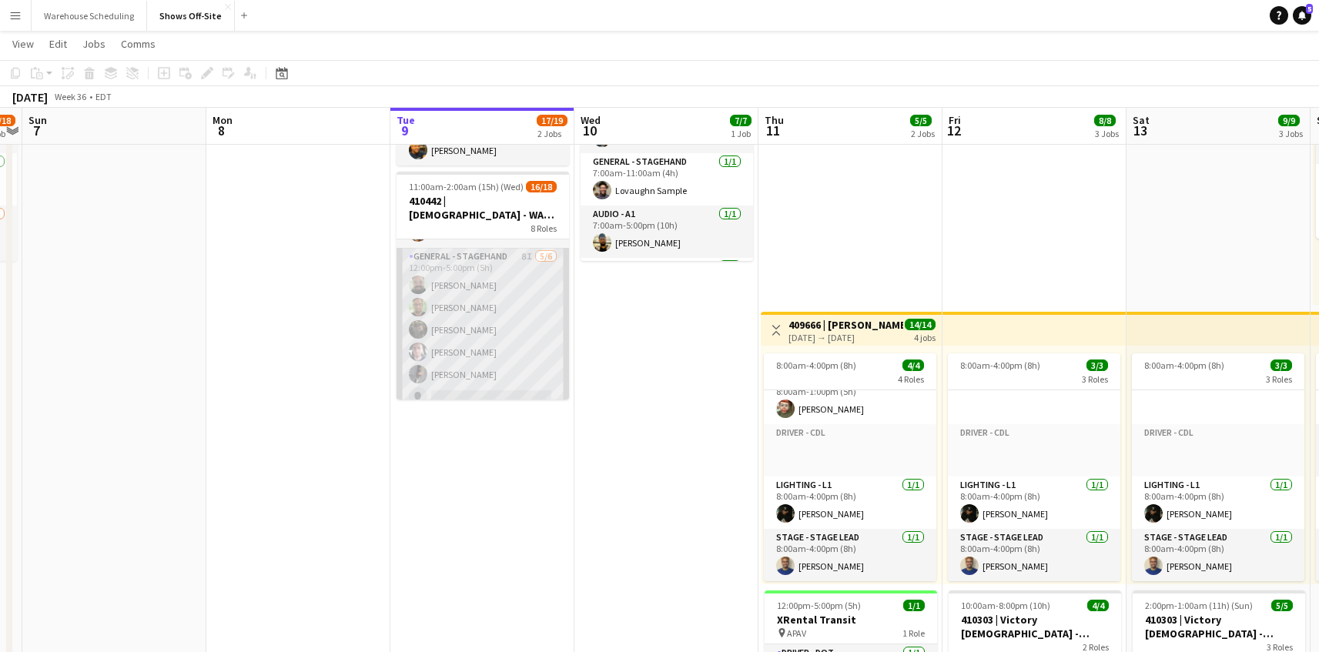
click at [484, 356] on app-card-role "General - Stagehand 8I [DATE] 12:00pm-5:00pm (5h) [PERSON_NAME] [PERSON_NAME] […" at bounding box center [482, 330] width 172 height 164
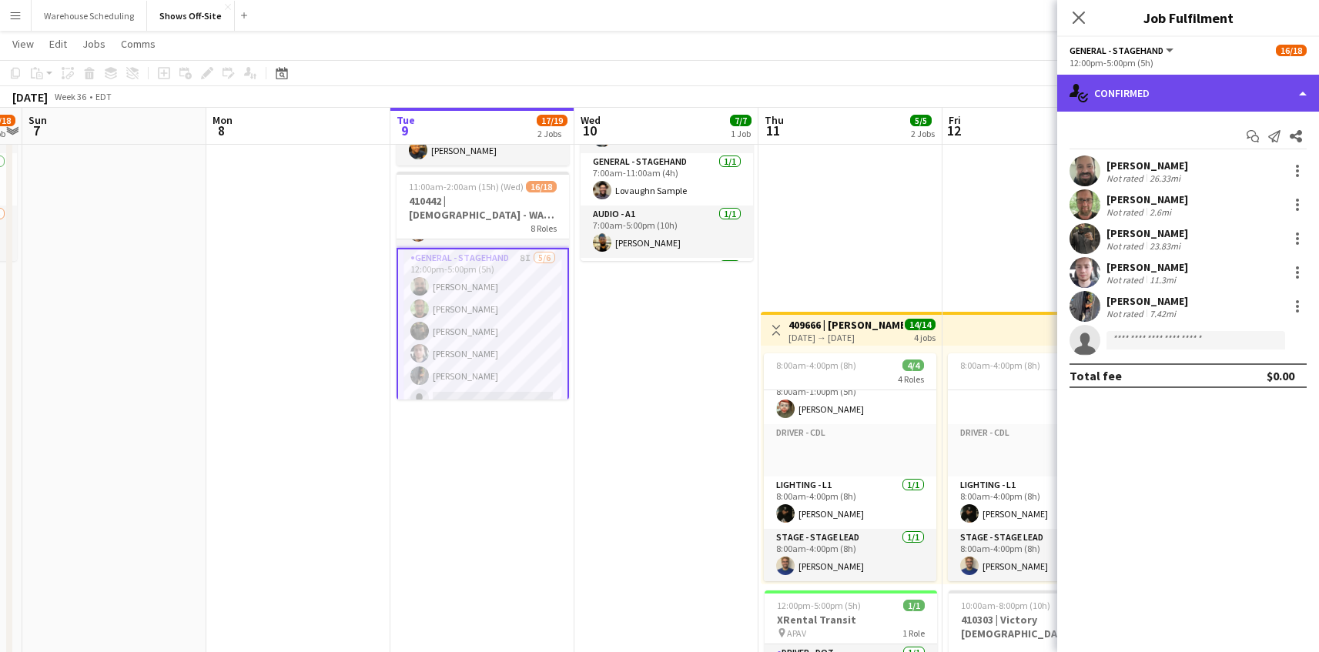
click at [1253, 97] on div "single-neutral-actions-check-2 Confirmed" at bounding box center [1188, 93] width 262 height 37
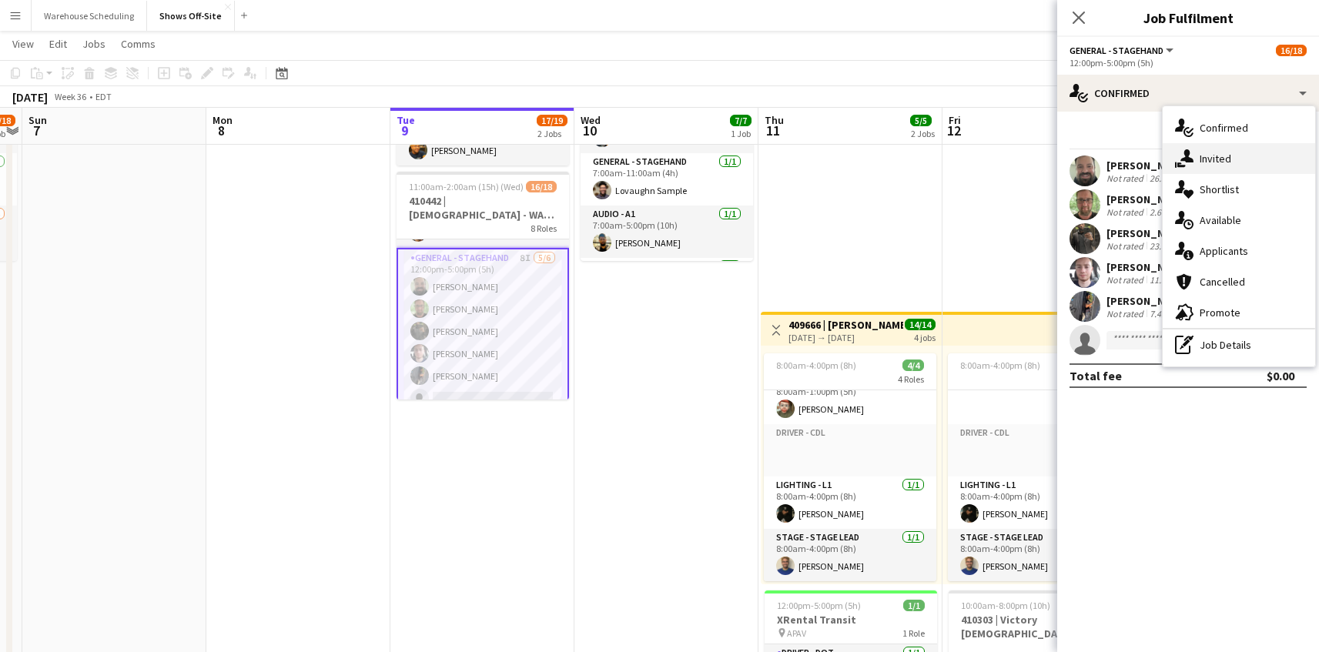
click at [1253, 149] on div "single-neutral-actions-share-1 Invited" at bounding box center [1238, 158] width 152 height 31
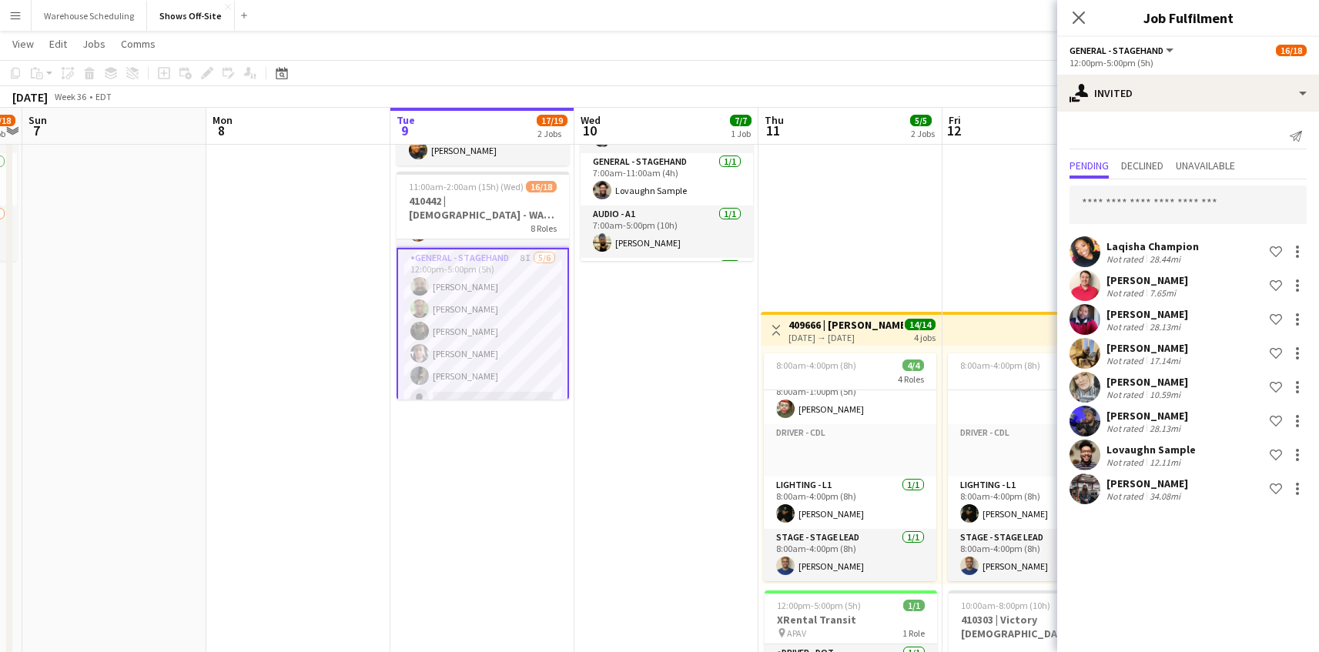
click at [1140, 154] on div "Send notification Pending Declined Unavailable Laqisha Champion Not rated 28.44…" at bounding box center [1188, 316] width 262 height 408
click at [1139, 156] on span "Declined" at bounding box center [1142, 167] width 42 height 23
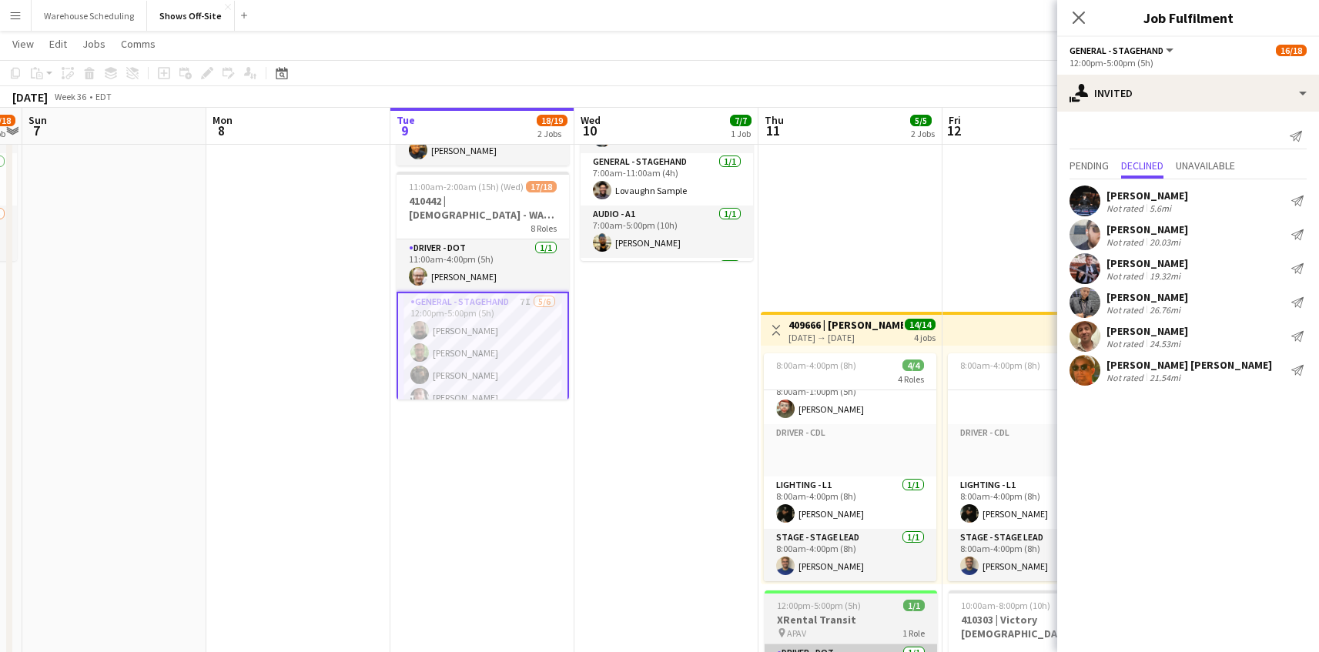
scroll to position [59, 0]
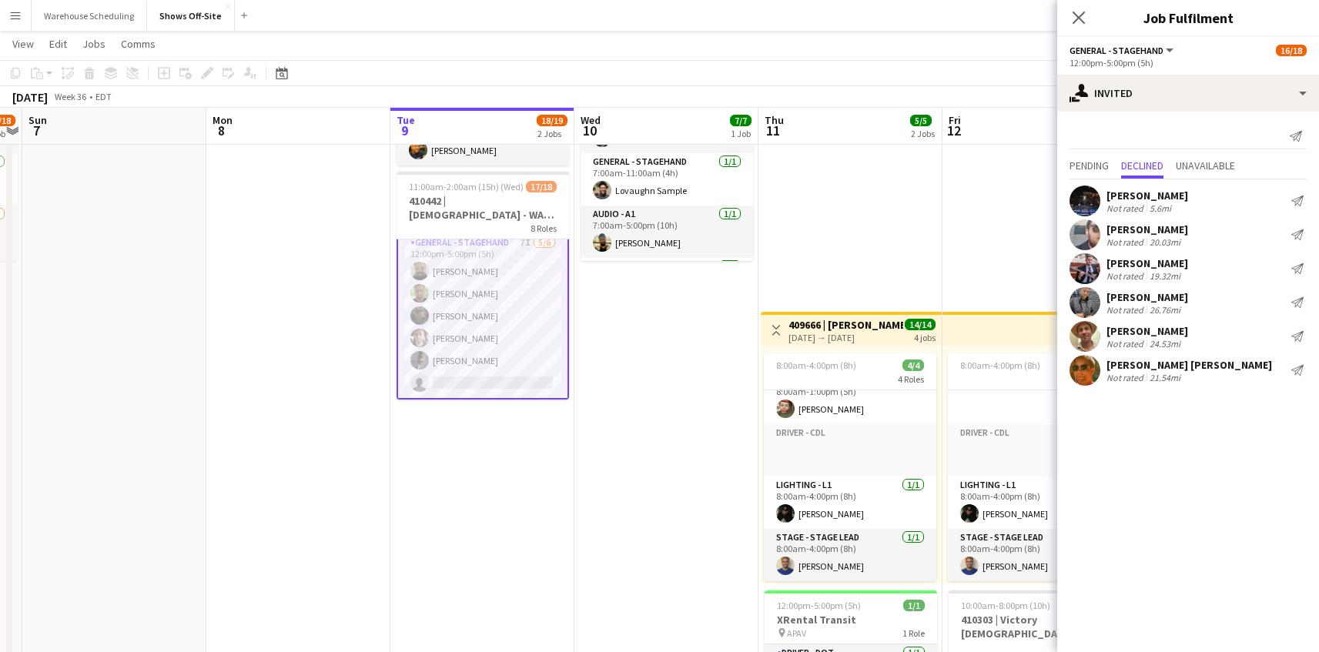
click at [493, 308] on app-card-role "General - Stagehand 7I [DATE] 12:00pm-5:00pm (5h) [PERSON_NAME] [PERSON_NAME] […" at bounding box center [482, 315] width 172 height 167
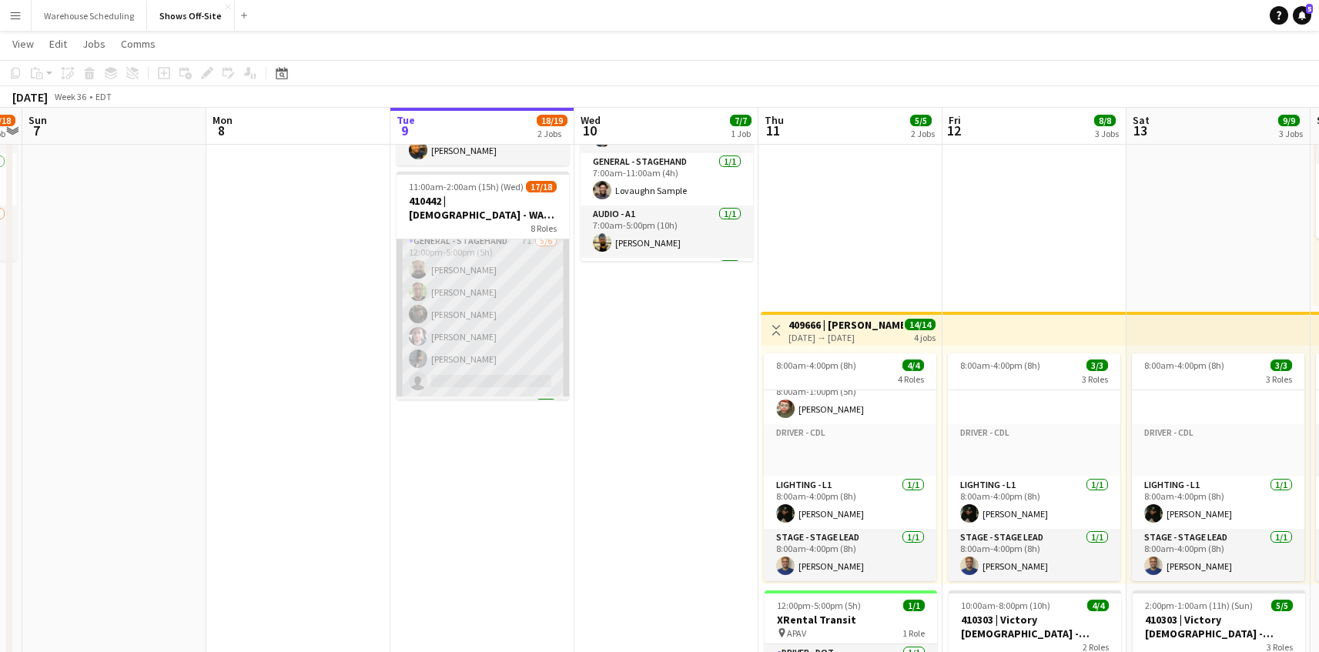
scroll to position [58, 0]
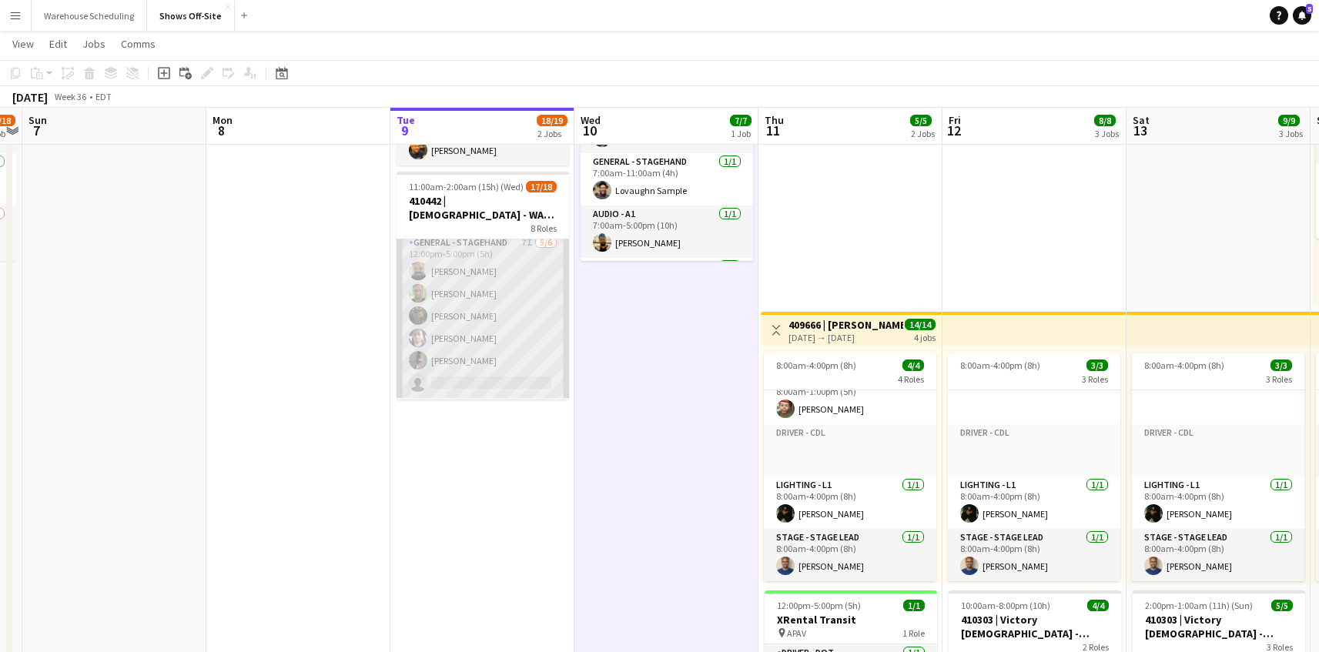
click at [482, 321] on app-card-role "General - Stagehand 7I [DATE] 12:00pm-5:00pm (5h) [PERSON_NAME] [PERSON_NAME] […" at bounding box center [482, 316] width 172 height 164
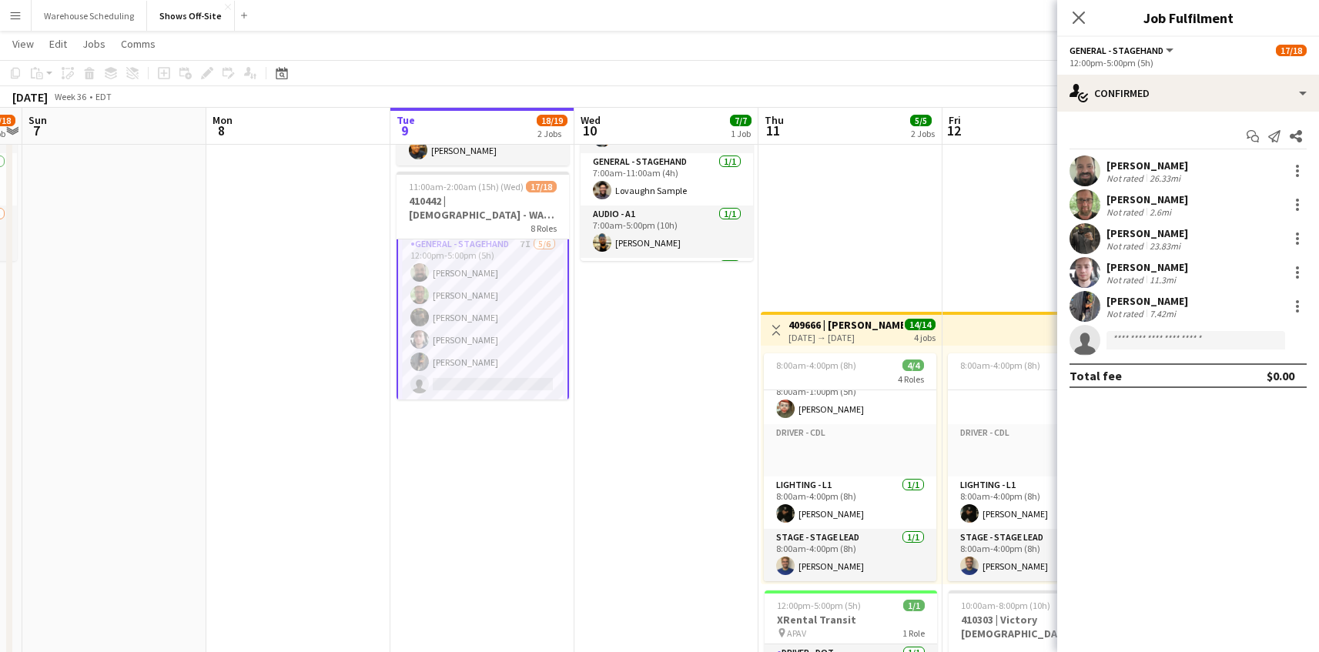
scroll to position [59, 0]
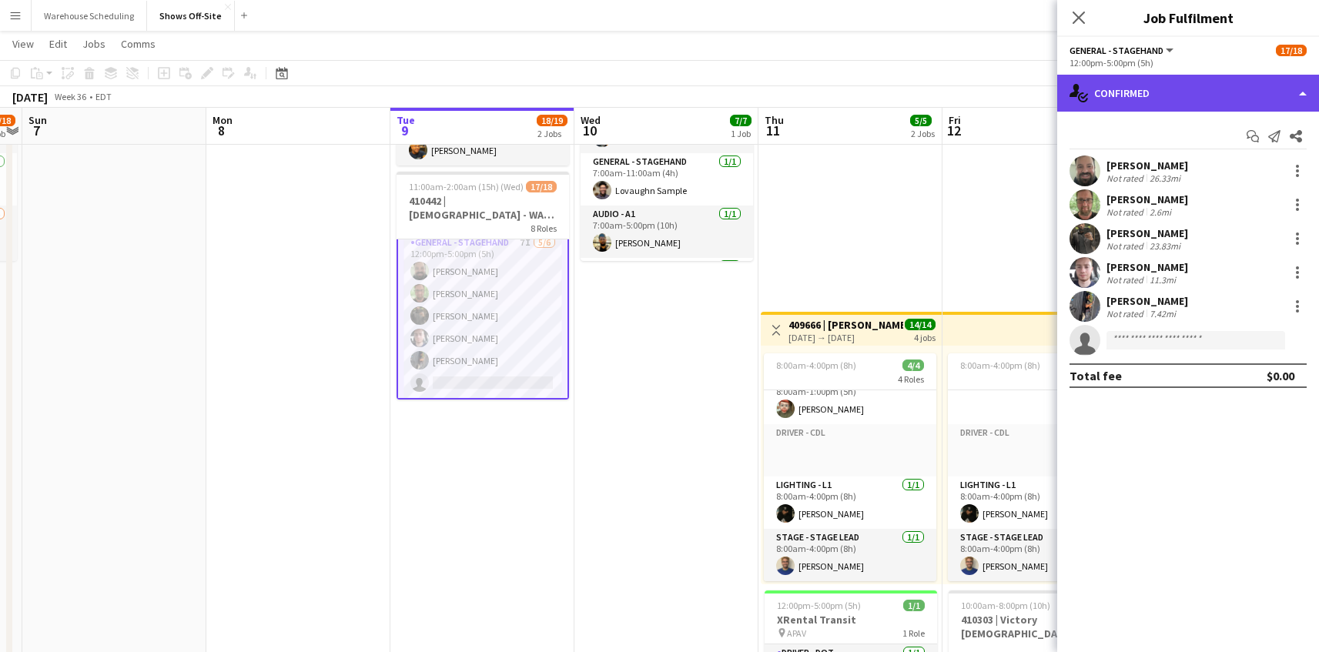
click at [1169, 104] on div "single-neutral-actions-check-2 Confirmed" at bounding box center [1188, 93] width 262 height 37
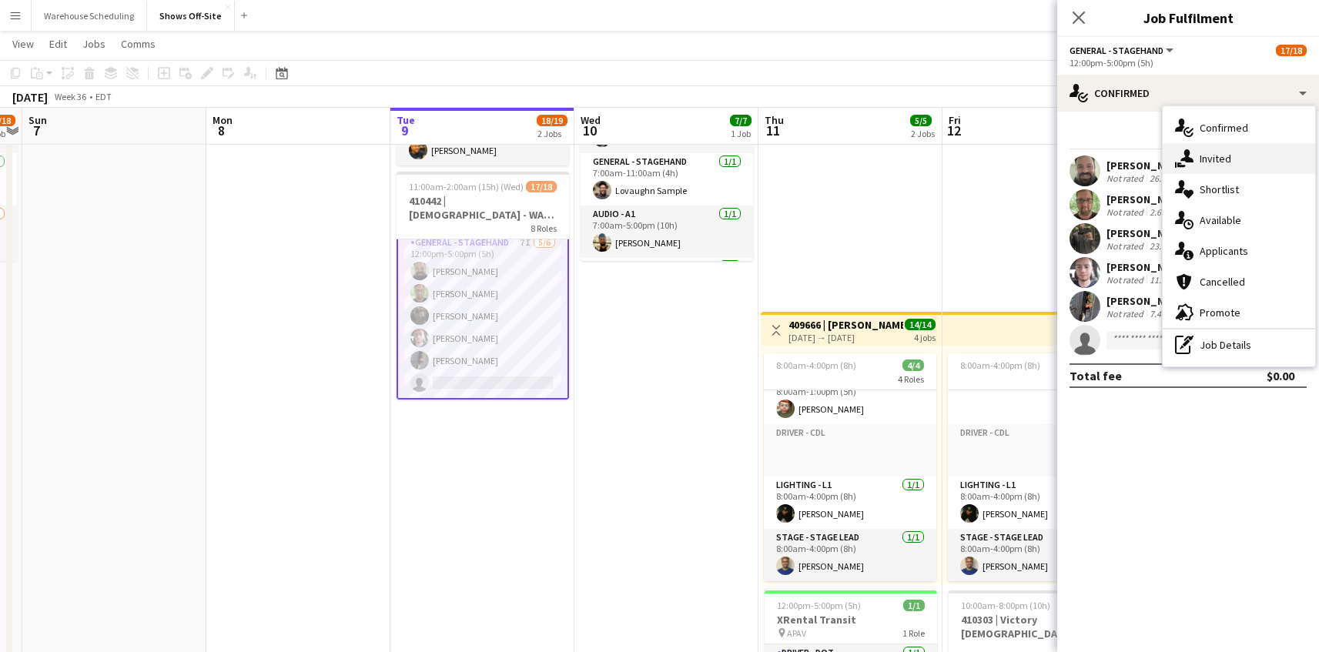
click at [1215, 171] on div "single-neutral-actions-share-1 Invited" at bounding box center [1238, 158] width 152 height 31
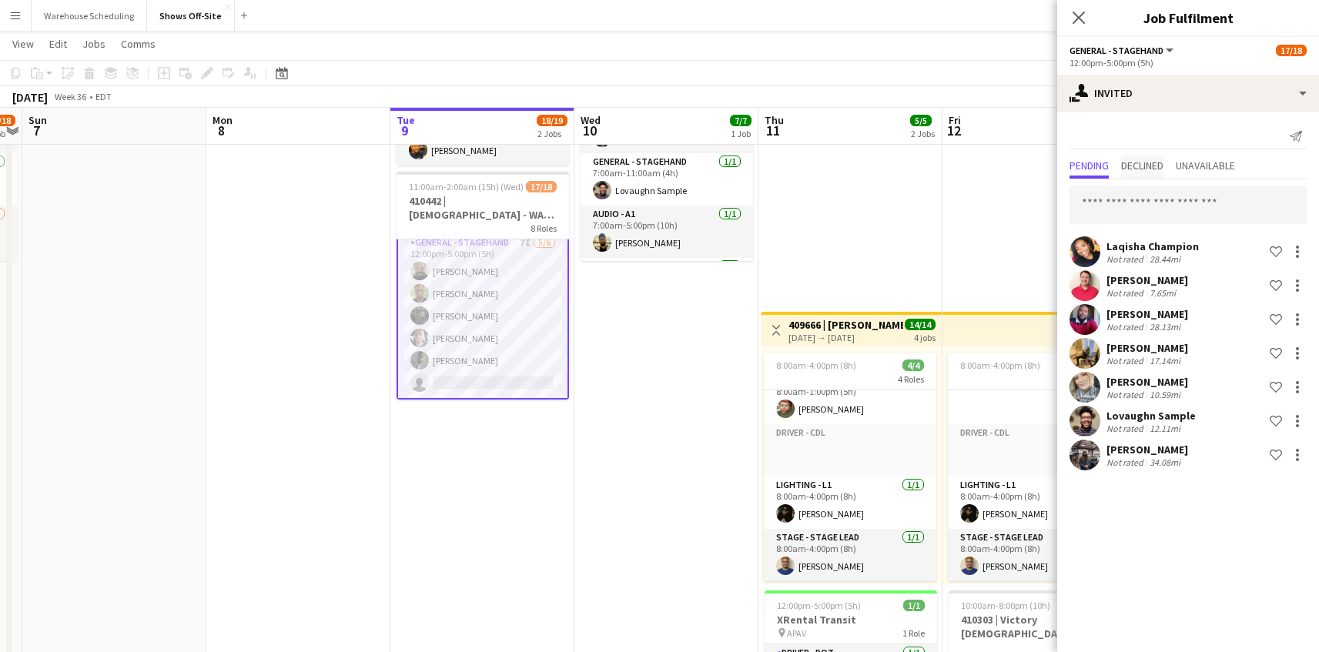
click at [1144, 162] on span "Declined" at bounding box center [1142, 165] width 42 height 11
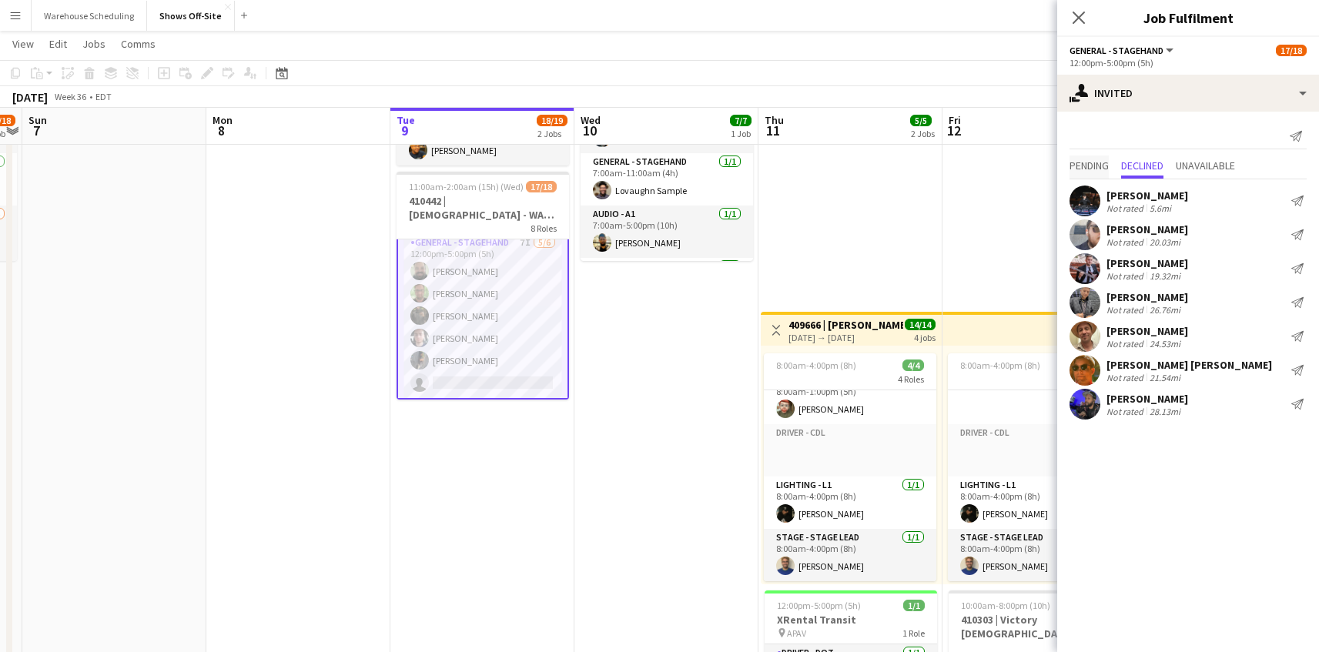
click at [1109, 166] on span "Pending" at bounding box center [1088, 165] width 39 height 11
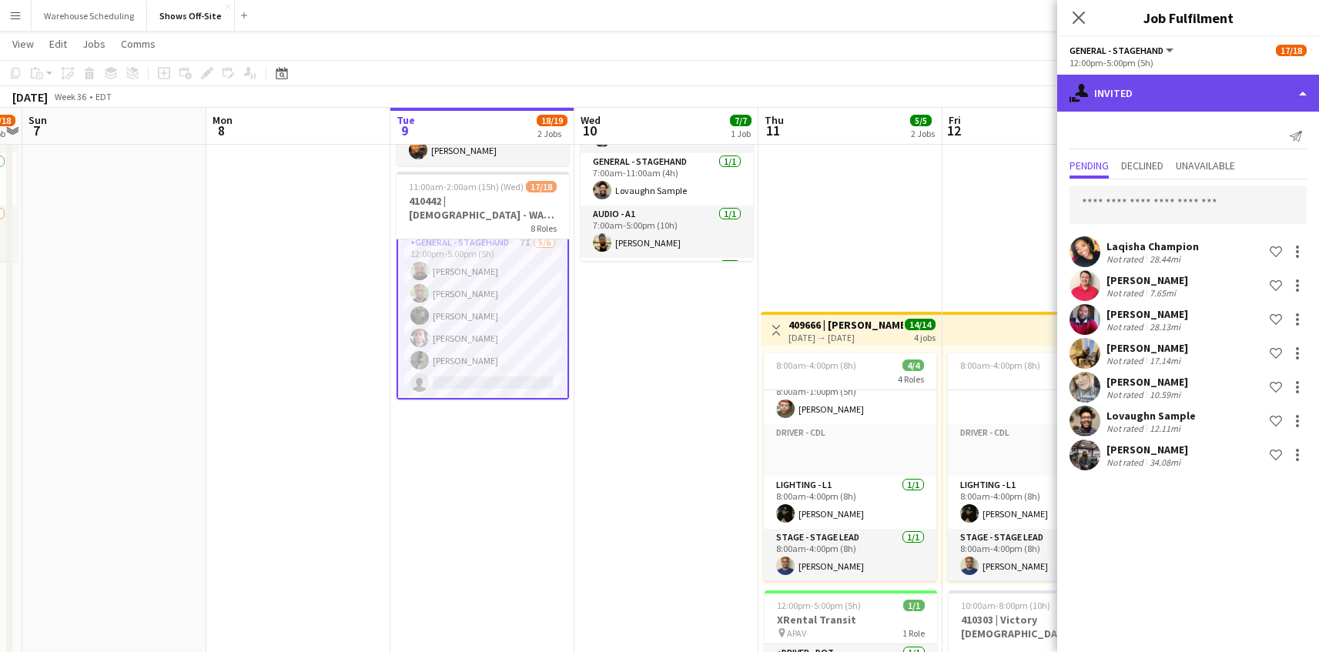
click at [1176, 84] on div "single-neutral-actions-share-1 Invited" at bounding box center [1188, 93] width 262 height 37
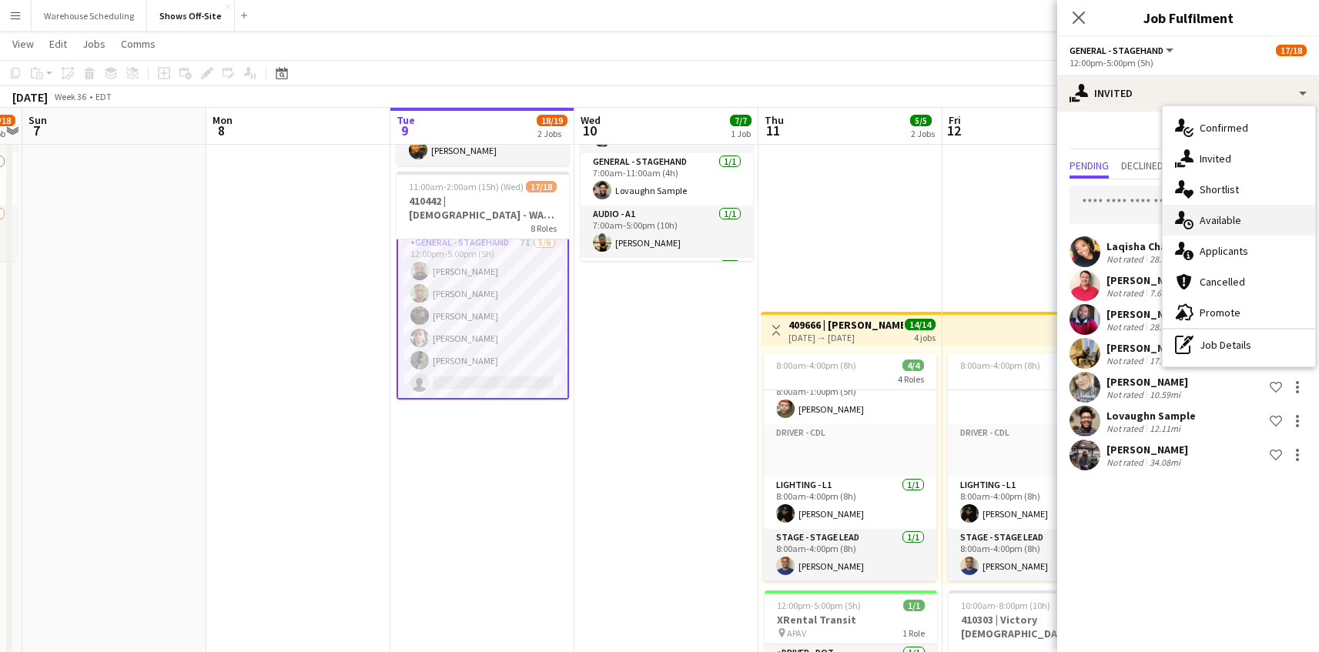
click at [1217, 232] on div "single-neutral-actions-upload Available" at bounding box center [1238, 220] width 152 height 31
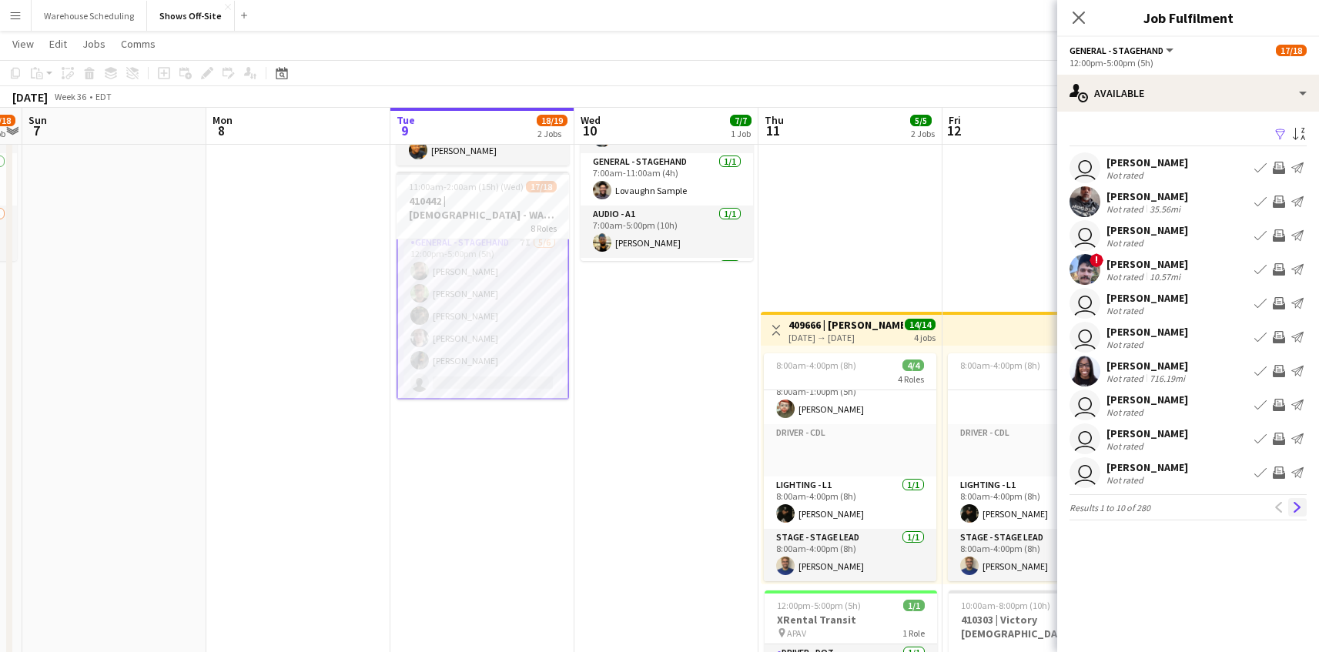
click at [1303, 503] on button "Next" at bounding box center [1297, 507] width 18 height 18
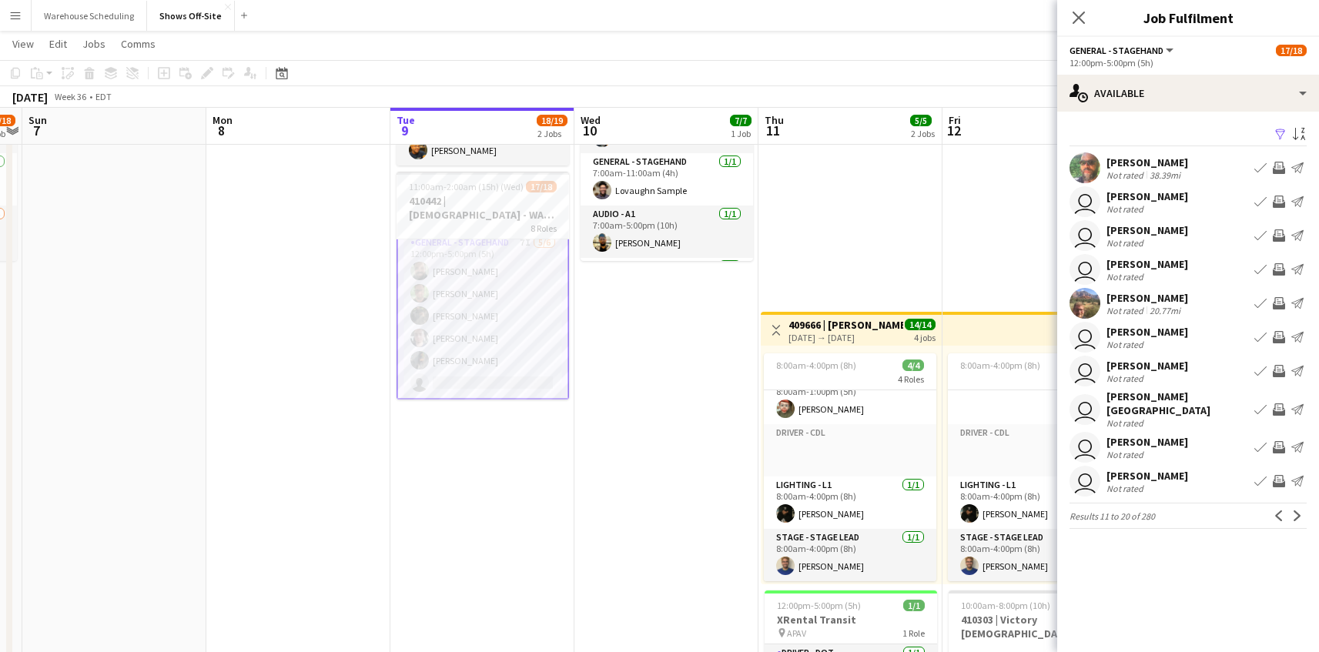
click at [1303, 507] on button "Next" at bounding box center [1297, 516] width 18 height 18
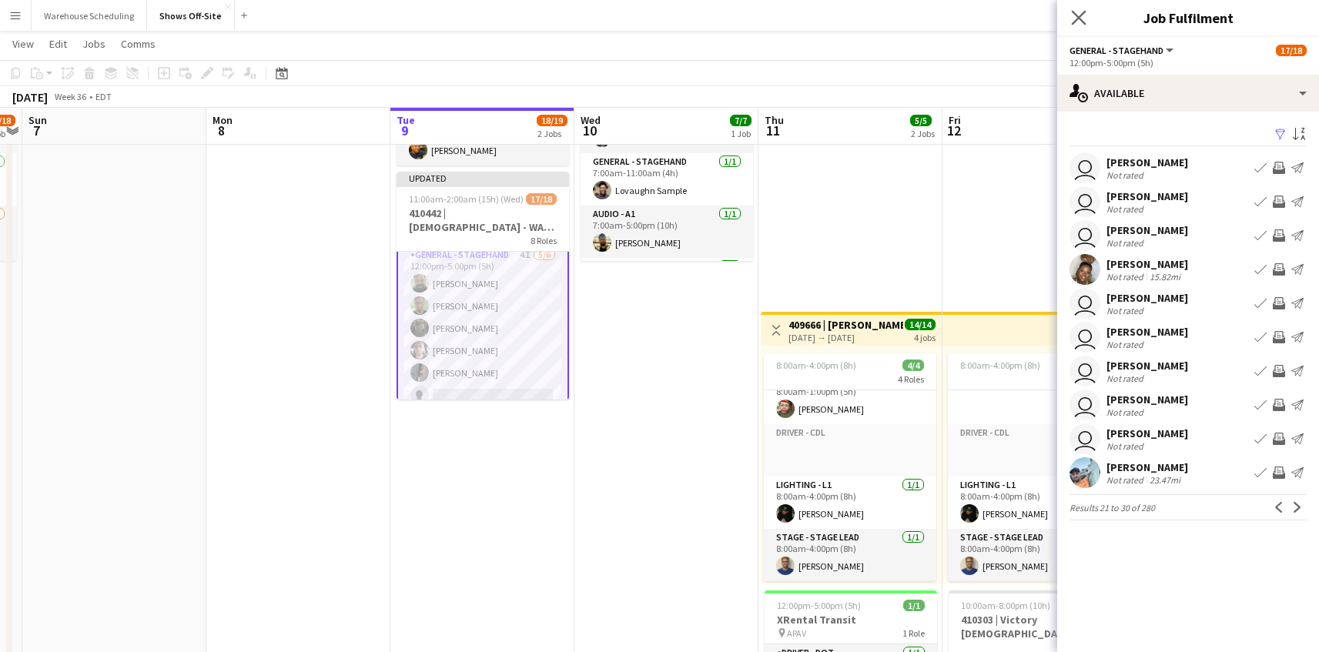
click at [1069, 19] on app-icon "Close pop-in" at bounding box center [1079, 18] width 22 height 22
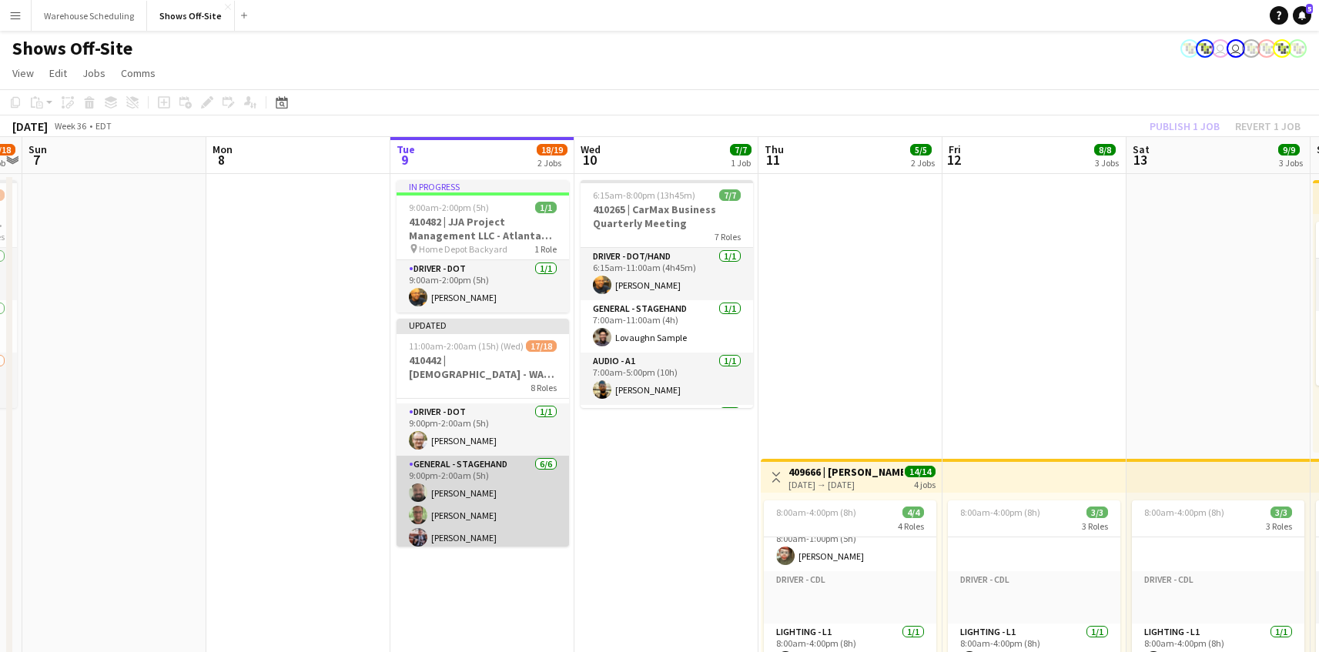
scroll to position [497, 0]
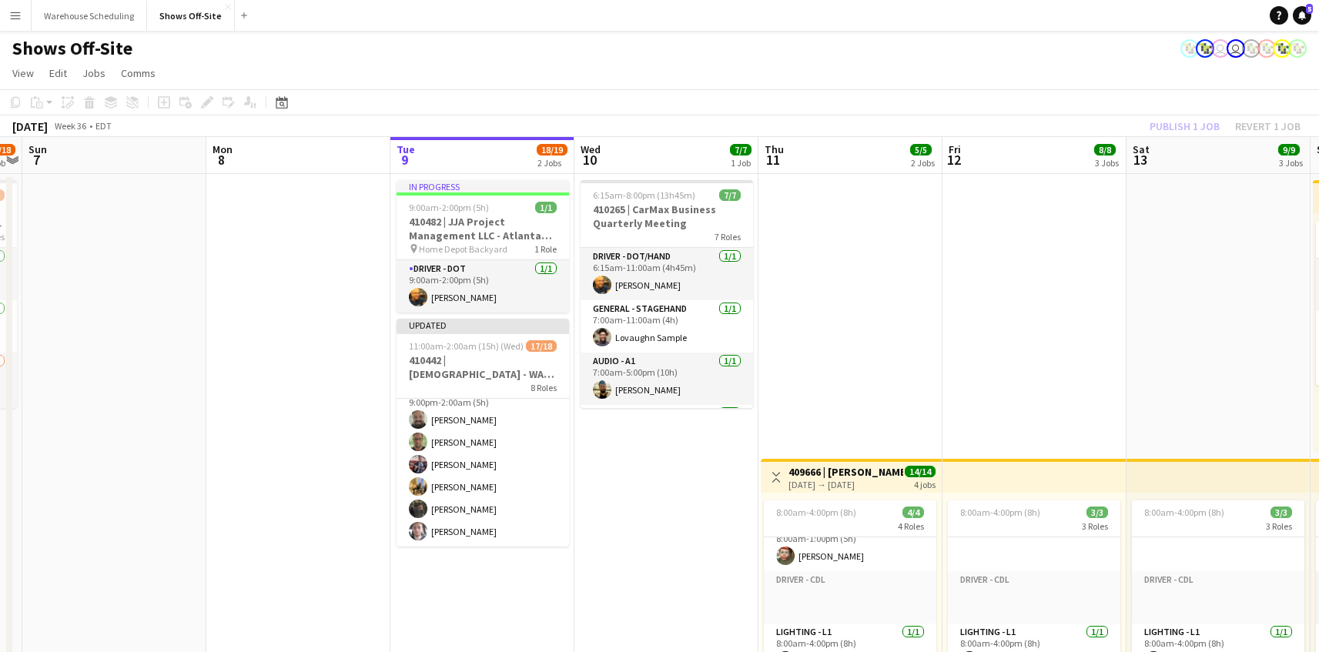
click at [1201, 119] on div "Publish 1 job Revert 1 job" at bounding box center [1225, 126] width 188 height 20
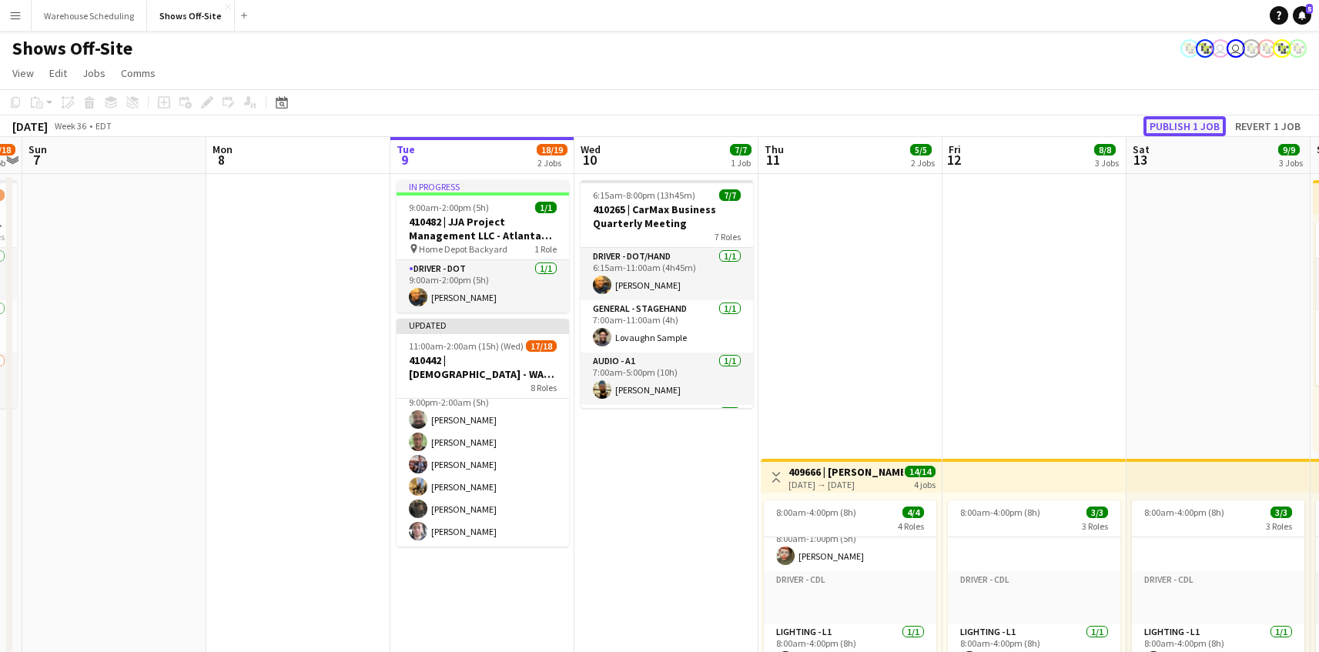
click at [1184, 135] on button "Publish 1 job" at bounding box center [1184, 126] width 82 height 20
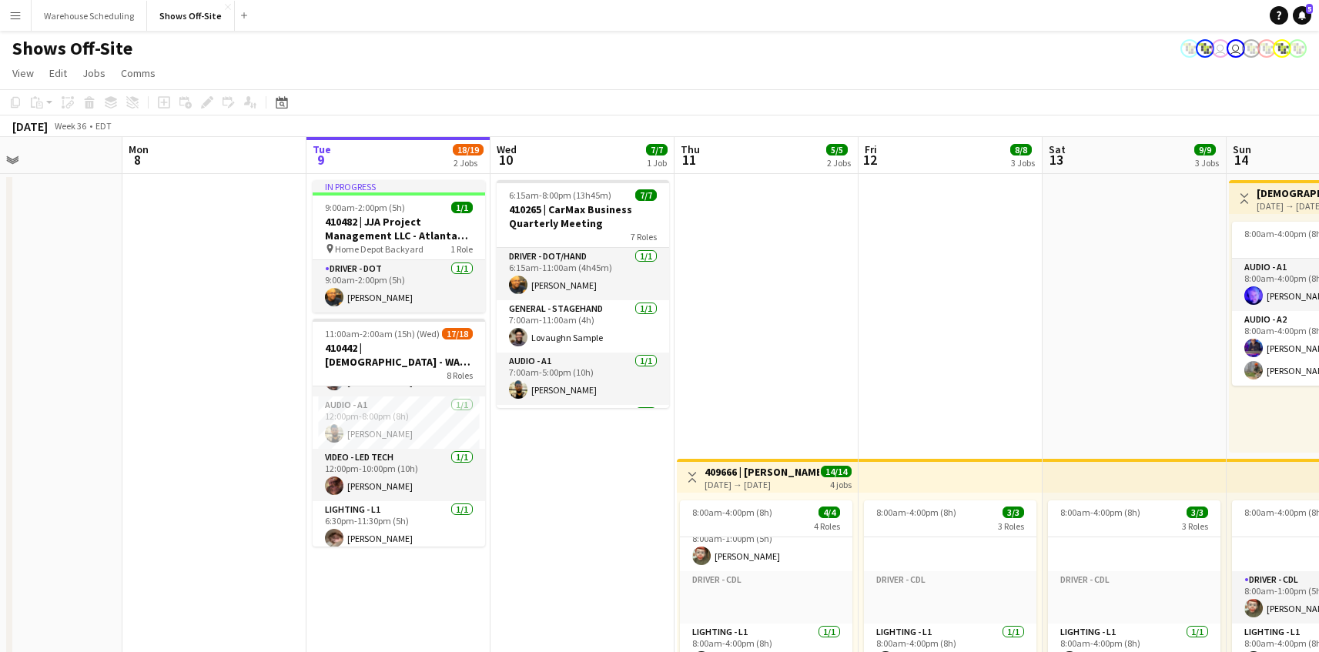
scroll to position [0, 701]
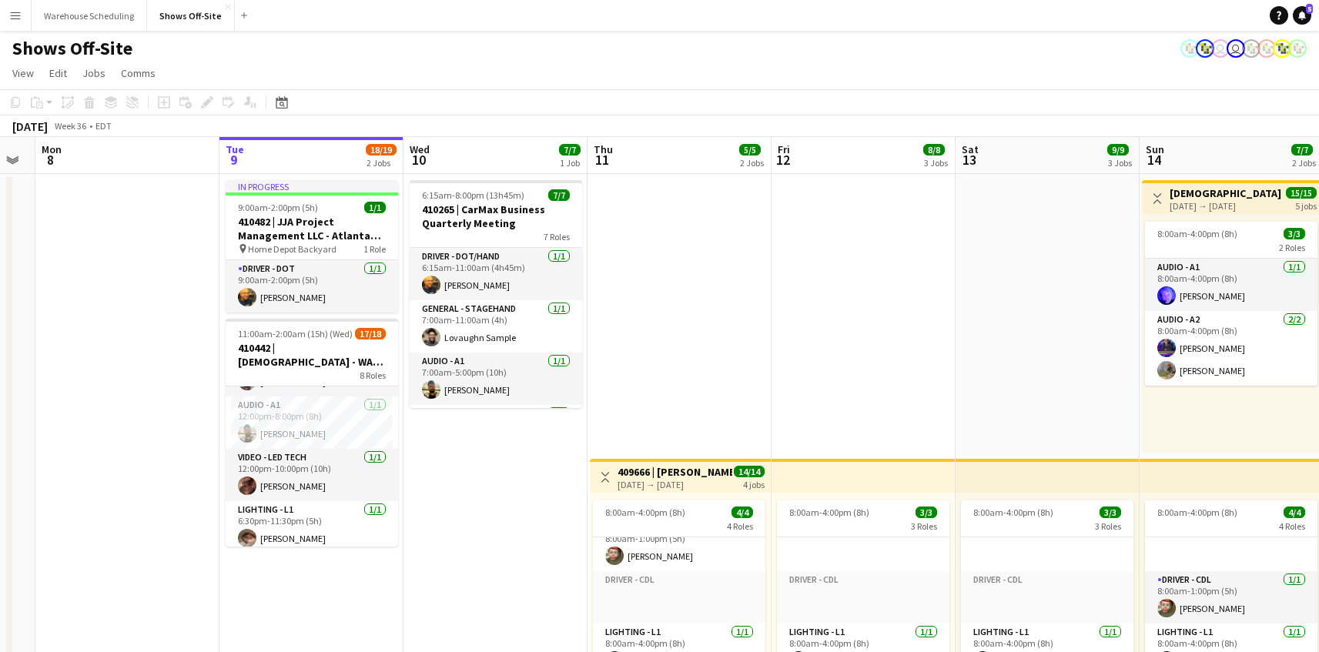
drag, startPoint x: 896, startPoint y: 322, endPoint x: 742, endPoint y: 316, distance: 154.1
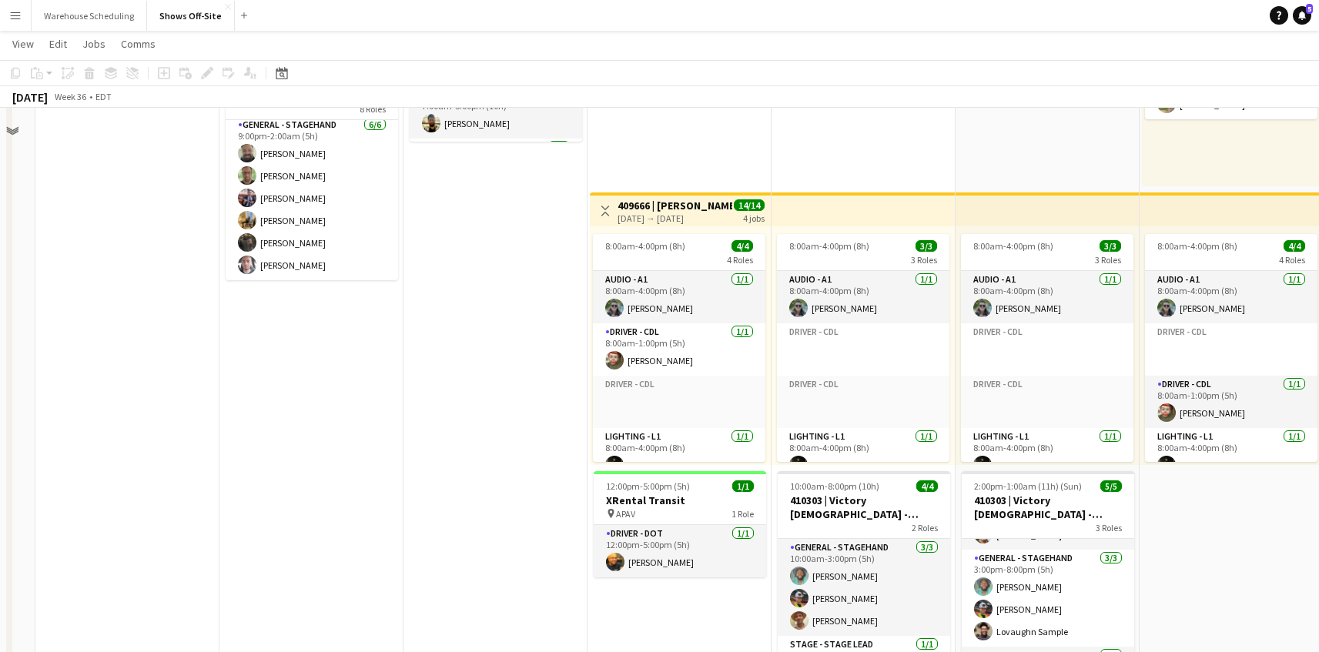
scroll to position [0, 0]
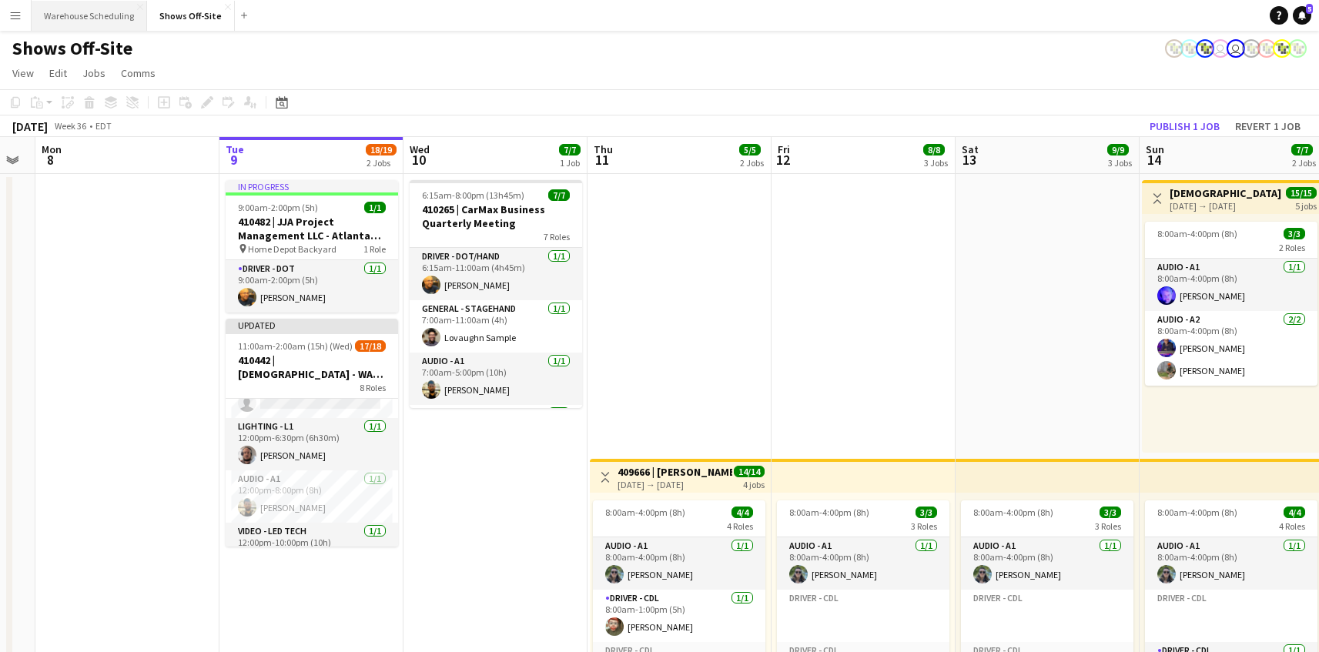
click at [76, 25] on button "Warehouse Scheduling Close" at bounding box center [89, 16] width 115 height 30
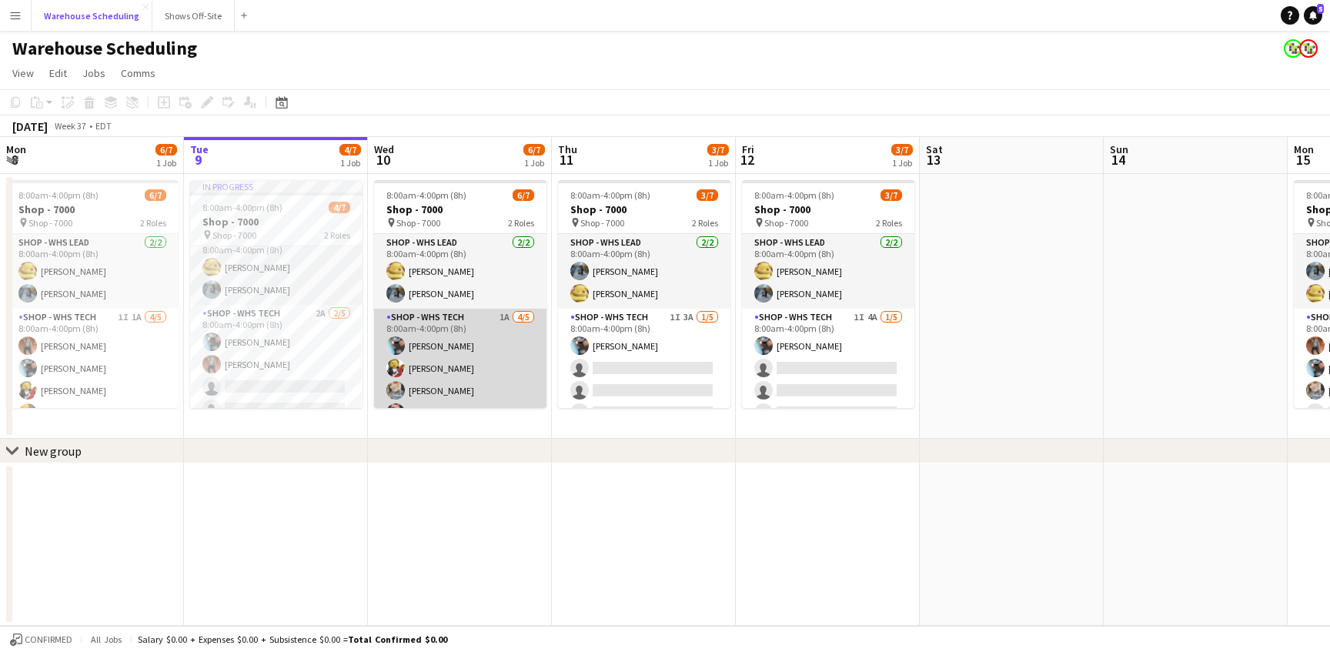
scroll to position [42, 0]
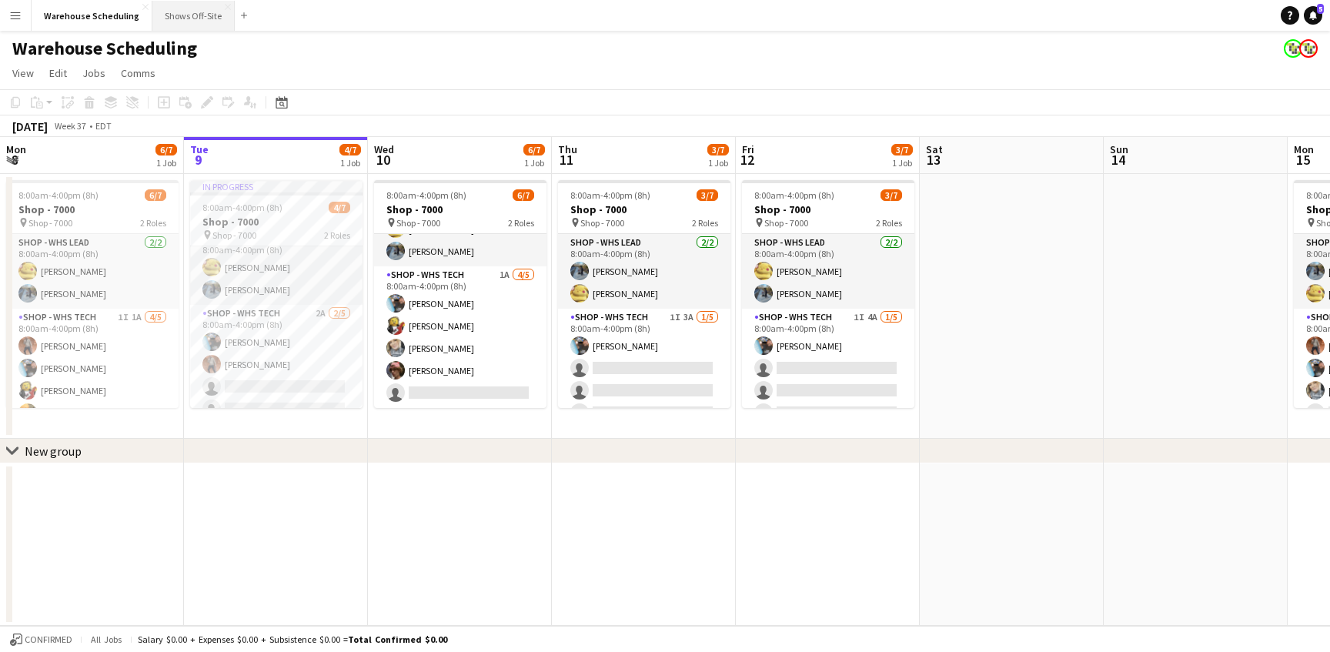
click at [187, 28] on button "Shows Off-Site Close" at bounding box center [193, 16] width 82 height 30
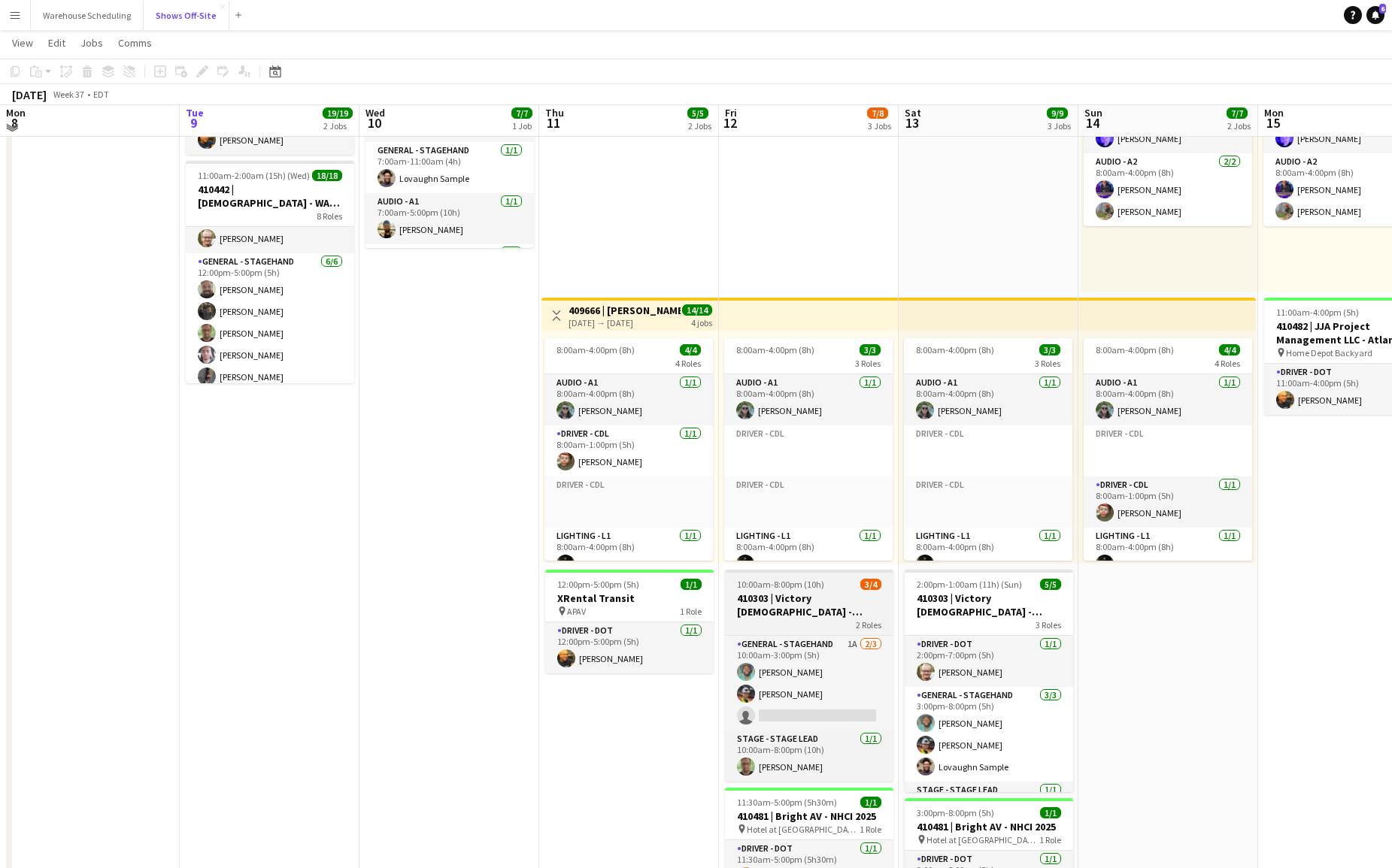
scroll to position [145, 0]
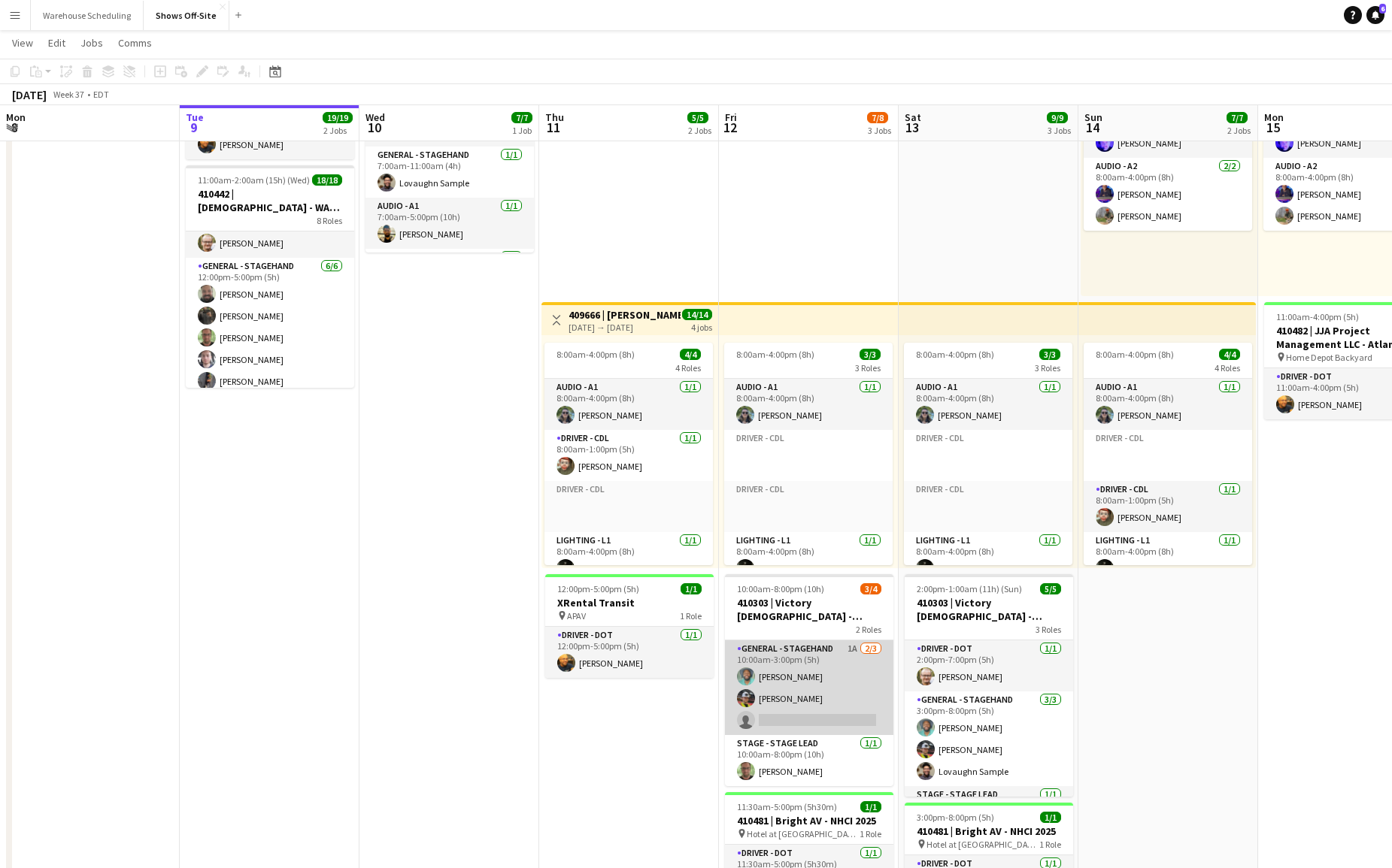
click at [813, 636] on app-card-role "General - Stagehand 1A [DATE] 10:00am-3:00pm (5h) [PERSON_NAME] [PERSON_NAME] s…" at bounding box center [809, 687] width 168 height 95
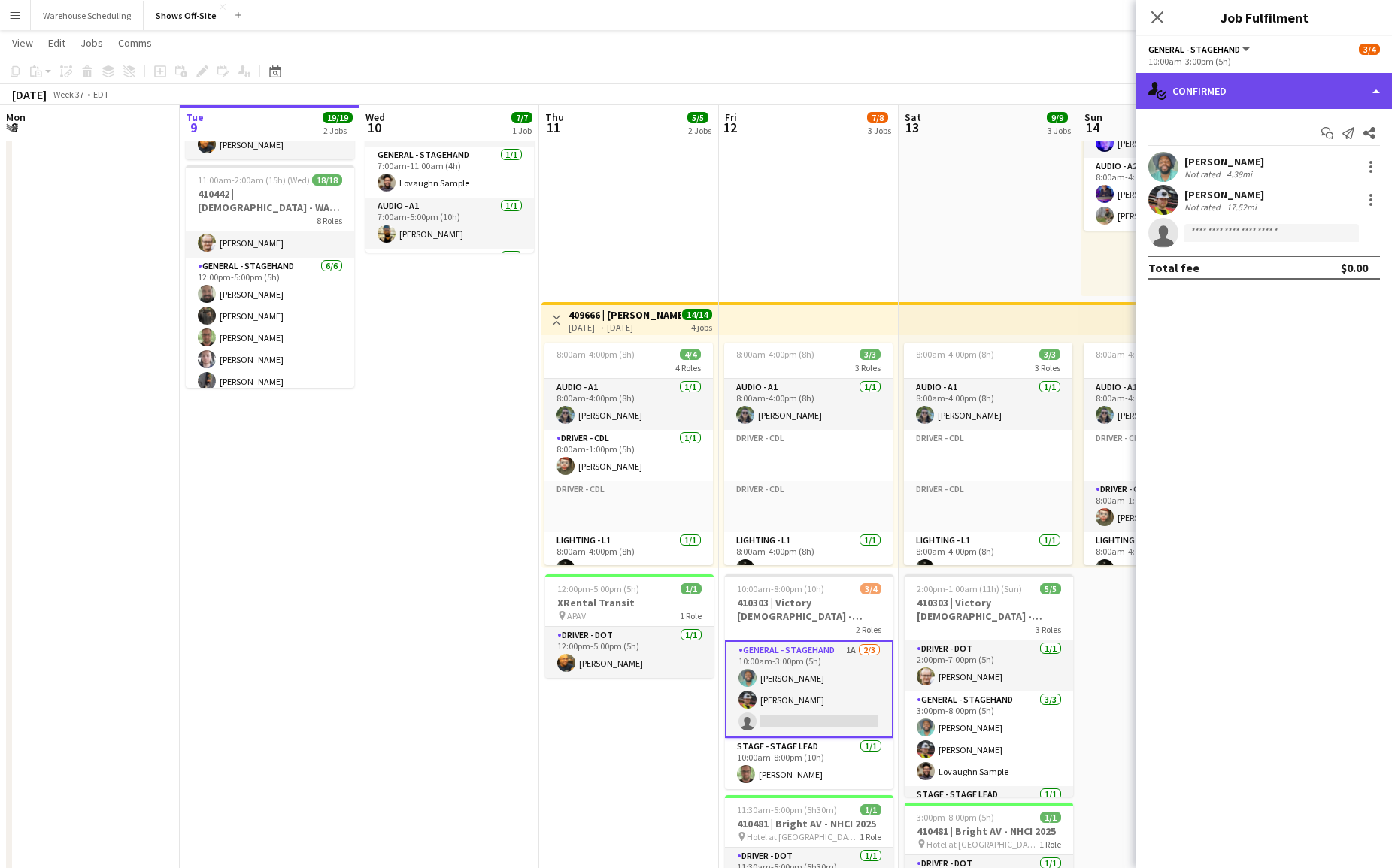
click at [1237, 87] on div "single-neutral-actions-check-2 Confirmed" at bounding box center [1264, 91] width 256 height 36
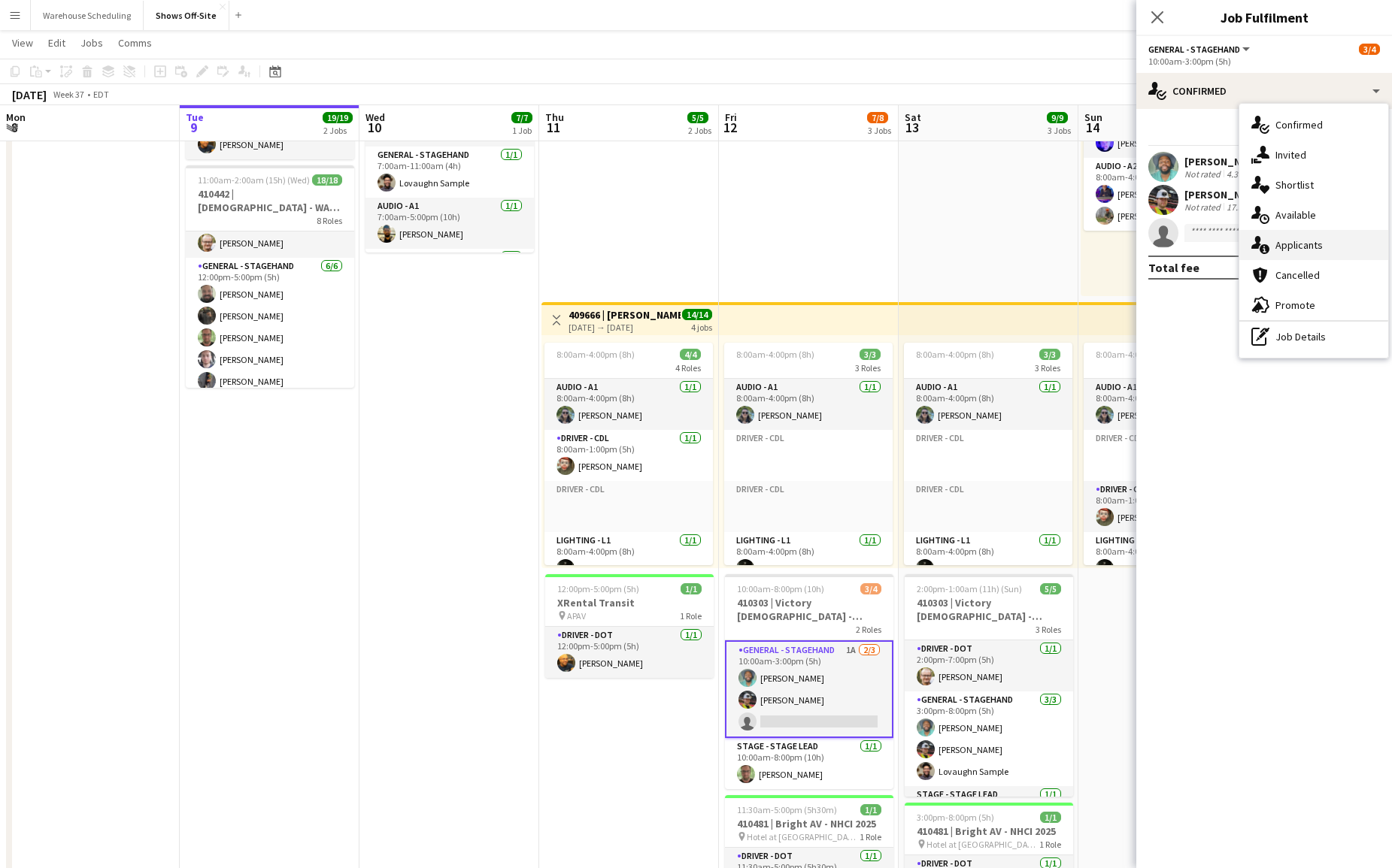
click at [1286, 239] on span "Applicants" at bounding box center [1299, 245] width 47 height 14
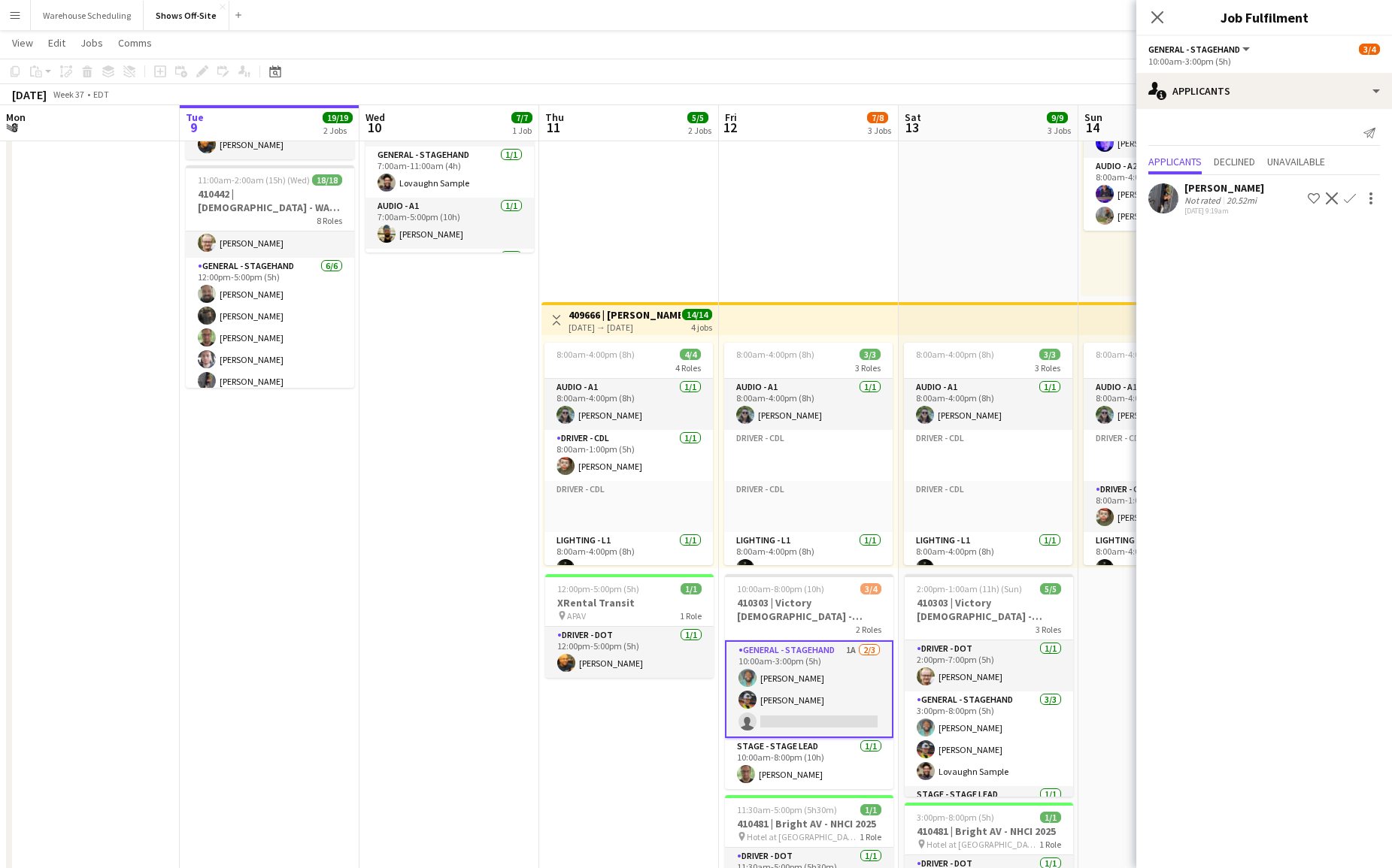
click at [1298, 202] on app-icon "Confirm" at bounding box center [1350, 198] width 12 height 12
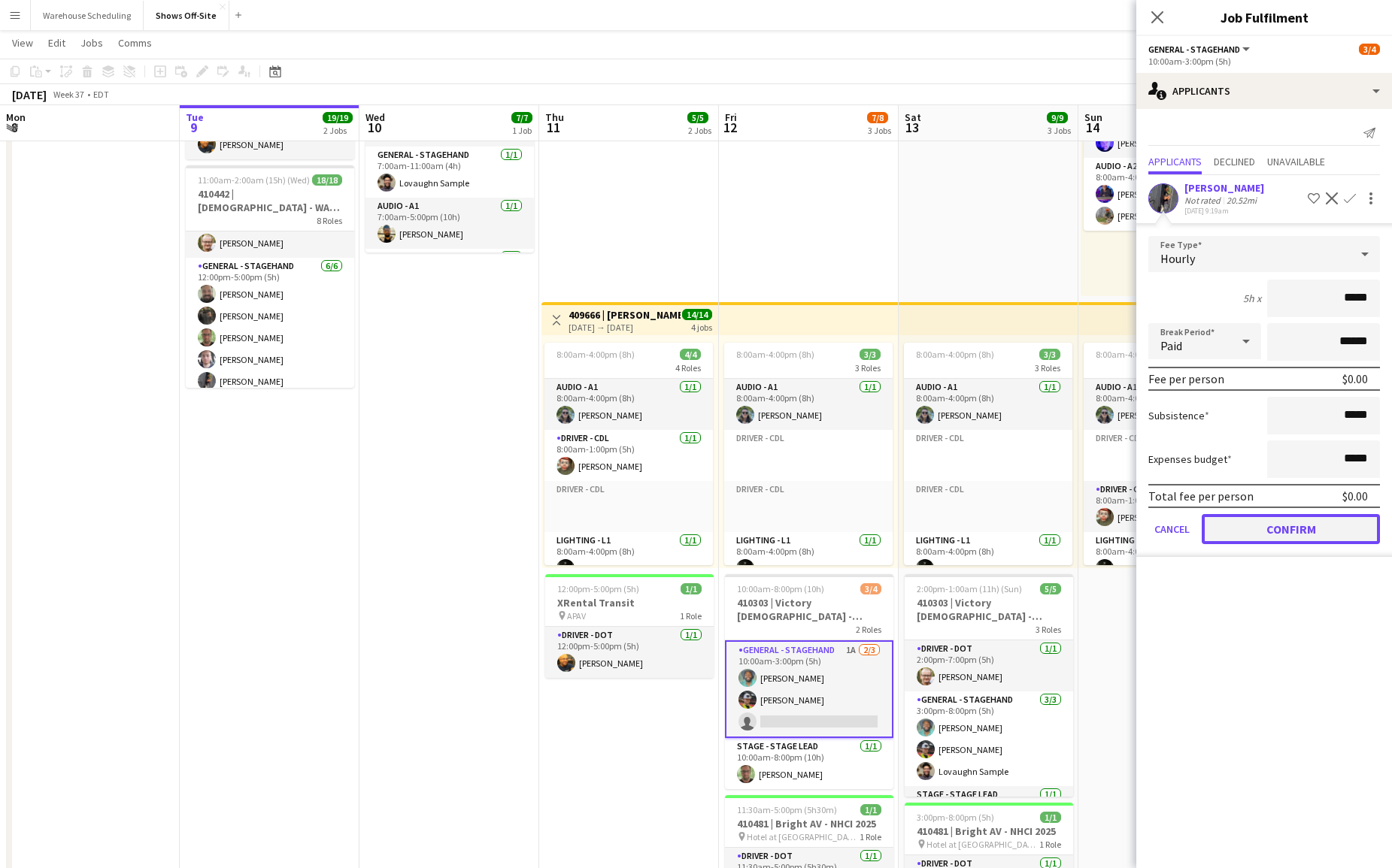
click at [1288, 521] on button "Confirm" at bounding box center [1290, 529] width 178 height 30
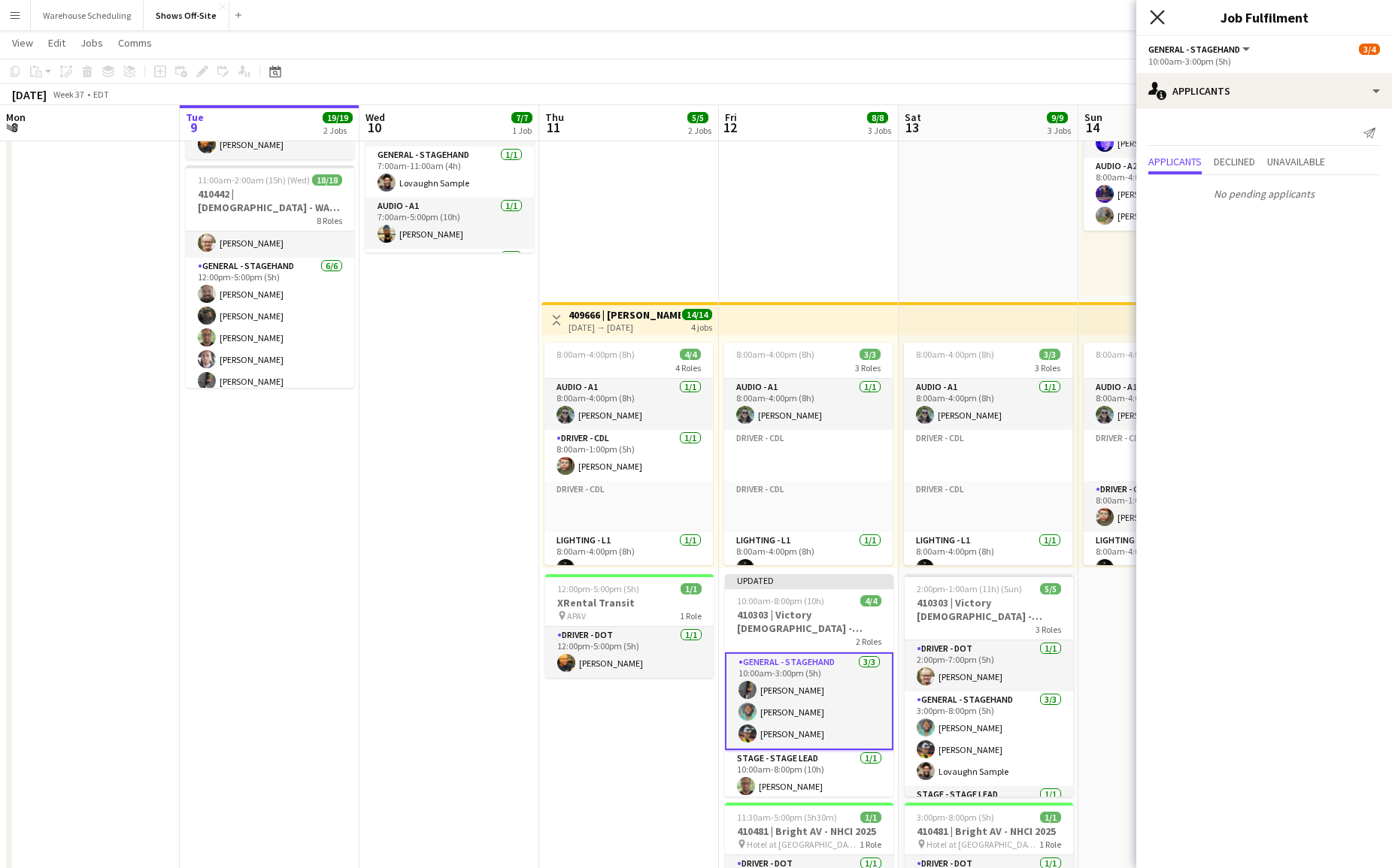
click at [1154, 15] on icon "Close pop-in" at bounding box center [1157, 17] width 15 height 15
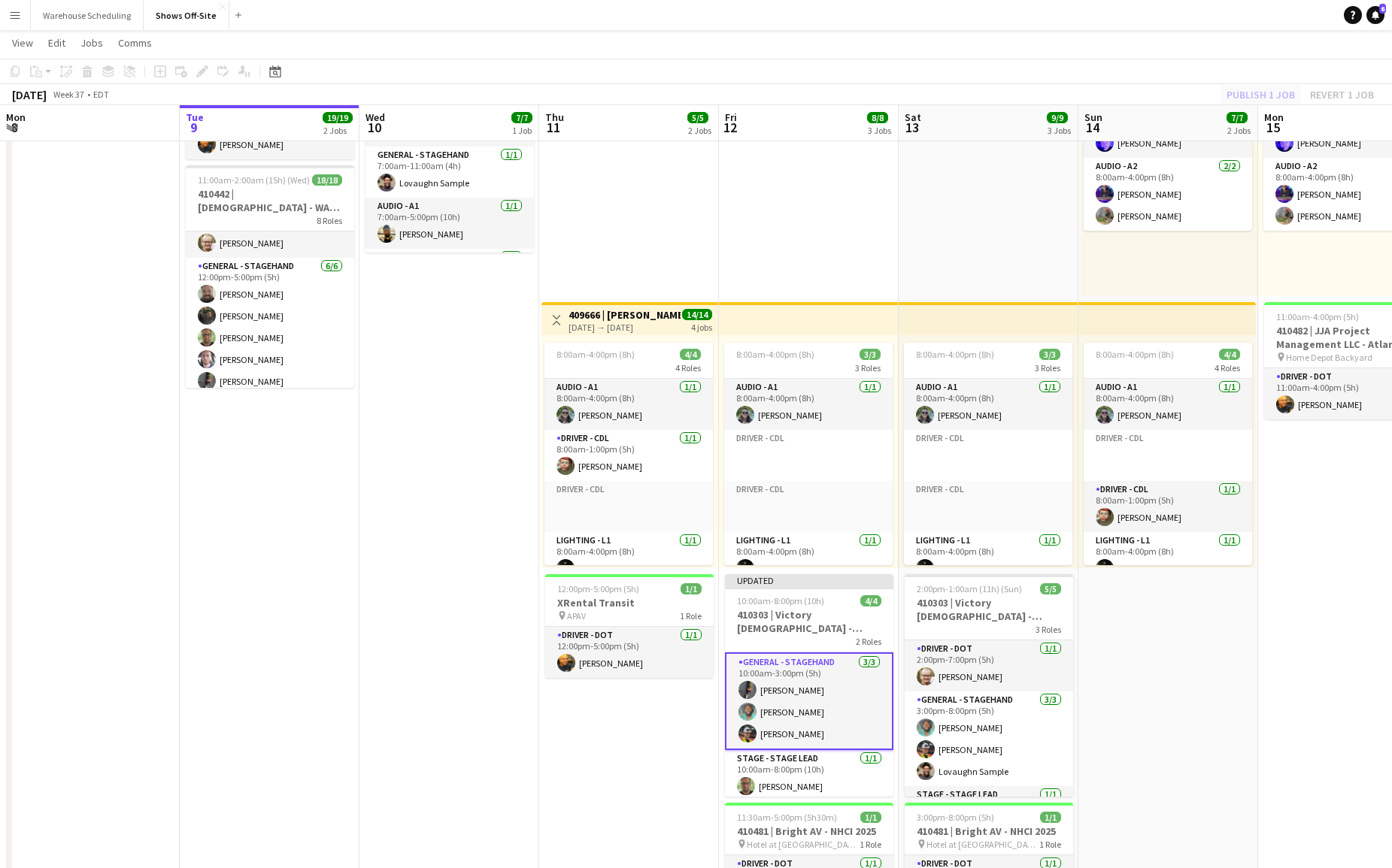
click at [1249, 87] on div "Publish 1 job Revert 1 job" at bounding box center [1300, 95] width 184 height 20
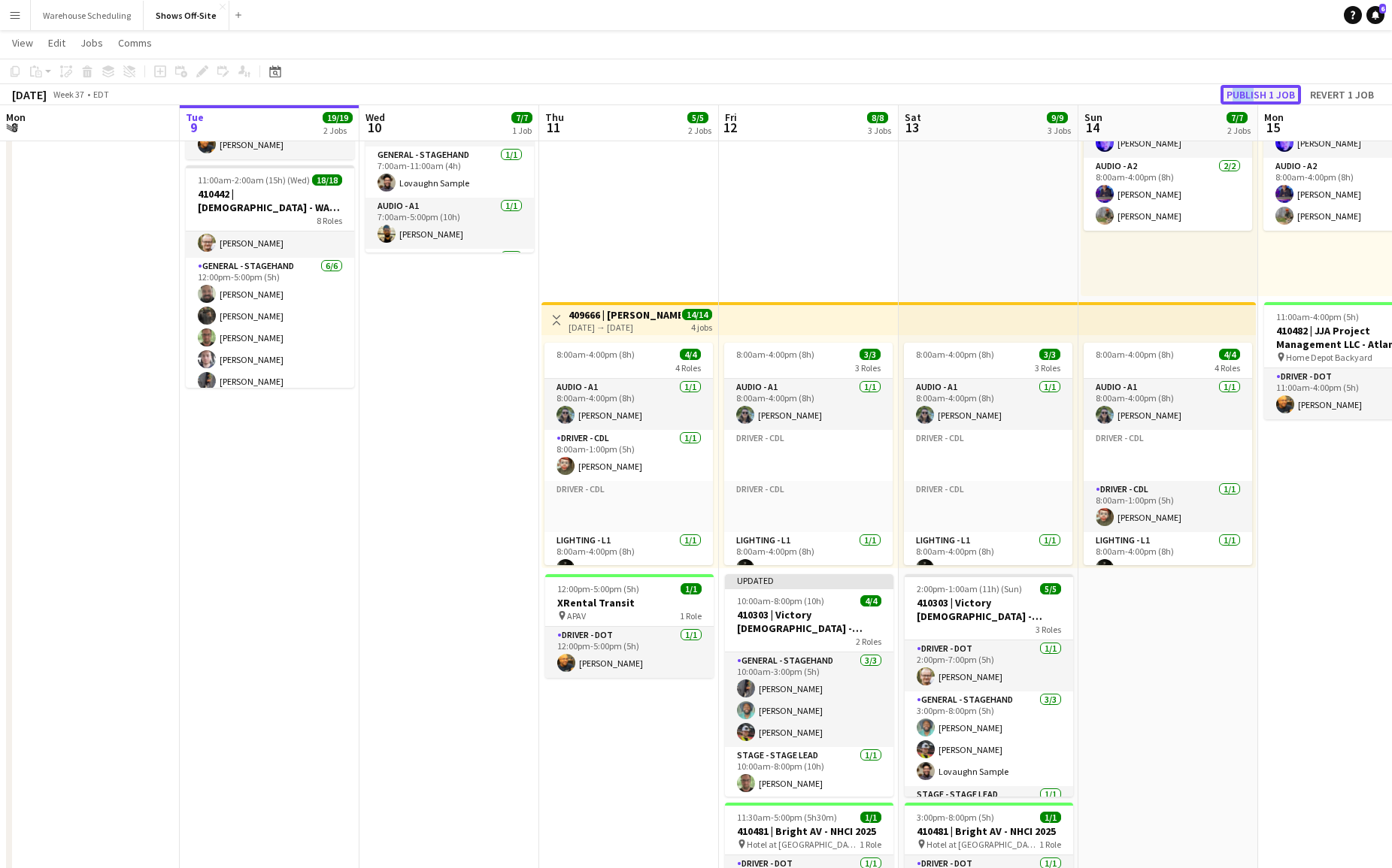
click at [1260, 93] on button "Publish 1 job" at bounding box center [1260, 95] width 80 height 20
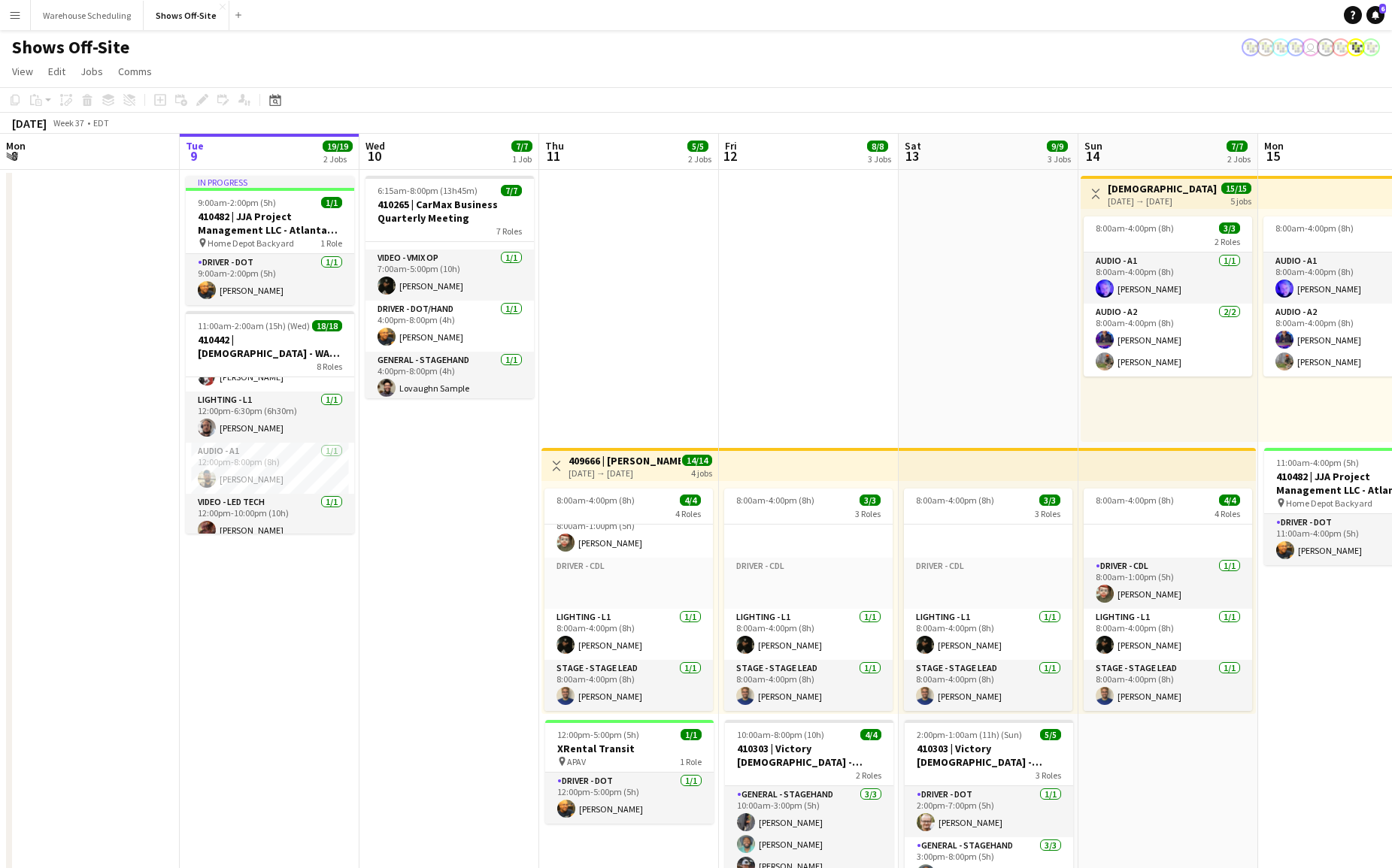
scroll to position [413, 0]
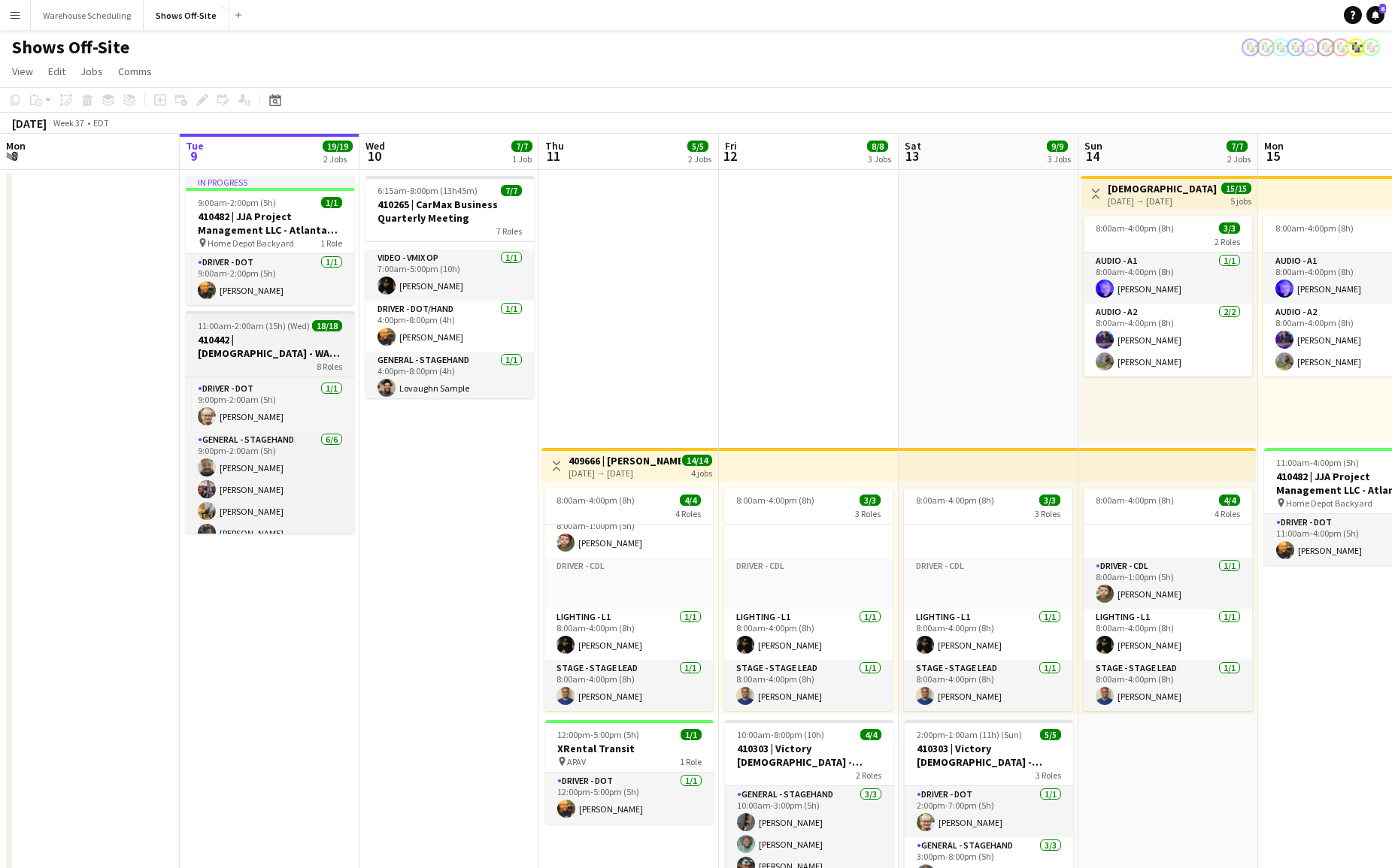
click at [292, 358] on h3 "410442 | [DEMOGRAPHIC_DATA] - WAVE College Ministry 2025" at bounding box center [270, 347] width 168 height 27
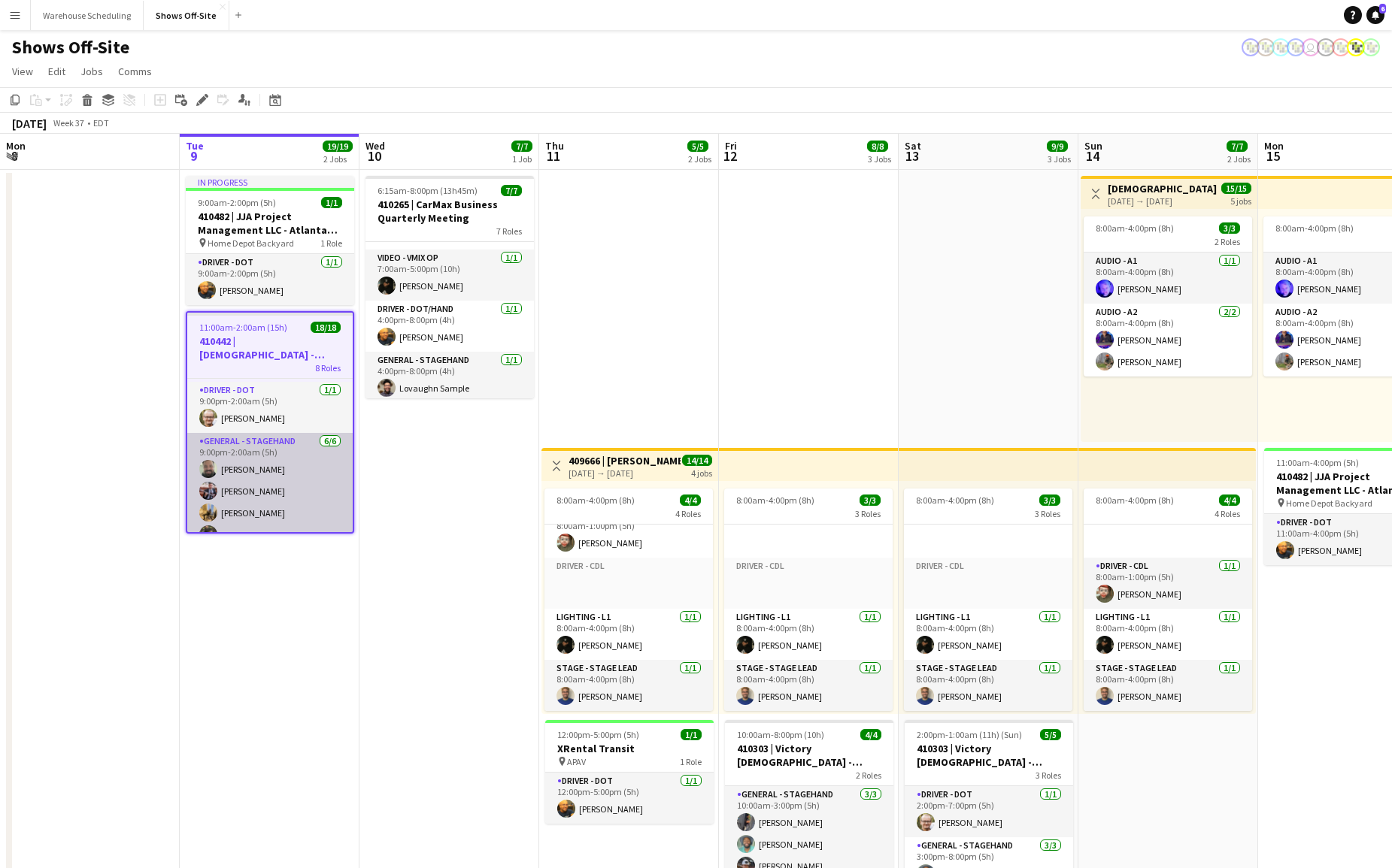
click at [283, 471] on app-card-role "General - Stagehand [DATE] 9:00pm-2:00am (5h) [PERSON_NAME] [PERSON_NAME] [PERS…" at bounding box center [270, 513] width 165 height 160
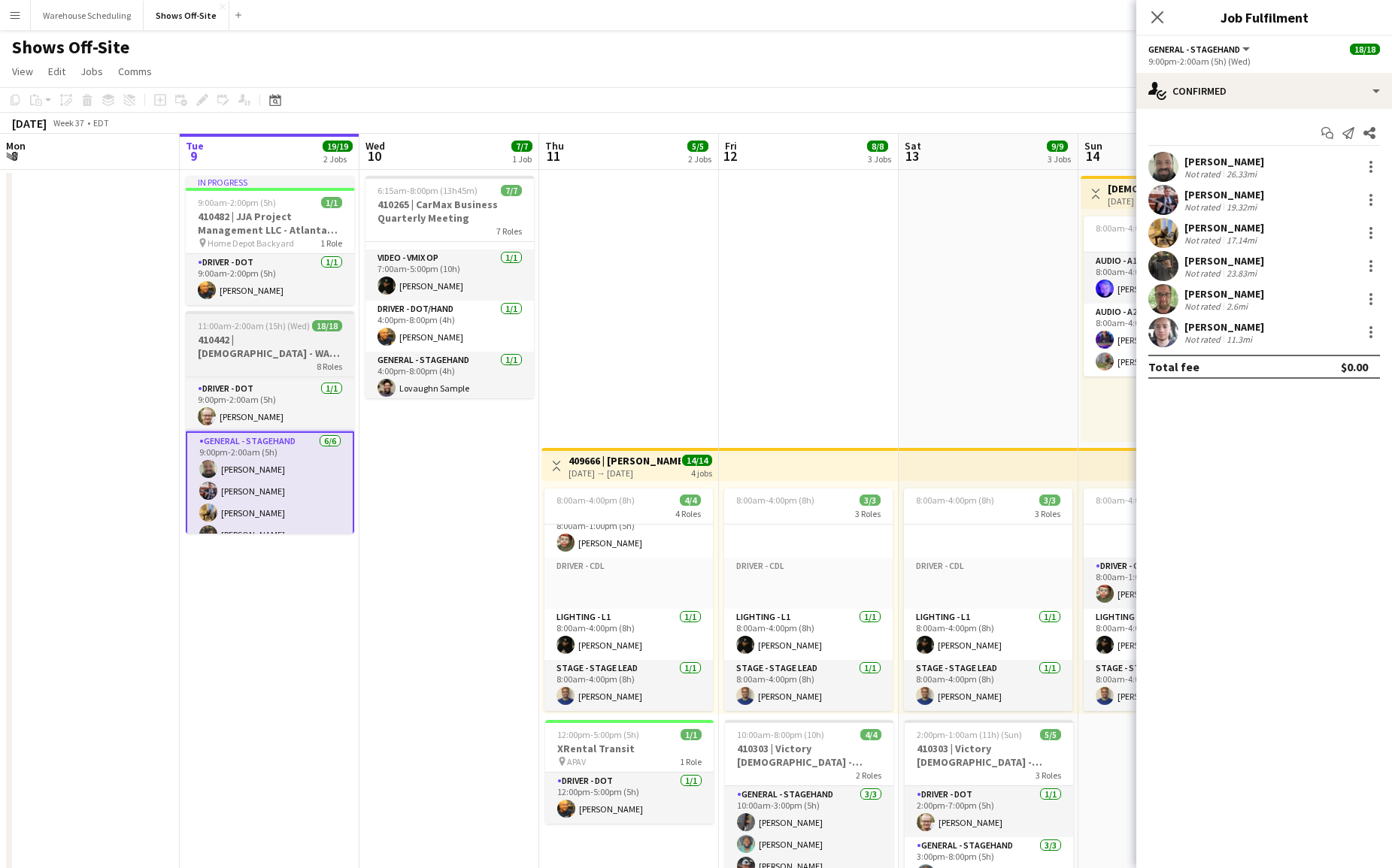
click at [277, 337] on h3 "410442 | [DEMOGRAPHIC_DATA] - WAVE College Ministry 2025" at bounding box center [270, 347] width 168 height 27
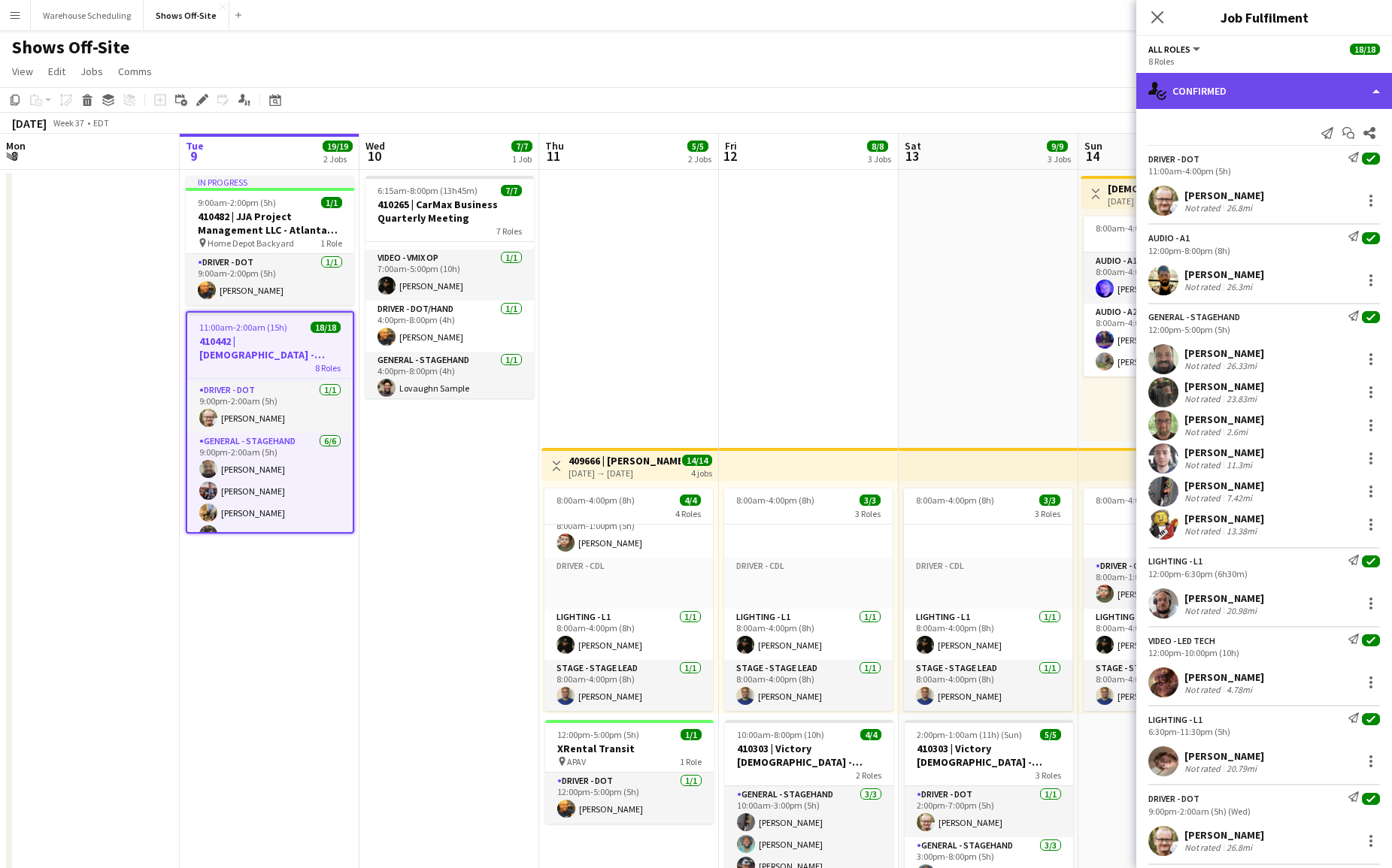
click at [1295, 87] on div "single-neutral-actions-check-2 Confirmed" at bounding box center [1264, 91] width 256 height 36
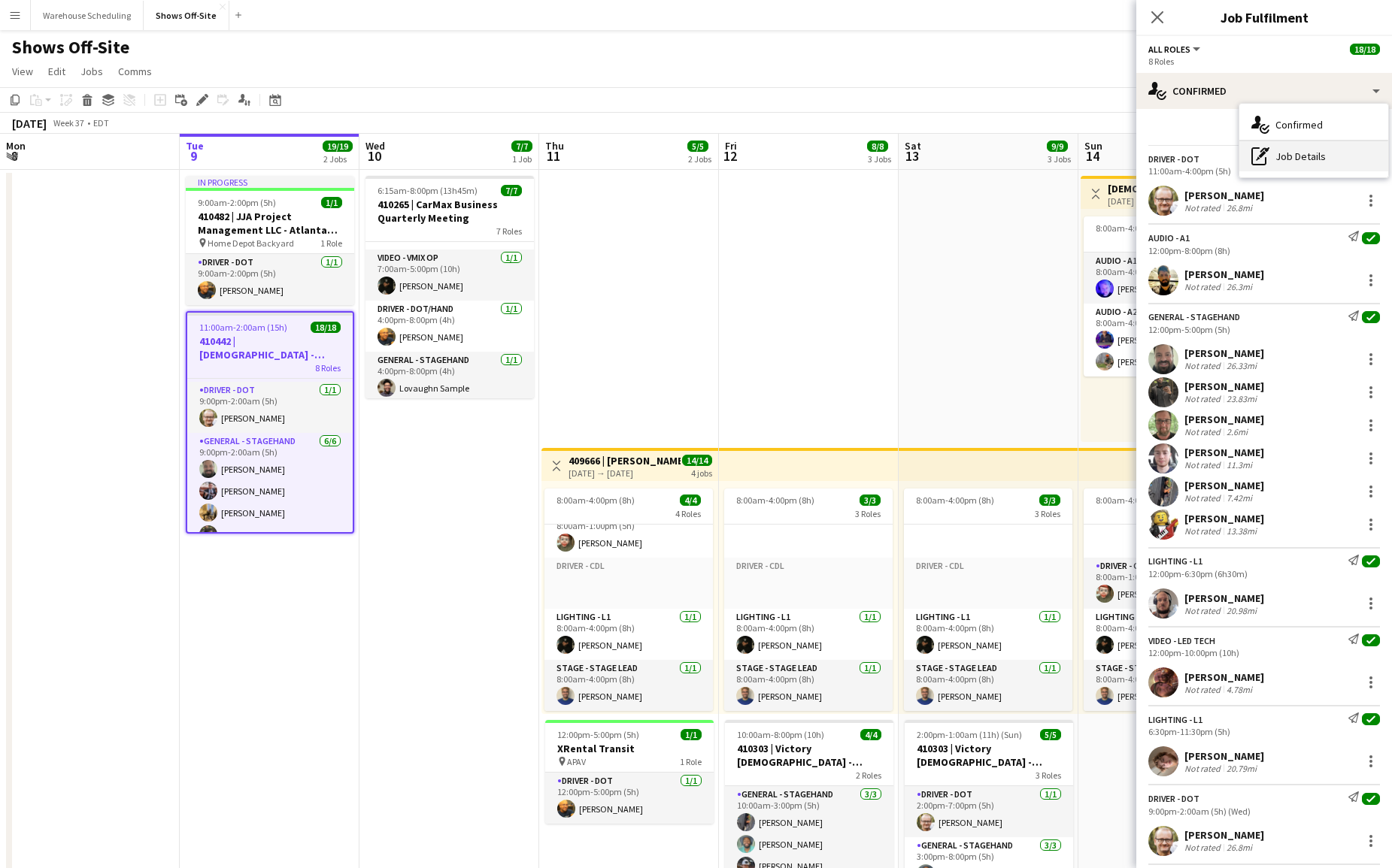
click at [1298, 161] on div "pen-write Job Details" at bounding box center [1314, 156] width 148 height 30
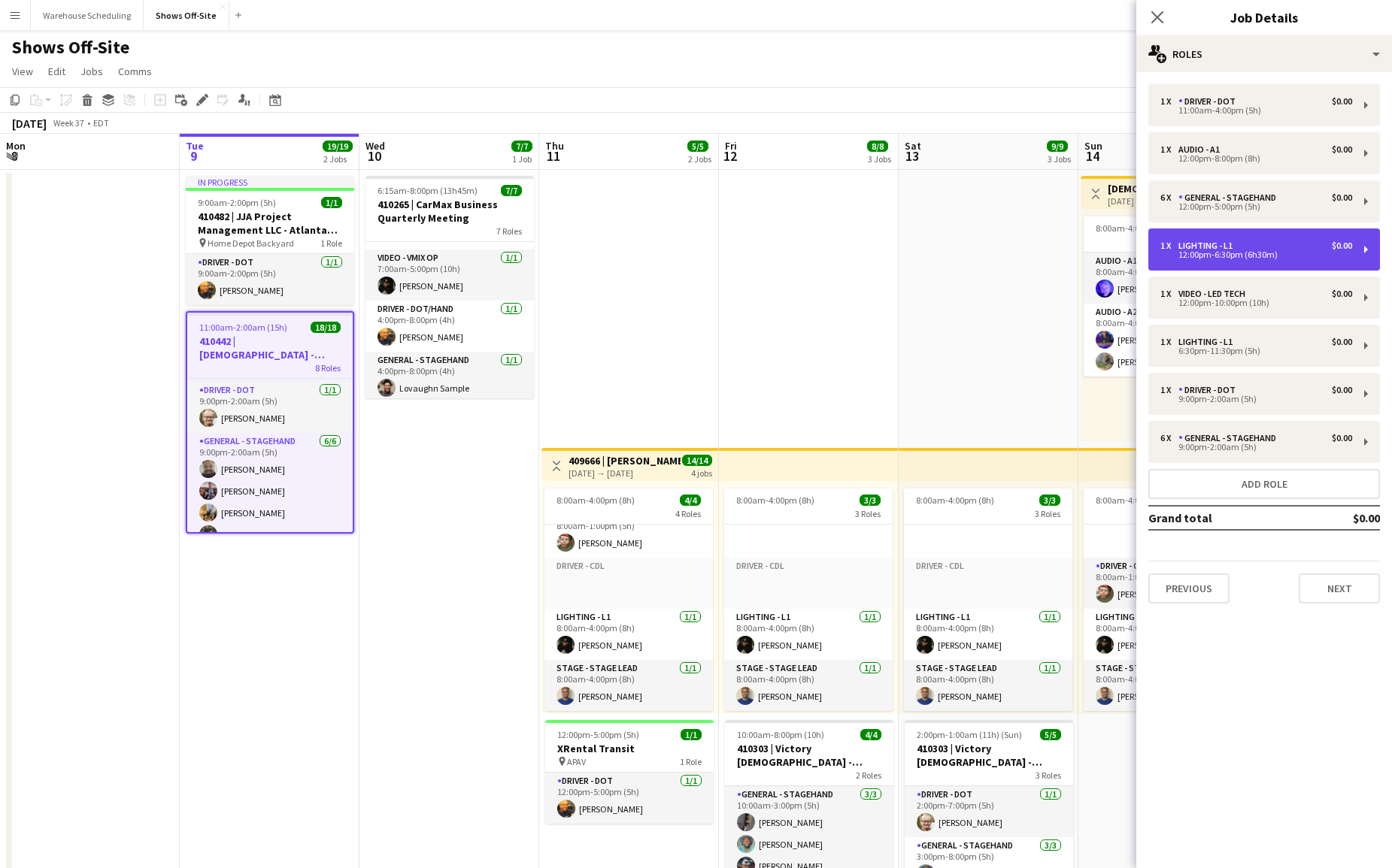
click at [1287, 263] on div "1 x Lighting - L1 $0.00 12:00pm-6:30pm (6h30m)" at bounding box center [1264, 249] width 232 height 42
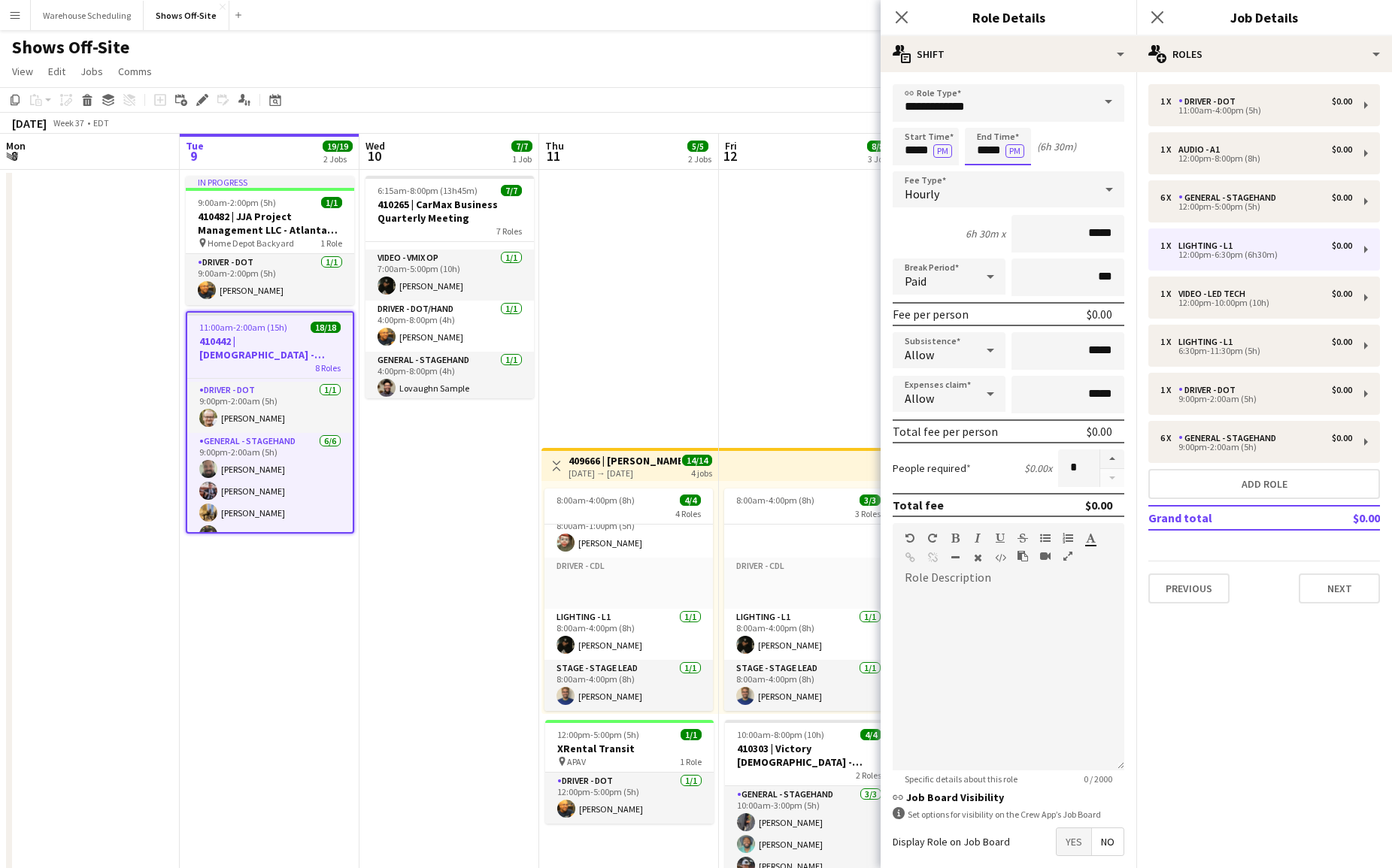
click at [1001, 154] on input "*****" at bounding box center [998, 146] width 66 height 37
click at [982, 126] on div at bounding box center [983, 119] width 30 height 15
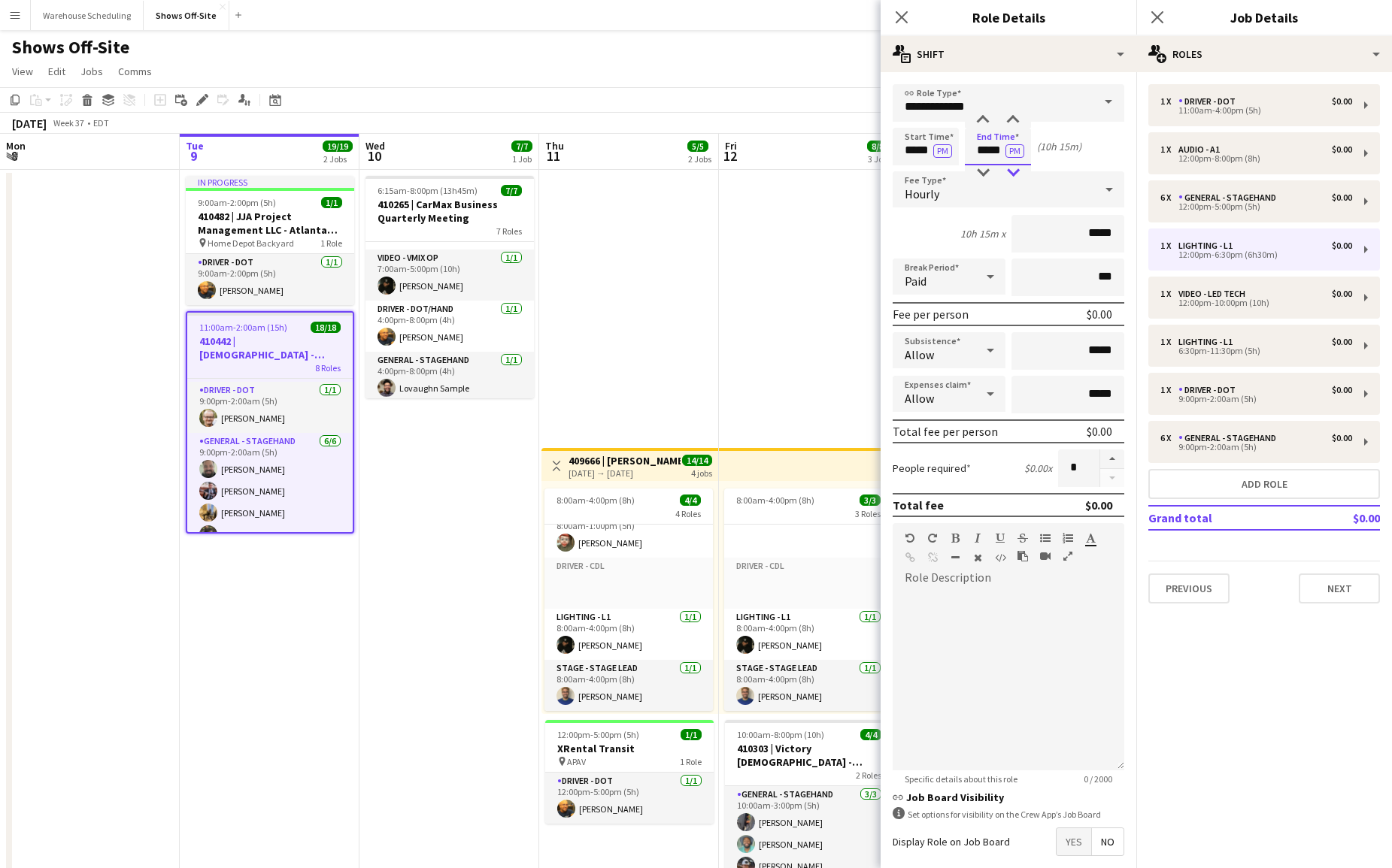
click at [1008, 173] on div at bounding box center [1013, 172] width 30 height 15
type input "*****"
click at [1008, 174] on div at bounding box center [1013, 172] width 30 height 15
click at [1248, 337] on div "1 x Lighting - L1 $0.00" at bounding box center [1256, 342] width 191 height 11
type input "*****"
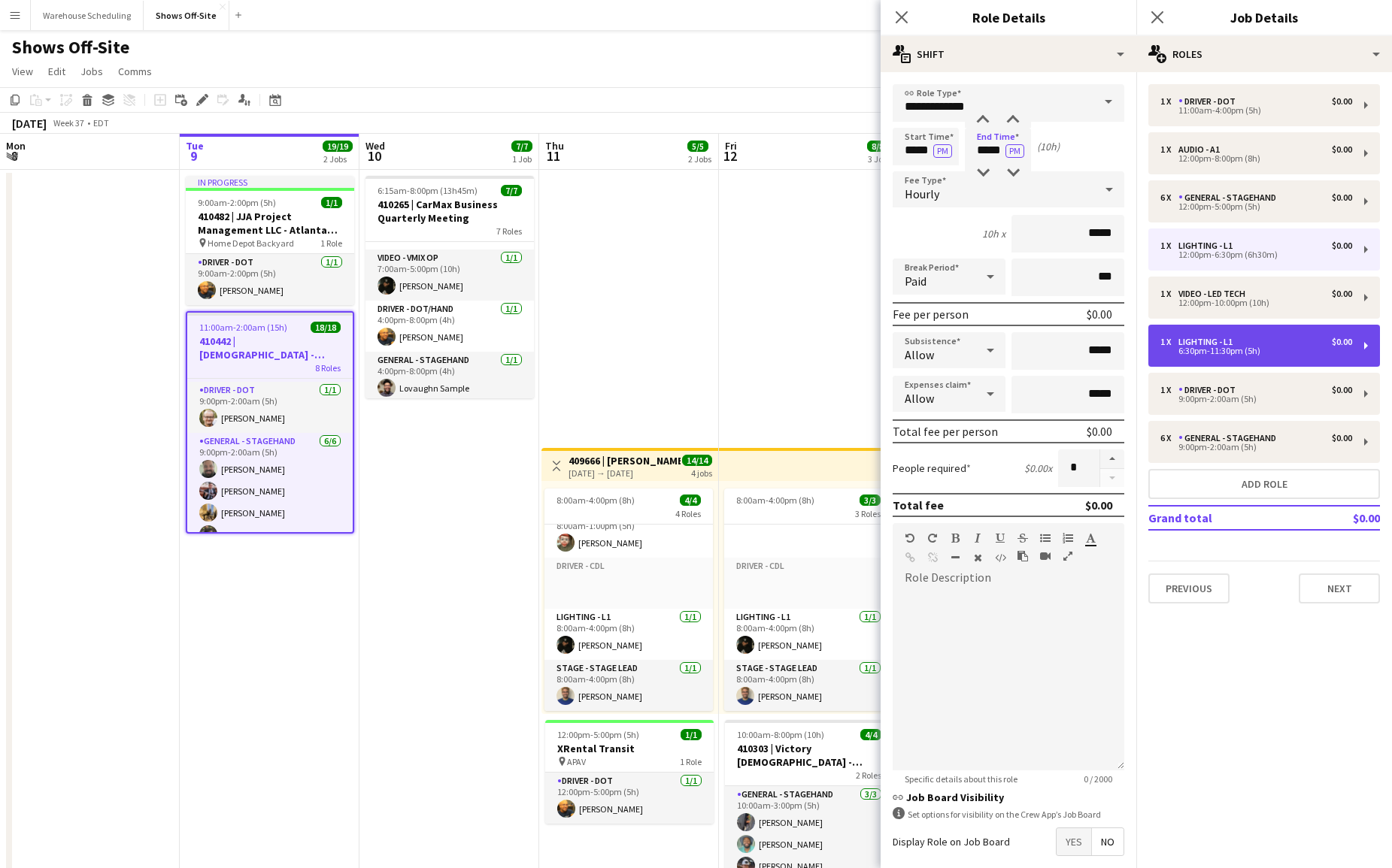
type input "*****"
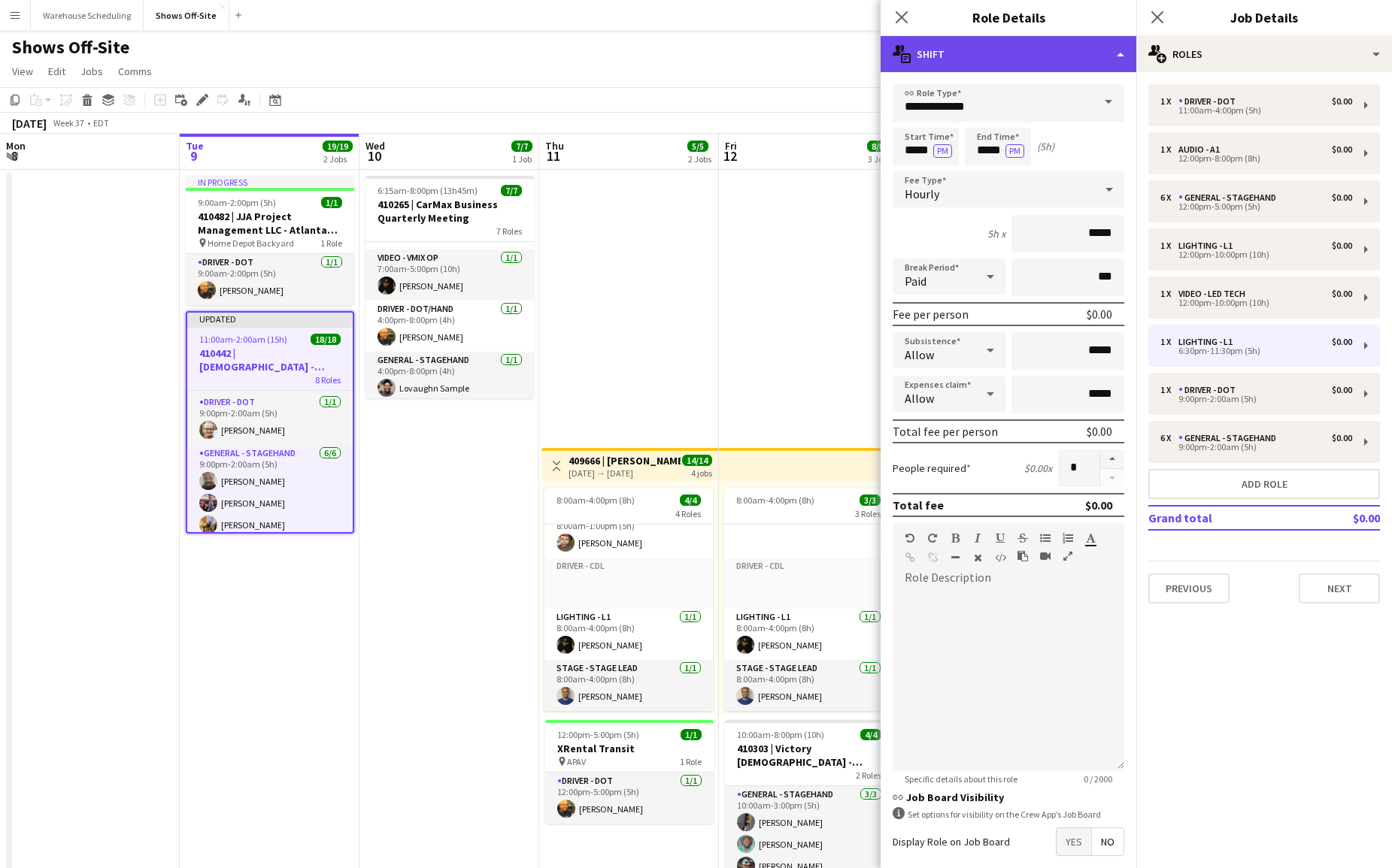
click at [991, 54] on div "multiple-actions-text Shift" at bounding box center [1008, 54] width 256 height 36
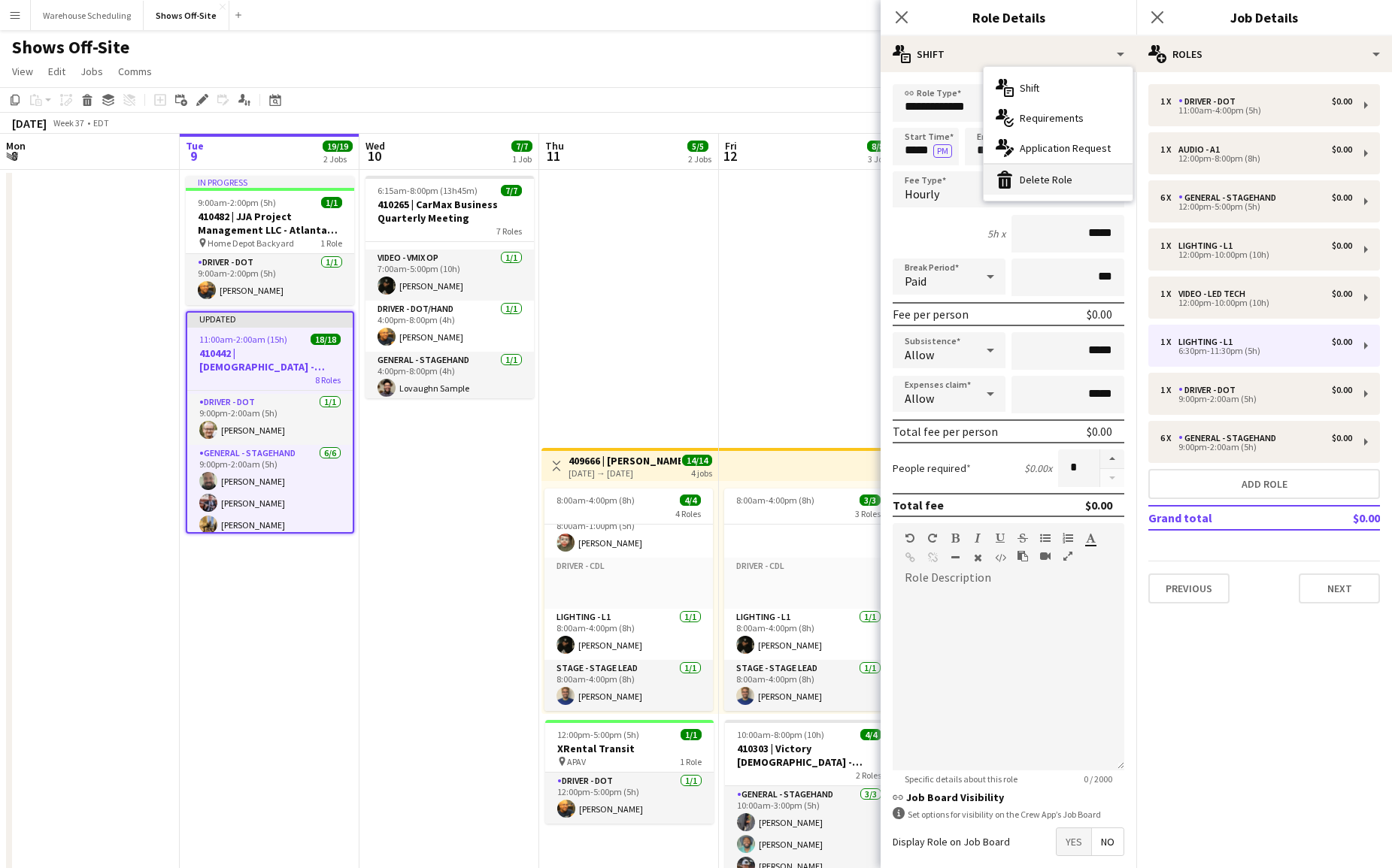
click at [1028, 169] on div "bin-2 Delete Role" at bounding box center [1058, 180] width 148 height 30
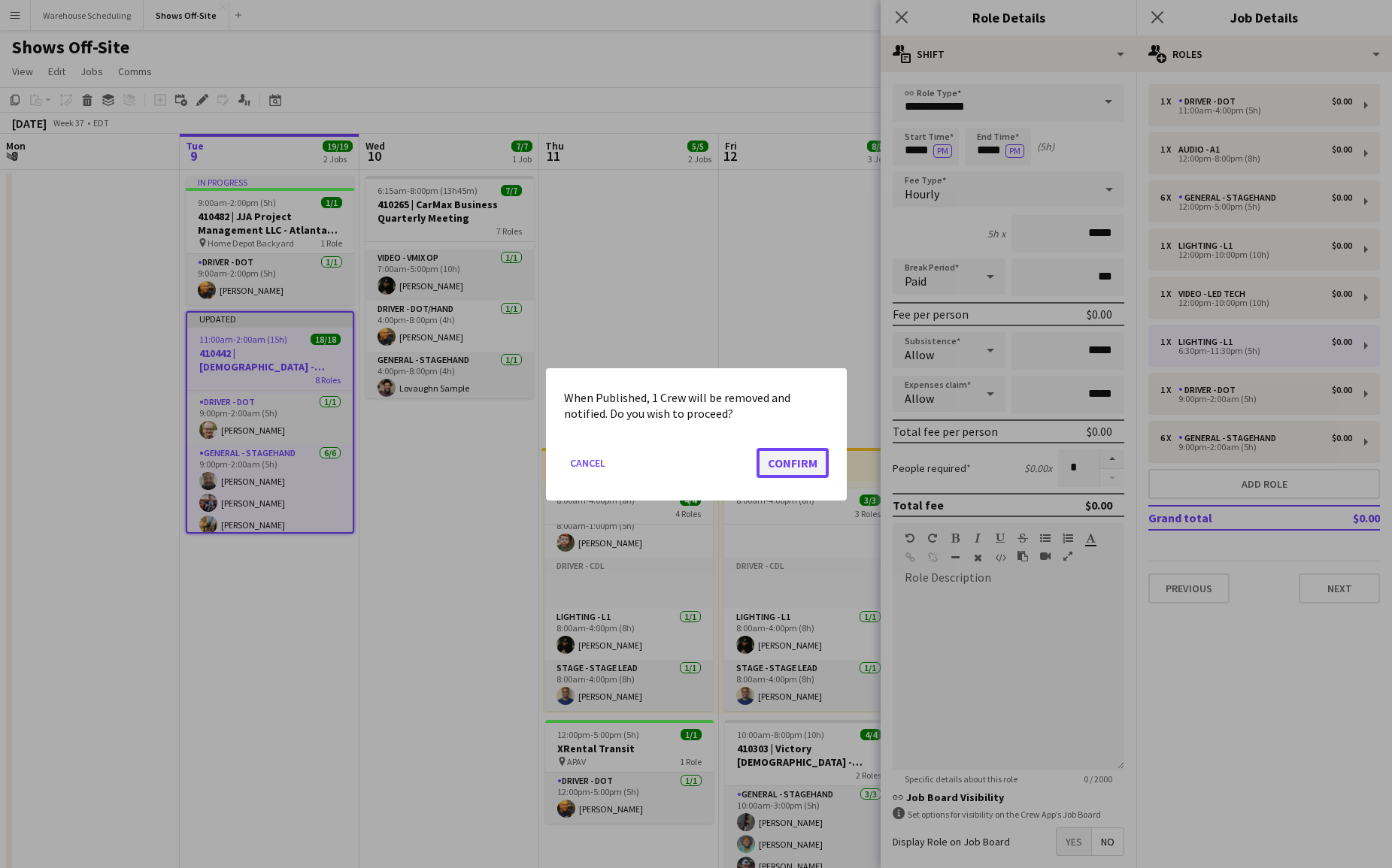
click at [780, 465] on button "Confirm" at bounding box center [792, 462] width 72 height 30
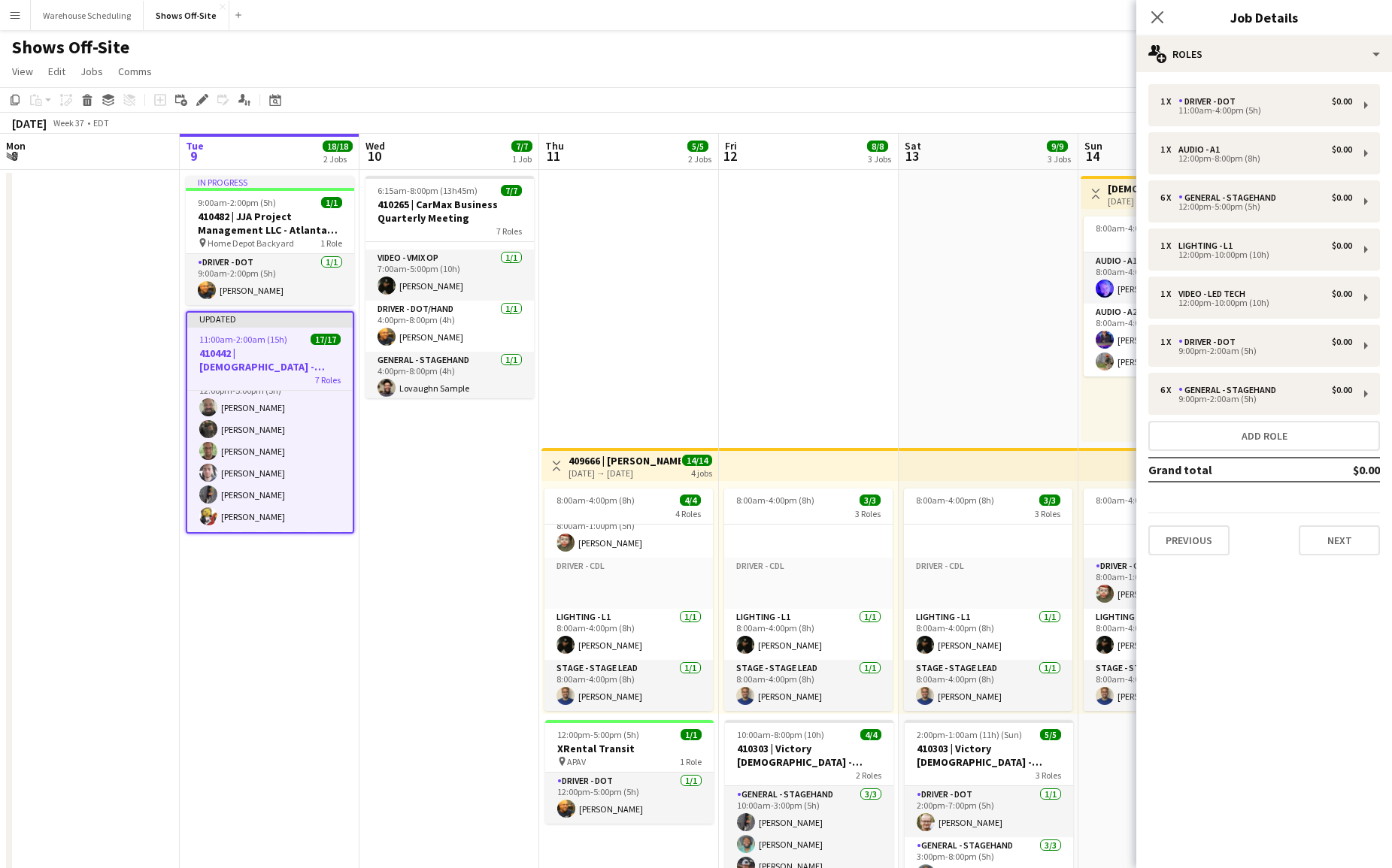
scroll to position [65, 0]
click at [1161, 12] on icon at bounding box center [1157, 17] width 15 height 15
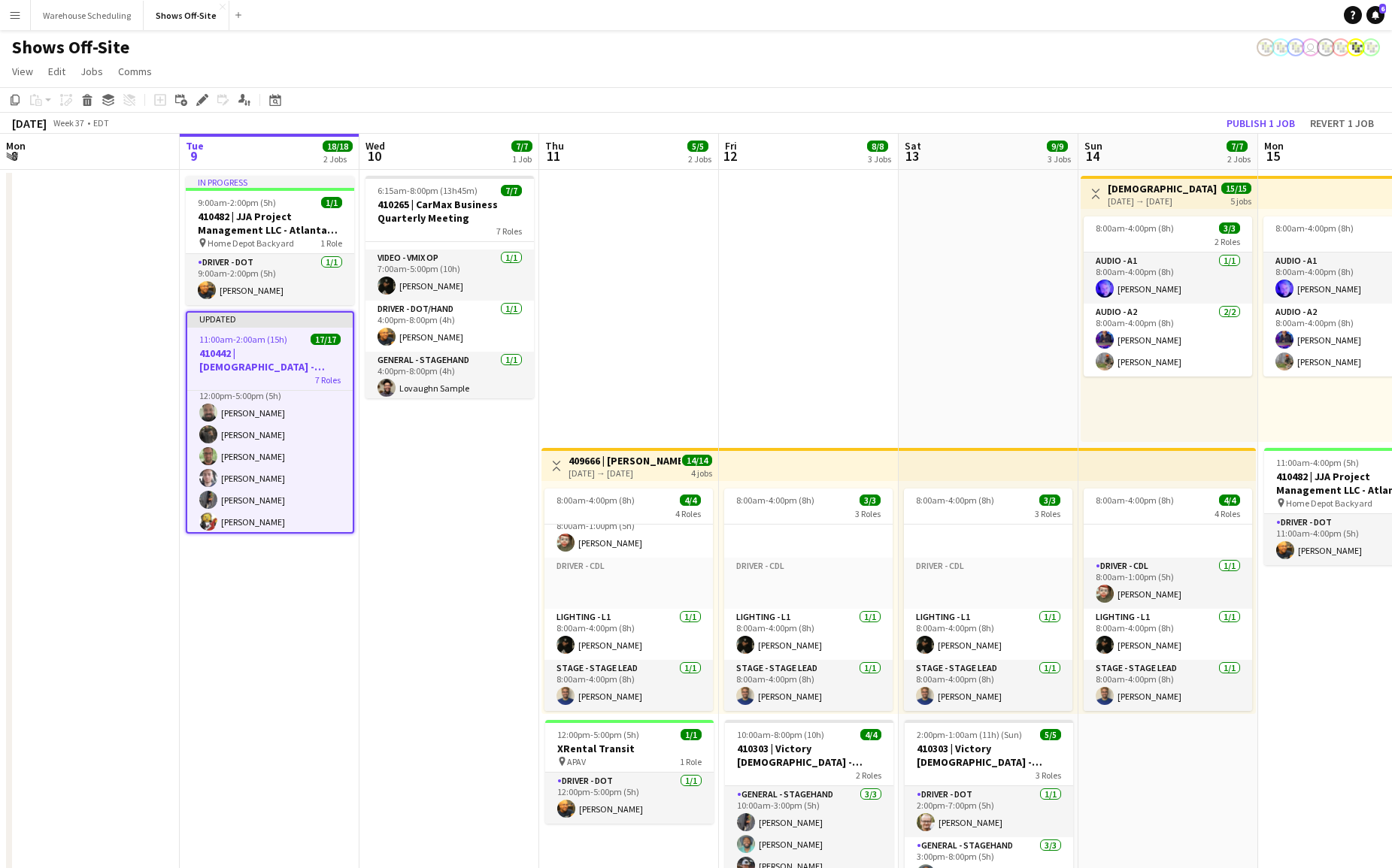
drag, startPoint x: 1171, startPoint y: 27, endPoint x: 1189, endPoint y: 53, distance: 31.6
click at [1171, 29] on app-navbar "Menu Boards Boards Boards All jobs Status Workforce Workforce My Workforce Recr…" at bounding box center [696, 15] width 1392 height 30
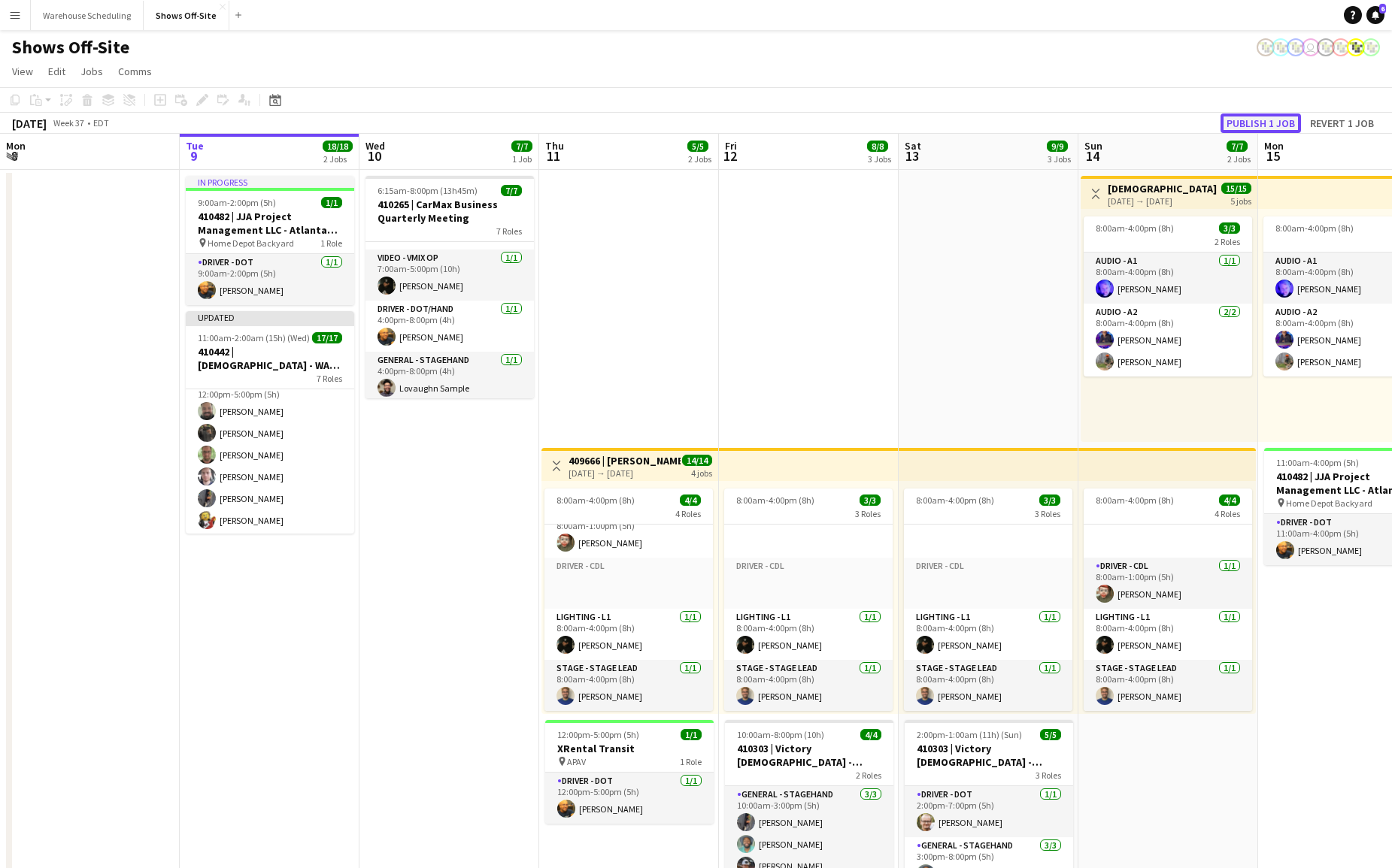
click at [1260, 129] on button "Publish 1 job" at bounding box center [1260, 123] width 80 height 20
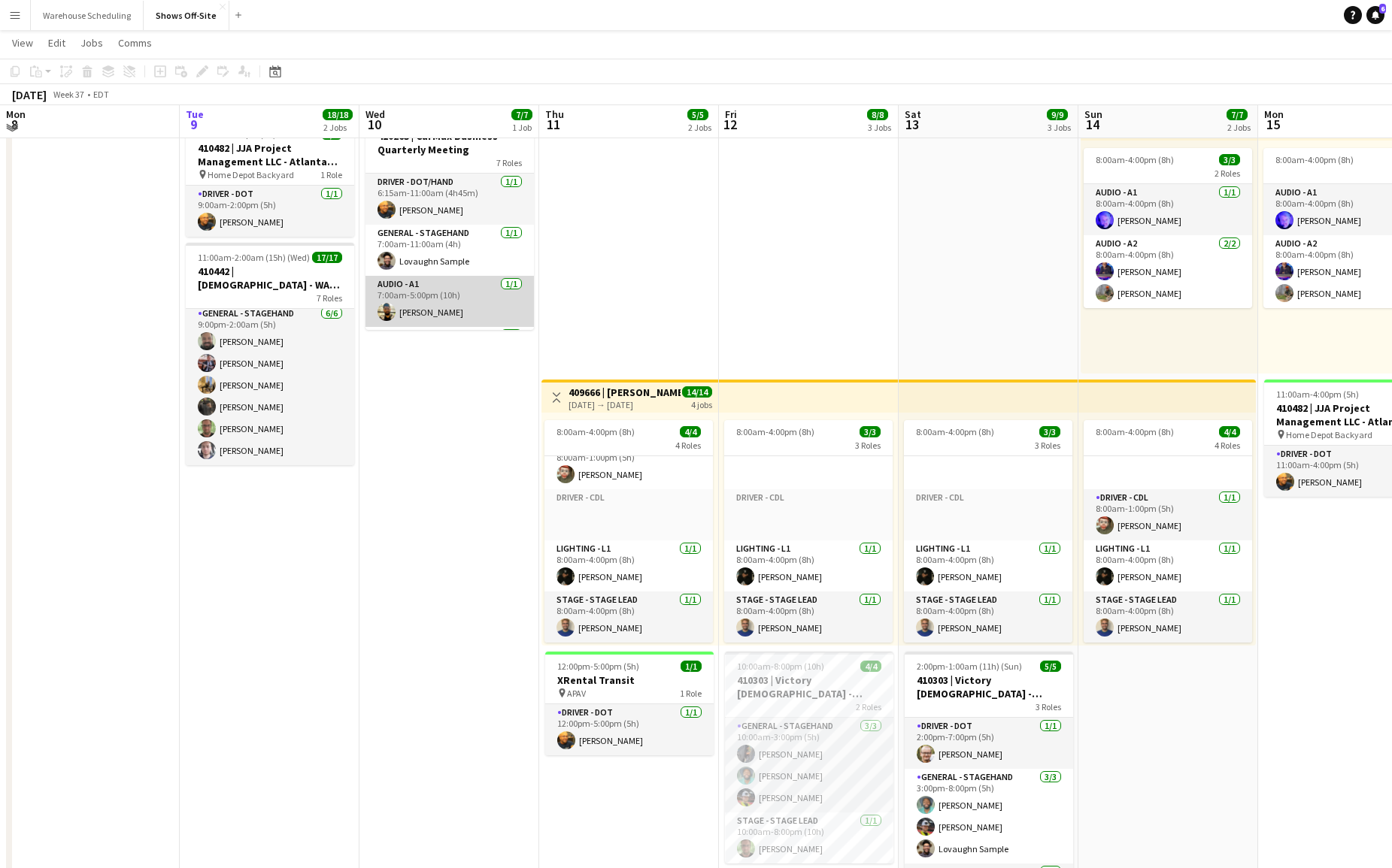
scroll to position [0, 0]
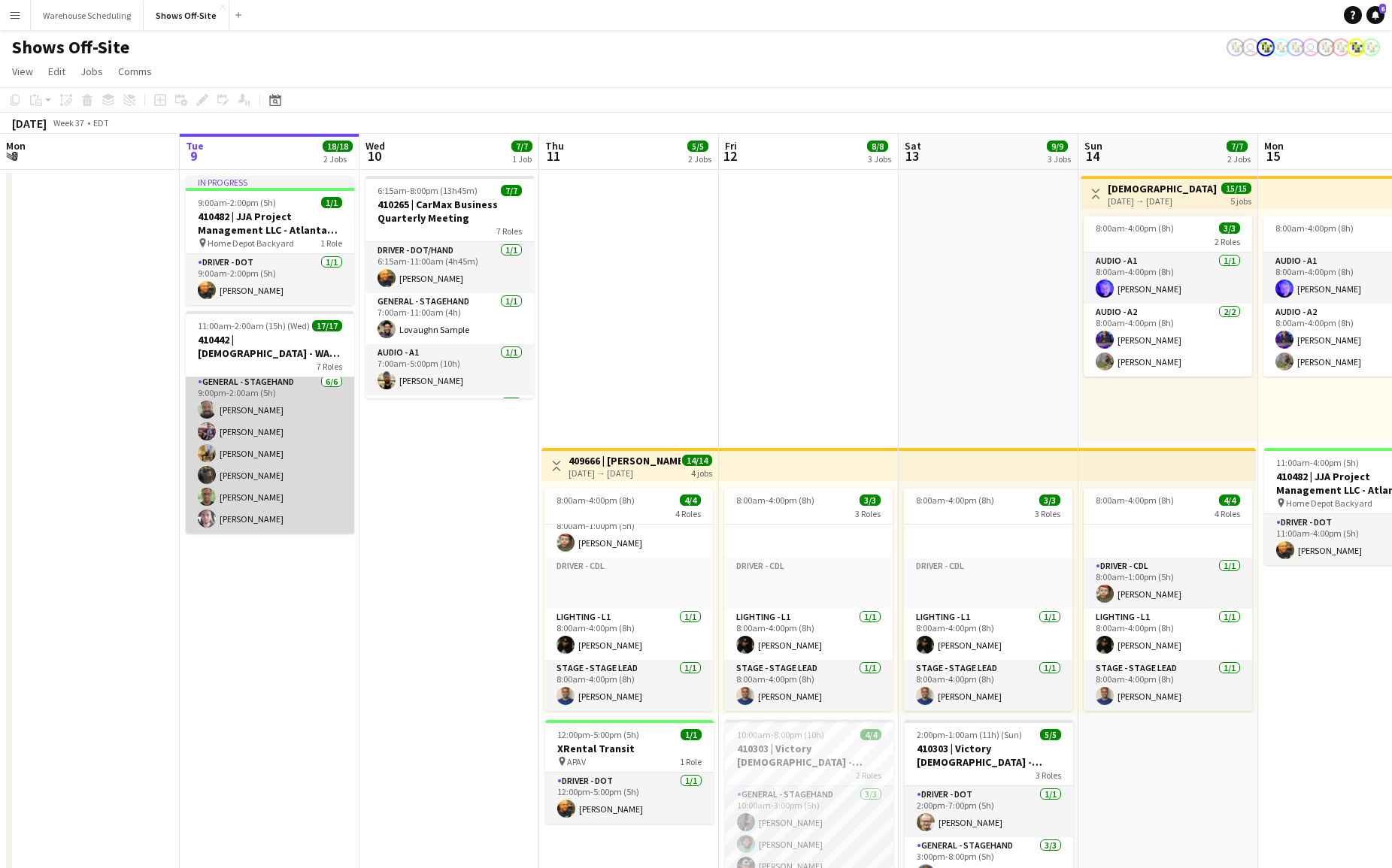
click at [296, 445] on app-card-role "General - Stagehand [DATE] 9:00pm-2:00am (5h) [PERSON_NAME] [PERSON_NAME] [PERS…" at bounding box center [270, 454] width 168 height 160
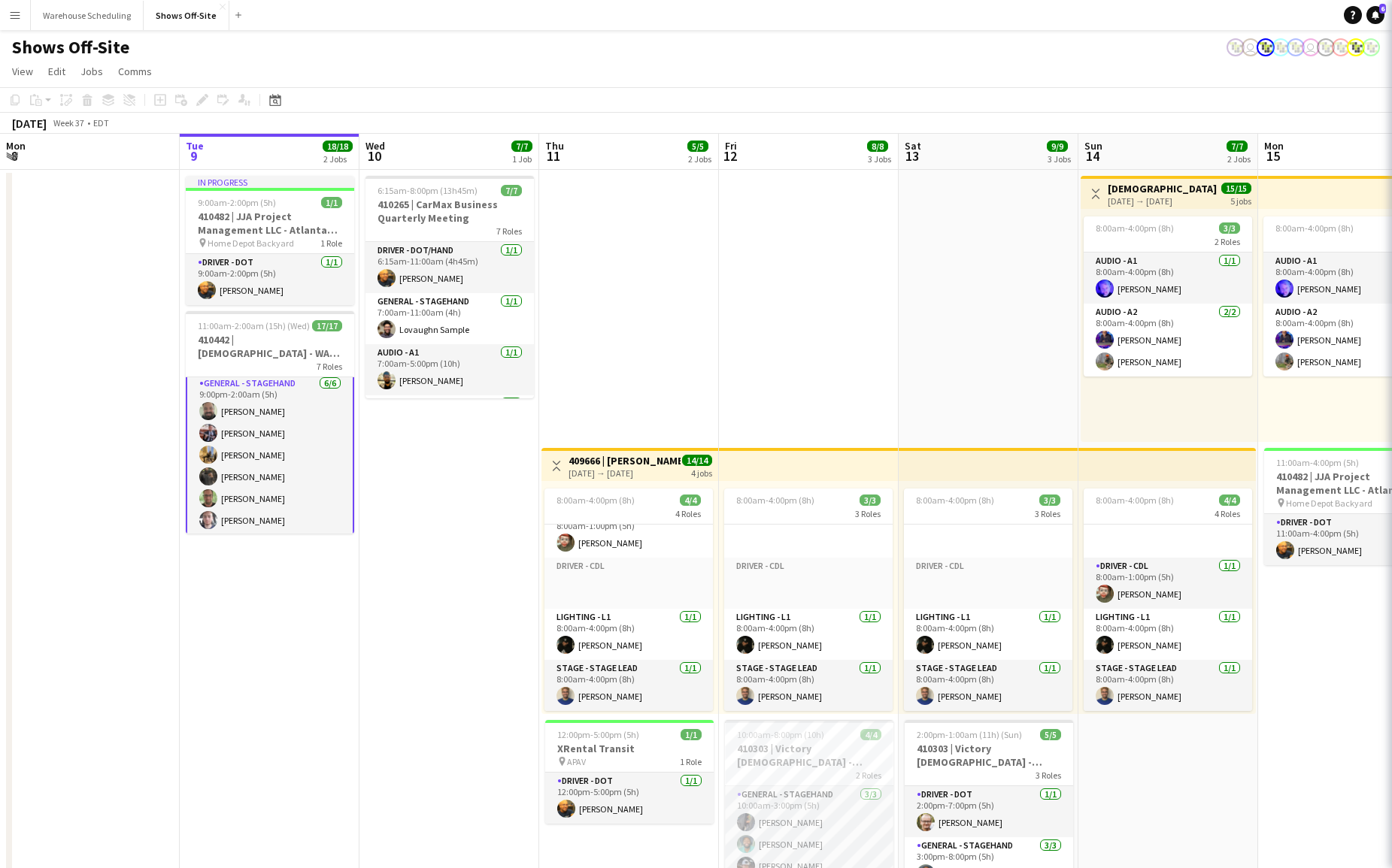
scroll to position [421, 0]
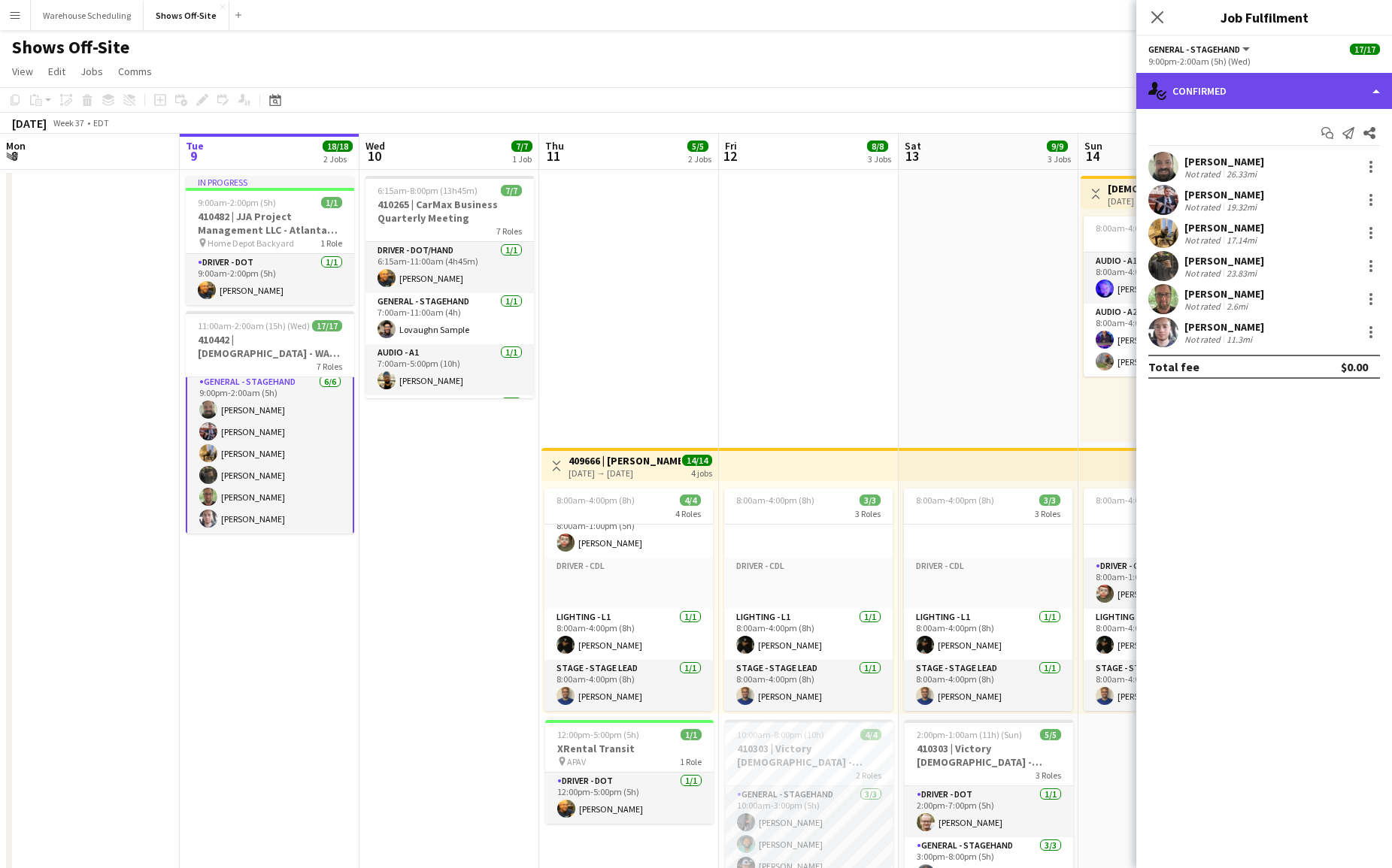
click at [1257, 99] on div "single-neutral-actions-check-2 Confirmed" at bounding box center [1264, 91] width 256 height 36
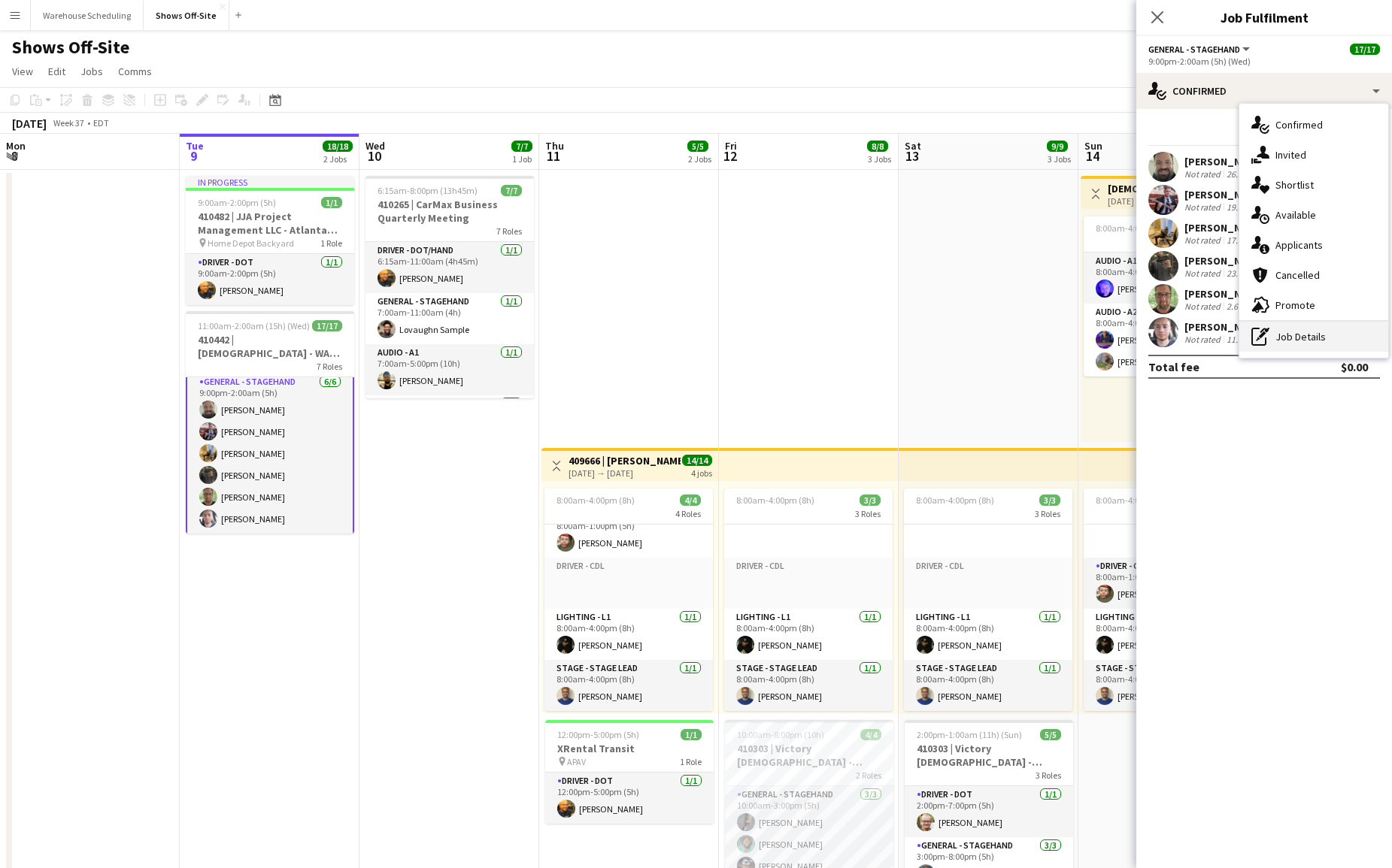
click at [1298, 346] on div "pen-write Job Details" at bounding box center [1314, 336] width 148 height 30
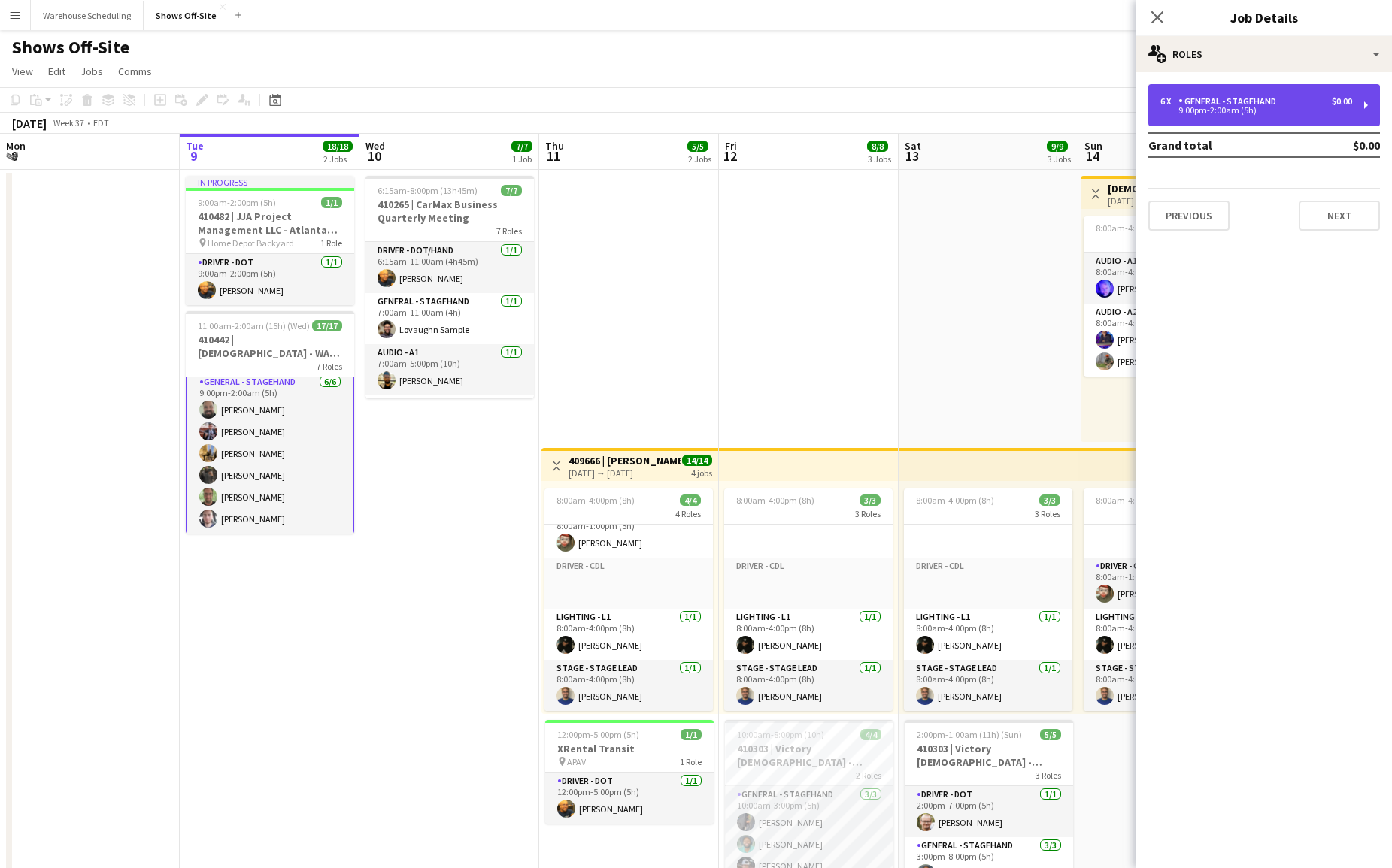
click at [1278, 112] on div "9:00pm-2:00am (5h)" at bounding box center [1256, 110] width 191 height 8
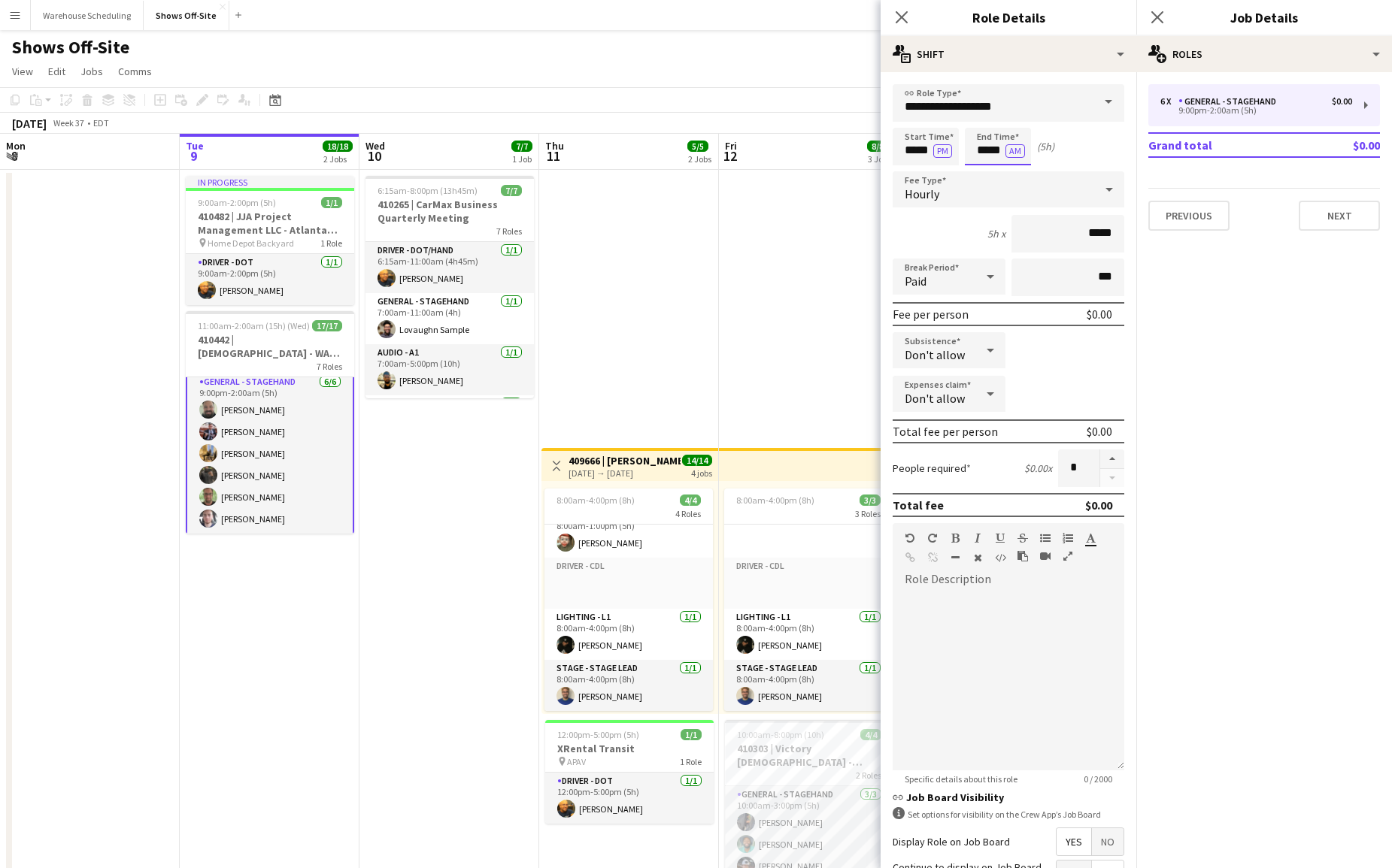
click at [994, 149] on input "*****" at bounding box center [998, 146] width 66 height 37
type input "*****"
click at [984, 171] on div at bounding box center [983, 172] width 30 height 15
click at [1160, 12] on icon "Close pop-in" at bounding box center [1157, 17] width 15 height 15
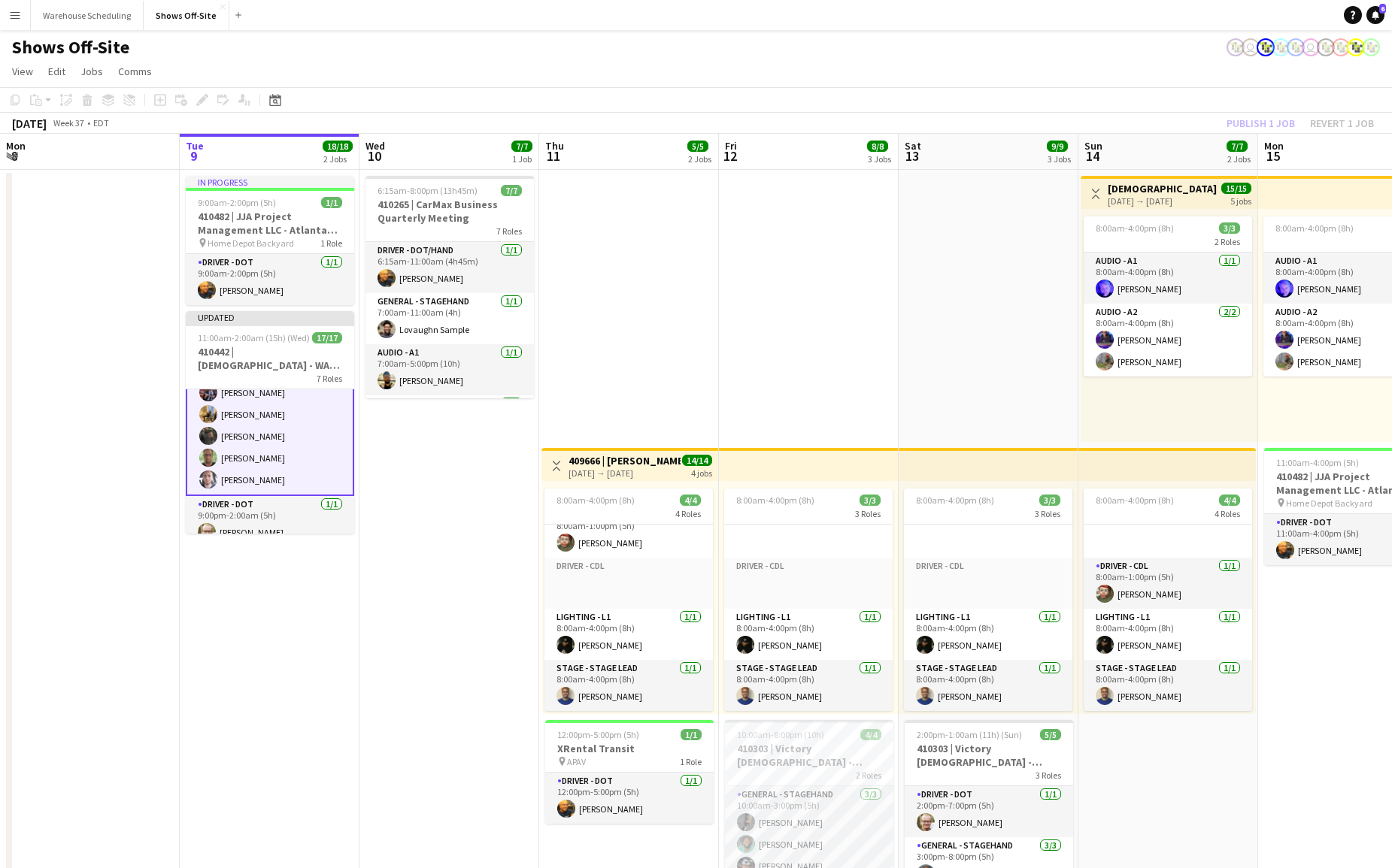
click at [1191, 71] on app-page-menu "View Day view expanded Day view collapsed Month view Date picker Jump to [DATE]…" at bounding box center [696, 72] width 1392 height 28
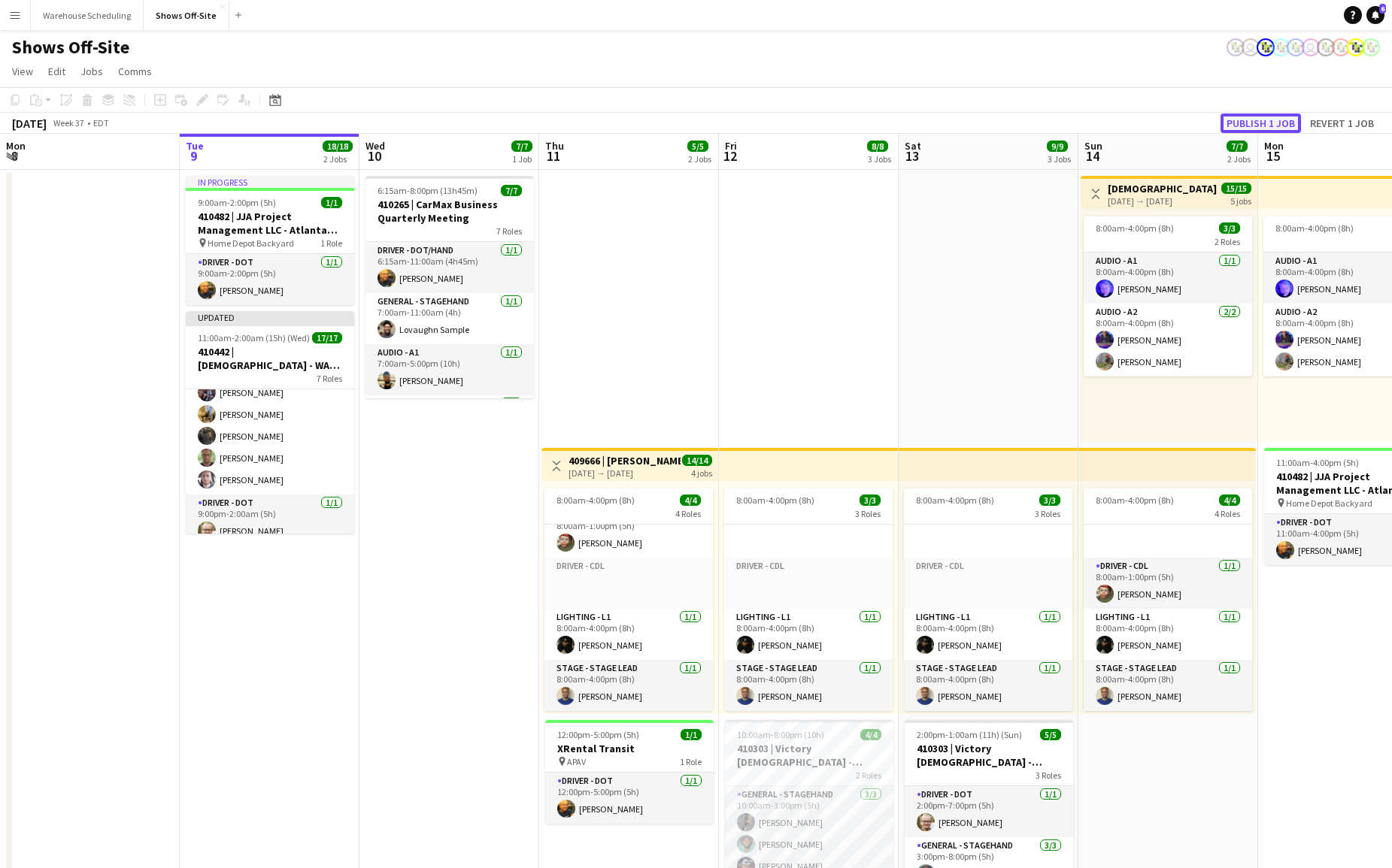
click at [1266, 121] on button "Publish 1 job" at bounding box center [1260, 123] width 80 height 20
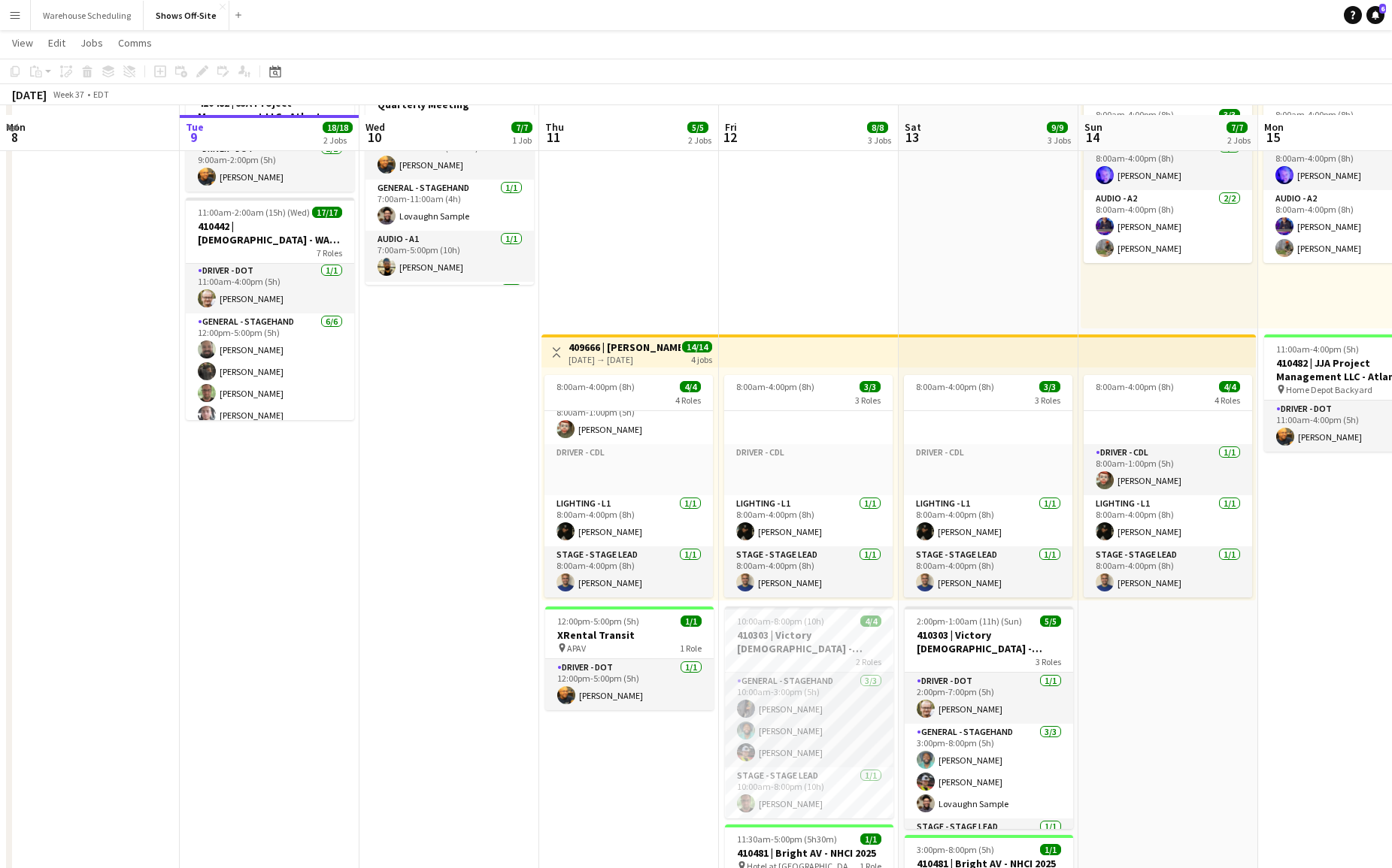
scroll to position [122, 0]
